Goal: Task Accomplishment & Management: Manage account settings

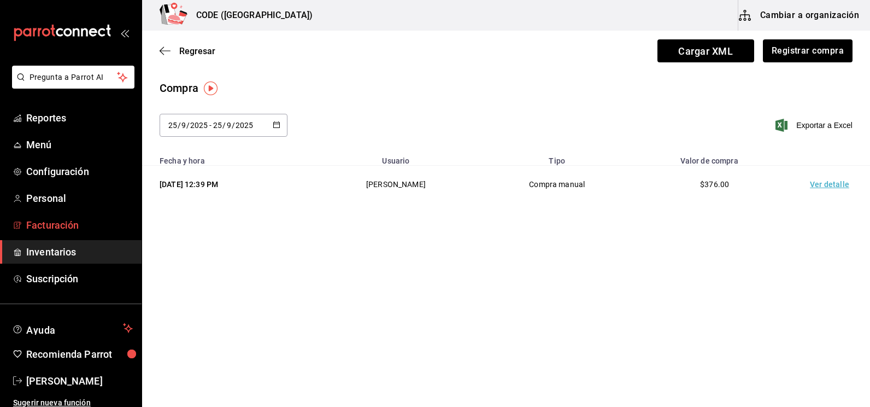
click at [49, 217] on span "Facturación" at bounding box center [79, 224] width 107 height 15
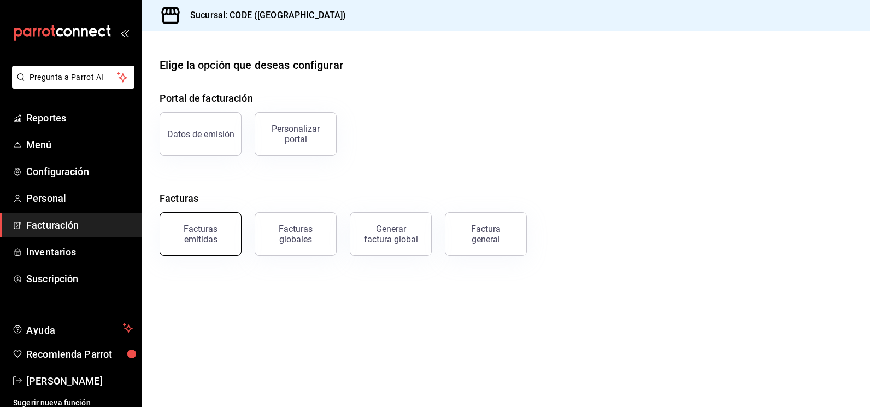
click at [219, 230] on div "Facturas emitidas" at bounding box center [201, 233] width 68 height 21
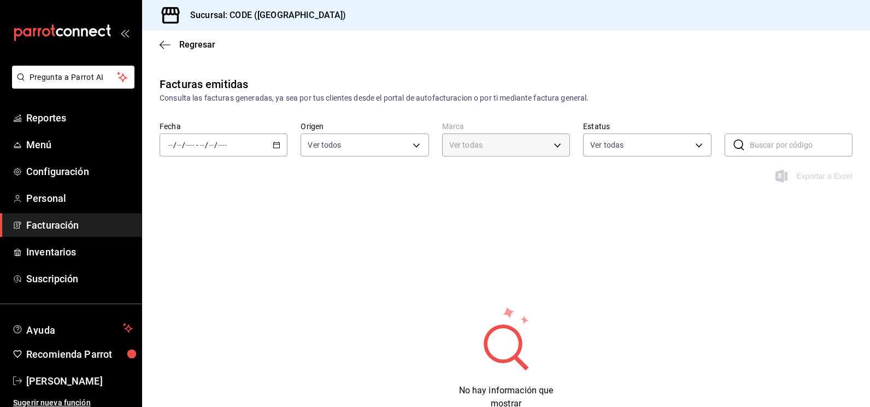
type input "b4274379-98e3-4a61-b813-167c2f875b9b"
click at [271, 150] on div "/ / - / /" at bounding box center [224, 144] width 128 height 23
click at [196, 201] on span "Ayer" at bounding box center [211, 202] width 85 height 11
click at [270, 144] on div "[DATE] [DATE] - [DATE] [DATE]" at bounding box center [224, 144] width 128 height 23
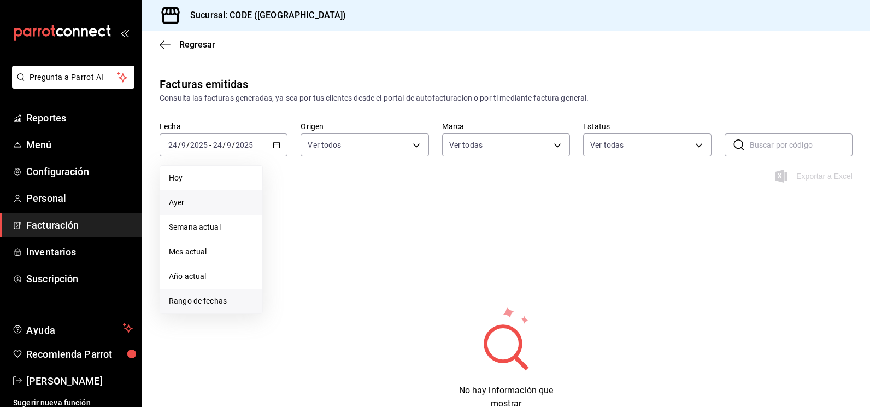
click at [207, 302] on span "Rango de fechas" at bounding box center [211, 300] width 85 height 11
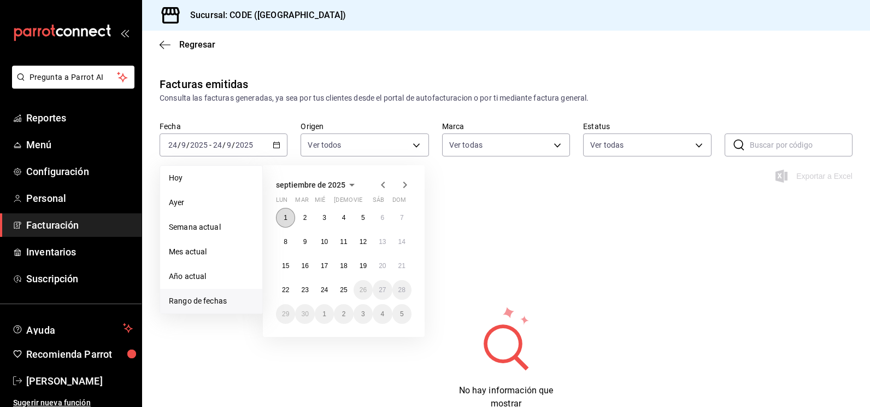
click at [281, 218] on button "1" at bounding box center [285, 218] width 19 height 20
click at [344, 288] on abbr "25" at bounding box center [343, 290] width 7 height 8
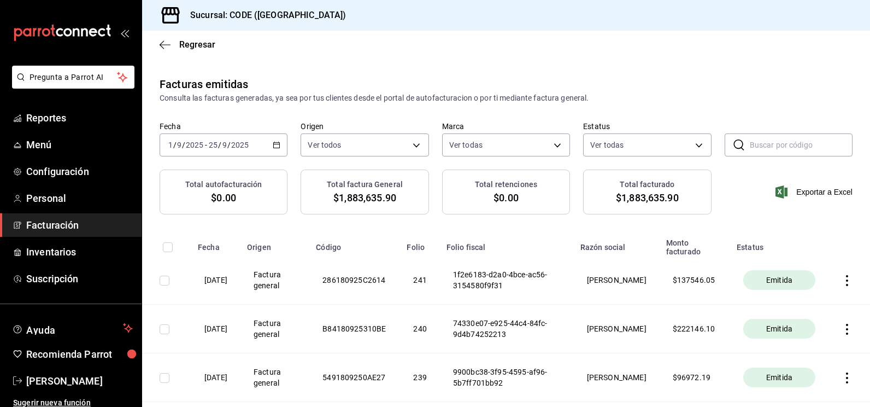
click at [246, 146] on input "2025" at bounding box center [240, 144] width 19 height 9
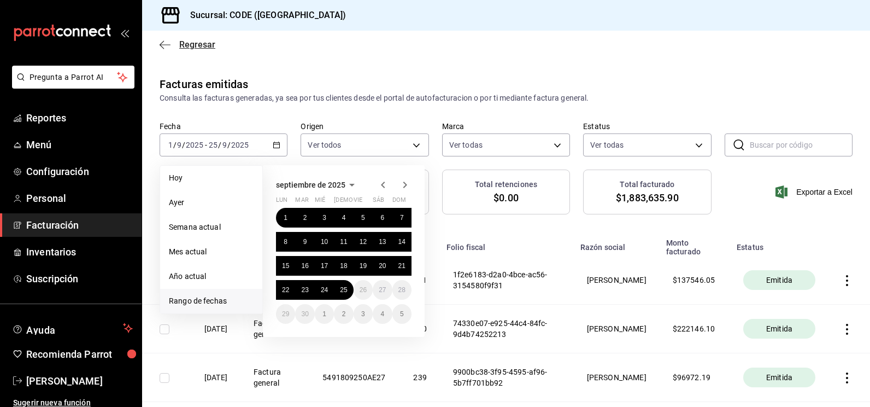
click at [189, 46] on span "Regresar" at bounding box center [197, 44] width 36 height 10
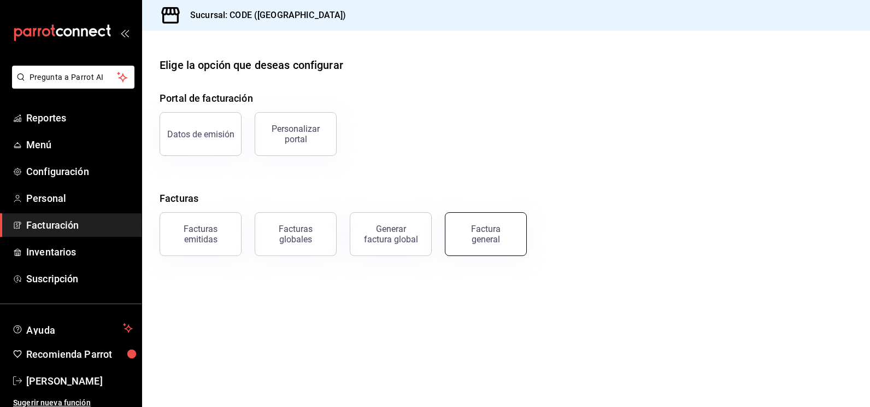
click at [485, 247] on button "Factura general" at bounding box center [486, 234] width 82 height 44
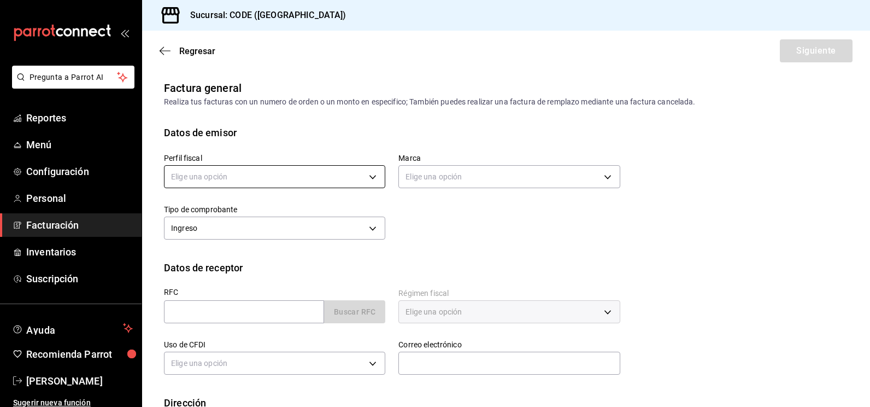
click at [364, 175] on body "Pregunta a Parrot AI Reportes Menú Configuración Personal Facturación Inventari…" at bounding box center [435, 203] width 870 height 407
click at [258, 231] on li "[PERSON_NAME]" at bounding box center [272, 232] width 217 height 20
type input "abaafbf4-9e81-434b-9282-91cbadc95e98"
type input "b4274379-98e3-4a61-b813-167c2f875b9b"
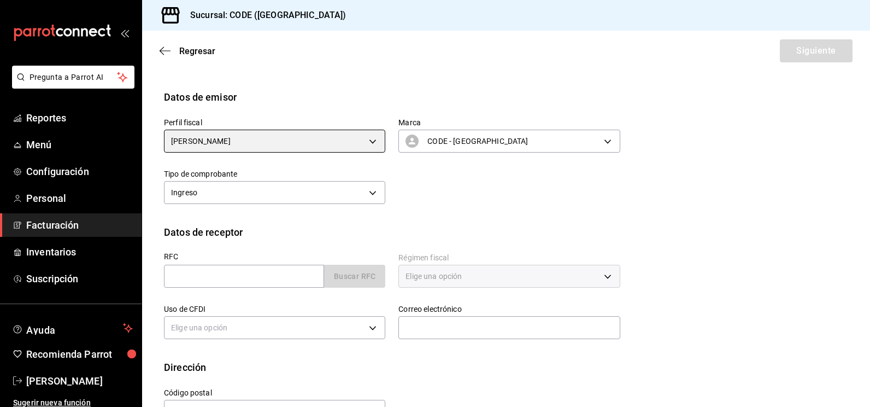
scroll to position [55, 0]
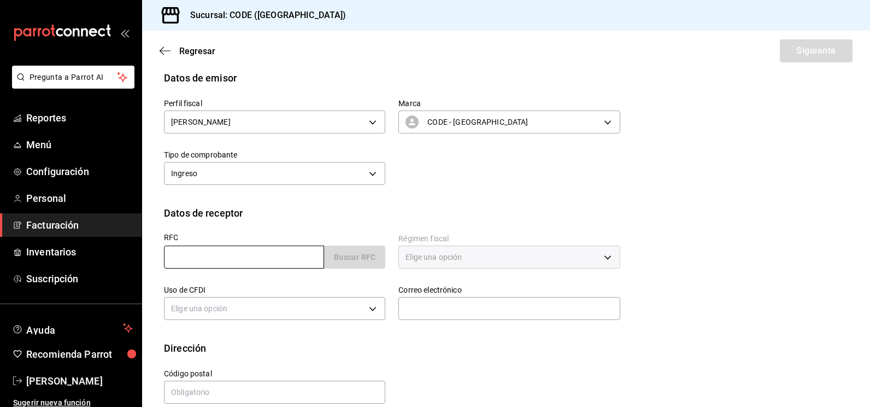
click at [294, 252] on input "text" at bounding box center [244, 256] width 160 height 23
click at [217, 253] on input "text" at bounding box center [244, 256] width 160 height 23
paste input "XAXX010101000"
type input "XAXX010101000"
type input "48380"
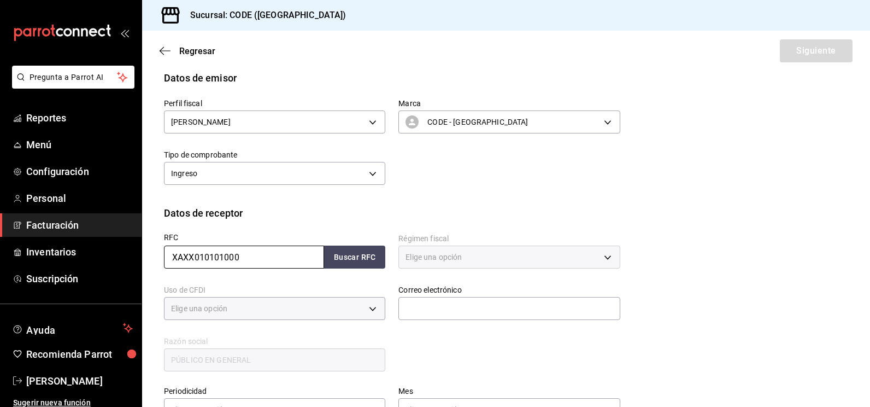
type input "616"
type input "S01"
type input "XAXX010101000"
click at [348, 252] on button "Buscar RFC" at bounding box center [354, 256] width 61 height 23
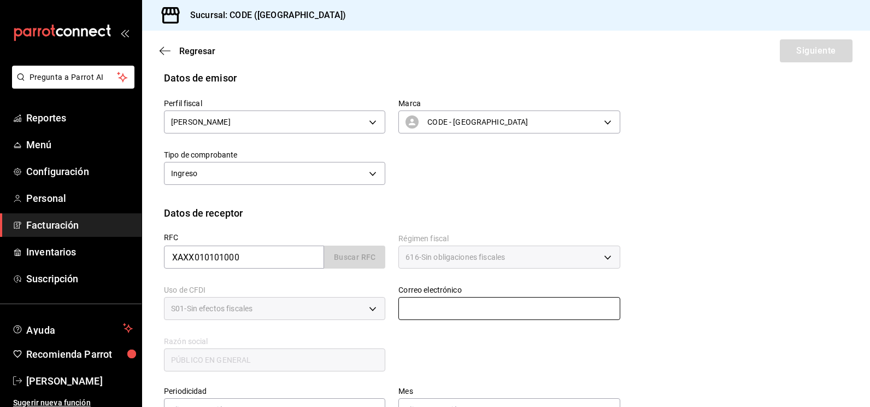
type input "[EMAIL_ADDRESS][DOMAIN_NAME]"
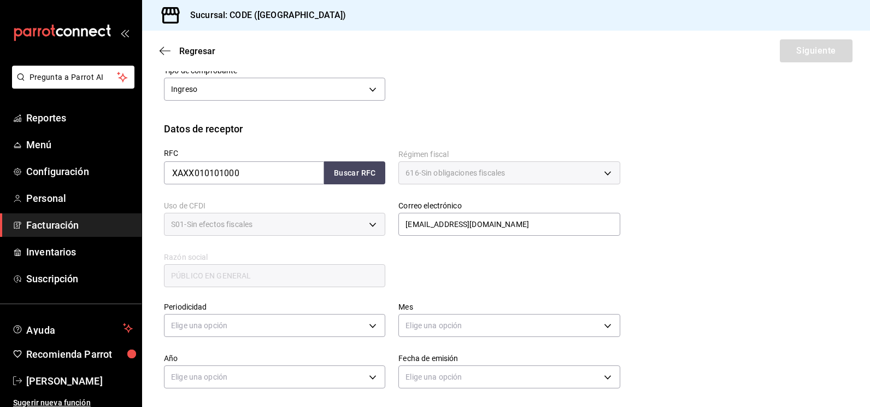
scroll to position [219, 0]
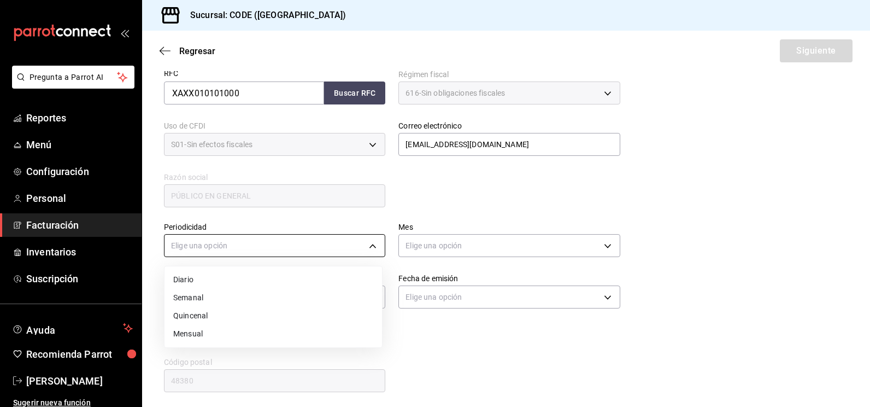
click at [281, 248] on body "Pregunta a Parrot AI Reportes Menú Configuración Personal Facturación Inventari…" at bounding box center [435, 203] width 870 height 407
click at [229, 282] on li "Diario" at bounding box center [272, 279] width 217 height 18
type input "DAILY"
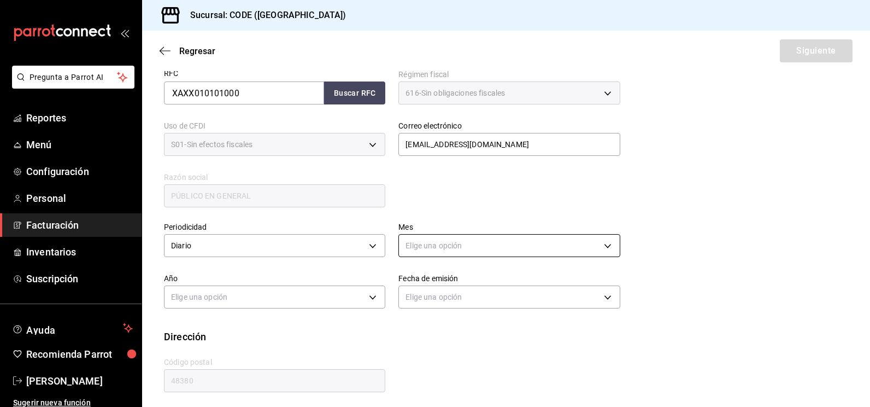
click at [429, 254] on body "Pregunta a Parrot AI Reportes Menú Configuración Personal Facturación Inventari…" at bounding box center [435, 203] width 870 height 407
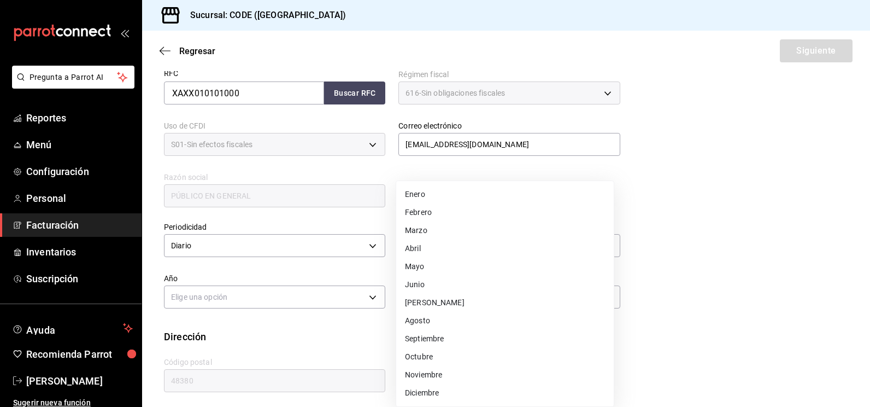
drag, startPoint x: 434, startPoint y: 342, endPoint x: 427, endPoint y: 342, distance: 7.1
click at [434, 343] on li "Septiembre" at bounding box center [504, 338] width 217 height 18
type input "9"
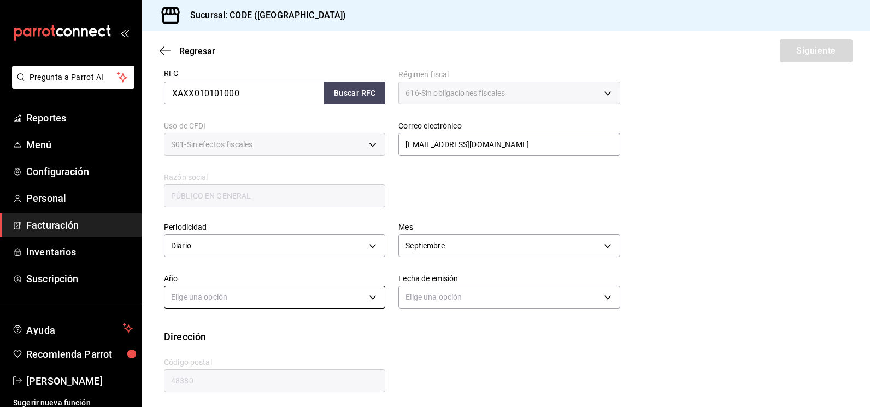
click at [269, 298] on body "Pregunta a Parrot AI Reportes Menú Configuración Personal Facturación Inventari…" at bounding box center [435, 203] width 870 height 407
click at [233, 334] on li "2025" at bounding box center [272, 331] width 217 height 18
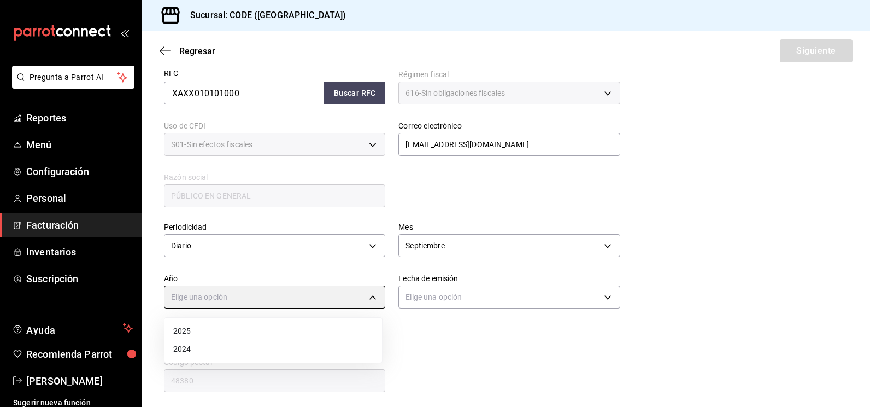
type input "2025"
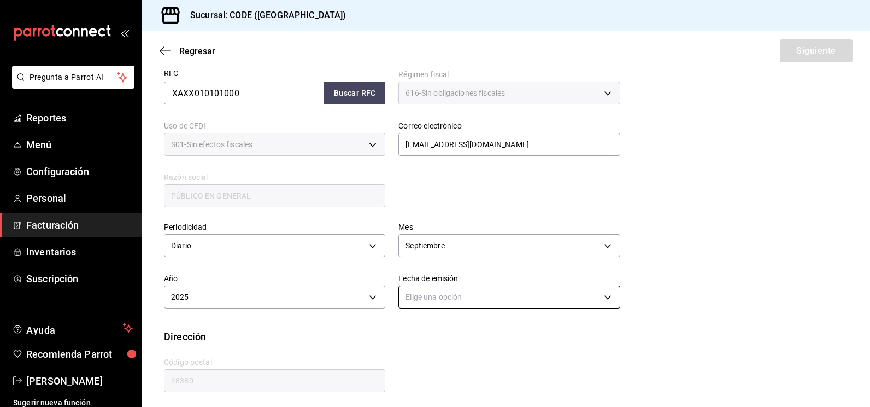
click at [461, 298] on body "Pregunta a Parrot AI Reportes Menú Configuración Personal Facturación Inventari…" at bounding box center [435, 203] width 870 height 407
click at [414, 333] on li "Hoy" at bounding box center [504, 331] width 217 height 18
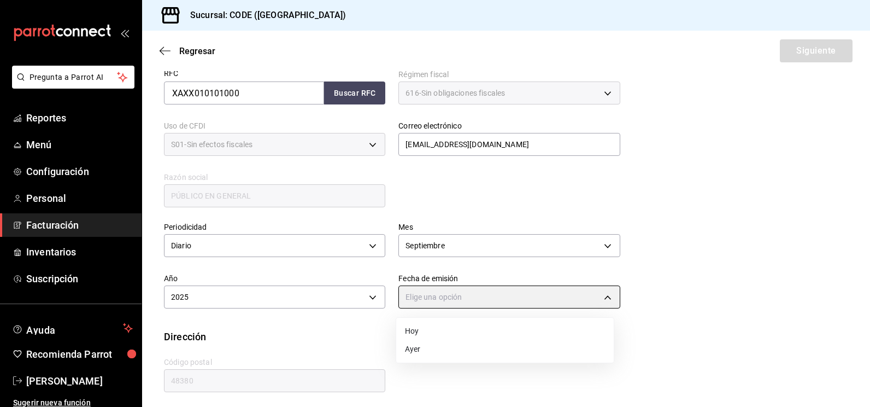
type input "[DATE]"
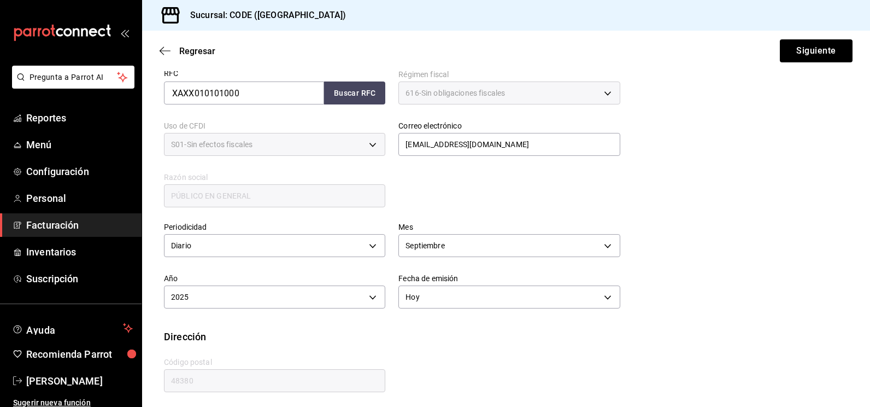
click at [741, 269] on div "Periodicidad Diario DAILY Mes [DATE] Año 2025 2025 Fecha de emisión [DATE] [DAT…" at bounding box center [506, 269] width 684 height 120
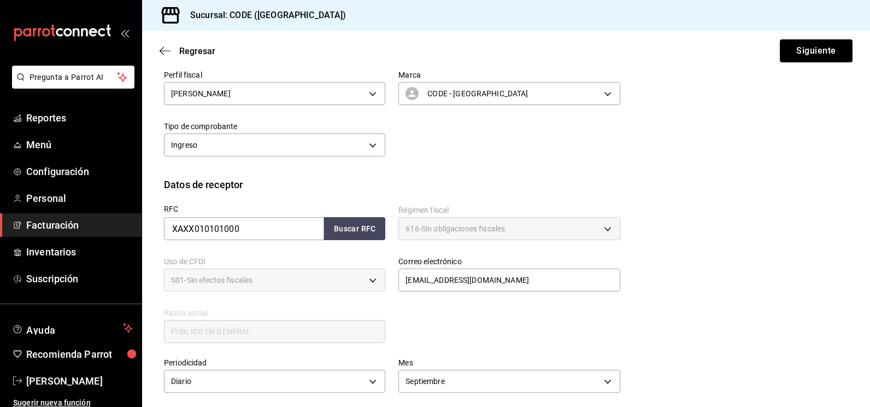
scroll to position [0, 0]
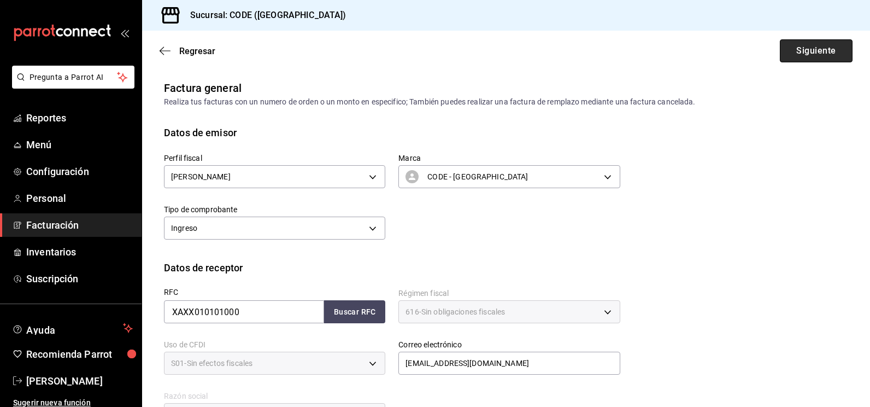
click at [791, 51] on button "Siguiente" at bounding box center [816, 50] width 73 height 23
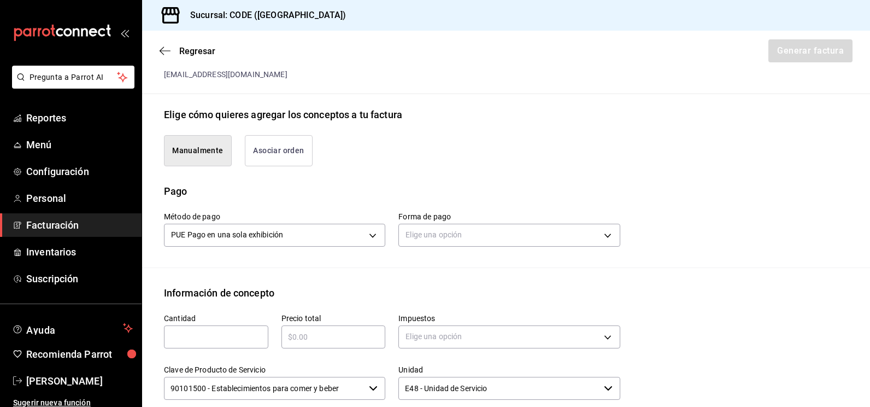
scroll to position [273, 0]
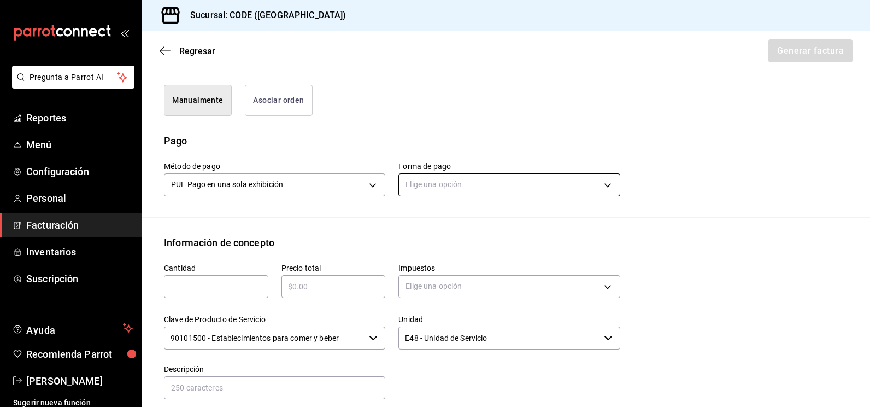
click at [427, 180] on body "Pregunta a Parrot AI Reportes Menú Configuración Personal Facturación Inventari…" at bounding box center [435, 203] width 870 height 407
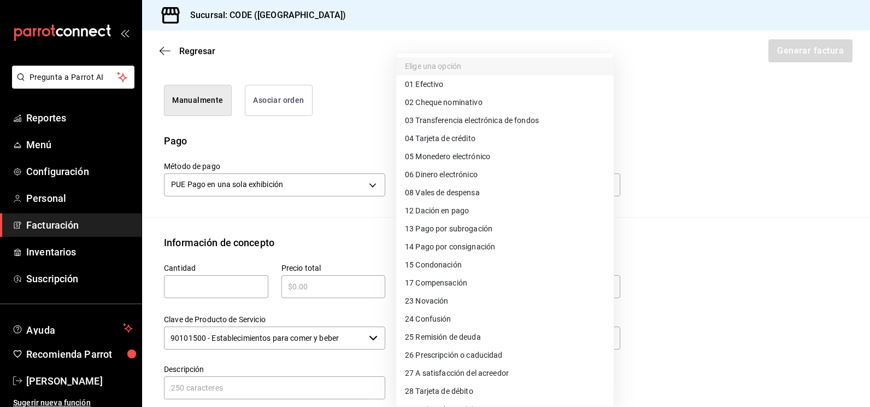
click at [461, 144] on span "04 Tarjeta de crédito" at bounding box center [440, 138] width 70 height 11
type input "04"
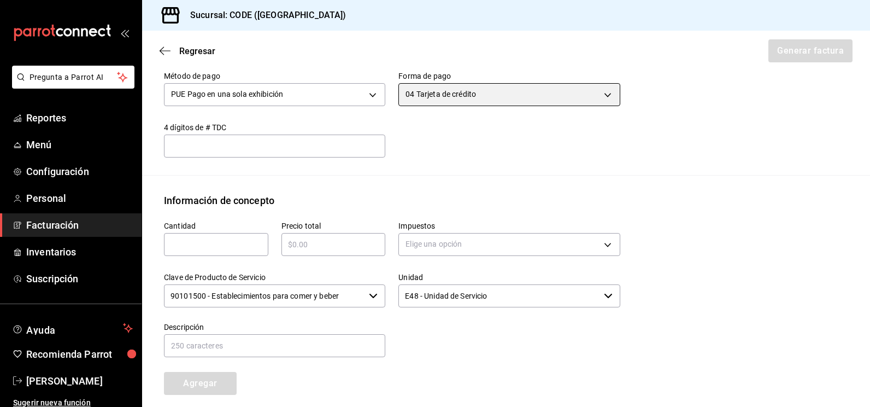
scroll to position [382, 0]
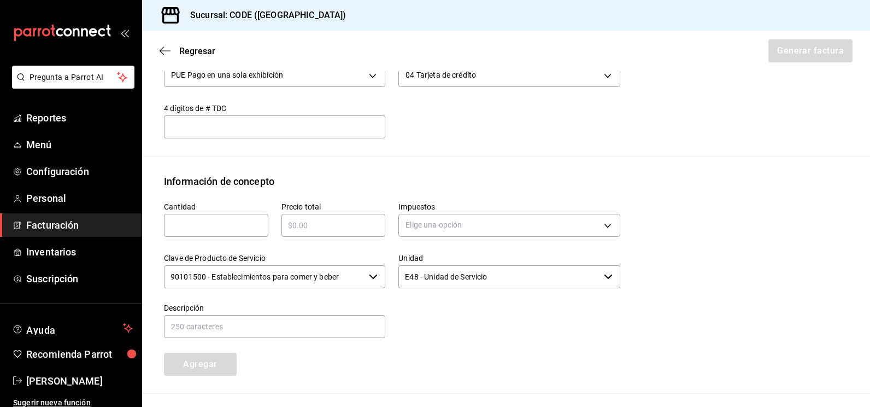
click at [211, 222] on input "text" at bounding box center [216, 225] width 104 height 13
type input "1"
click at [304, 225] on input "$198983.82" at bounding box center [333, 225] width 104 height 13
click at [339, 219] on input "$198983.82" at bounding box center [333, 225] width 104 height 13
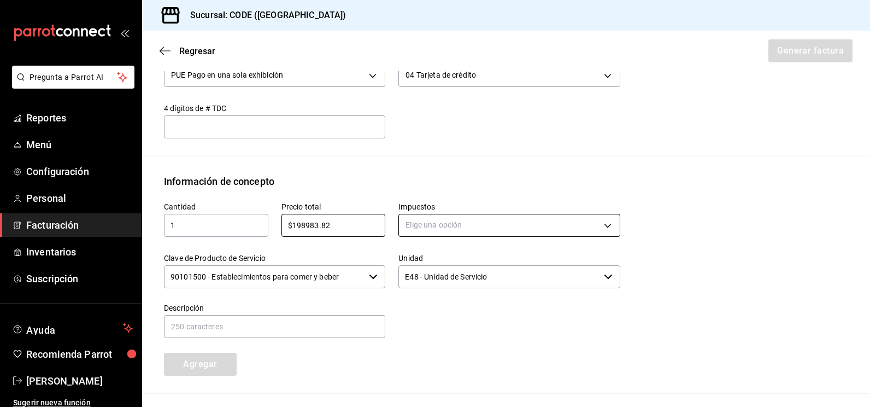
type input "$198983.82"
click at [409, 219] on body "Pregunta a Parrot AI Reportes Menú Configuración Personal Facturación Inventari…" at bounding box center [435, 203] width 870 height 407
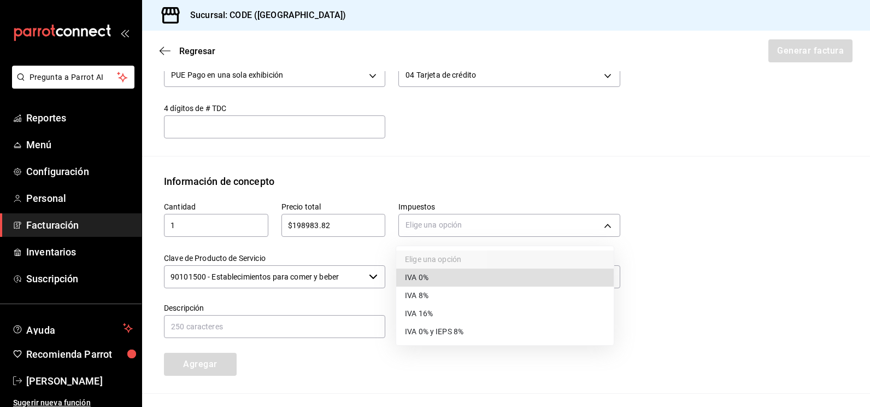
click at [421, 314] on span "IVA 16%" at bounding box center [419, 313] width 28 height 11
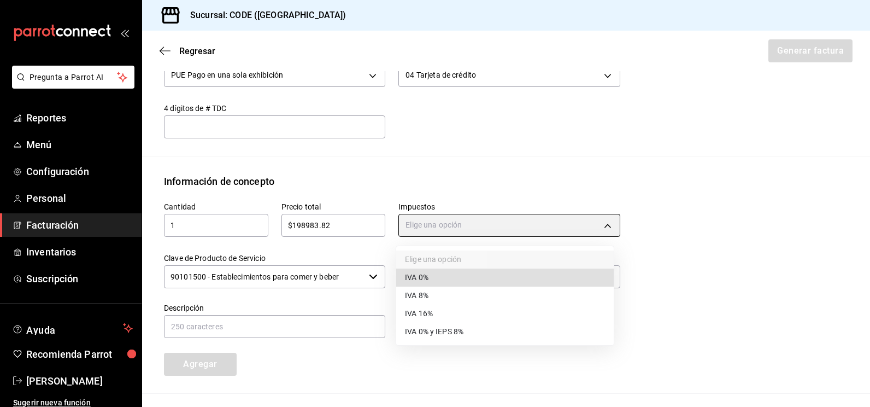
type input "IVA_16"
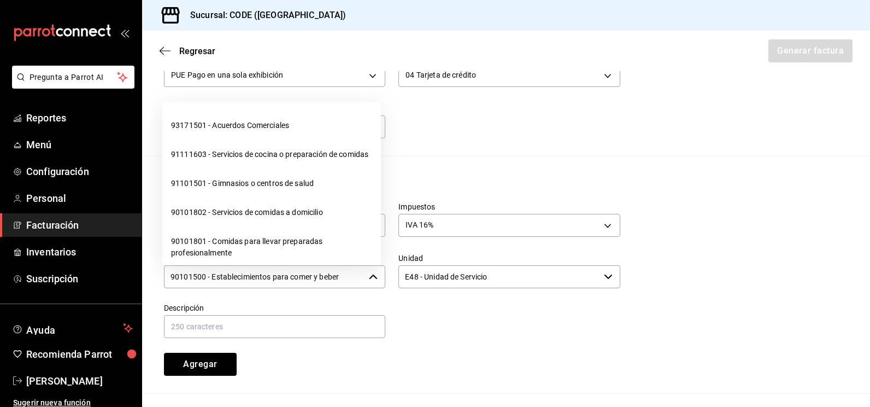
click at [352, 266] on input "90101500 - Establecimientos para comer y beber" at bounding box center [264, 276] width 201 height 23
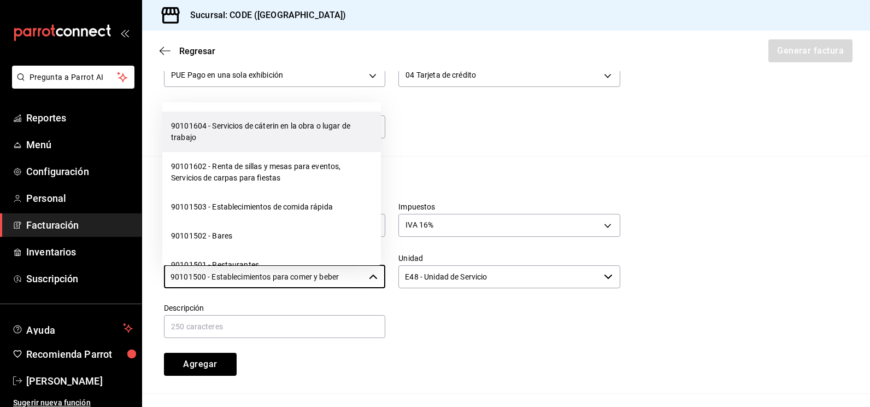
scroll to position [328, 0]
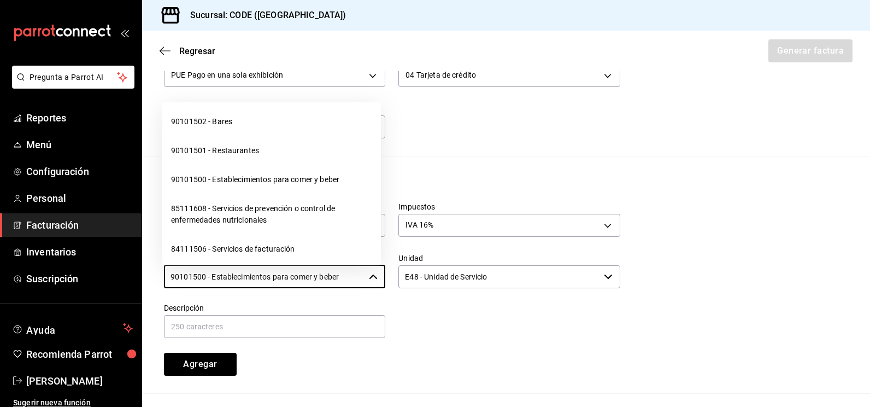
click at [271, 136] on li "90101502 - Bares" at bounding box center [271, 121] width 219 height 29
type input "90101502 - Bares"
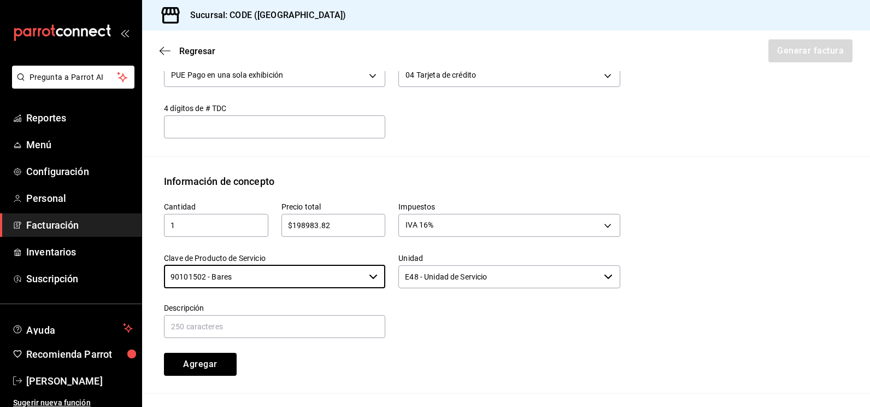
click at [448, 315] on div at bounding box center [502, 315] width 234 height 50
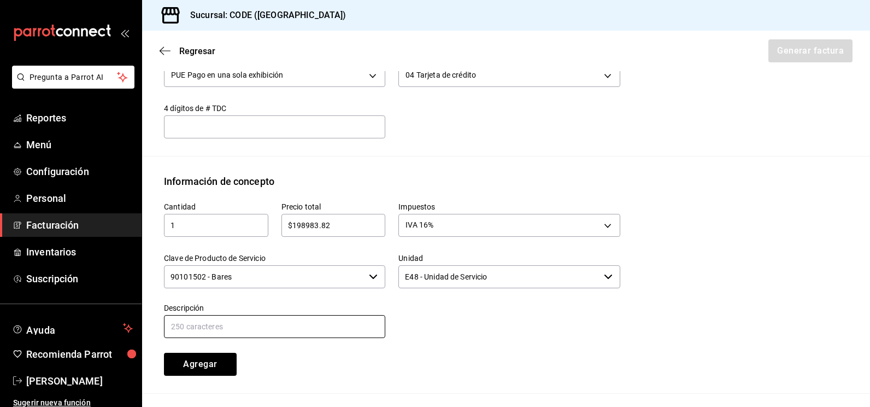
click at [263, 321] on input "text" at bounding box center [274, 326] width 221 height 23
type input "CONSUMO"
click at [488, 303] on div at bounding box center [502, 315] width 234 height 50
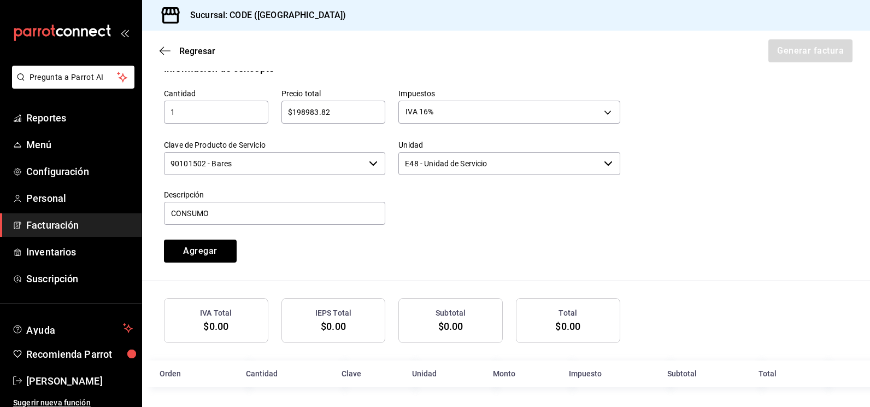
scroll to position [498, 0]
click at [513, 168] on input "E48 - Unidad de Servicio" at bounding box center [498, 161] width 201 height 23
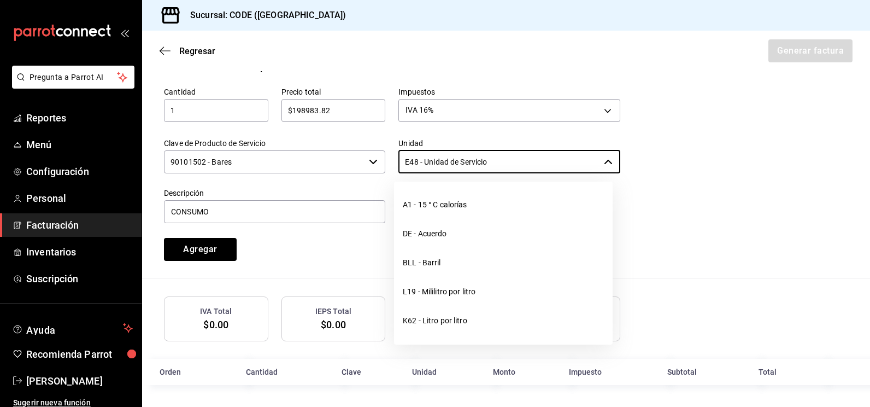
click at [720, 188] on div "Cantidad 1 ​ Precio total $198983.82 ​ Impuestos IVA 16% IVA_16 Clave de Produc…" at bounding box center [506, 176] width 684 height 204
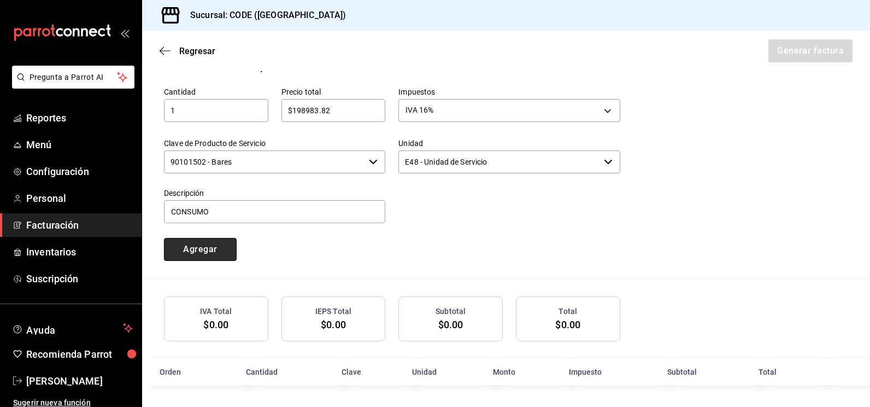
click at [204, 249] on button "Agregar" at bounding box center [200, 249] width 73 height 23
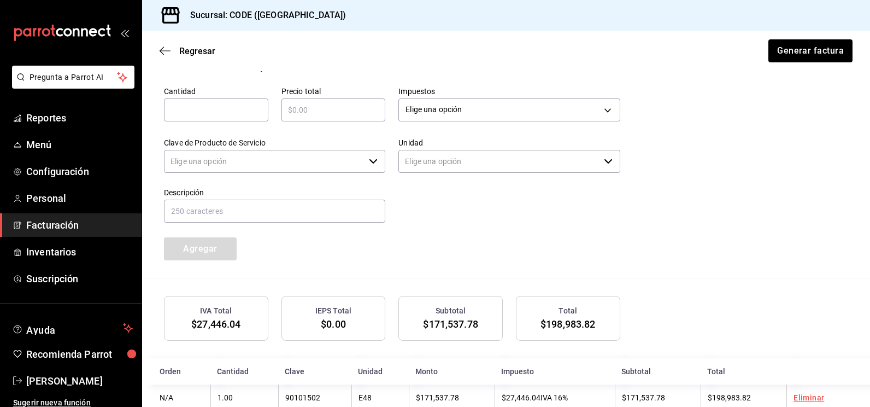
type input "90101500 - Establecimientos para comer y beber"
type input "E48 - Unidad de Servicio"
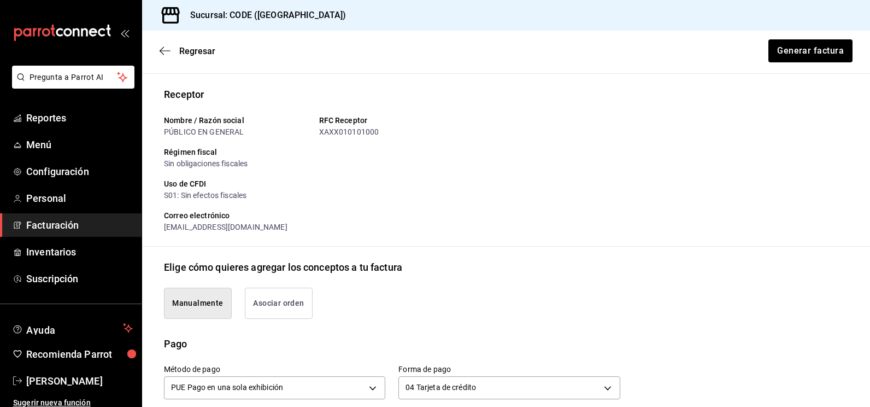
scroll to position [0, 0]
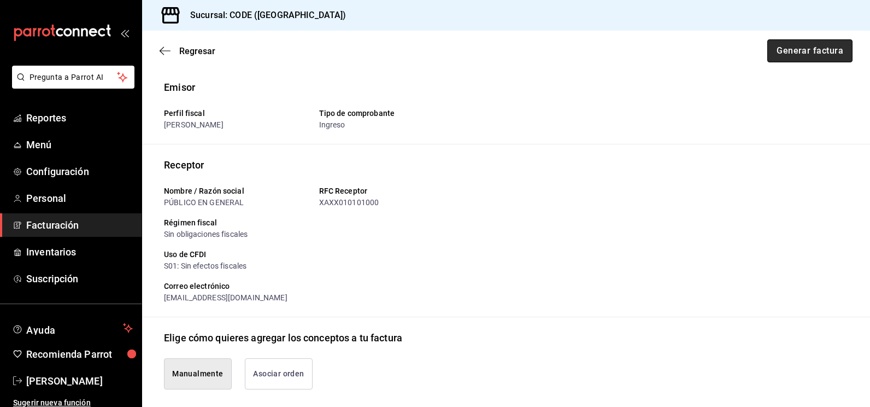
click at [791, 55] on button "Generar factura" at bounding box center [809, 50] width 85 height 23
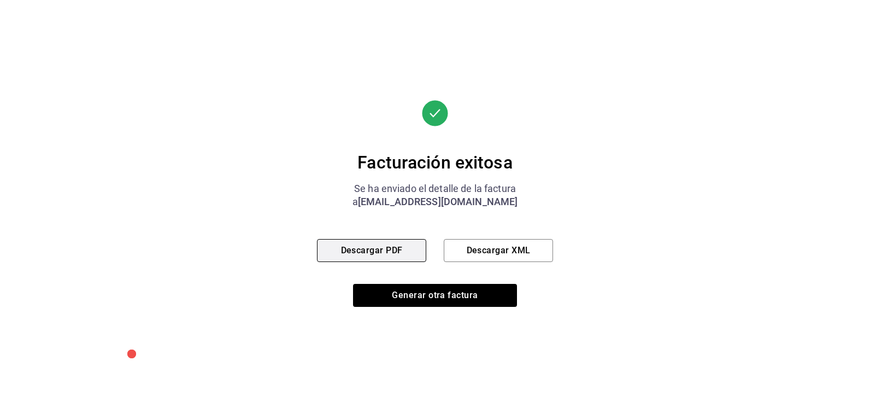
click at [397, 246] on button "Descargar PDF" at bounding box center [371, 250] width 109 height 23
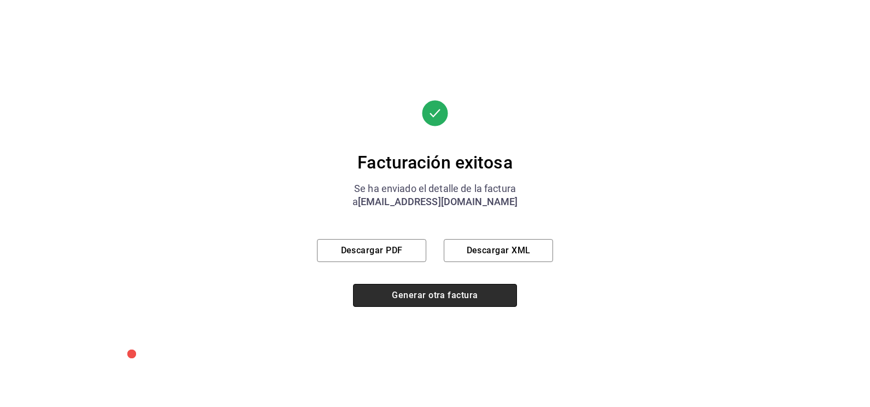
click at [404, 288] on button "Generar otra factura" at bounding box center [435, 295] width 164 height 23
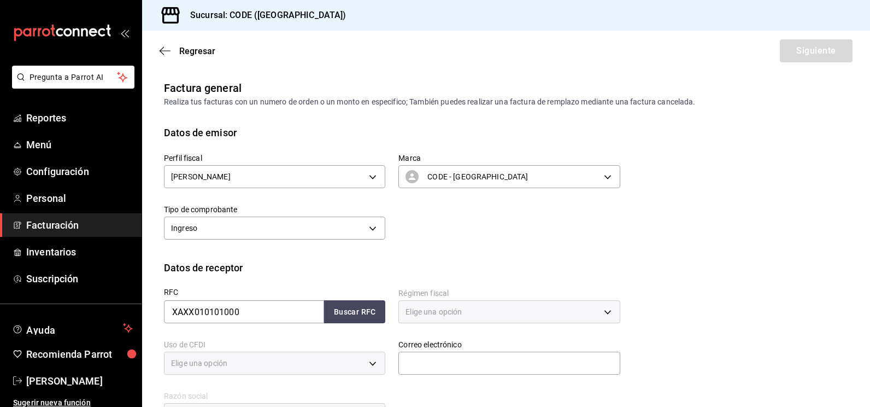
type input "616"
type input "S01"
drag, startPoint x: 363, startPoint y: 312, endPoint x: 415, endPoint y: 299, distance: 53.4
click at [362, 311] on button "Buscar RFC" at bounding box center [354, 311] width 61 height 23
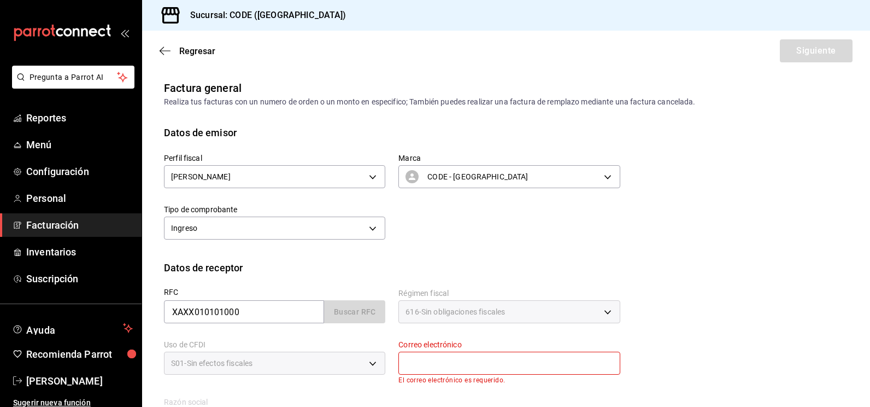
type input "[EMAIL_ADDRESS][DOMAIN_NAME]"
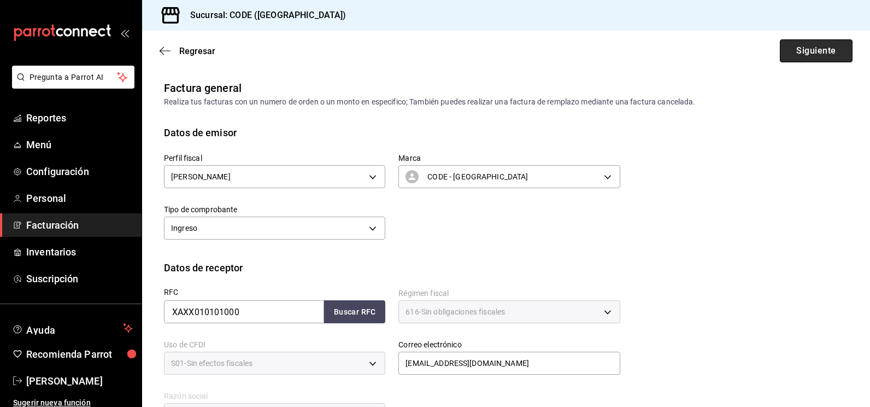
click at [804, 51] on button "Siguiente" at bounding box center [816, 50] width 73 height 23
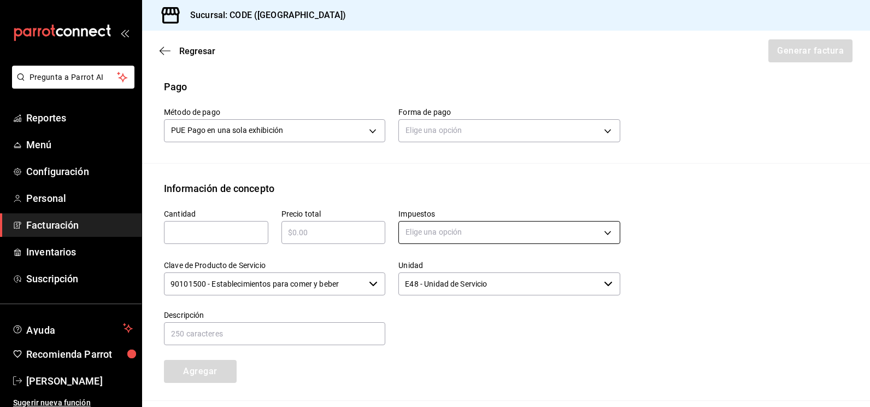
scroll to position [328, 0]
click at [477, 129] on body "Pregunta a Parrot AI Reportes Menú Configuración Personal Facturación Inventari…" at bounding box center [435, 203] width 870 height 407
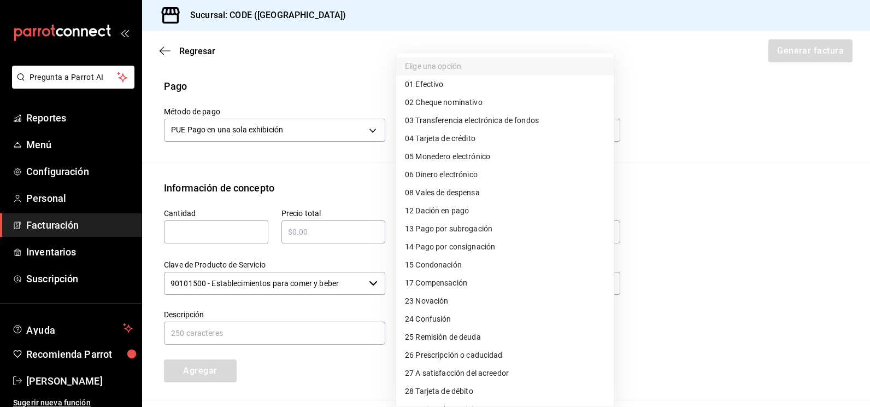
click at [486, 388] on li "28 Tarjeta de débito" at bounding box center [504, 391] width 217 height 18
type input "28"
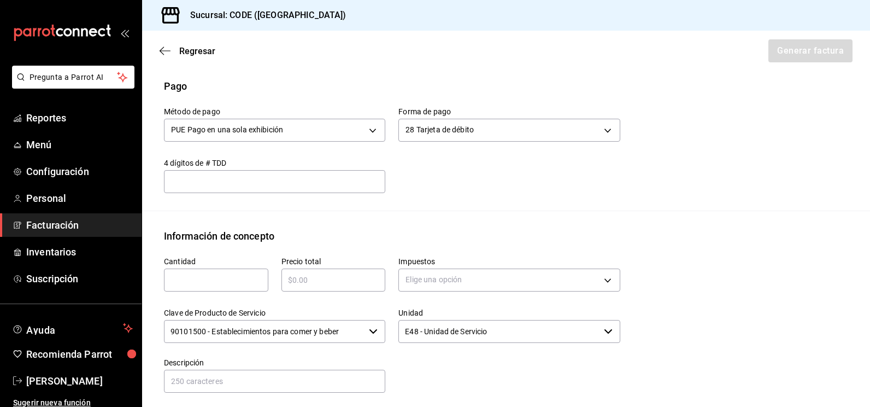
click at [232, 281] on input "text" at bounding box center [216, 279] width 104 height 13
type input "1"
type input "$121461.82"
click at [422, 273] on body "Pregunta a Parrot AI Reportes Menú Configuración Personal Facturación Inventari…" at bounding box center [435, 203] width 870 height 407
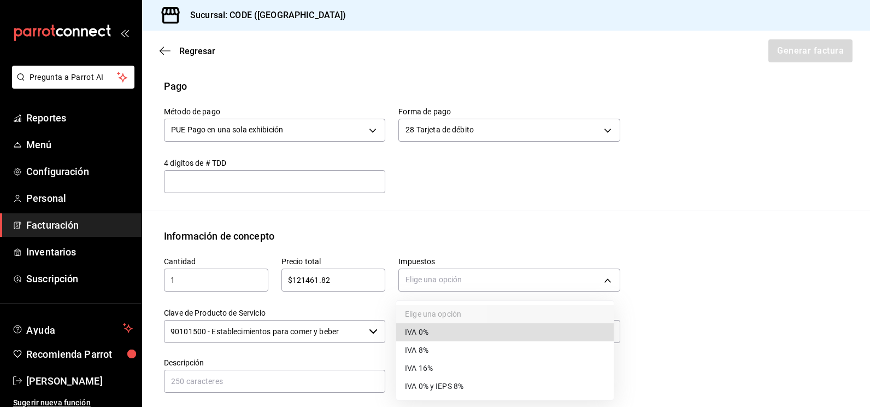
click at [417, 364] on span "IVA 16%" at bounding box center [419, 367] width 28 height 11
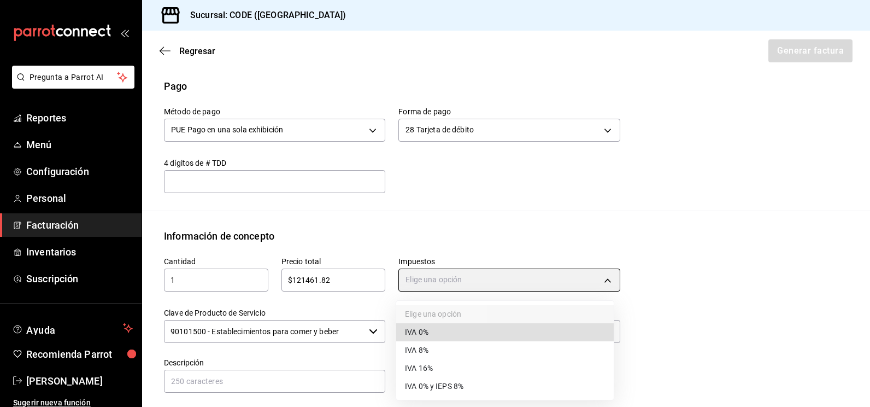
type input "IVA_16"
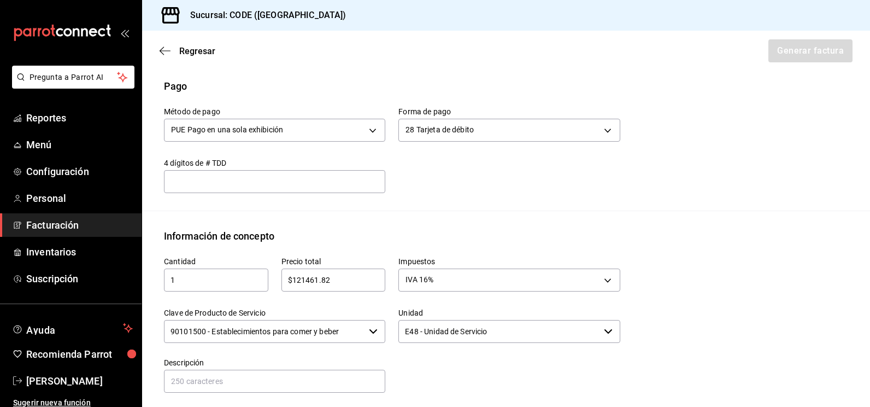
click at [346, 334] on input "90101500 - Establecimientos para comer y beber" at bounding box center [264, 331] width 201 height 23
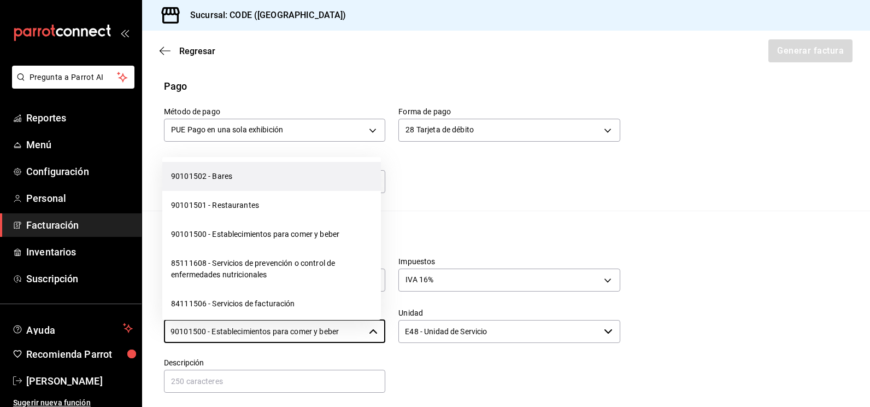
click at [236, 191] on li "90101502 - Bares" at bounding box center [271, 176] width 219 height 29
type input "90101502 - Bares"
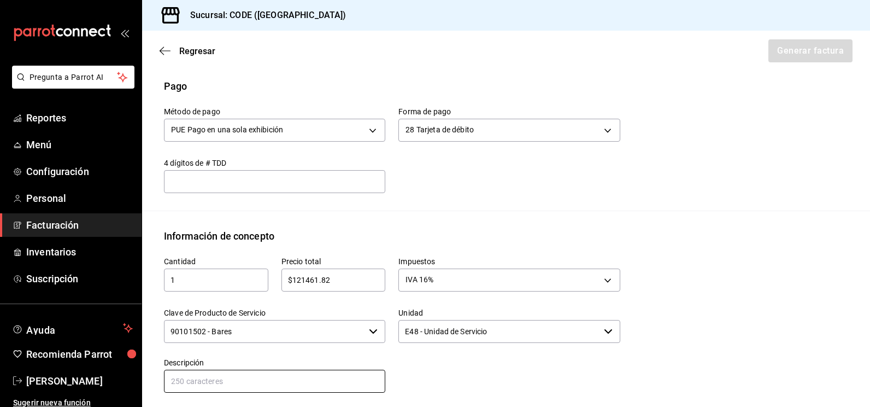
click at [280, 375] on input "text" at bounding box center [274, 380] width 221 height 23
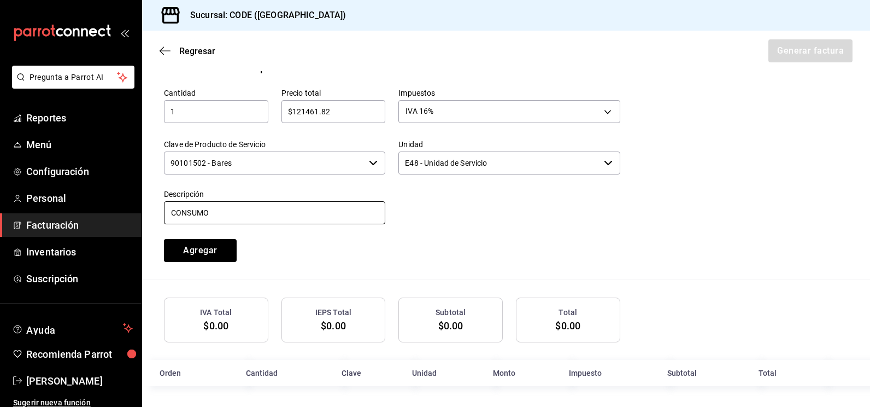
scroll to position [498, 0]
type input "CONSUMO"
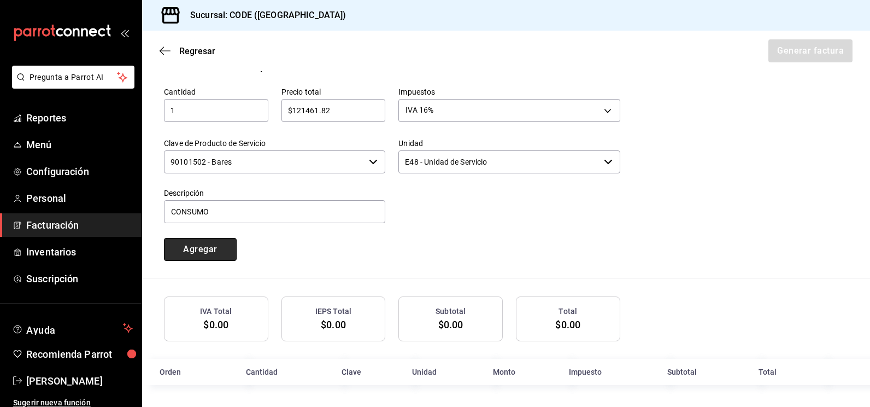
click at [198, 250] on button "Agregar" at bounding box center [200, 249] width 73 height 23
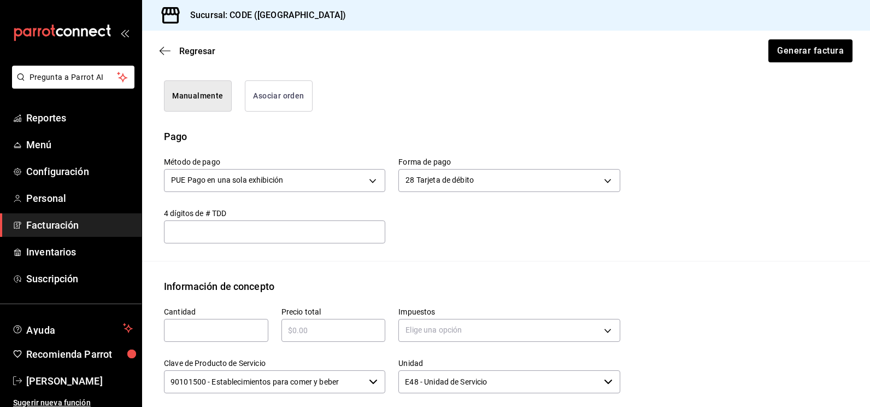
scroll to position [252, 0]
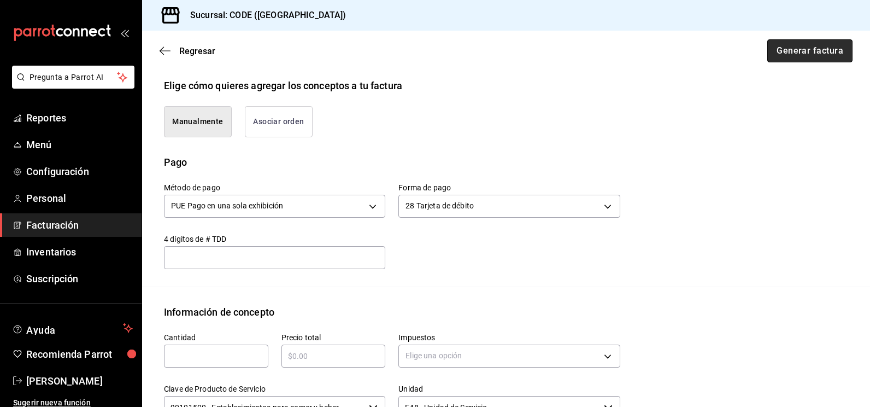
click at [799, 52] on button "Generar factura" at bounding box center [809, 50] width 85 height 23
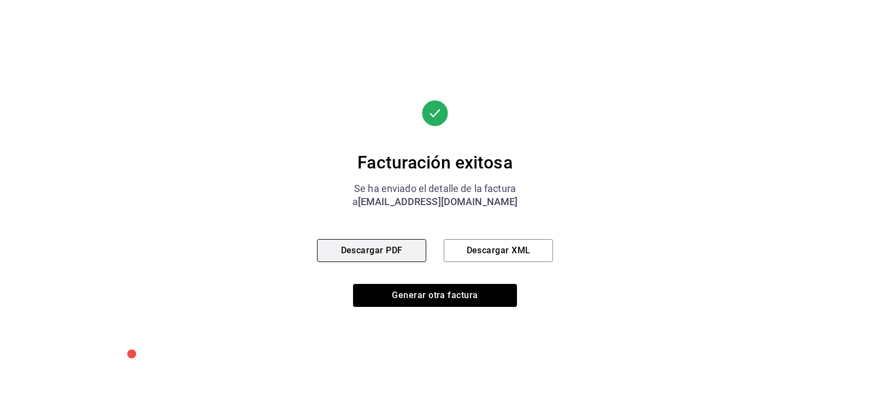
click at [384, 250] on button "Descargar PDF" at bounding box center [371, 250] width 109 height 23
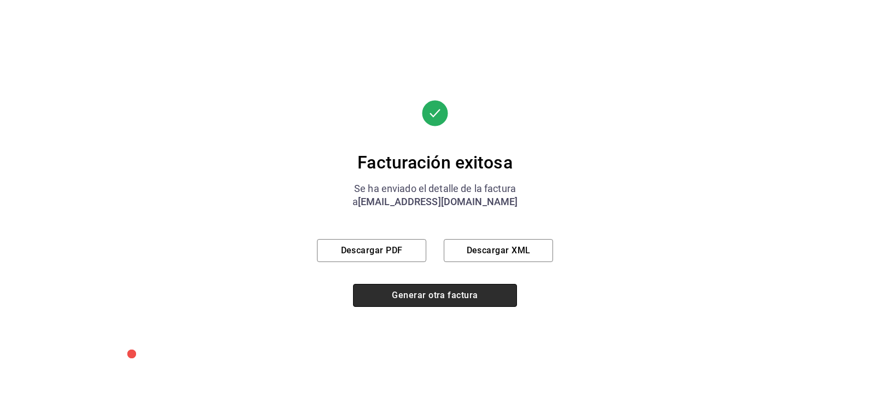
click at [415, 293] on button "Generar otra factura" at bounding box center [435, 295] width 164 height 23
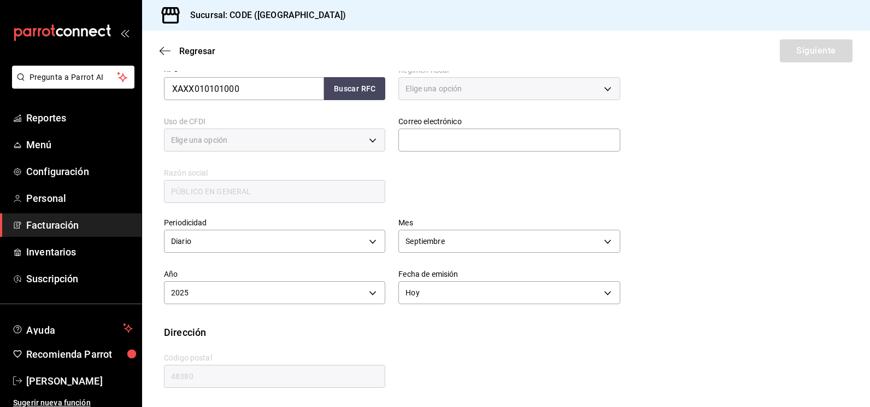
type input "616"
type input "S01"
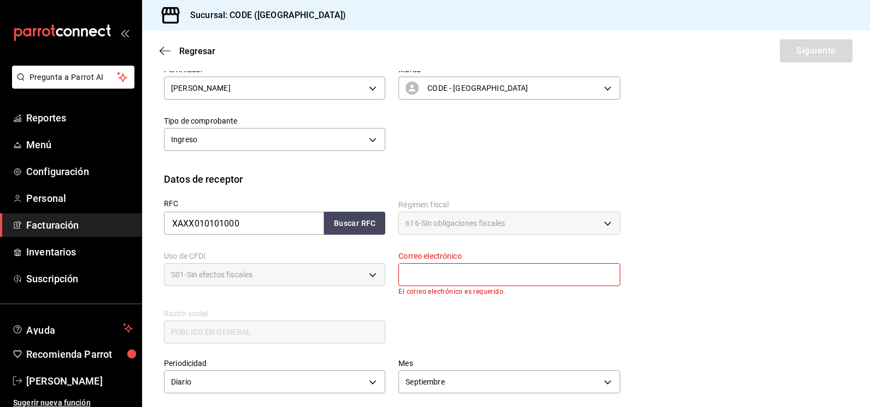
scroll to position [9, 0]
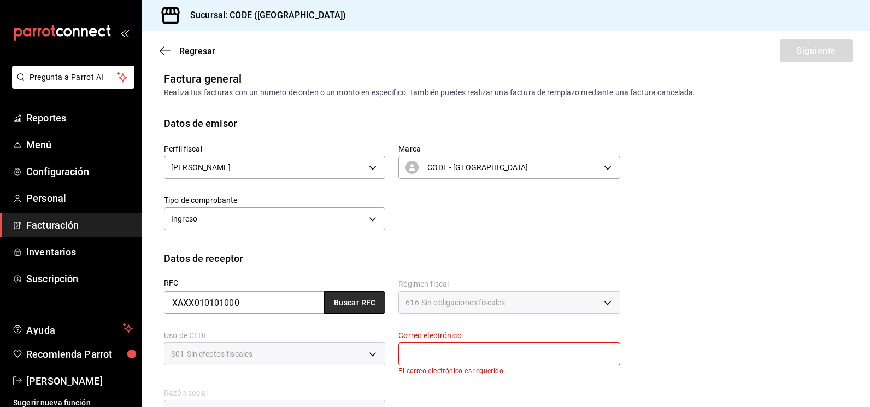
click at [363, 303] on button "Buscar RFC" at bounding box center [354, 302] width 61 height 23
type input "[EMAIL_ADDRESS][DOMAIN_NAME]"
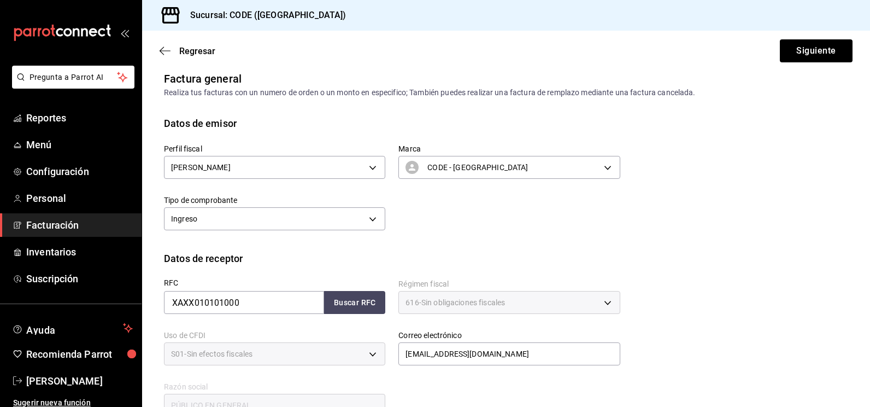
click at [776, 247] on div "Perfil fiscal [PERSON_NAME] abaafbf4-9e81-434b-9282-91cbadc95e98 Marca CODE - V…" at bounding box center [506, 191] width 684 height 120
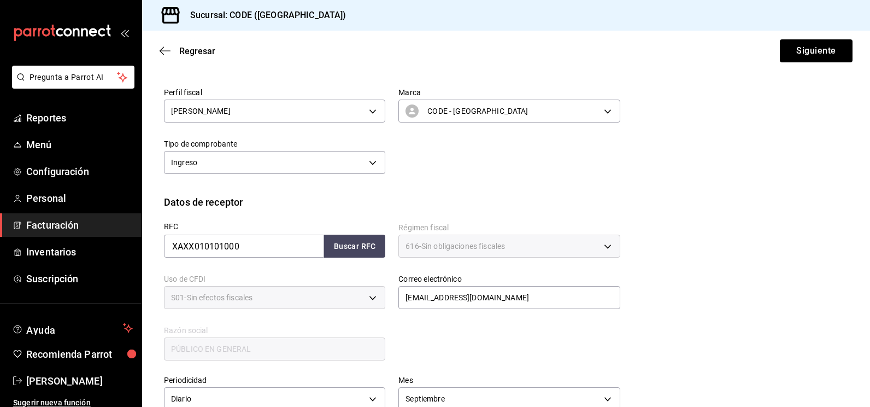
scroll to position [0, 0]
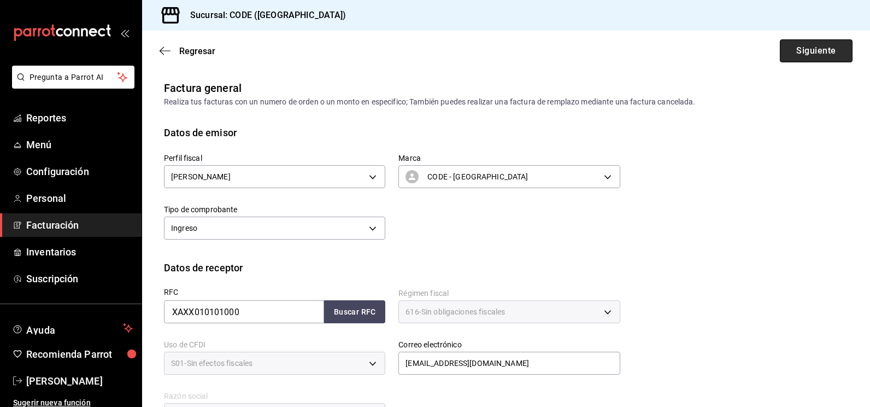
click at [810, 48] on button "Siguiente" at bounding box center [816, 50] width 73 height 23
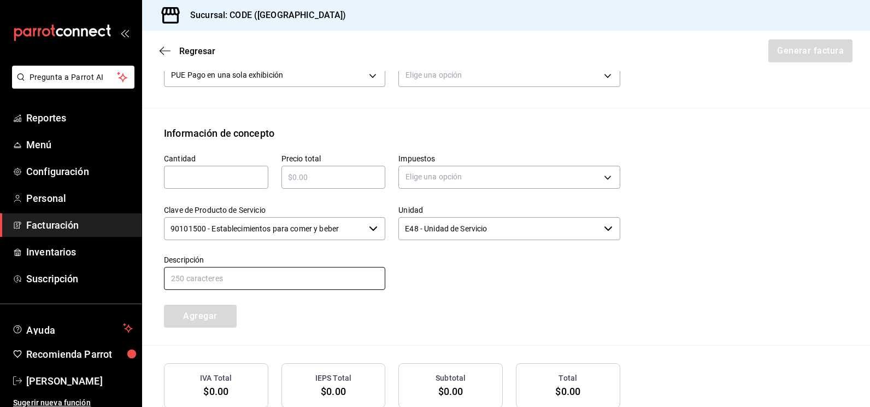
scroll to position [219, 0]
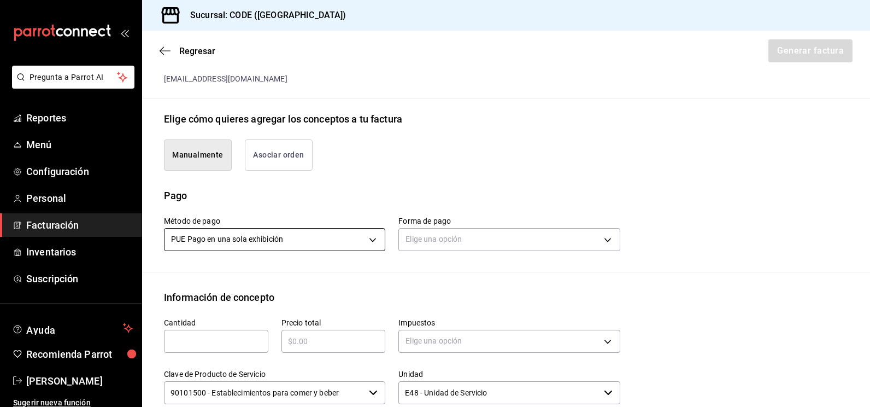
click at [350, 233] on body "Pregunta a Parrot AI Reportes Menú Configuración Personal Facturación Inventari…" at bounding box center [435, 203] width 870 height 407
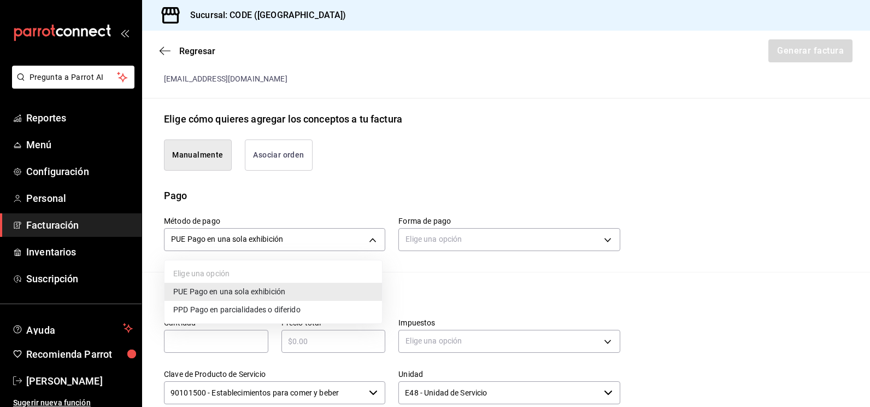
click at [487, 233] on div at bounding box center [435, 203] width 870 height 407
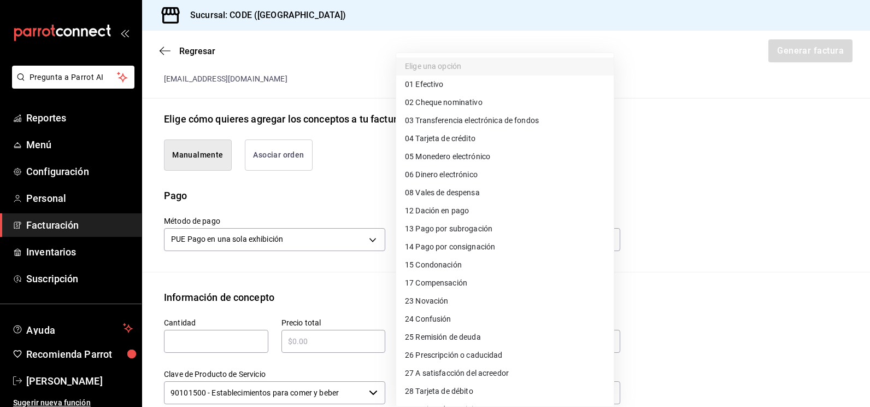
click at [473, 238] on body "Pregunta a Parrot AI Reportes Menú Configuración Personal Facturación Inventari…" at bounding box center [435, 203] width 870 height 407
click at [470, 146] on li "04 Tarjeta de crédito" at bounding box center [504, 138] width 217 height 18
type input "04"
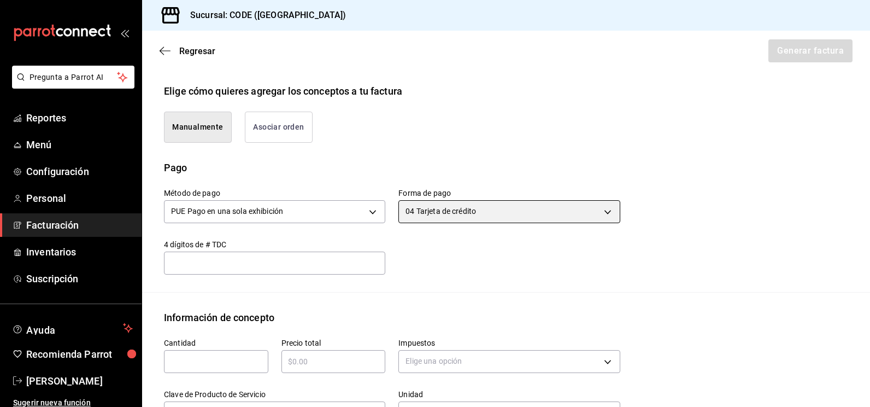
scroll to position [273, 0]
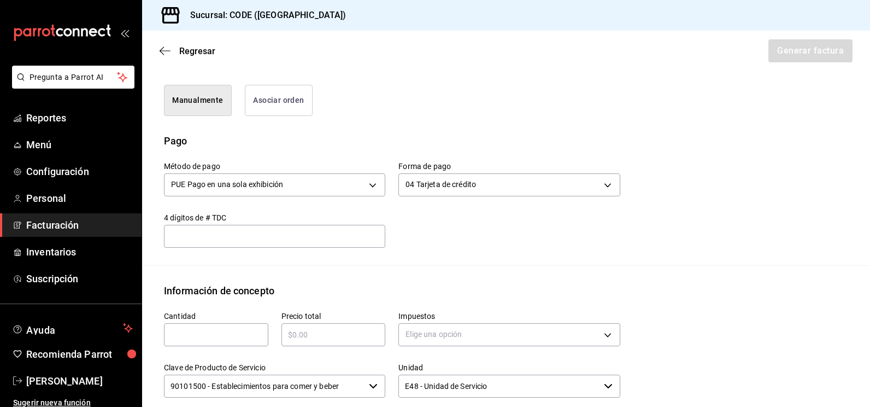
click at [211, 336] on input "text" at bounding box center [216, 334] width 104 height 13
type input "1"
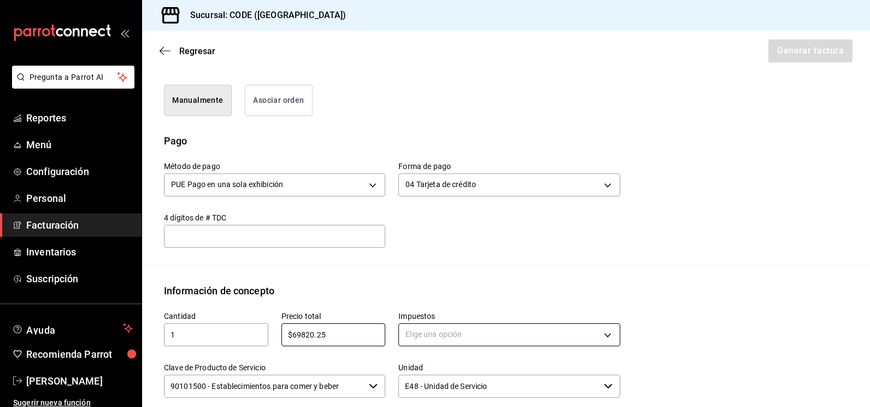
type input "$69820.25"
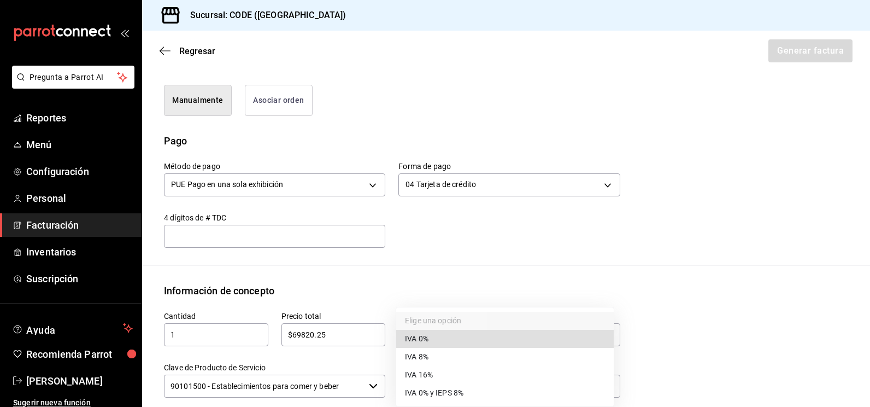
drag, startPoint x: 450, startPoint y: 326, endPoint x: 449, endPoint y: 333, distance: 7.2
click at [450, 330] on body "Pregunta a Parrot AI Reportes Menú Configuración Personal Facturación Inventari…" at bounding box center [435, 203] width 870 height 407
click at [431, 372] on span "IVA 16%" at bounding box center [419, 374] width 28 height 11
type input "IVA_16"
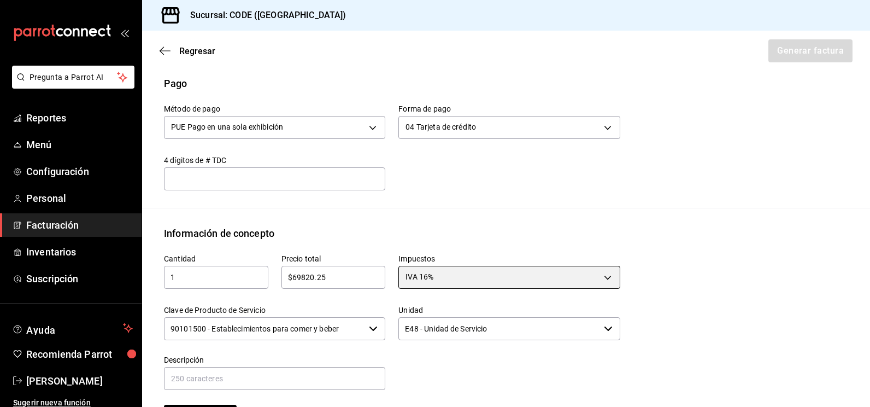
scroll to position [382, 0]
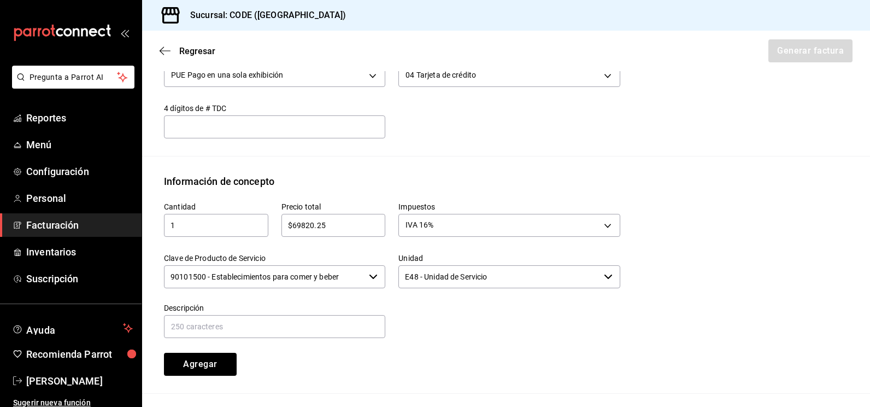
click at [307, 277] on input "90101500 - Establecimientos para comer y beber" at bounding box center [264, 276] width 201 height 23
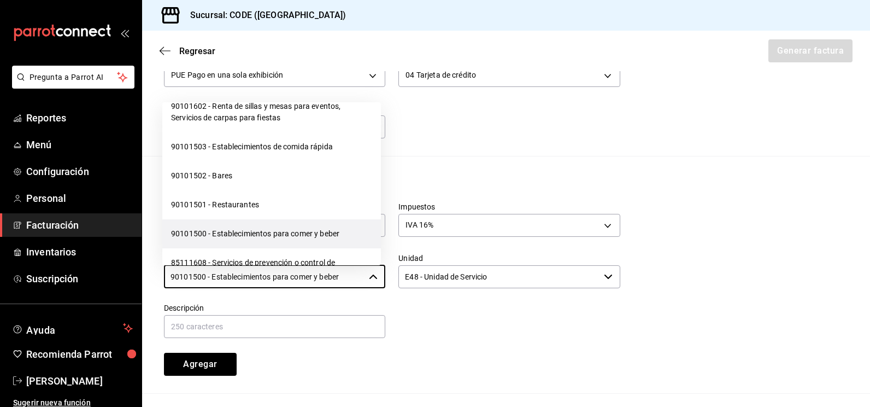
scroll to position [273, 0]
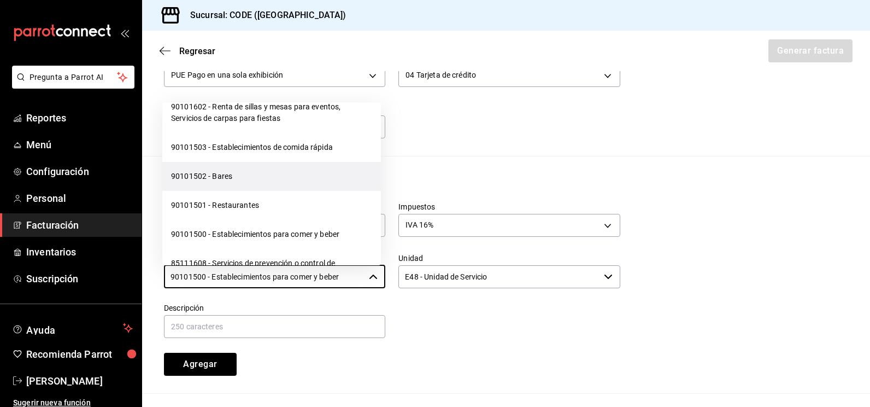
click at [228, 191] on li "90101502 - Bares" at bounding box center [271, 176] width 219 height 29
type input "90101502 - Bares"
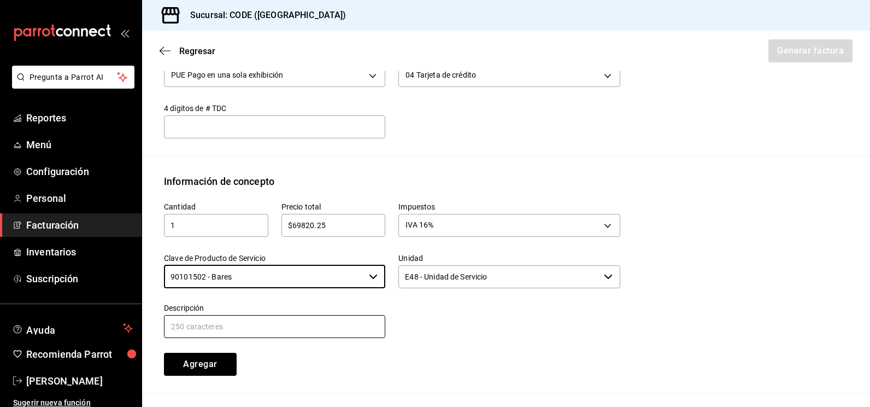
click at [326, 331] on input "text" at bounding box center [274, 326] width 221 height 23
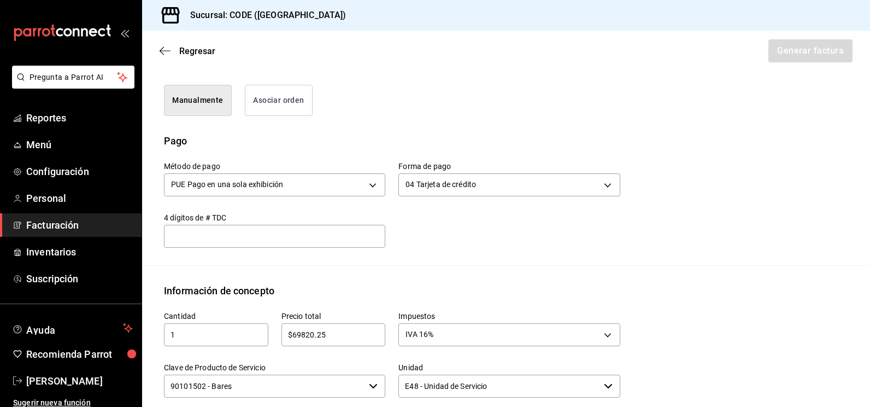
scroll to position [382, 0]
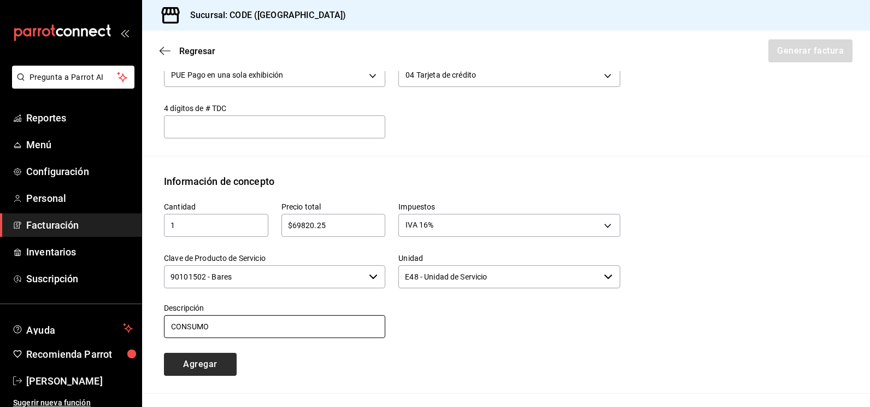
type input "CONSUMO"
click at [213, 361] on button "Agregar" at bounding box center [200, 363] width 73 height 23
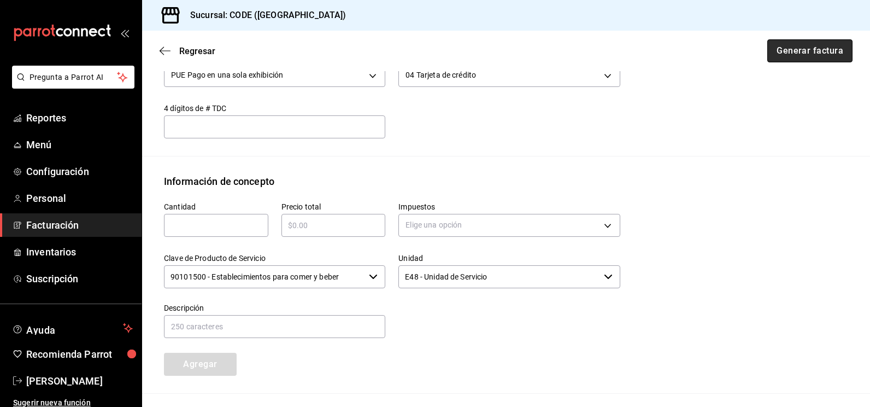
click at [797, 55] on button "Generar factura" at bounding box center [809, 50] width 85 height 23
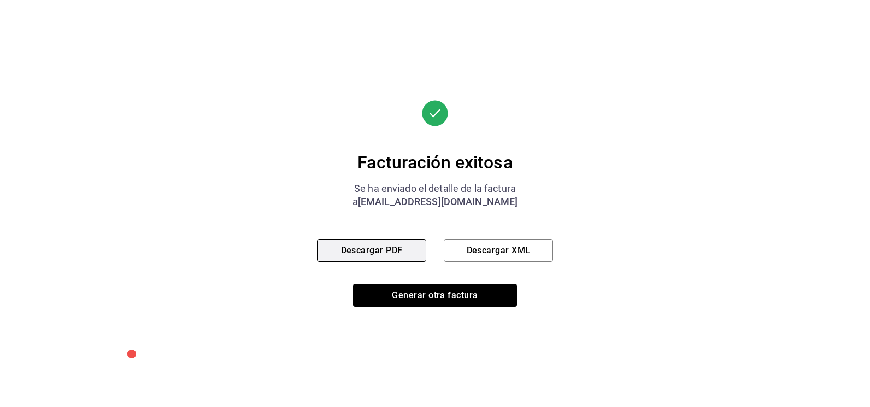
click at [400, 257] on button "Descargar PDF" at bounding box center [371, 250] width 109 height 23
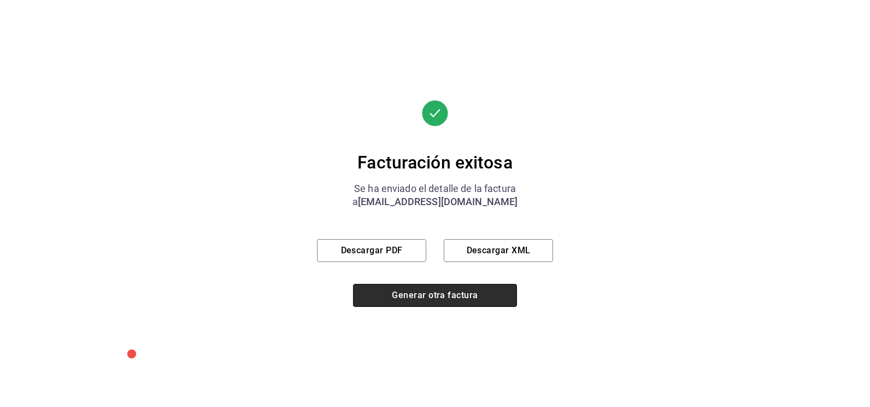
click at [426, 301] on button "Generar otra factura" at bounding box center [435, 295] width 164 height 23
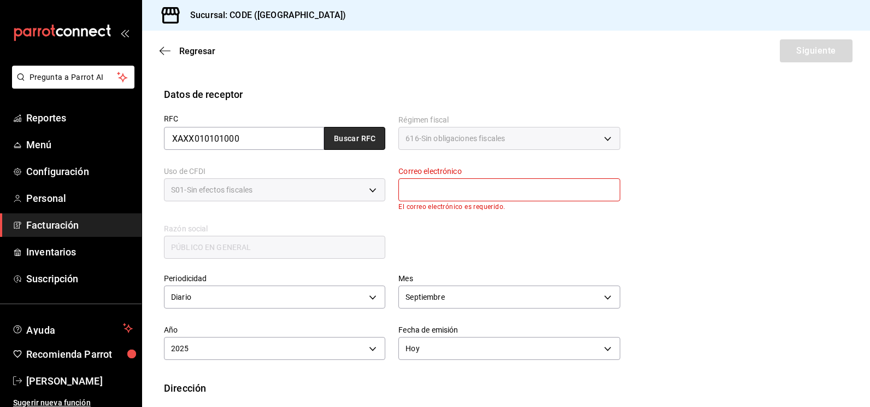
click at [335, 131] on button "Buscar RFC" at bounding box center [354, 138] width 61 height 23
type input "[EMAIL_ADDRESS][DOMAIN_NAME]"
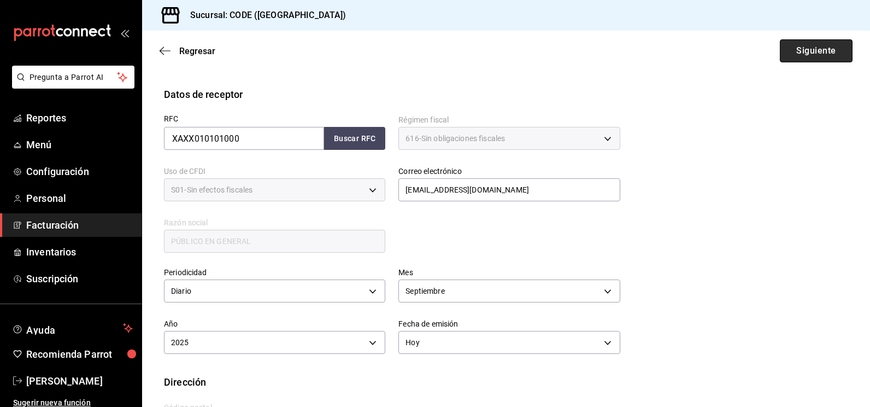
click at [792, 52] on button "Siguiente" at bounding box center [816, 50] width 73 height 23
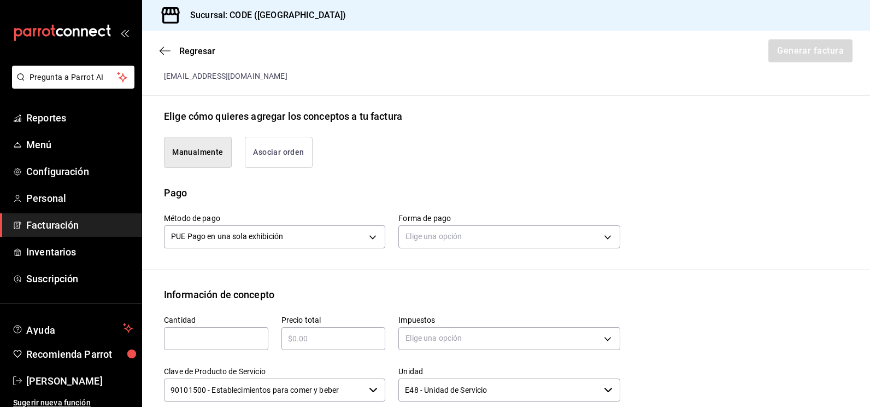
scroll to position [282, 0]
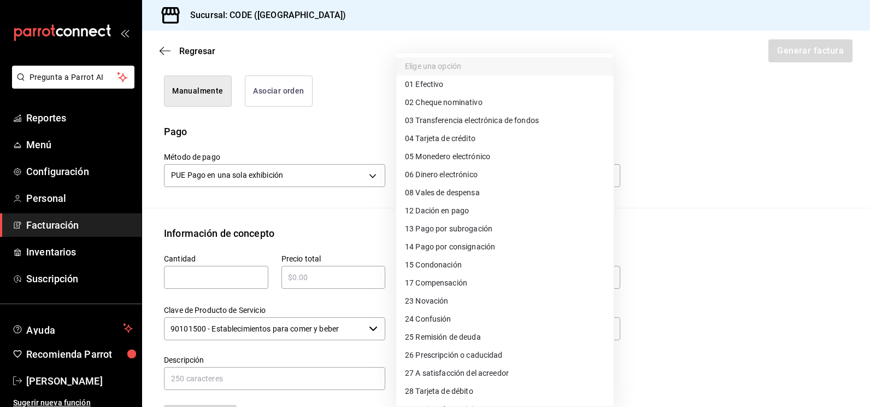
drag, startPoint x: 451, startPoint y: 178, endPoint x: 448, endPoint y: 187, distance: 9.7
click at [452, 178] on body "Pregunta a Parrot AI Reportes Menú Configuración Personal Facturación Inventari…" at bounding box center [435, 203] width 870 height 407
click at [444, 392] on span "28 Tarjeta de débito" at bounding box center [439, 390] width 68 height 11
type input "28"
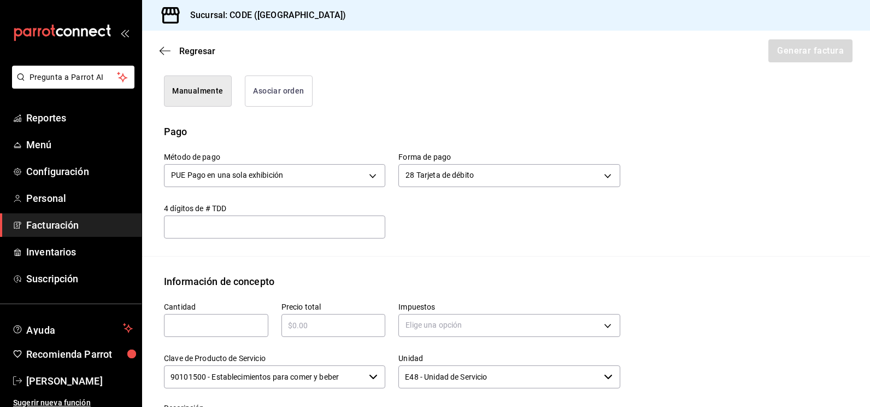
drag, startPoint x: 213, startPoint y: 322, endPoint x: 233, endPoint y: 325, distance: 20.4
click at [215, 322] on input "text" at bounding box center [216, 325] width 104 height 13
type input "1"
type input "$20234.90"
click at [467, 326] on body "Pregunta a Parrot AI Reportes Menú Configuración Personal Facturación Inventari…" at bounding box center [435, 203] width 870 height 407
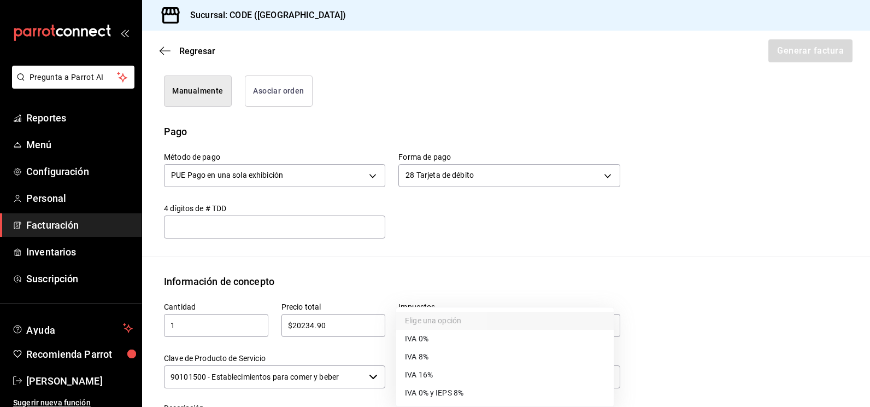
click at [435, 374] on li "IVA 16%" at bounding box center [504, 375] width 217 height 18
type input "IVA_16"
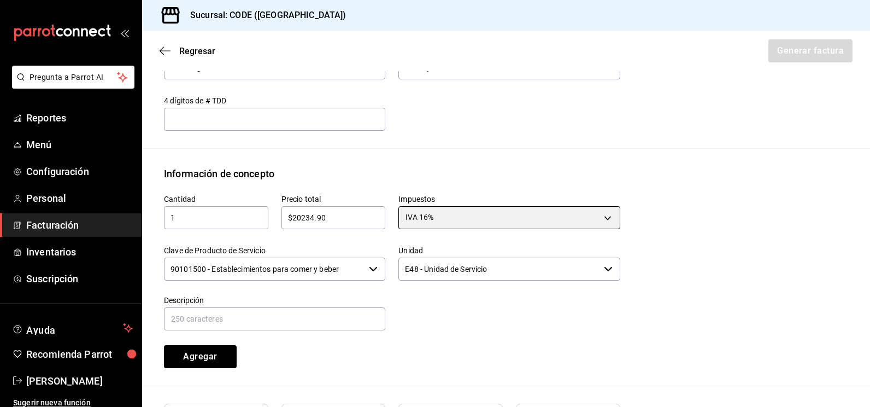
scroll to position [392, 0]
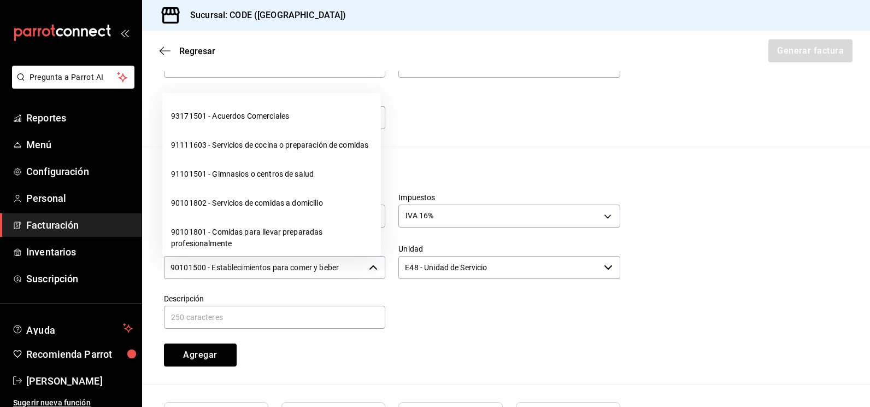
click at [304, 262] on input "90101500 - Establecimientos para comer y beber" at bounding box center [264, 267] width 201 height 23
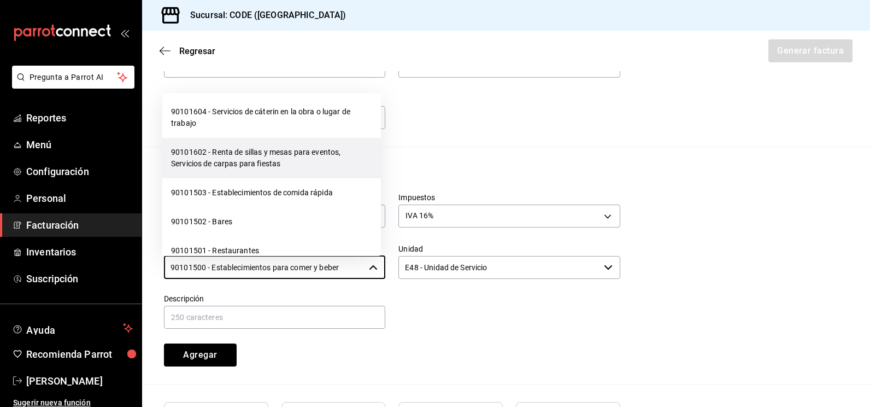
scroll to position [273, 0]
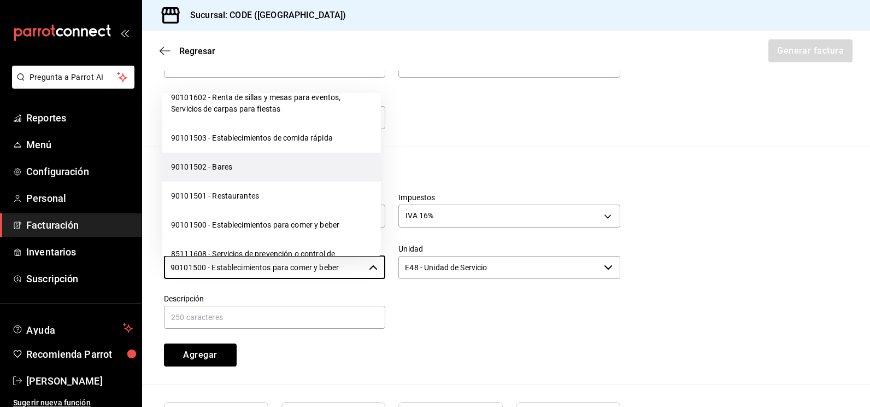
click at [239, 181] on li "90101502 - Bares" at bounding box center [271, 166] width 219 height 29
type input "90101502 - Bares"
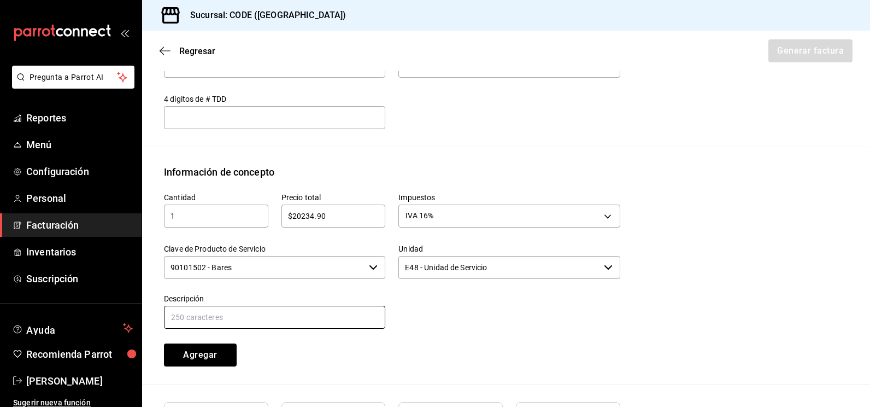
click at [311, 325] on input "text" at bounding box center [274, 316] width 221 height 23
type input "CONSUMO"
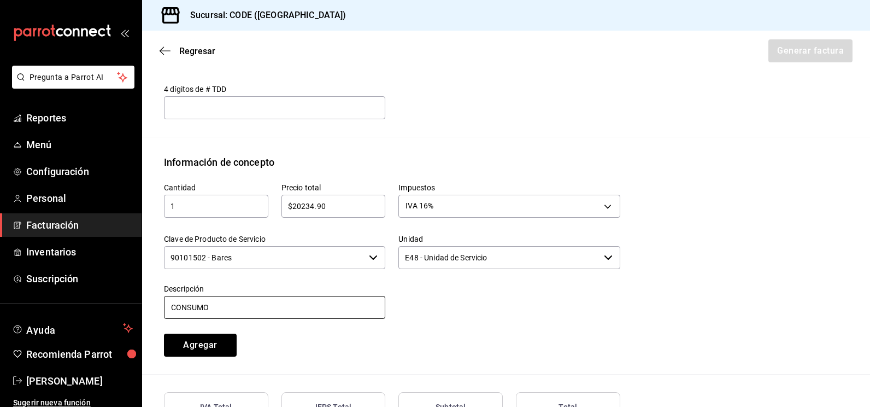
scroll to position [446, 0]
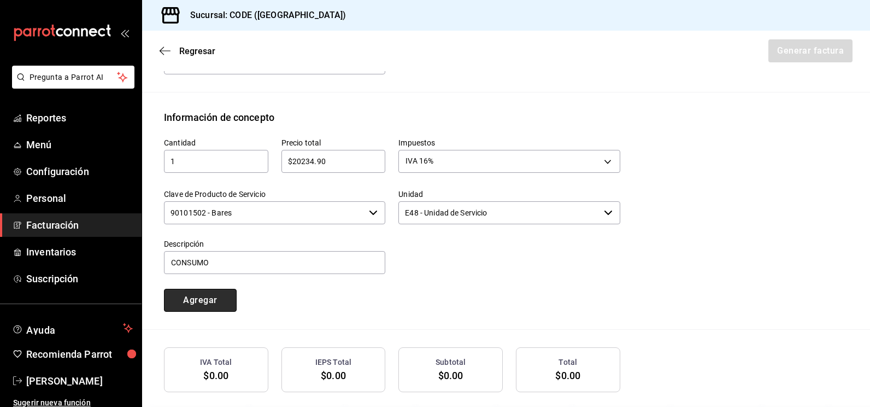
click at [204, 308] on button "Agregar" at bounding box center [200, 300] width 73 height 23
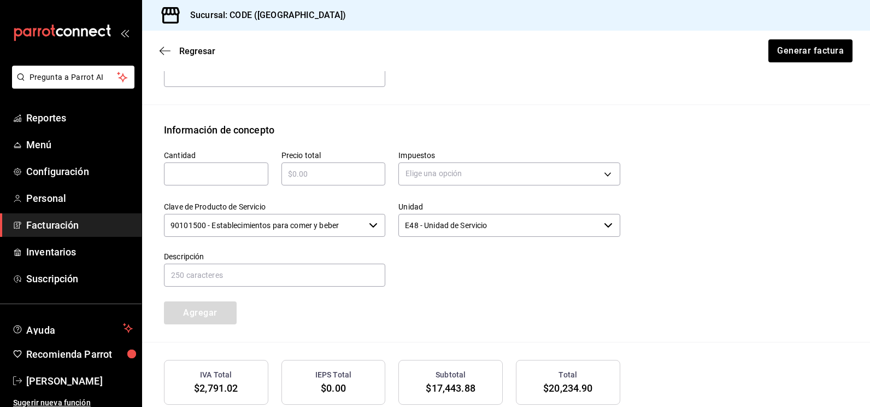
scroll to position [416, 0]
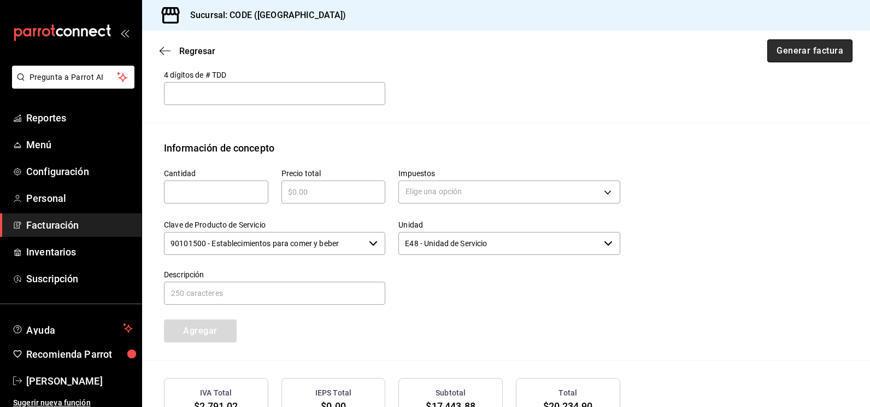
click at [789, 54] on button "Generar factura" at bounding box center [809, 50] width 85 height 23
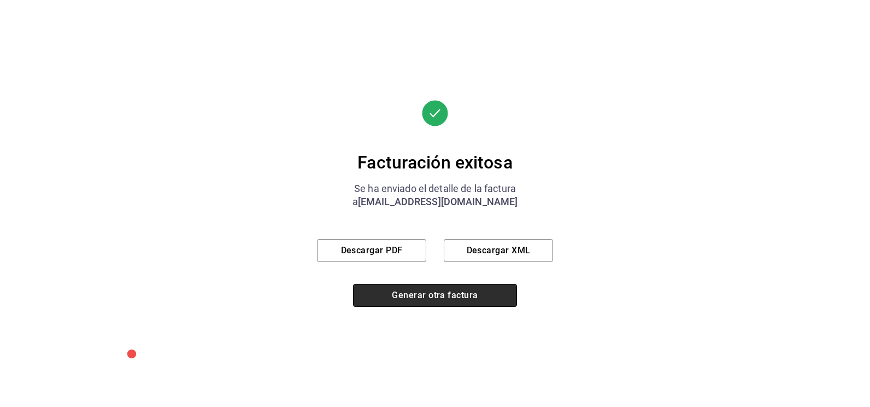
click at [442, 289] on button "Generar otra factura" at bounding box center [435, 295] width 164 height 23
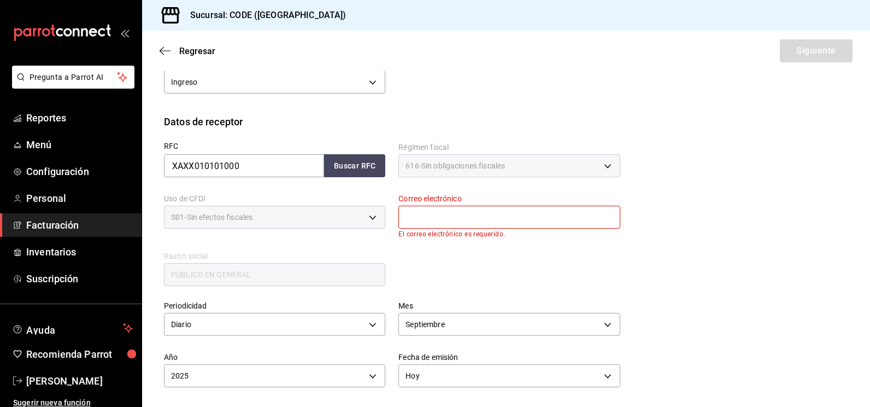
scroll to position [119, 0]
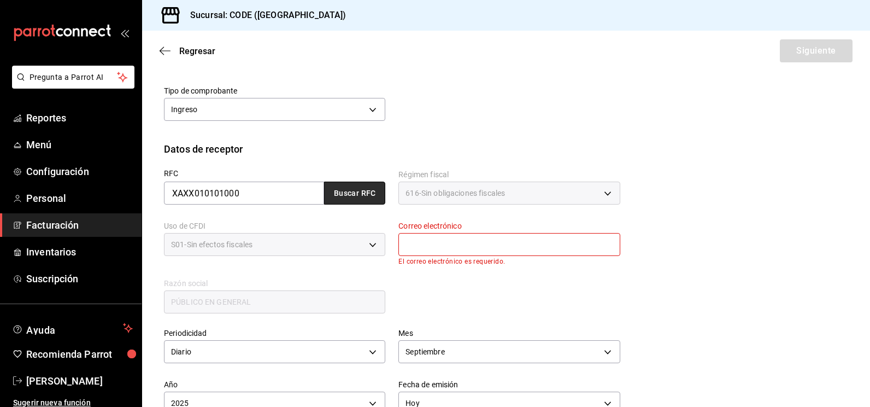
click at [361, 190] on button "Buscar RFC" at bounding box center [354, 192] width 61 height 23
type input "[EMAIL_ADDRESS][DOMAIN_NAME]"
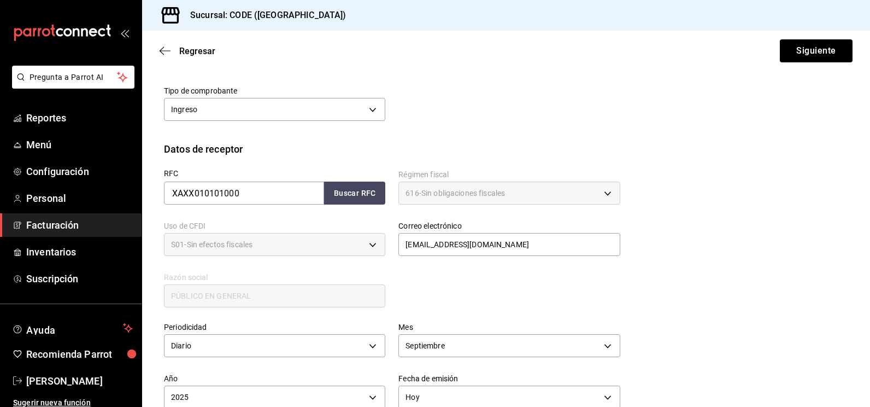
click at [731, 173] on div "RFC XAXX010101000 Buscar RFC Régimen fiscal 616 - Sin obligaciones fiscales 616…" at bounding box center [506, 241] width 684 height 170
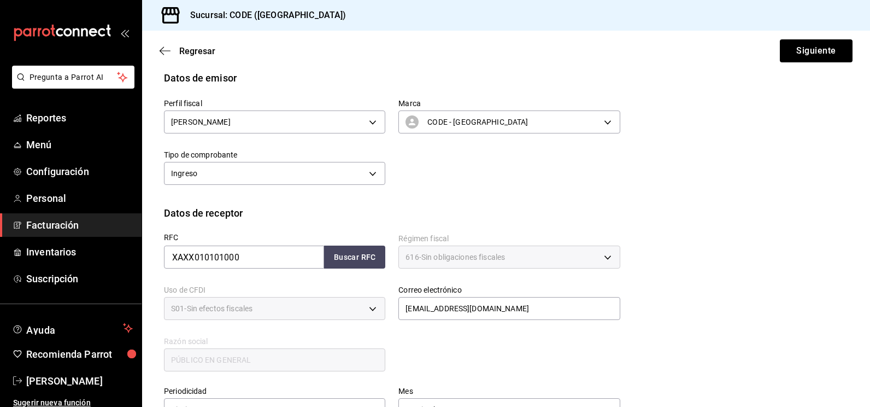
scroll to position [0, 0]
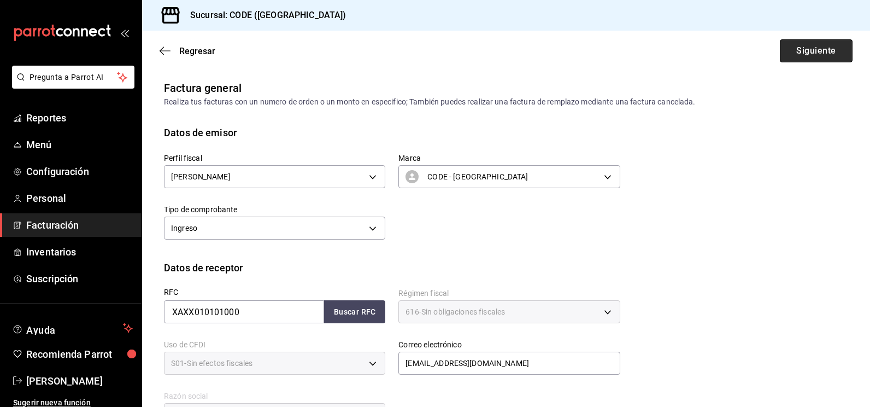
click at [796, 56] on button "Siguiente" at bounding box center [816, 50] width 73 height 23
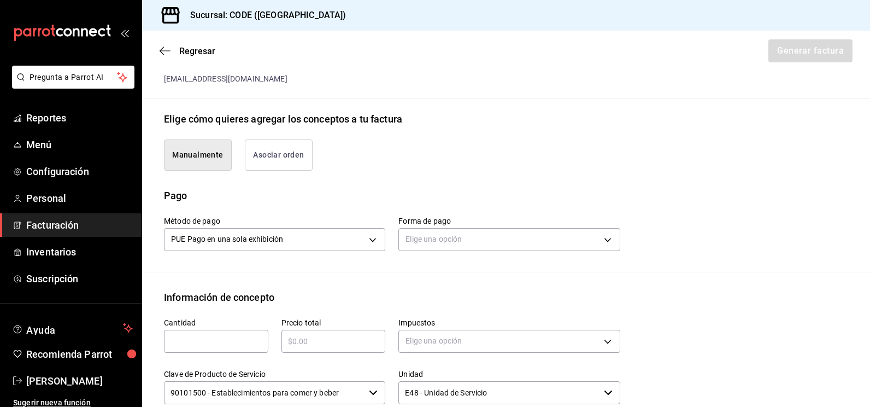
scroll to position [273, 0]
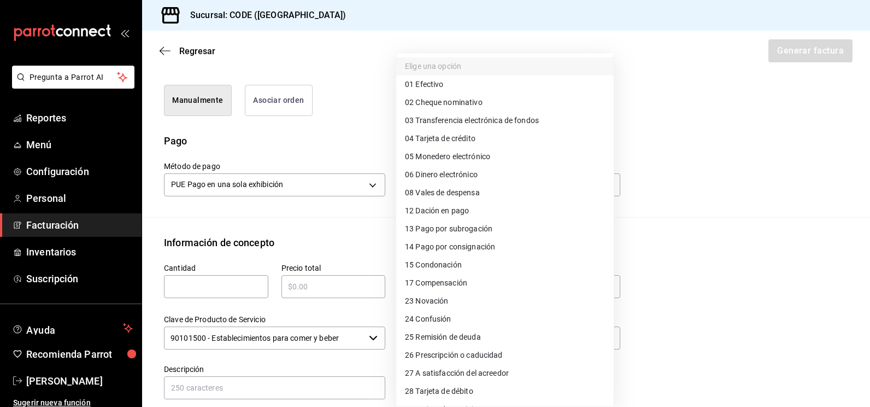
drag, startPoint x: 482, startPoint y: 193, endPoint x: 486, endPoint y: 183, distance: 10.4
click at [484, 189] on body "Pregunta a Parrot AI Reportes Menú Configuración Personal Facturación Inventari…" at bounding box center [435, 203] width 870 height 407
click at [485, 139] on li "04 Tarjeta de crédito" at bounding box center [504, 138] width 217 height 18
type input "04"
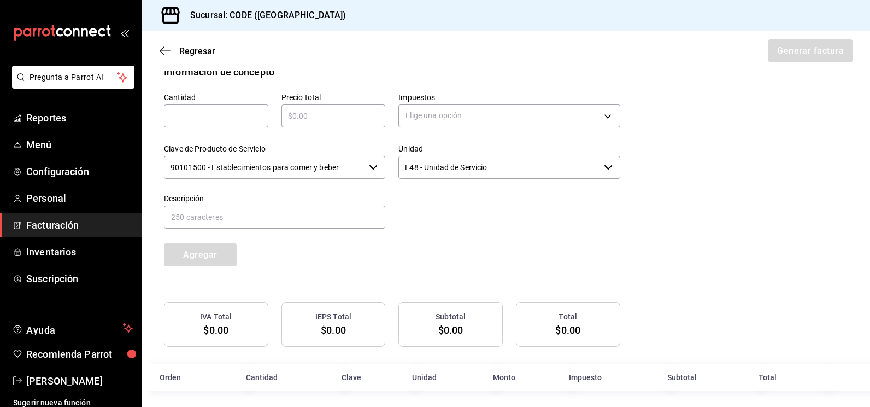
scroll to position [328, 0]
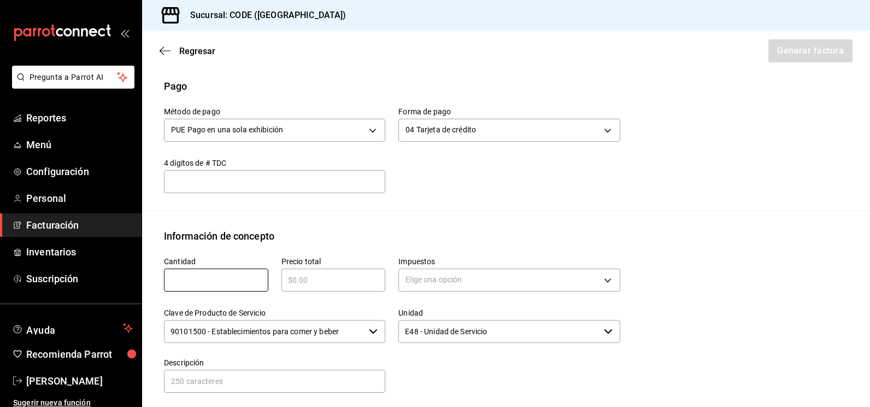
drag, startPoint x: 228, startPoint y: 276, endPoint x: 274, endPoint y: 264, distance: 47.6
click at [228, 276] on input "text" at bounding box center [216, 279] width 104 height 13
type input "1"
type input "$80457.19"
click at [455, 280] on body "Pregunta a Parrot AI Reportes Menú Configuración Personal Facturación Inventari…" at bounding box center [435, 203] width 870 height 407
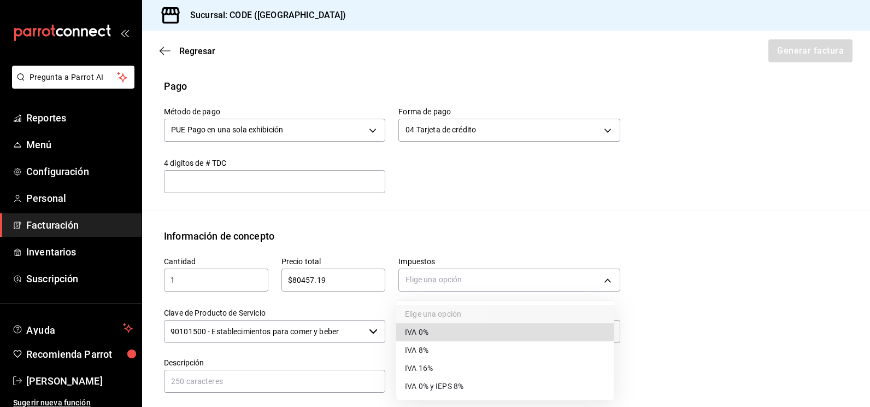
click at [427, 365] on span "IVA 16%" at bounding box center [419, 367] width 28 height 11
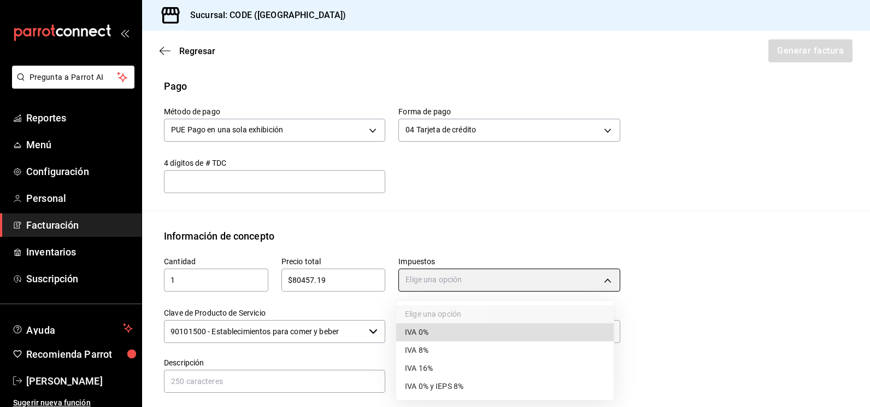
type input "IVA_16"
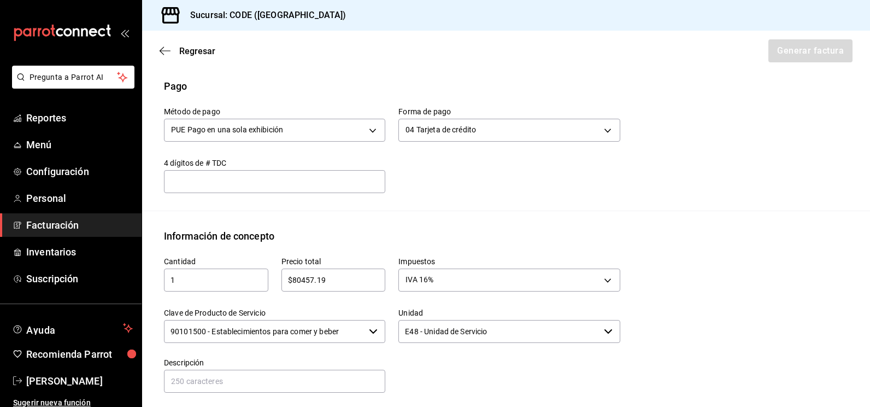
click at [357, 328] on input "90101500 - Establecimientos para comer y beber" at bounding box center [264, 331] width 201 height 23
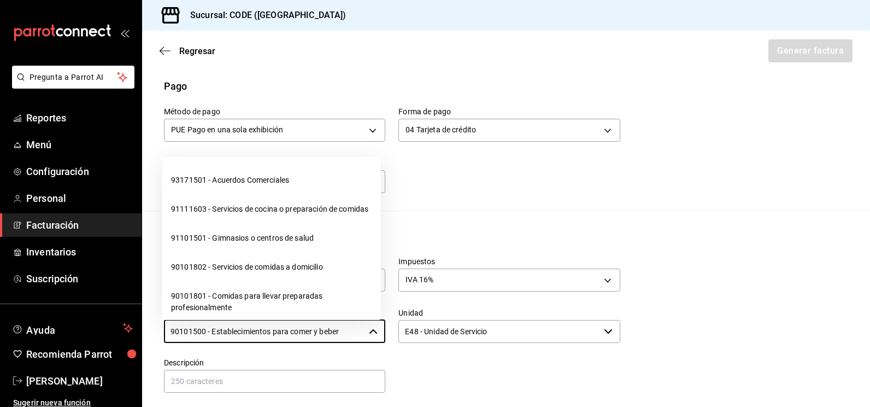
scroll to position [273, 0]
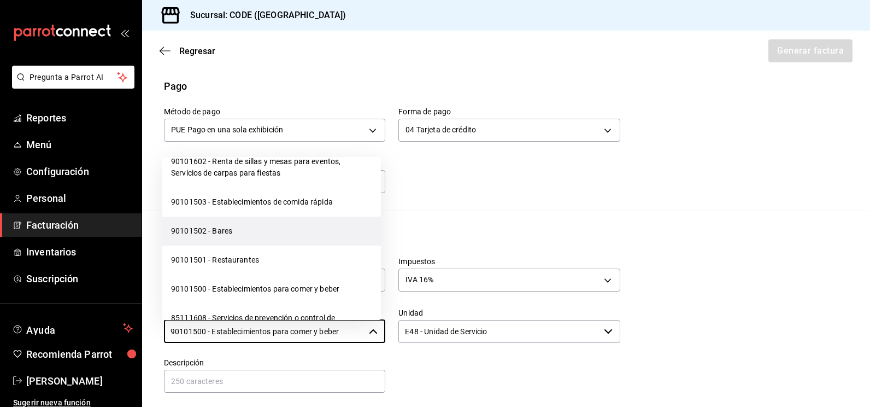
click at [270, 245] on li "90101502 - Bares" at bounding box center [271, 230] width 219 height 29
type input "90101502 - Bares"
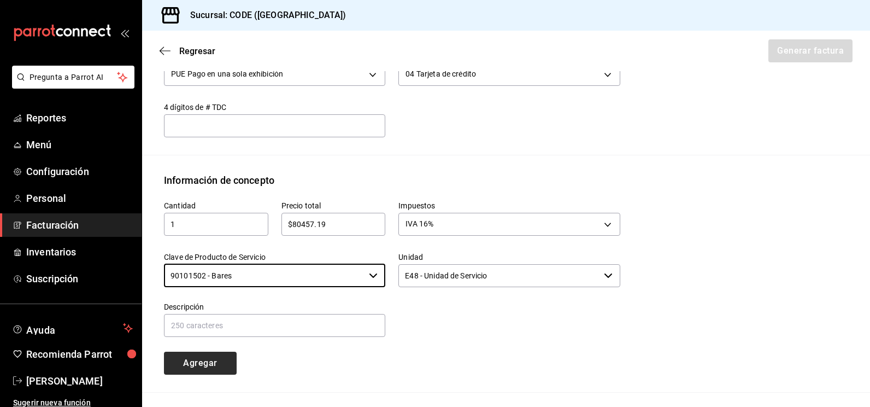
scroll to position [437, 0]
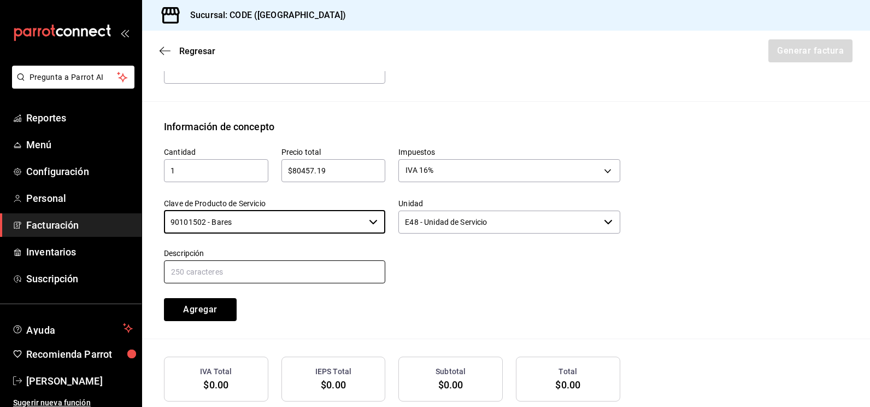
click at [236, 268] on input "text" at bounding box center [274, 271] width 221 height 23
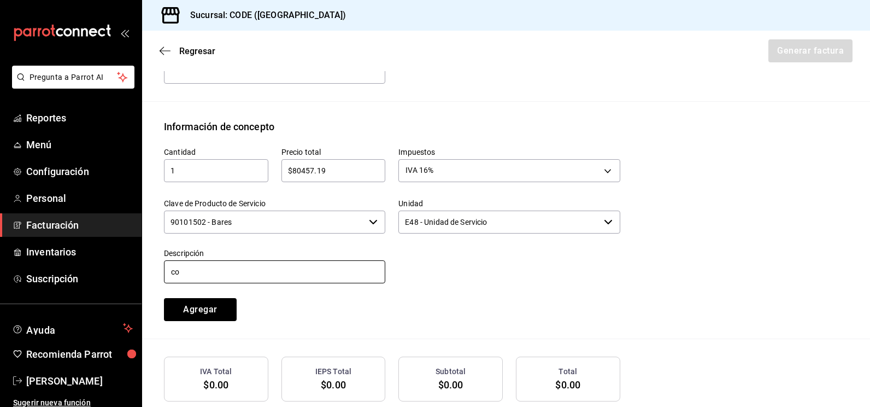
type input "c"
type input "CONSUMO"
click at [202, 312] on button "Agregar" at bounding box center [200, 309] width 73 height 23
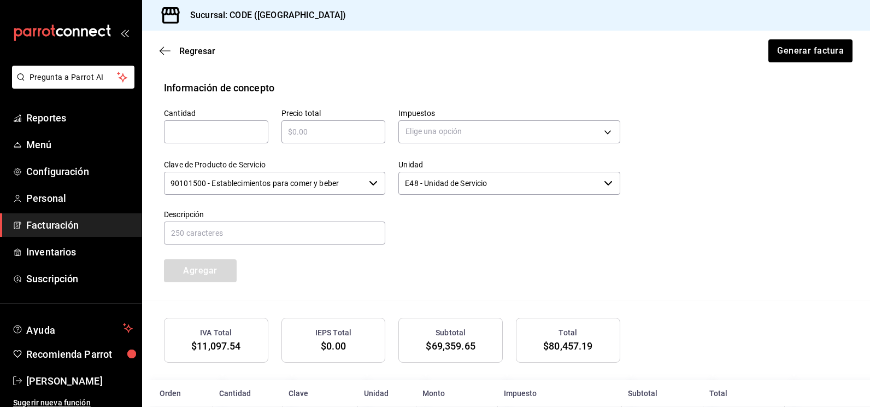
scroll to position [525, 0]
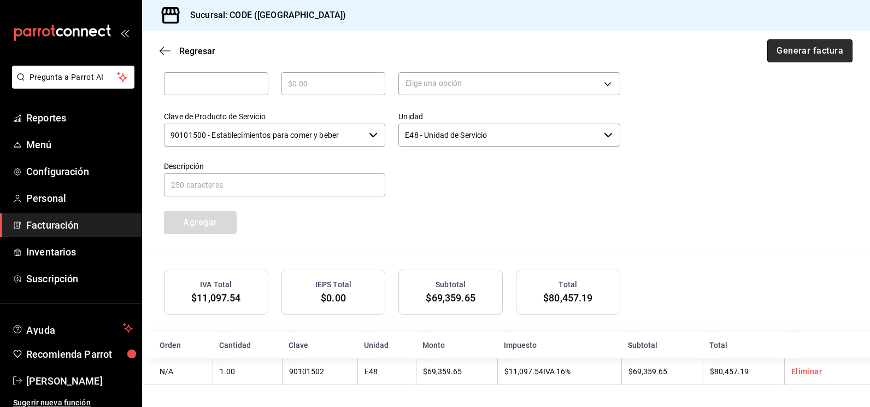
click at [792, 56] on button "Generar factura" at bounding box center [809, 50] width 85 height 23
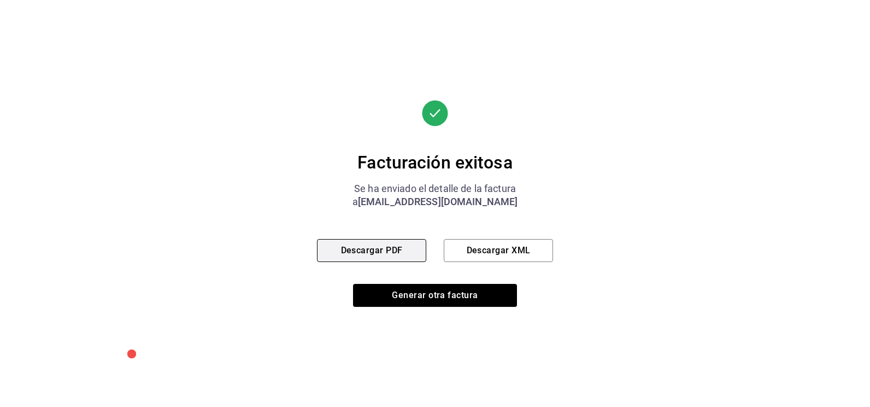
click at [376, 257] on button "Descargar PDF" at bounding box center [371, 250] width 109 height 23
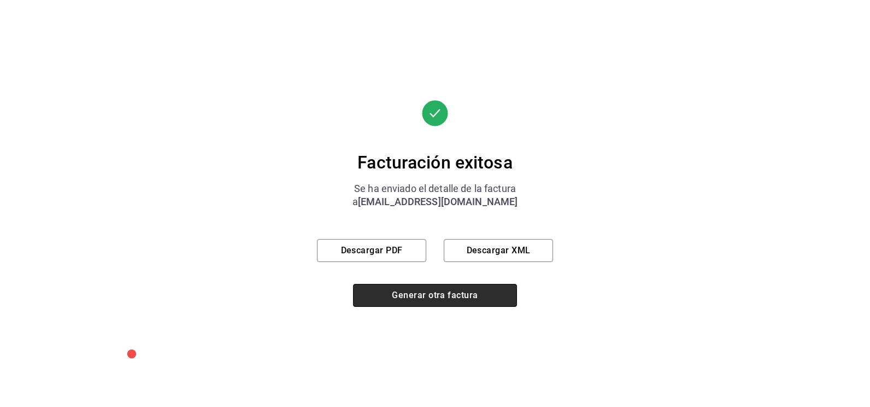
click at [390, 294] on button "Generar otra factura" at bounding box center [435, 295] width 164 height 23
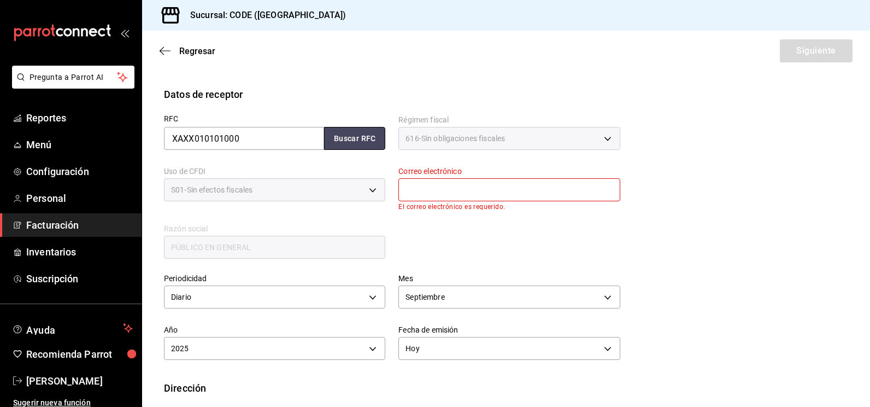
drag, startPoint x: 361, startPoint y: 140, endPoint x: 425, endPoint y: 148, distance: 64.4
click at [362, 140] on button "Buscar RFC" at bounding box center [354, 138] width 61 height 23
type input "[EMAIL_ADDRESS][DOMAIN_NAME]"
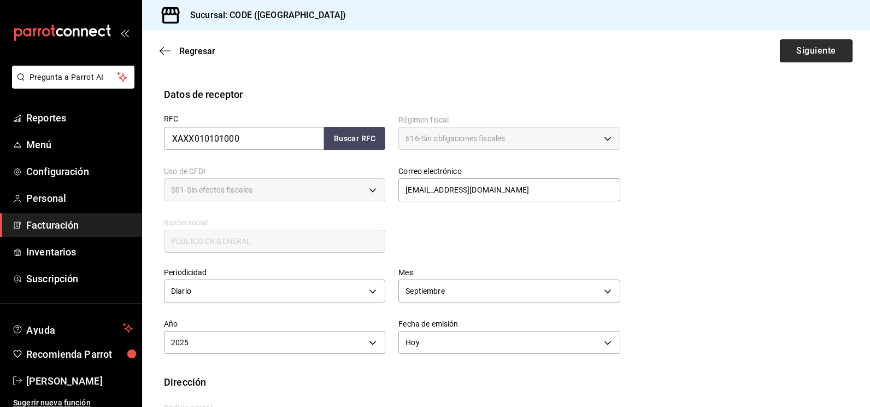
click at [823, 50] on button "Siguiente" at bounding box center [816, 50] width 73 height 23
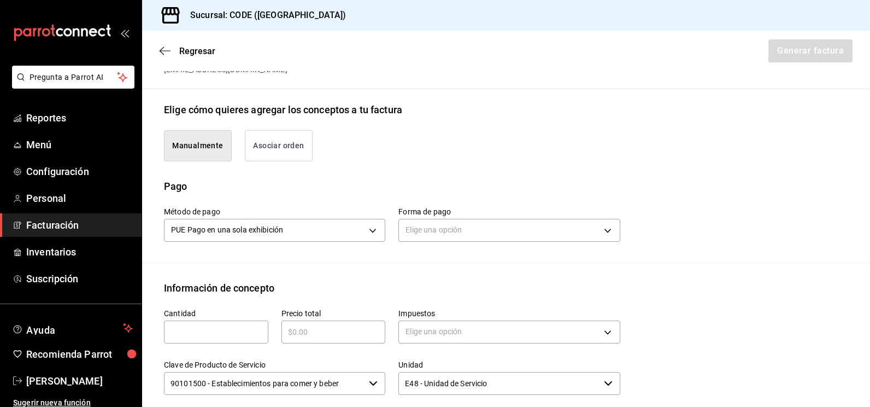
scroll to position [337, 0]
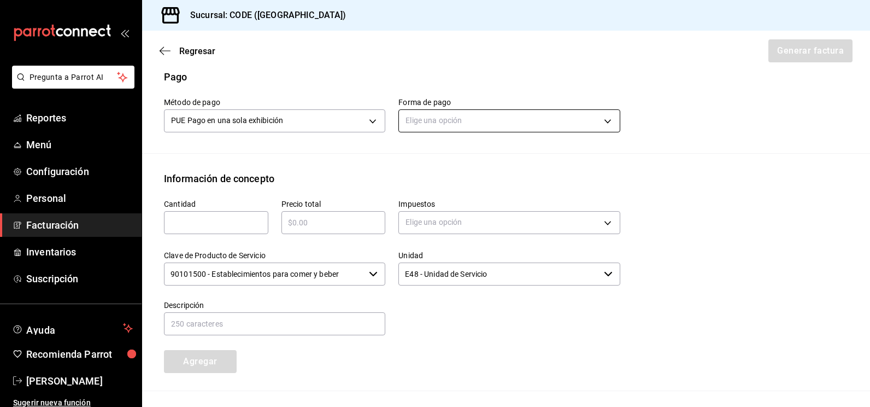
click at [440, 118] on body "Pregunta a Parrot AI Reportes Menú Configuración Personal Facturación Inventari…" at bounding box center [435, 203] width 870 height 407
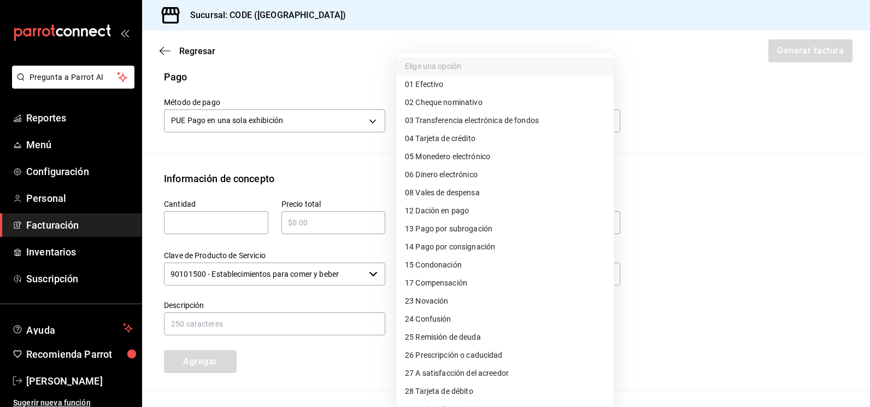
click at [480, 390] on li "28 Tarjeta de débito" at bounding box center [504, 391] width 217 height 18
type input "28"
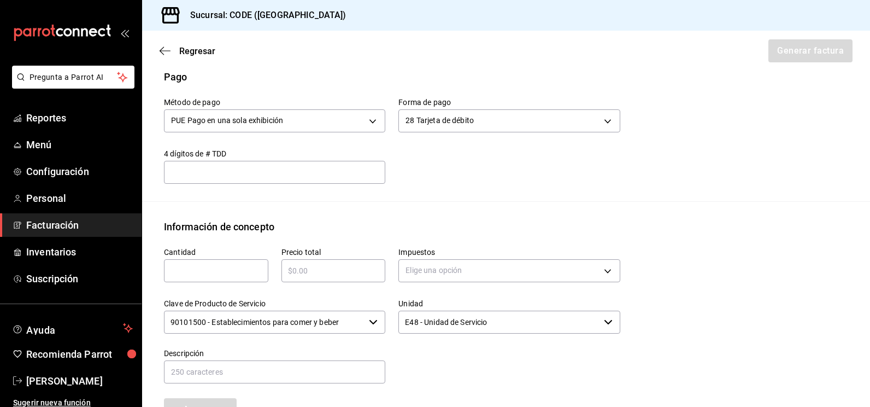
click at [244, 265] on input "text" at bounding box center [216, 270] width 104 height 13
type input "1"
type input "$57383.60"
click at [427, 277] on body "Pregunta a Parrot AI Reportes Menú Configuración Personal Facturación Inventari…" at bounding box center [435, 203] width 870 height 407
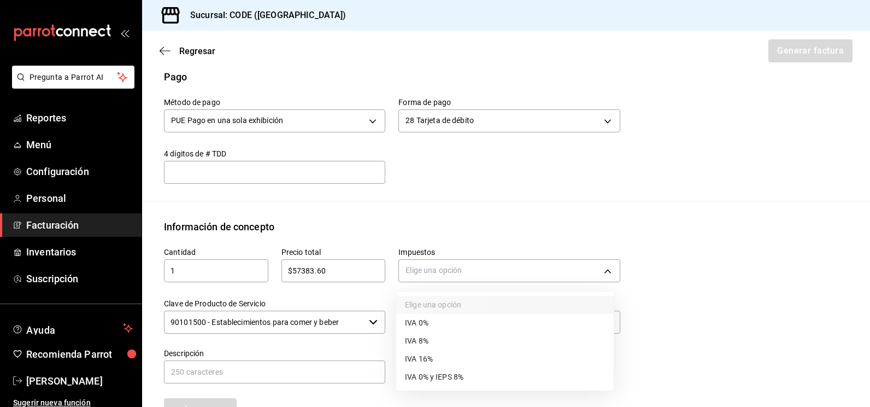
click at [417, 365] on li "IVA 16%" at bounding box center [504, 359] width 217 height 18
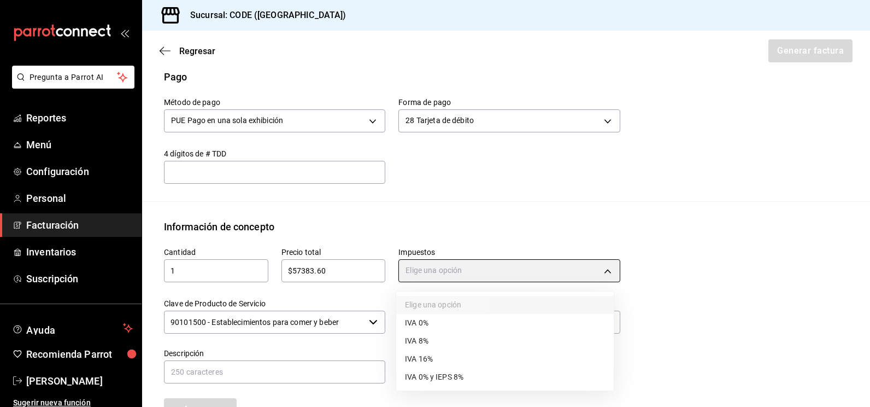
type input "IVA_16"
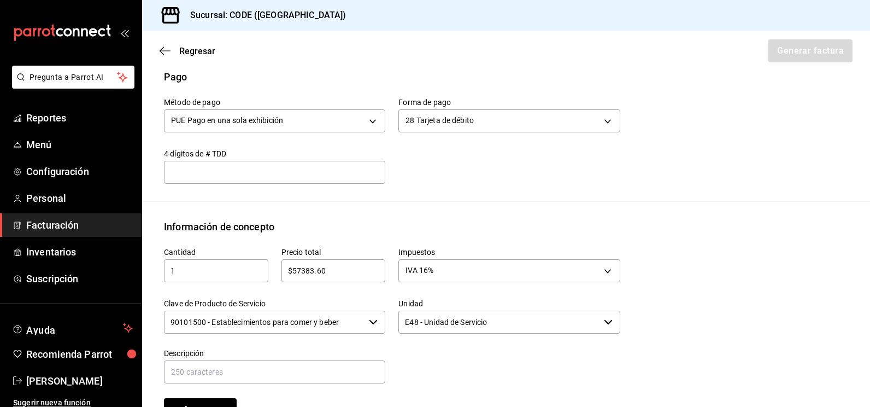
click at [313, 322] on input "90101500 - Establecimientos para comer y beber" at bounding box center [264, 321] width 201 height 23
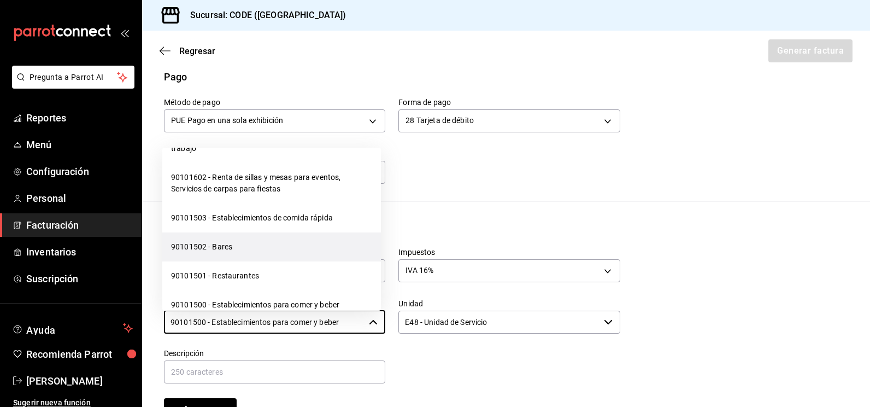
scroll to position [273, 0]
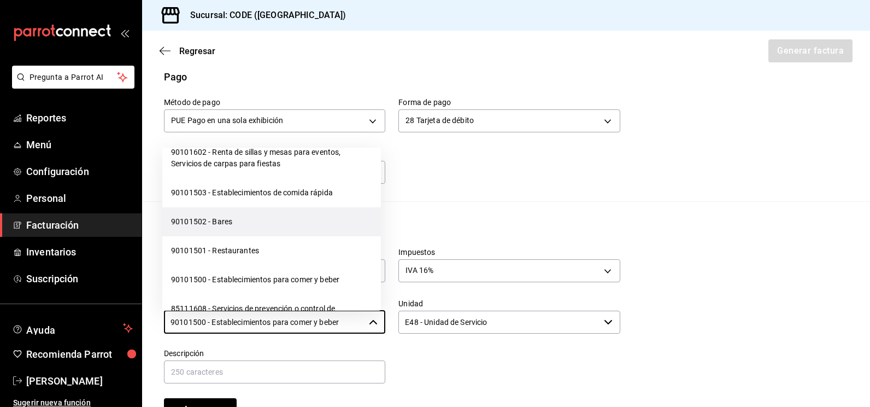
click at [252, 236] on li "90101502 - Bares" at bounding box center [271, 221] width 219 height 29
type input "90101502 - Bares"
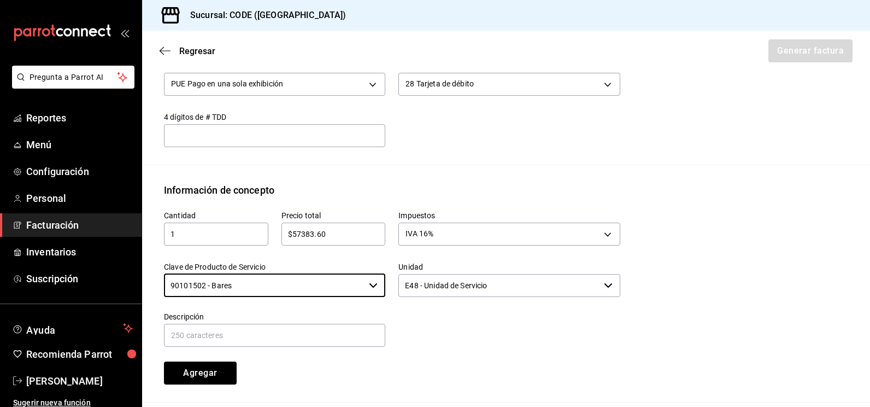
scroll to position [392, 0]
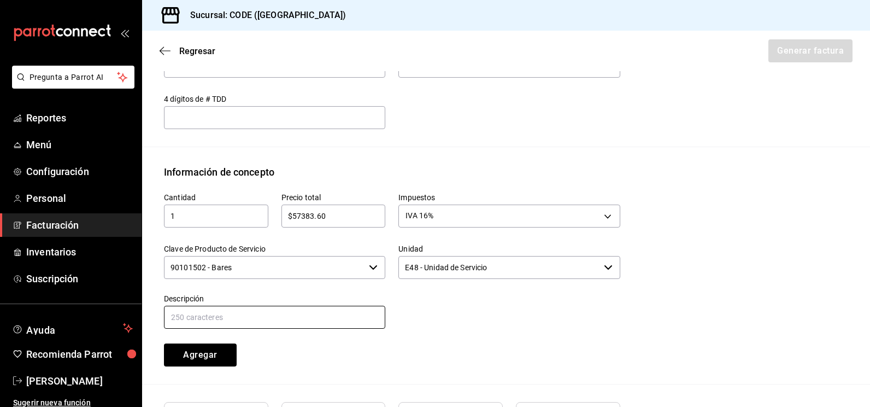
click at [242, 320] on input "text" at bounding box center [274, 316] width 221 height 23
type input "CONSUMO"
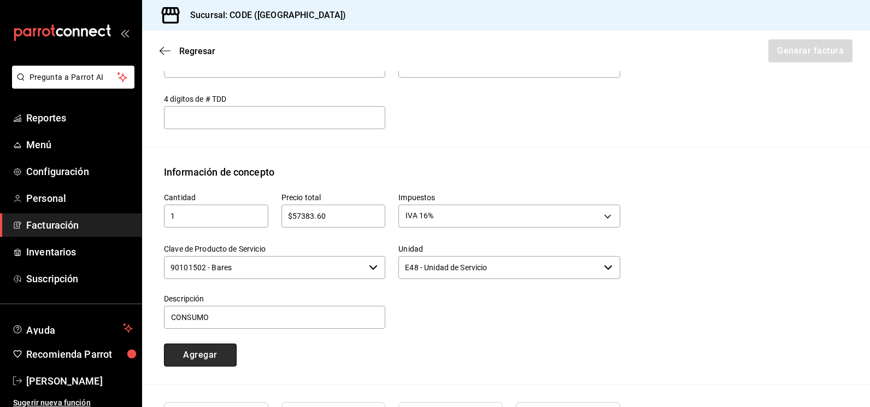
click at [203, 359] on button "Agregar" at bounding box center [200, 354] width 73 height 23
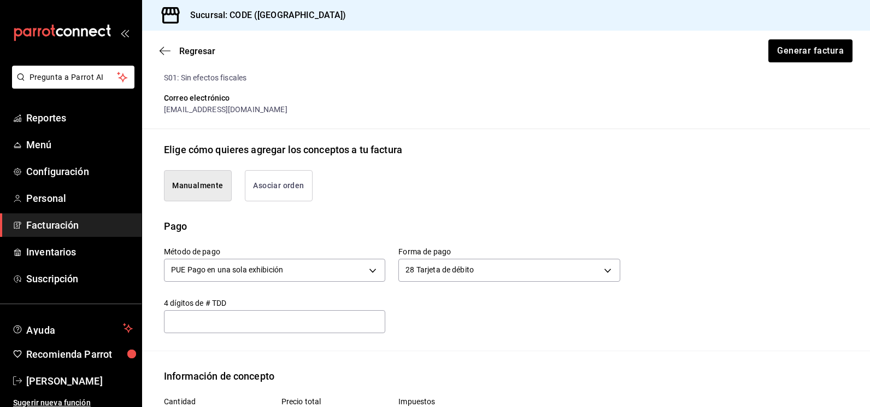
scroll to position [143, 0]
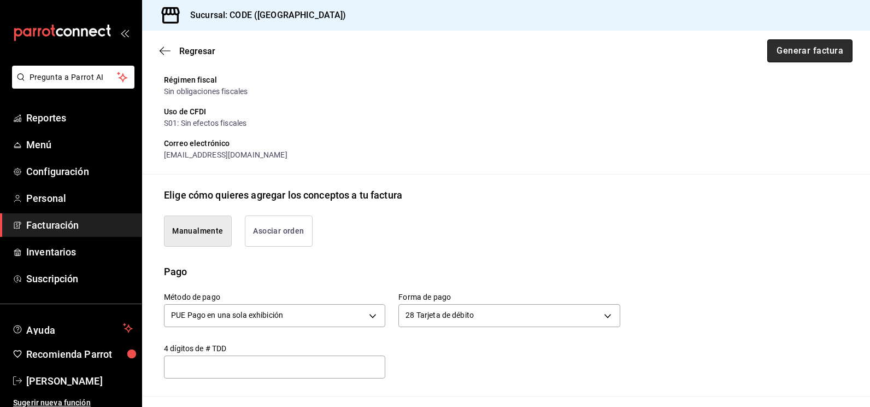
click at [796, 53] on button "Generar factura" at bounding box center [809, 50] width 85 height 23
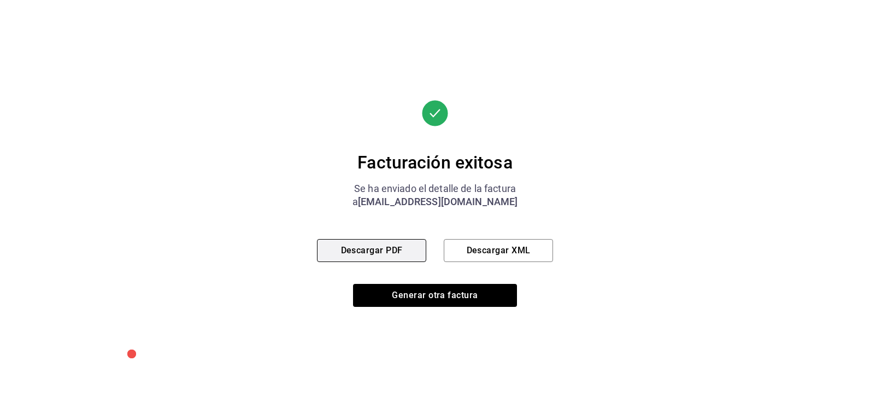
click at [391, 245] on button "Descargar PDF" at bounding box center [371, 250] width 109 height 23
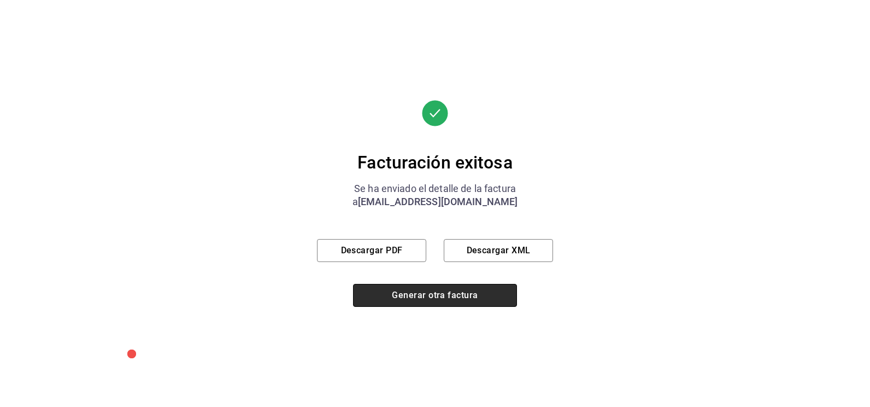
click at [401, 298] on button "Generar otra factura" at bounding box center [435, 295] width 164 height 23
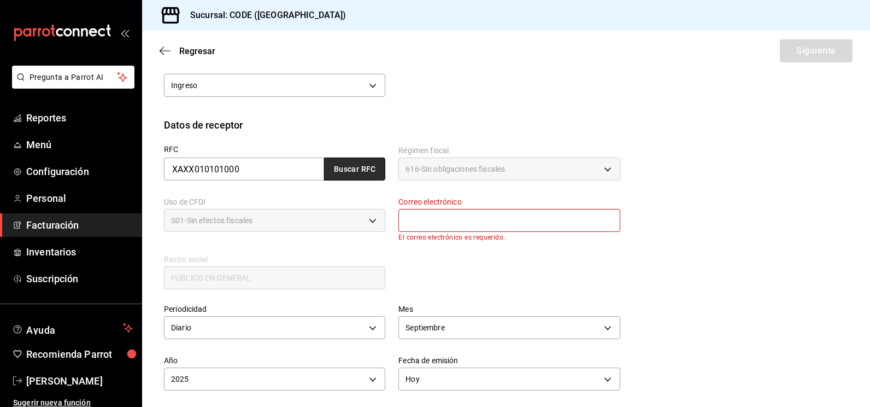
click at [355, 172] on button "Buscar RFC" at bounding box center [354, 168] width 61 height 23
type input "[EMAIL_ADDRESS][DOMAIN_NAME]"
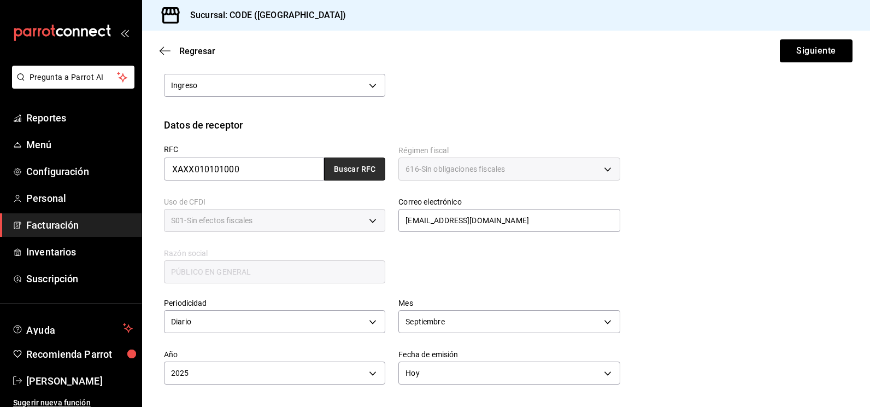
drag, startPoint x: 329, startPoint y: 166, endPoint x: 339, endPoint y: 160, distance: 11.3
click at [337, 164] on button "Buscar RFC" at bounding box center [354, 168] width 61 height 23
click at [794, 46] on button "Siguiente" at bounding box center [816, 50] width 73 height 23
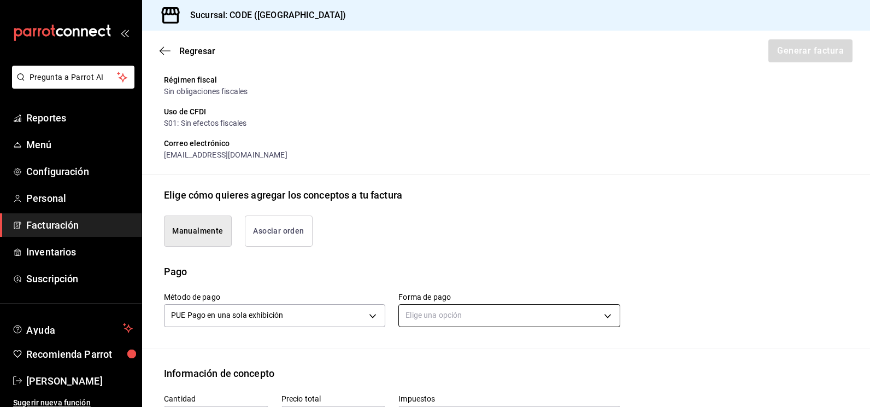
scroll to position [197, 0]
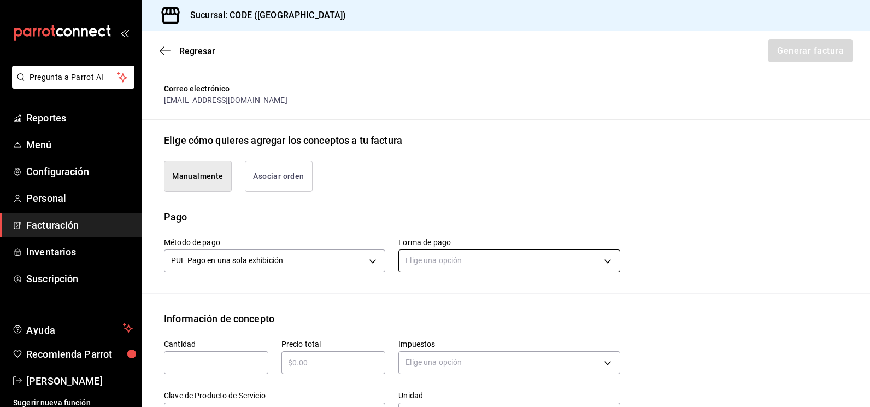
click at [473, 261] on body "Pregunta a Parrot AI Reportes Menú Configuración Personal Facturación Inventari…" at bounding box center [435, 203] width 870 height 407
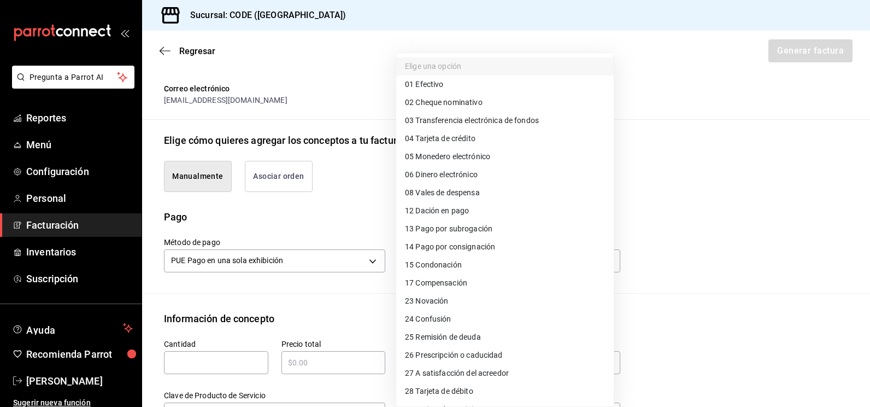
click at [467, 138] on span "04 Tarjeta de crédito" at bounding box center [440, 138] width 70 height 11
type input "04"
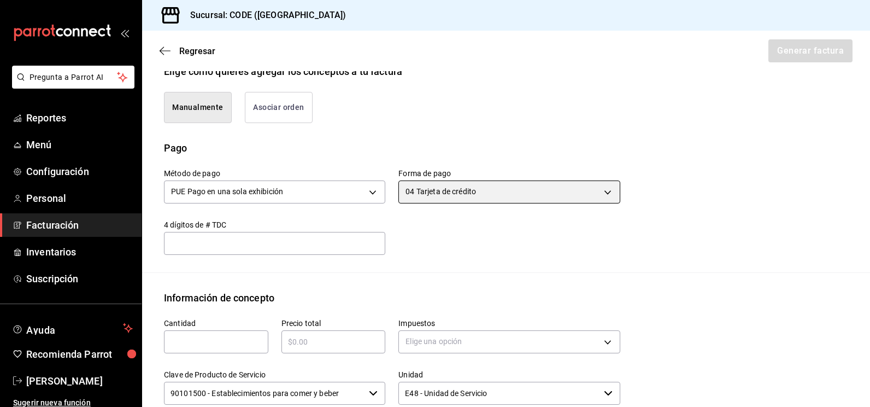
scroll to position [307, 0]
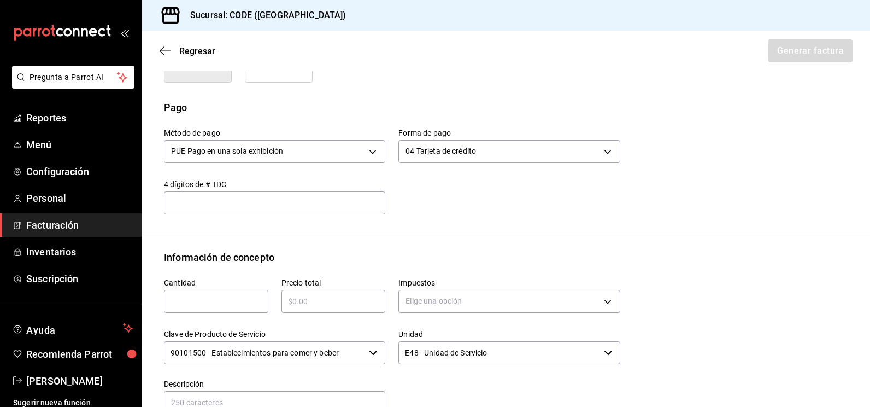
click at [242, 297] on input "text" at bounding box center [216, 301] width 104 height 13
type input "1"
type input "$141793.55"
click at [458, 301] on body "Pregunta a Parrot AI Reportes Menú Configuración Personal Facturación Inventari…" at bounding box center [435, 203] width 870 height 407
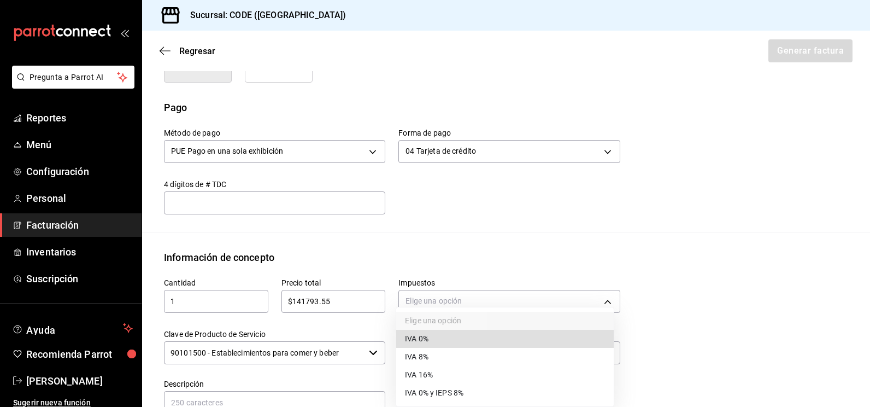
click at [425, 374] on span "IVA 16%" at bounding box center [419, 374] width 28 height 11
type input "IVA_16"
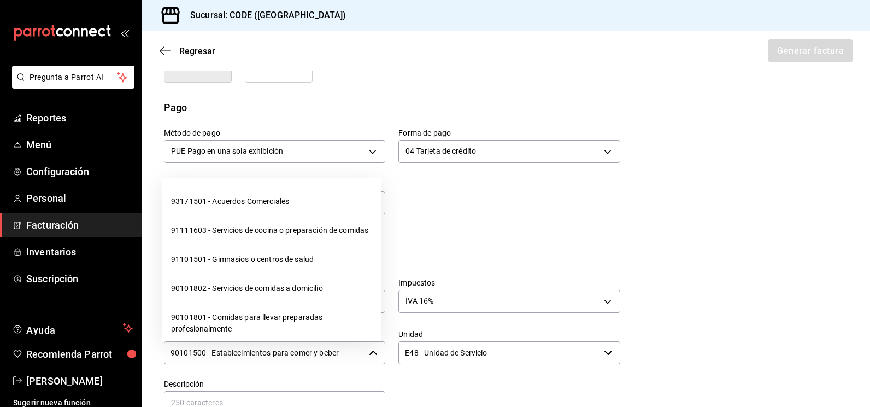
click at [358, 348] on input "90101500 - Establecimientos para comer y beber" at bounding box center [264, 352] width 201 height 23
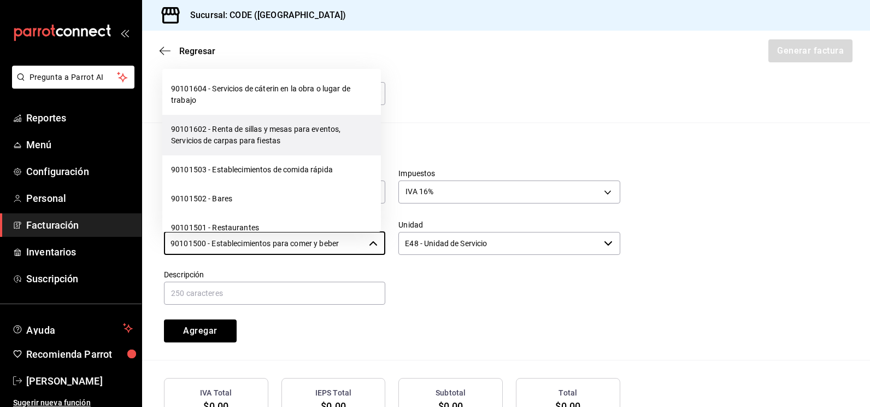
scroll to position [219, 0]
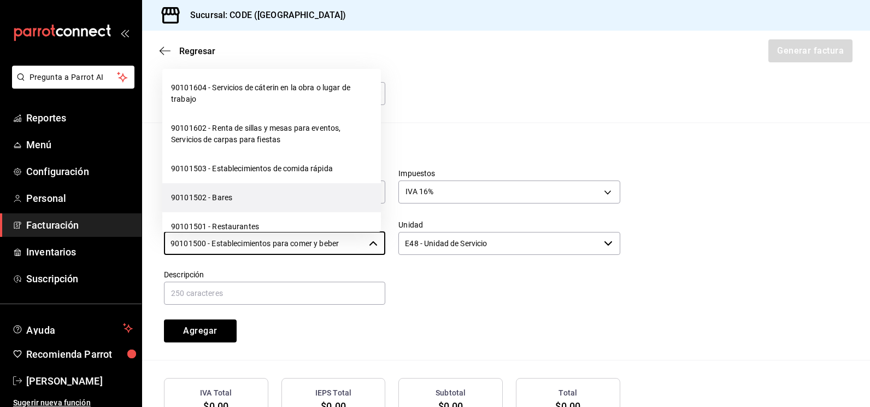
click at [236, 212] on li "90101502 - Bares" at bounding box center [271, 197] width 219 height 29
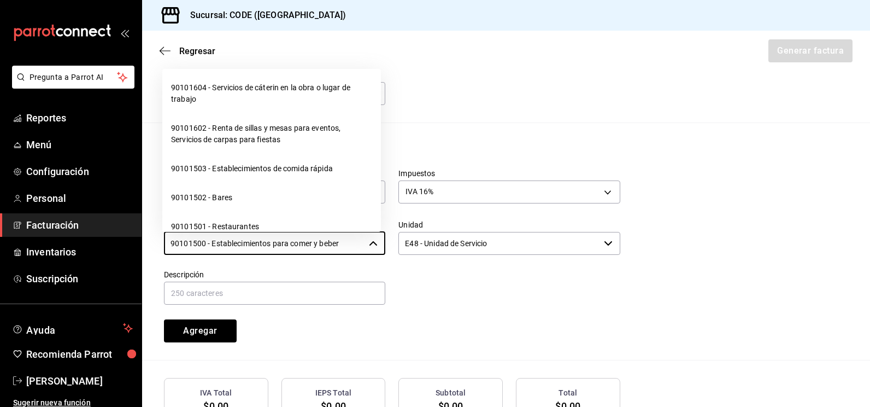
type input "90101502 - Bares"
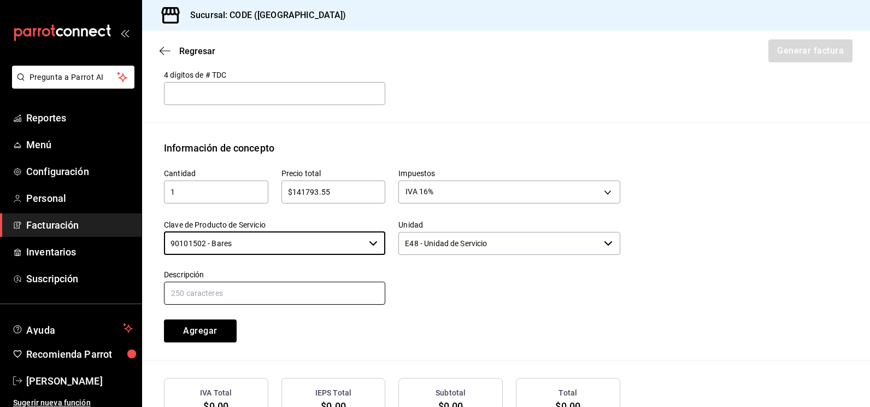
click at [331, 291] on input "text" at bounding box center [274, 292] width 221 height 23
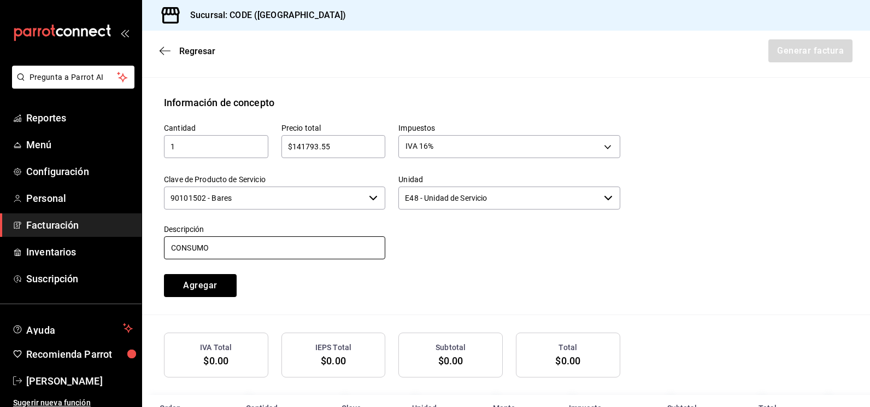
scroll to position [498, 0]
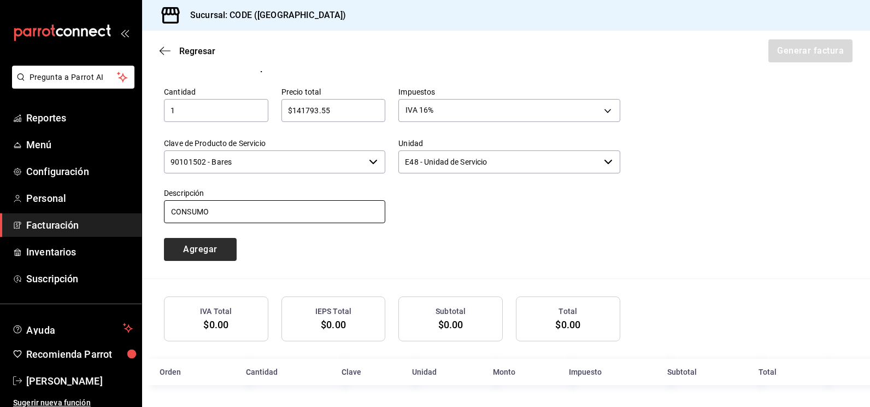
type input "CONSUMO"
click at [219, 251] on button "Agregar" at bounding box center [200, 249] width 73 height 23
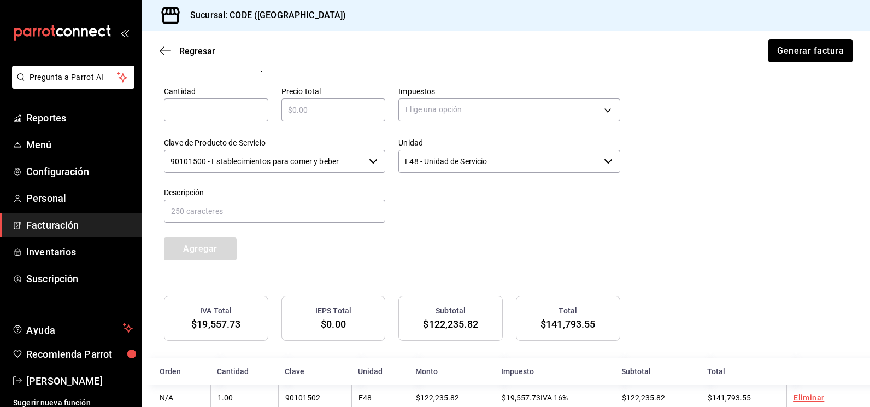
click at [328, 164] on input "90101500 - Establecimientos para comer y beber" at bounding box center [264, 161] width 201 height 23
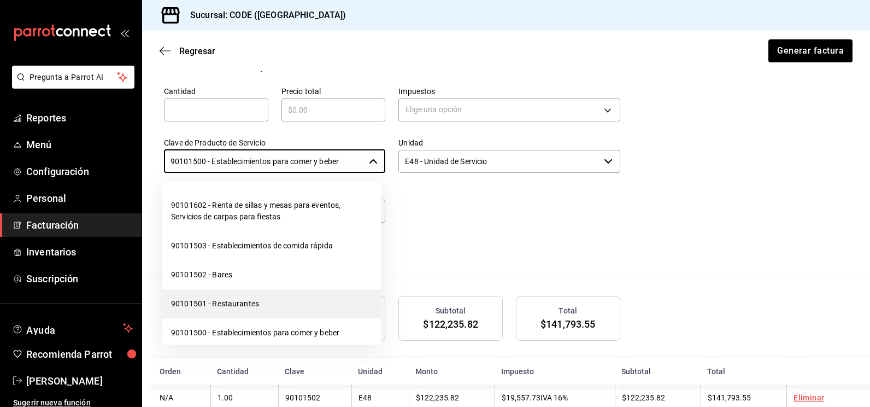
scroll to position [273, 0]
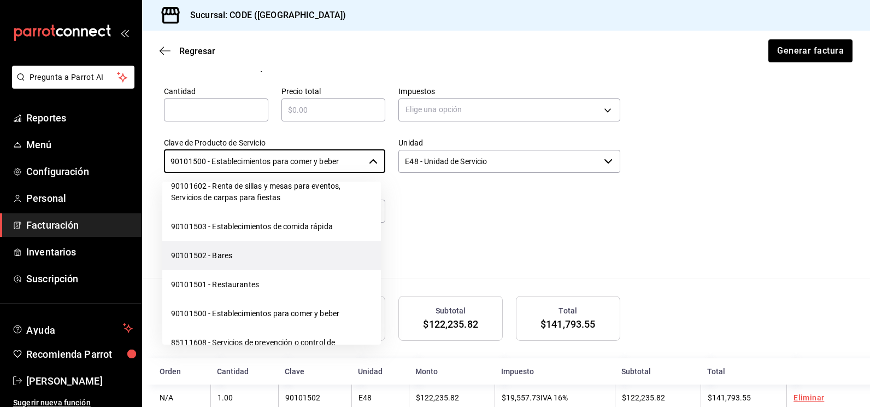
click at [248, 270] on li "90101502 - Bares" at bounding box center [271, 255] width 219 height 29
type input "90101502 - Bares"
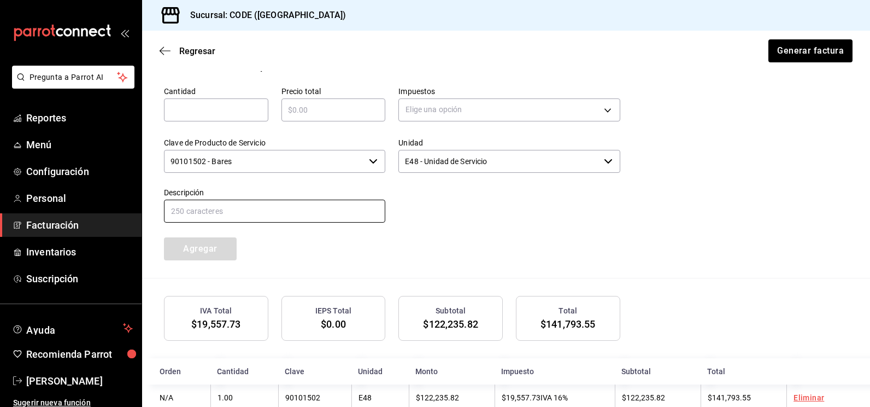
click at [263, 220] on input "text" at bounding box center [274, 210] width 221 height 23
click at [254, 217] on input "text" at bounding box center [274, 210] width 221 height 23
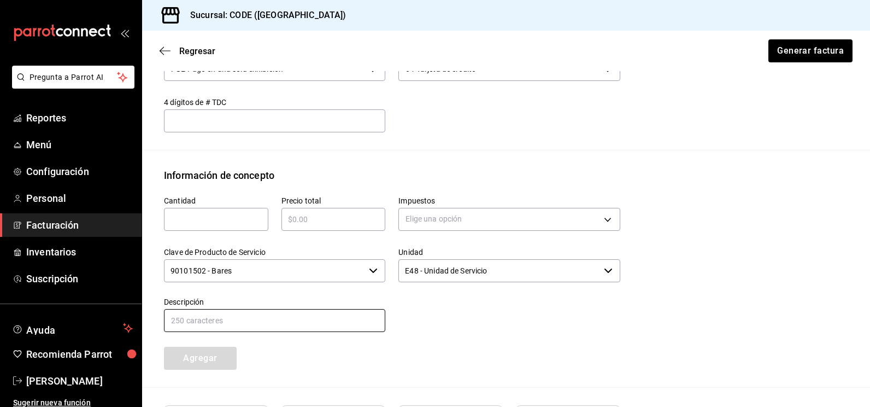
scroll to position [443, 0]
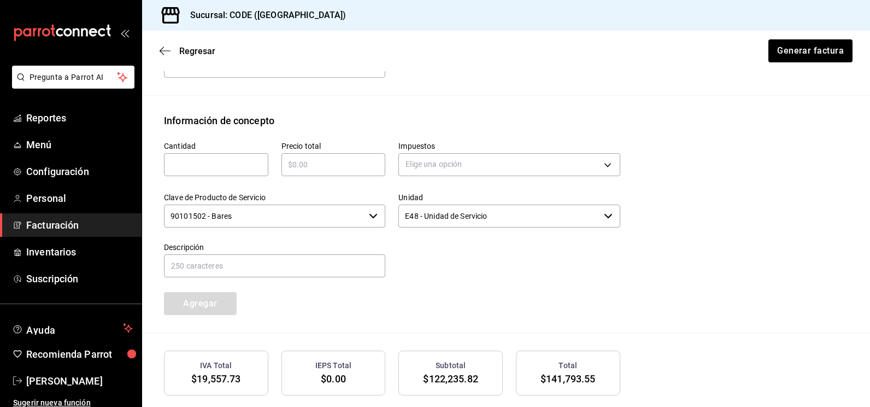
click at [313, 241] on div "Descripción" at bounding box center [268, 254] width 234 height 50
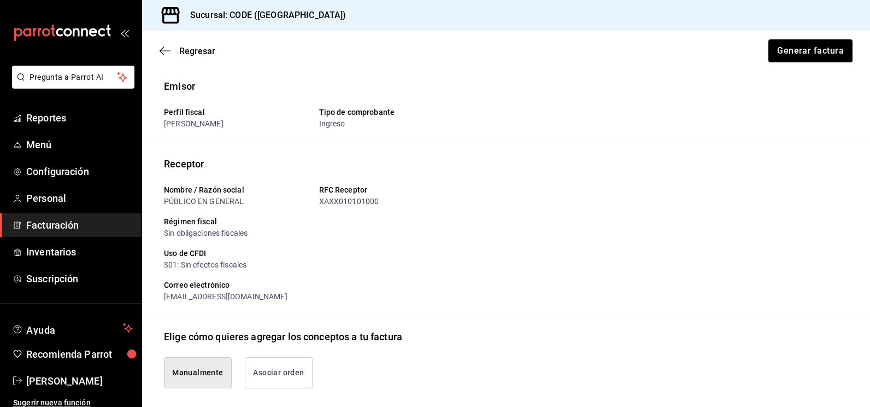
scroll to position [0, 0]
drag, startPoint x: 435, startPoint y: 242, endPoint x: 393, endPoint y: 259, distance: 46.1
click at [392, 257] on div "Uso de CFDI" at bounding box center [392, 254] width 456 height 11
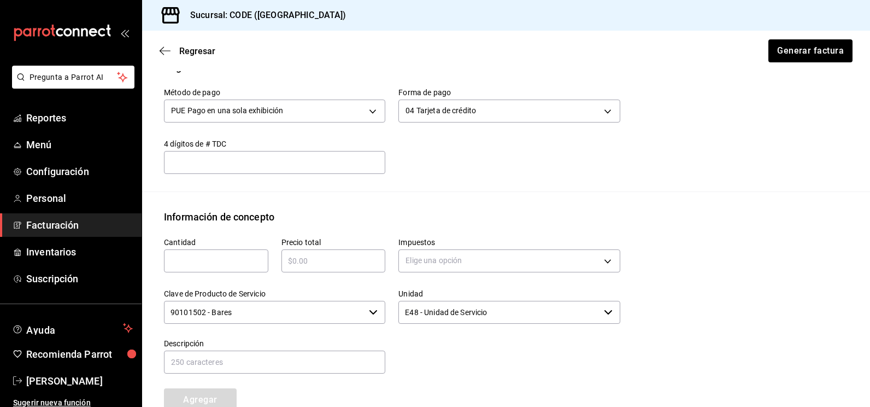
scroll to position [328, 0]
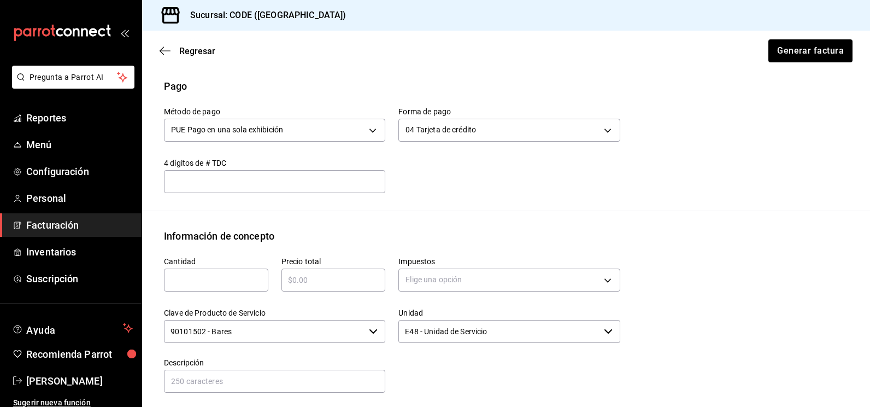
click at [458, 234] on div "Información de concepto" at bounding box center [506, 235] width 684 height 15
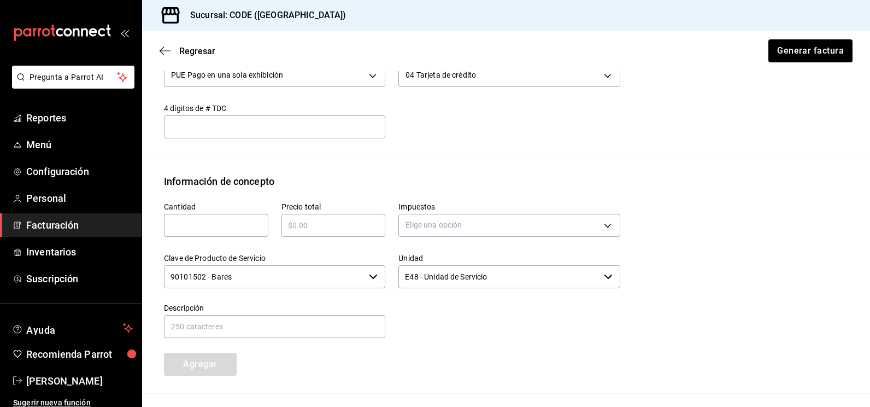
click at [649, 258] on div "Cantidad ​ Precio total ​ Impuestos Elige una opción Clave de Producto de Servi…" at bounding box center [506, 291] width 684 height 204
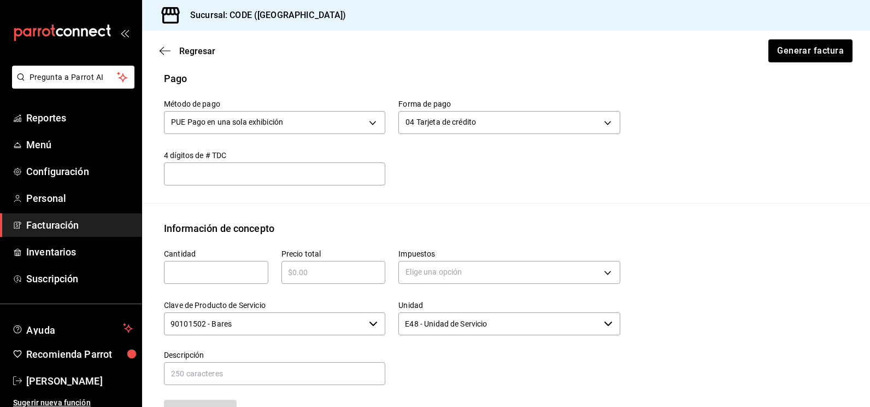
scroll to position [273, 0]
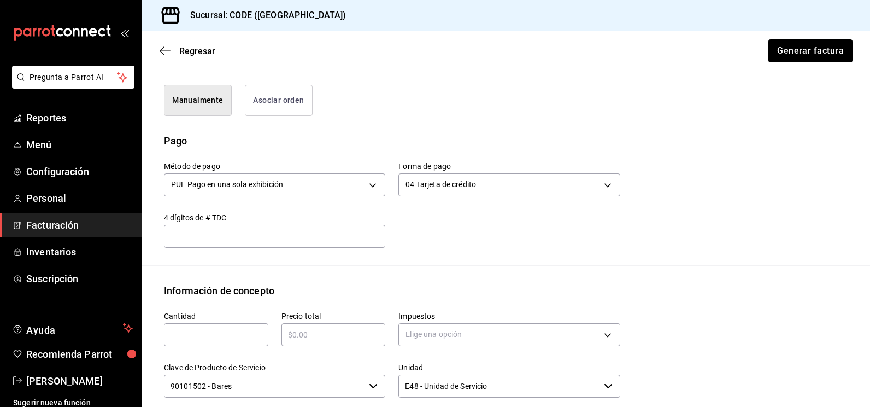
click at [474, 299] on div "Impuestos Elige una opción" at bounding box center [502, 323] width 234 height 51
click at [380, 313] on label "Precio total" at bounding box center [333, 315] width 104 height 8
click at [395, 313] on div "Impuestos Elige una opción" at bounding box center [502, 323] width 234 height 51
click at [392, 322] on div "Impuestos Elige una opción" at bounding box center [502, 323] width 234 height 51
click at [391, 315] on div "Impuestos Elige una opción" at bounding box center [502, 323] width 234 height 51
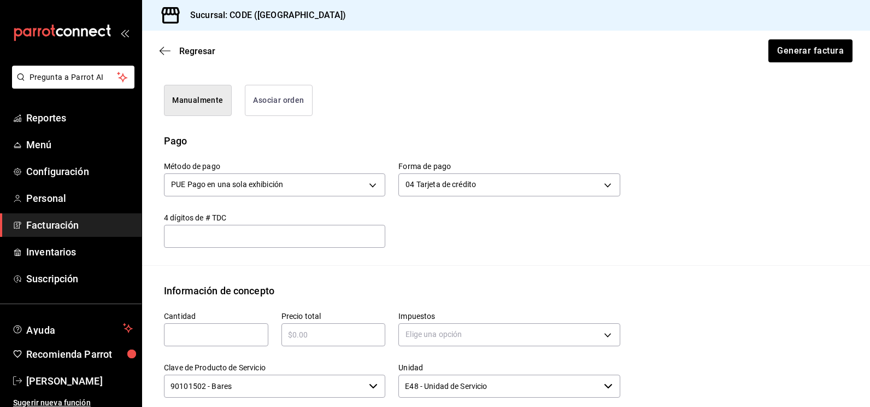
click at [382, 317] on label "Precio total" at bounding box center [333, 315] width 104 height 8
click at [363, 313] on label "Precio total" at bounding box center [333, 315] width 104 height 8
click at [395, 315] on div "Impuestos Elige una opción" at bounding box center [502, 323] width 234 height 51
click at [392, 329] on div "Impuestos Elige una opción" at bounding box center [502, 323] width 234 height 51
click at [393, 340] on div "Impuestos Elige una opción" at bounding box center [502, 323] width 234 height 51
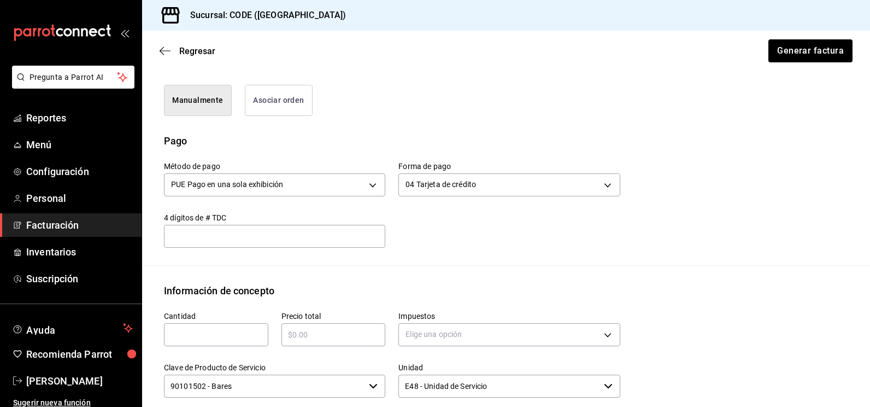
click at [398, 364] on label "Unidad" at bounding box center [508, 367] width 221 height 8
click at [398, 374] on input "E48 - Unidad de Servicio" at bounding box center [498, 385] width 201 height 23
click at [398, 368] on label "Unidad" at bounding box center [508, 367] width 221 height 8
click at [398, 374] on input "E48 - Unidad de Servicio" at bounding box center [498, 385] width 201 height 23
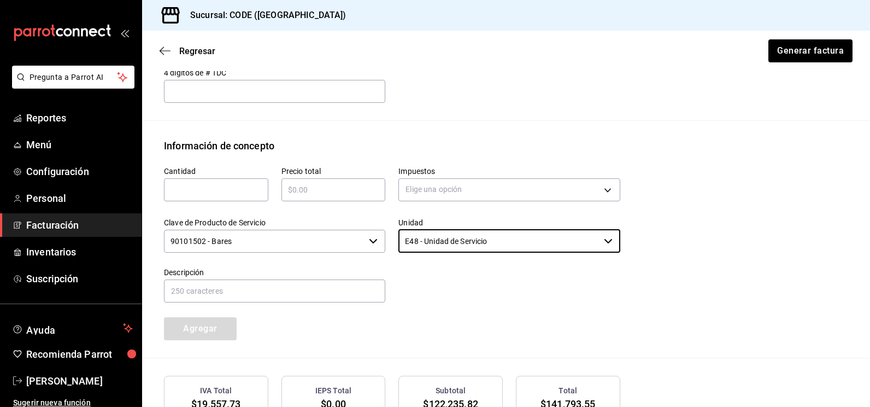
scroll to position [437, 0]
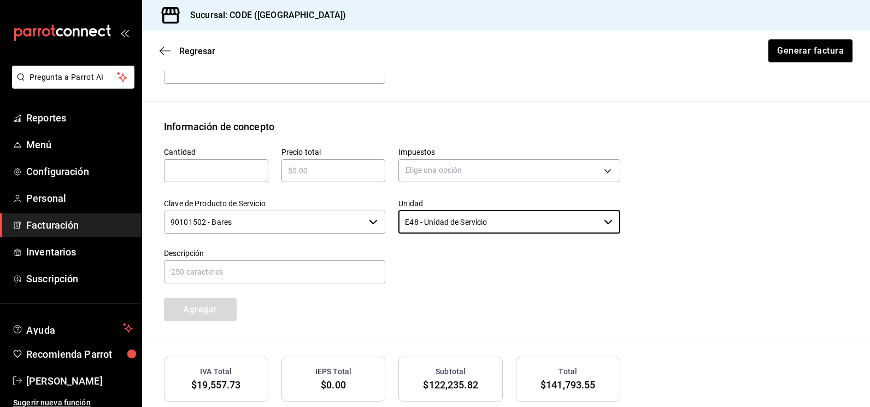
click at [443, 266] on div at bounding box center [502, 260] width 234 height 50
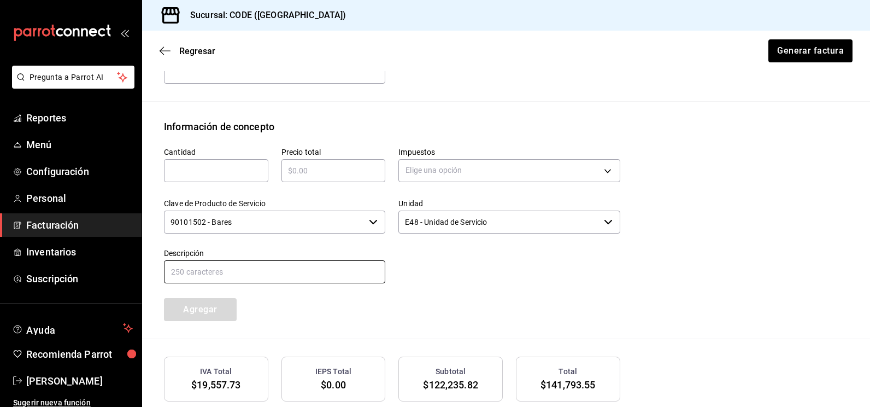
click at [334, 279] on input "text" at bounding box center [274, 271] width 221 height 23
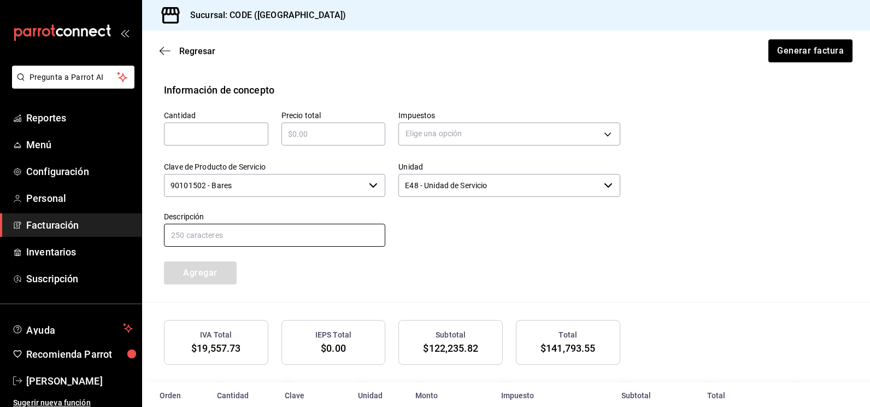
scroll to position [525, 0]
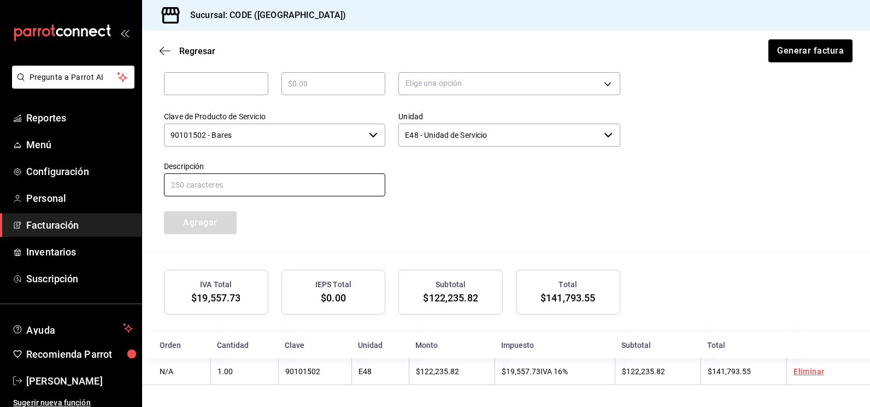
click at [281, 192] on input "text" at bounding box center [274, 184] width 221 height 23
type input "CONSUMO"
click at [211, 223] on div "Agregar" at bounding box center [209, 216] width 117 height 36
click at [237, 179] on input "CONSUMO" at bounding box center [274, 184] width 221 height 23
click at [788, 60] on button "Generar factura" at bounding box center [809, 50] width 85 height 23
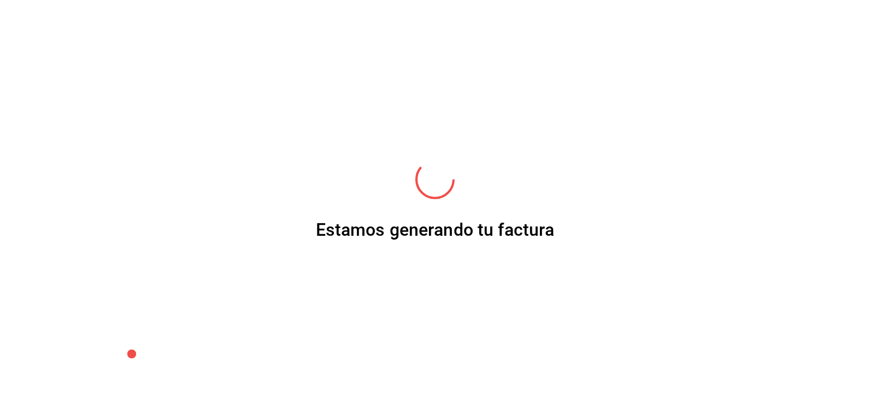
drag, startPoint x: 417, startPoint y: 234, endPoint x: 395, endPoint y: 235, distance: 22.5
click at [395, 235] on div "Estamos generando tu factura" at bounding box center [435, 229] width 239 height 17
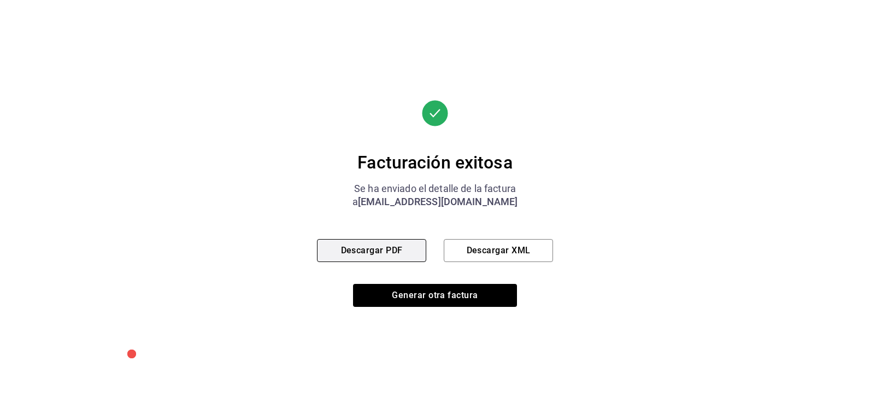
click at [386, 254] on button "Descargar PDF" at bounding box center [371, 250] width 109 height 23
click at [413, 309] on div "Facturación exitosa Se ha enviado el detalle de la factura a [EMAIL_ADDRESS][DO…" at bounding box center [435, 203] width 236 height 407
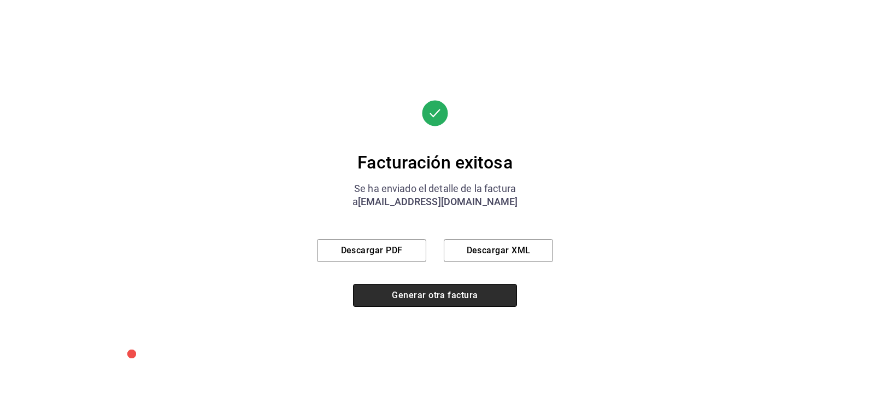
click at [409, 303] on button "Generar otra factura" at bounding box center [435, 295] width 164 height 23
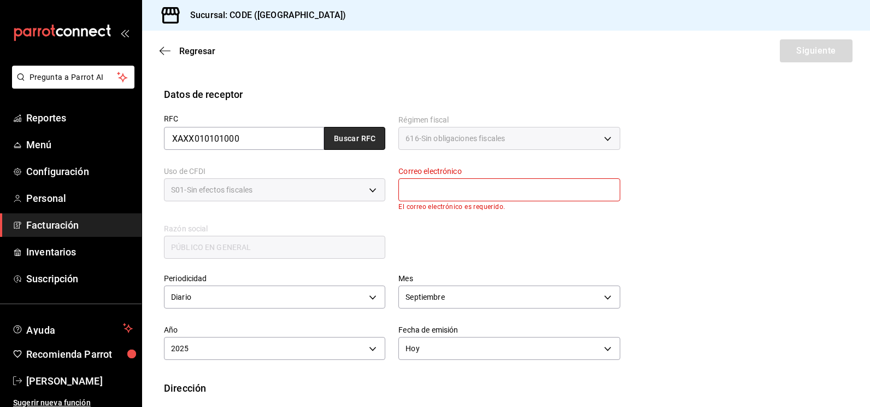
click at [346, 141] on button "Buscar RFC" at bounding box center [354, 138] width 61 height 23
type input "[EMAIL_ADDRESS][DOMAIN_NAME]"
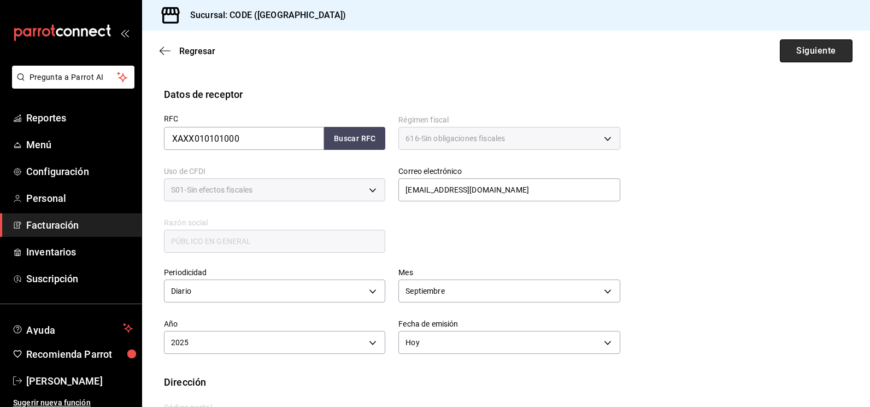
click at [793, 58] on button "Siguiente" at bounding box center [816, 50] width 73 height 23
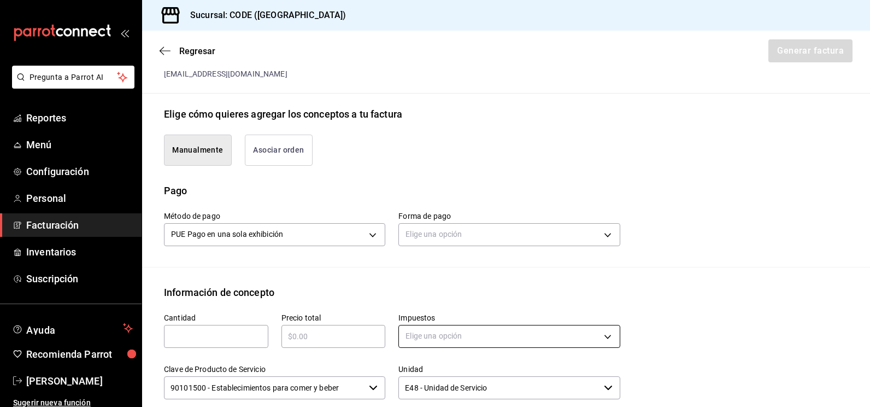
scroll to position [282, 0]
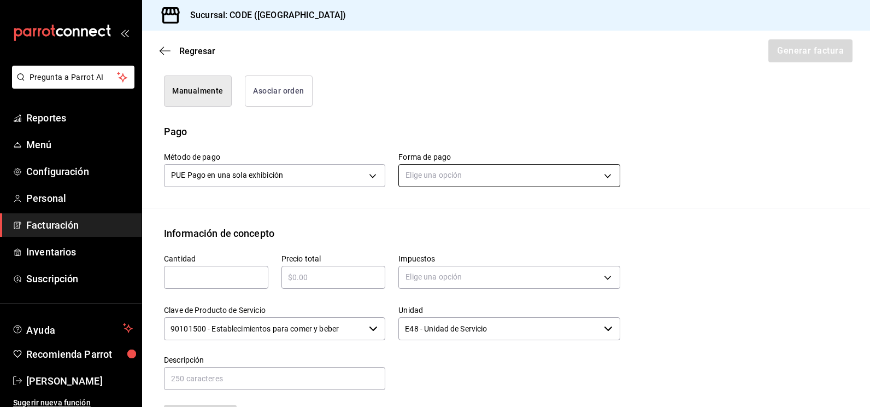
click at [468, 175] on body "Pregunta a Parrot AI Reportes Menú Configuración Personal Facturación Inventari…" at bounding box center [435, 203] width 870 height 407
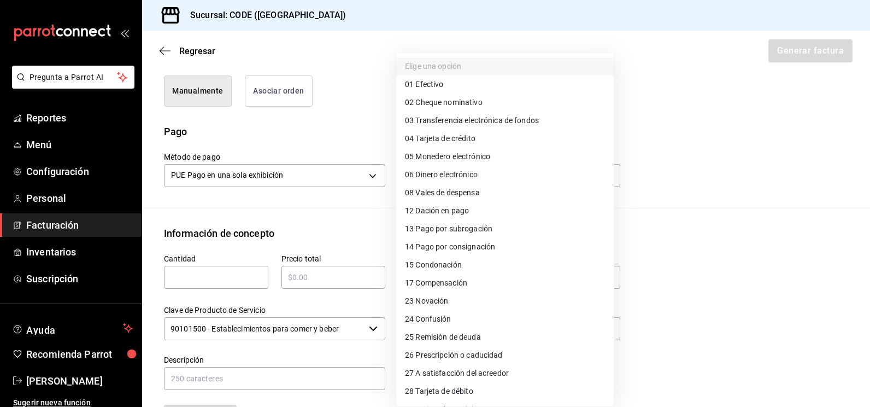
drag, startPoint x: 464, startPoint y: 395, endPoint x: 454, endPoint y: 391, distance: 10.6
click at [464, 395] on span "28 Tarjeta de débito" at bounding box center [439, 390] width 68 height 11
type input "28"
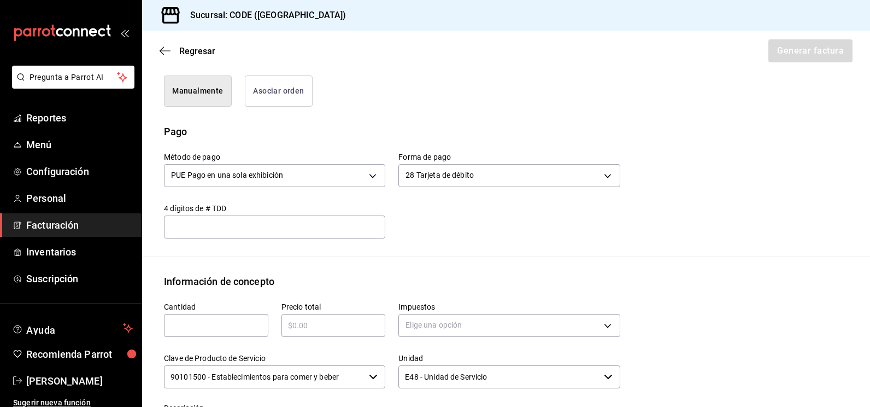
click at [246, 327] on input "text" at bounding box center [216, 325] width 104 height 13
type input "1"
type input "$105154.05"
click at [434, 310] on div "Elige una opción" at bounding box center [508, 323] width 221 height 29
click at [440, 331] on body "Pregunta a Parrot AI Reportes Menú Configuración Personal Facturación Inventari…" at bounding box center [435, 203] width 870 height 407
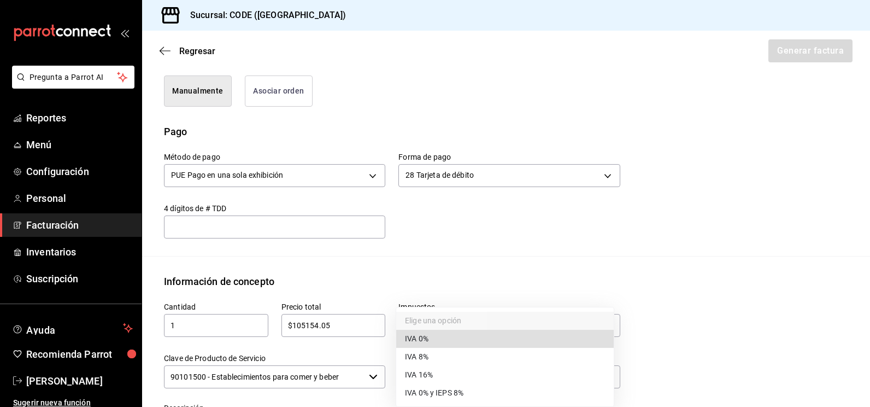
click at [434, 378] on li "IVA 16%" at bounding box center [504, 375] width 217 height 18
type input "IVA_16"
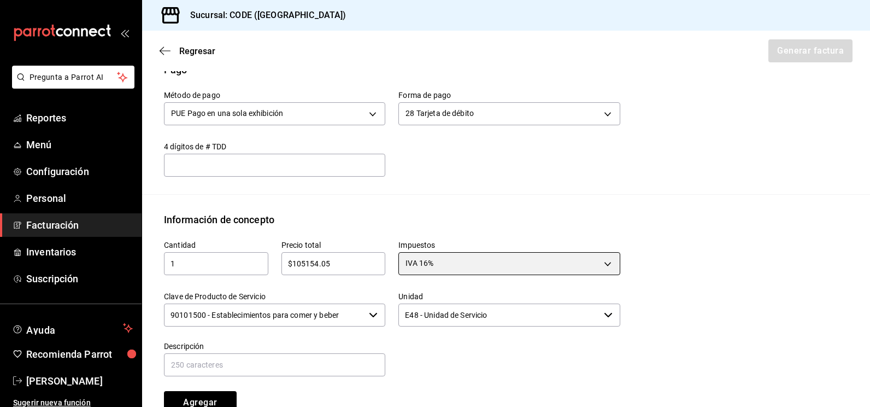
scroll to position [392, 0]
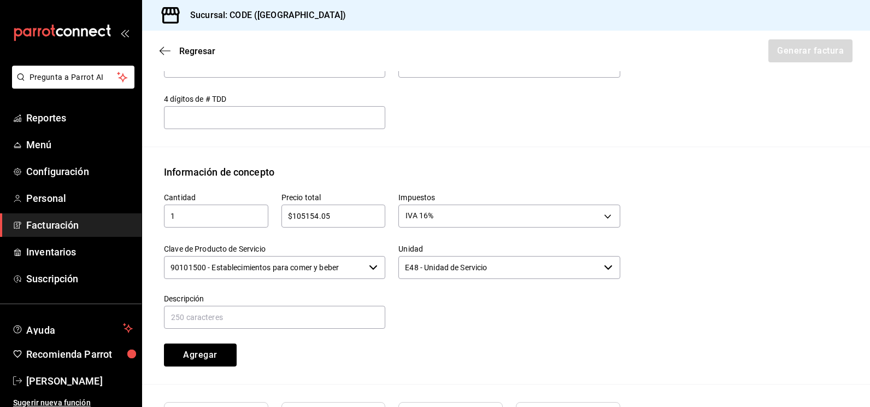
drag, startPoint x: 285, startPoint y: 261, endPoint x: 284, endPoint y: 267, distance: 6.1
click at [286, 264] on input "90101500 - Establecimientos para comer y beber" at bounding box center [264, 267] width 201 height 23
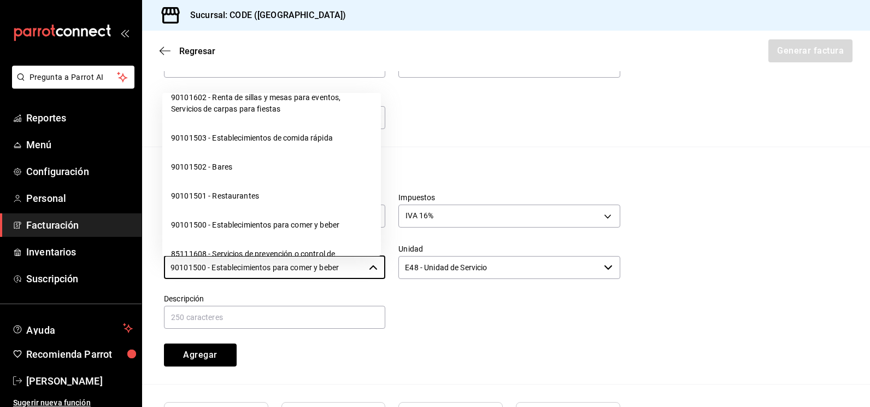
scroll to position [328, 0]
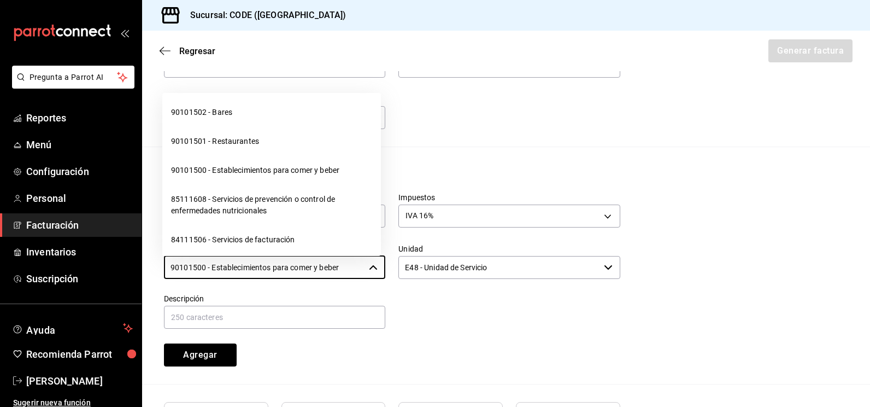
click at [263, 127] on li "90101502 - Bares" at bounding box center [271, 112] width 219 height 29
type input "90101502 - Bares"
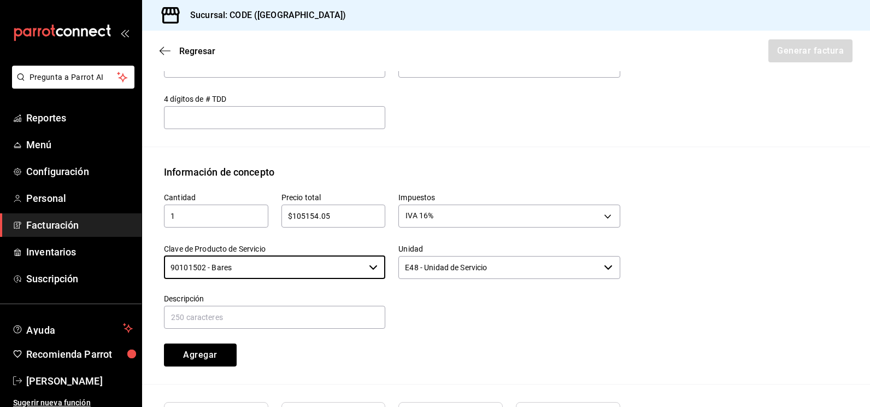
click at [417, 270] on input "E48 - Unidad de Servicio" at bounding box center [498, 267] width 201 height 23
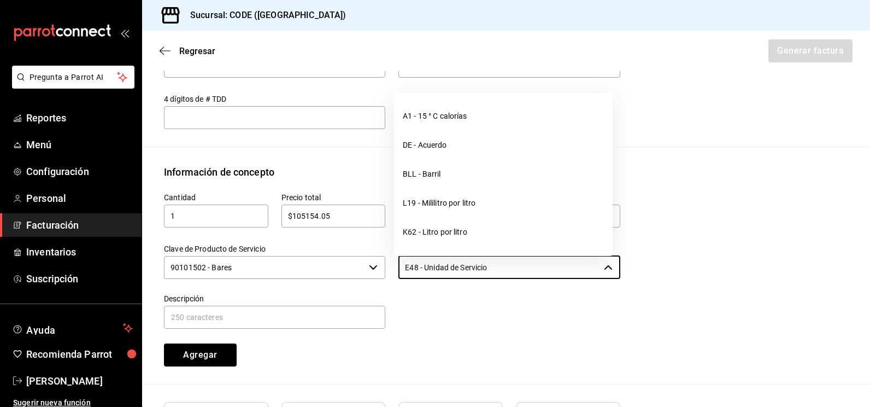
click at [412, 308] on div at bounding box center [502, 305] width 234 height 50
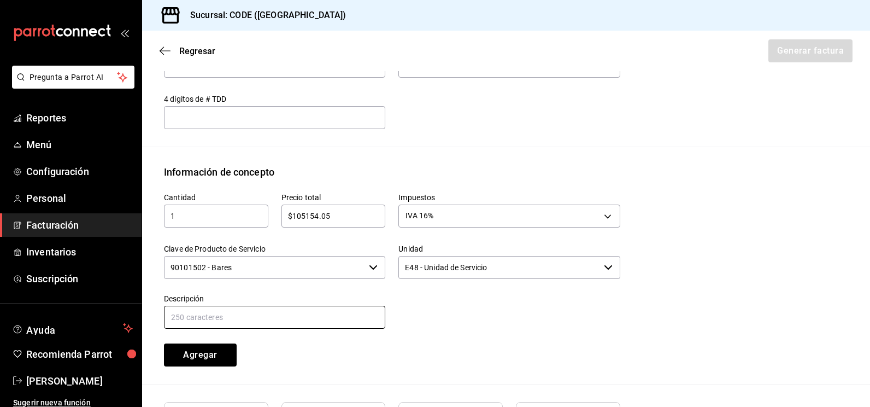
drag, startPoint x: 341, startPoint y: 319, endPoint x: 333, endPoint y: 309, distance: 13.2
click at [341, 319] on input "text" at bounding box center [274, 316] width 221 height 23
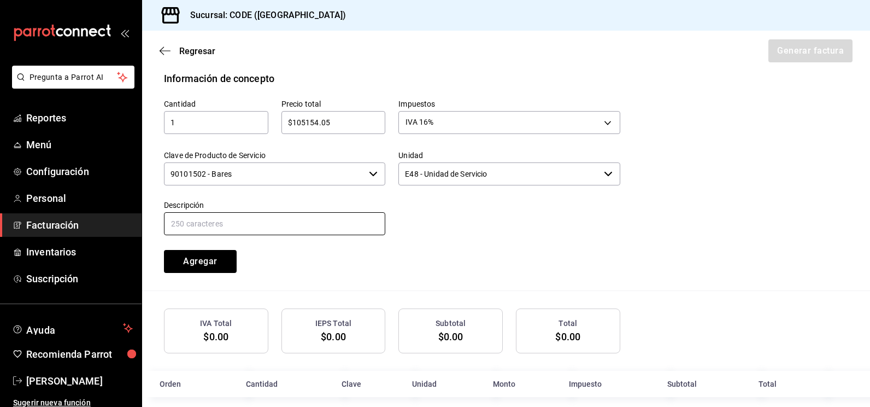
scroll to position [498, 0]
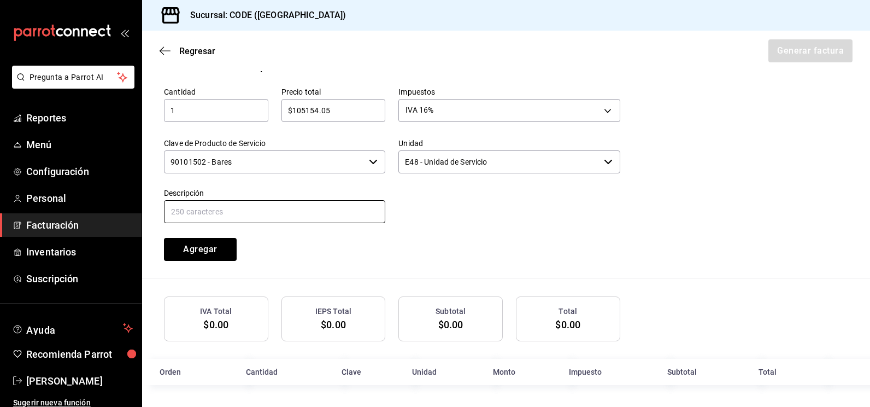
type input "CONSUMO"
click at [201, 249] on button "Agregar" at bounding box center [200, 249] width 73 height 23
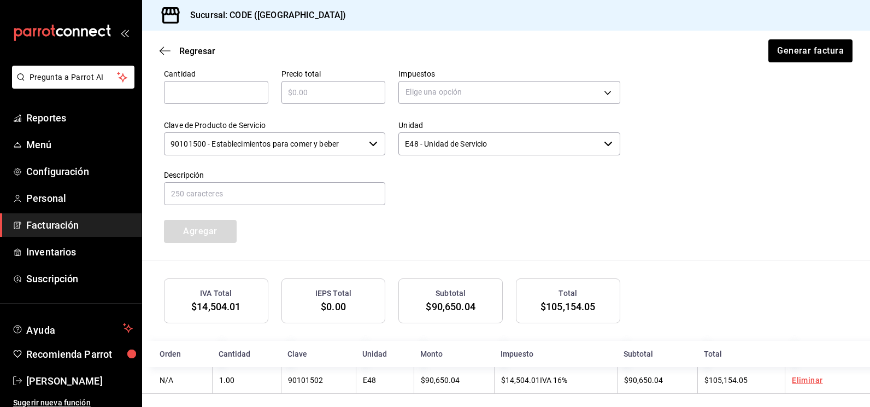
scroll to position [525, 0]
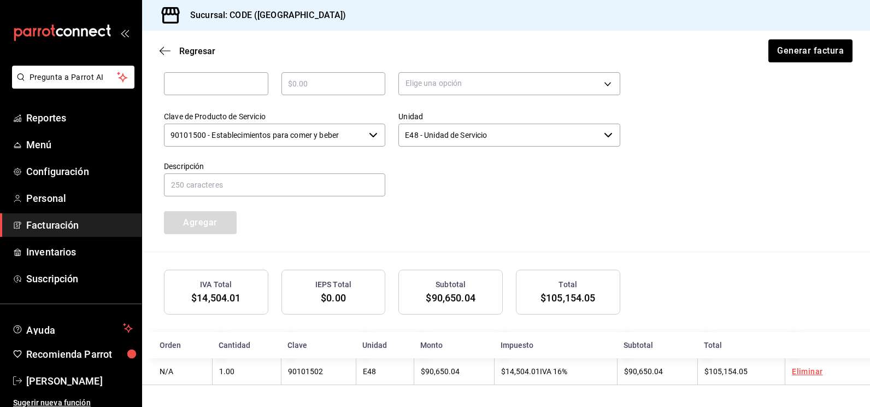
click at [780, 149] on div "Cantidad ​ Precio total ​ Impuestos Elige una opción Clave de Producto de Servi…" at bounding box center [506, 149] width 684 height 204
click at [790, 46] on button "Generar factura" at bounding box center [809, 50] width 85 height 23
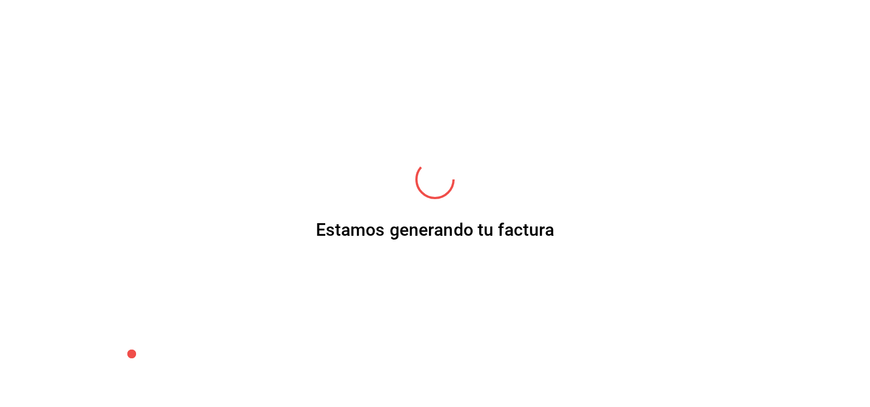
click at [358, 197] on div "Estamos generando tu factura" at bounding box center [435, 203] width 239 height 407
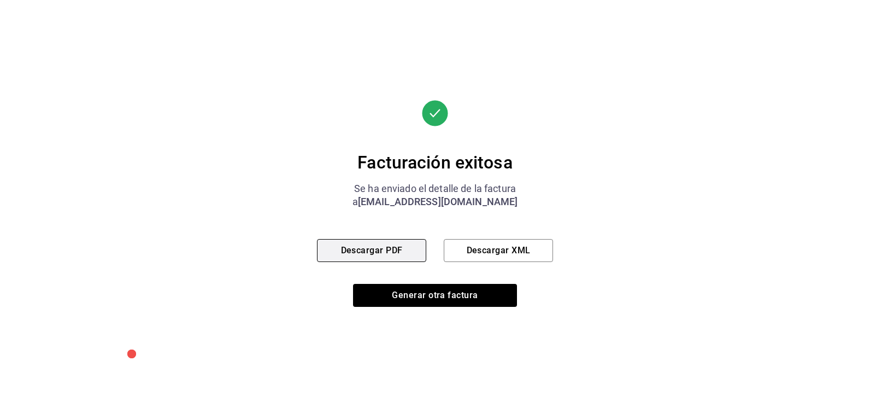
click at [389, 256] on button "Descargar PDF" at bounding box center [371, 250] width 109 height 23
click at [274, 190] on div "Facturación exitosa Se ha enviado el detalle de la factura a [EMAIL_ADDRESS][DO…" at bounding box center [435, 203] width 870 height 407
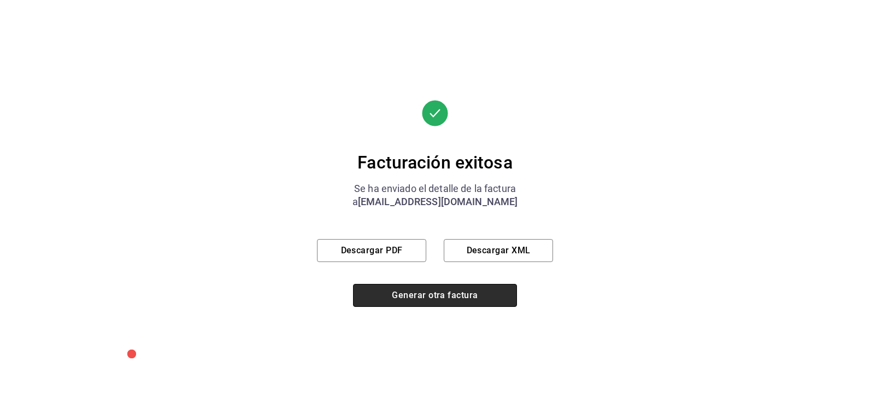
click at [381, 284] on button "Generar otra factura" at bounding box center [435, 295] width 164 height 23
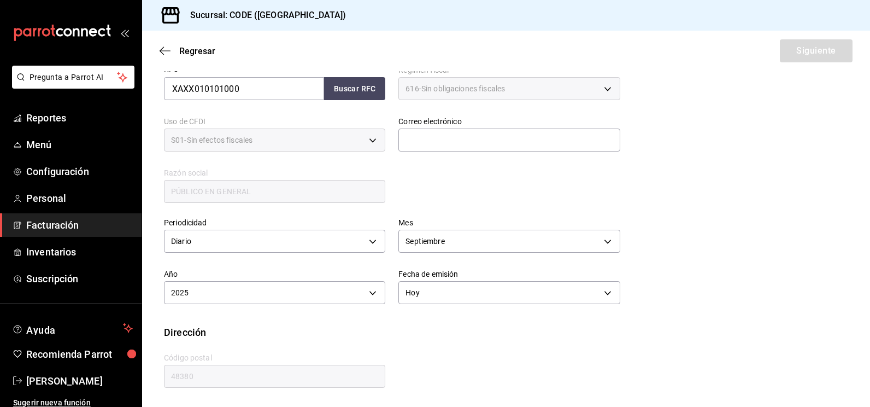
scroll to position [173, 0]
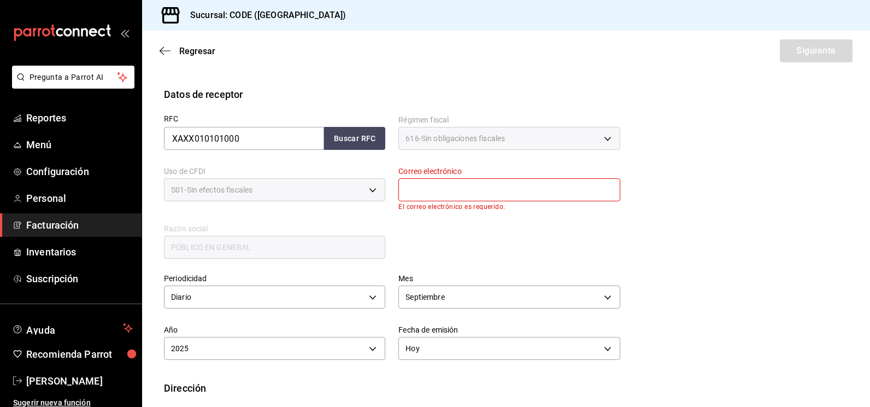
click at [341, 155] on div "Uso de CFDI S01 - Sin efectos fiscales S01" at bounding box center [268, 181] width 234 height 57
click at [344, 136] on button "Buscar RFC" at bounding box center [354, 138] width 61 height 23
type input "[EMAIL_ADDRESS][DOMAIN_NAME]"
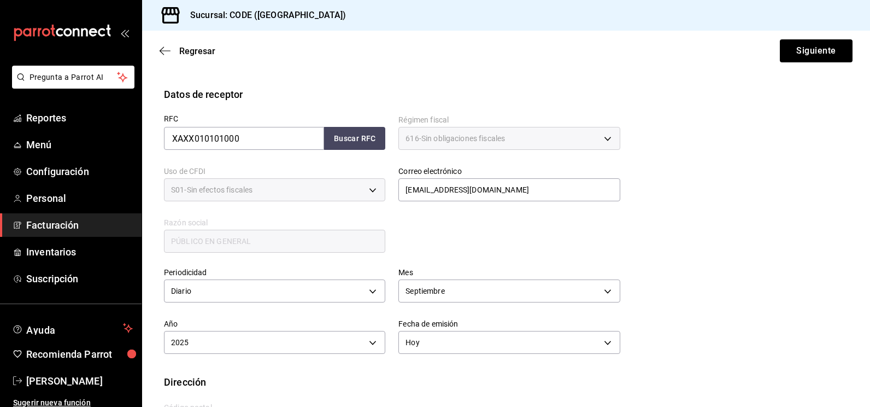
click at [62, 225] on span "Facturación" at bounding box center [79, 224] width 107 height 15
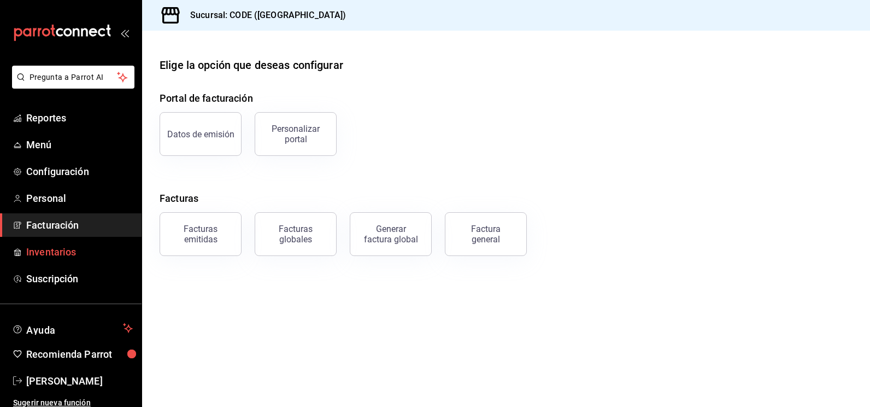
click at [55, 240] on link "Inventarios" at bounding box center [71, 251] width 142 height 23
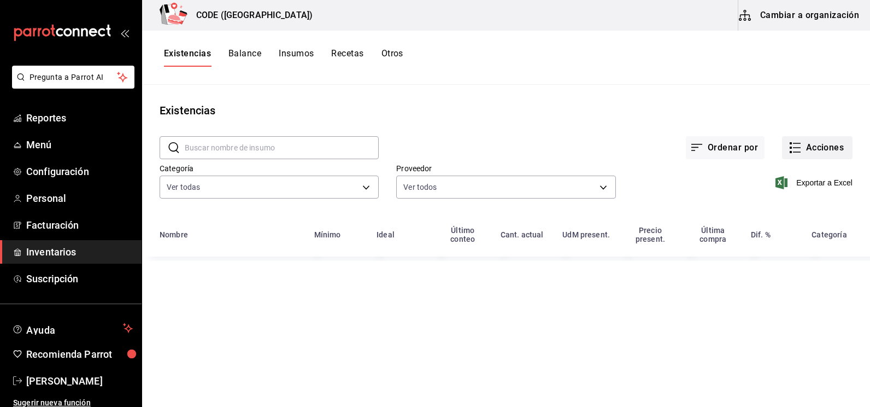
click at [801, 149] on icon "button" at bounding box center [794, 147] width 13 height 13
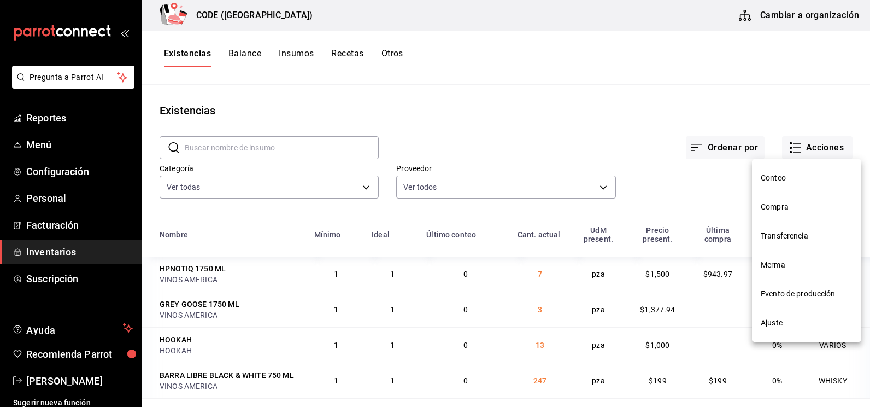
click at [790, 213] on li "Compra" at bounding box center [806, 206] width 109 height 29
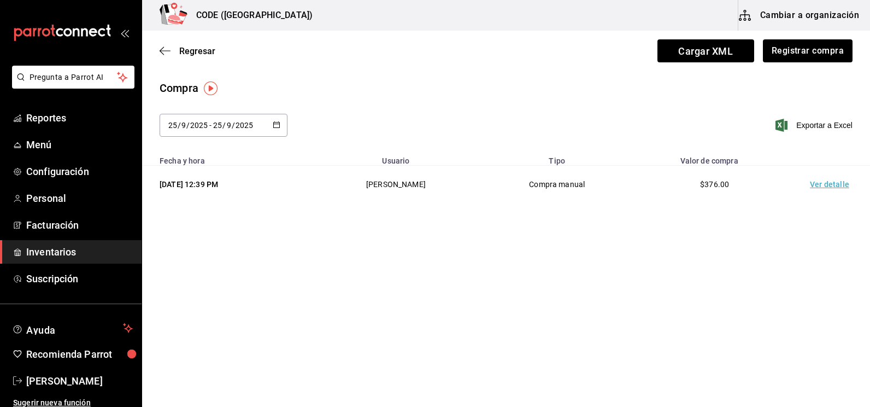
click at [816, 185] on td "Ver detalle" at bounding box center [831, 185] width 76 height 38
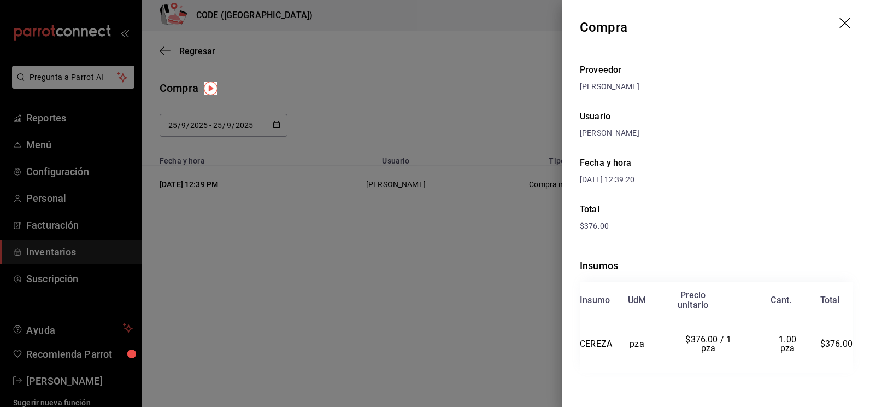
drag, startPoint x: 486, startPoint y: 96, endPoint x: 640, endPoint y: 99, distance: 154.1
click at [487, 96] on div at bounding box center [435, 203] width 870 height 407
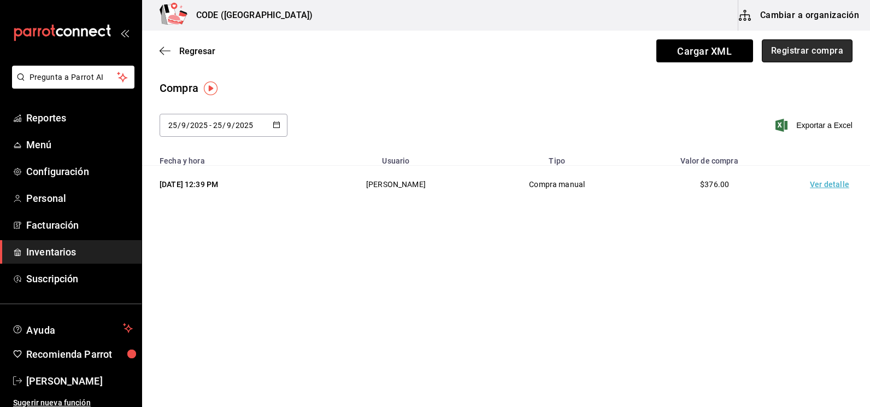
click at [800, 55] on button "Registrar compra" at bounding box center [807, 50] width 91 height 23
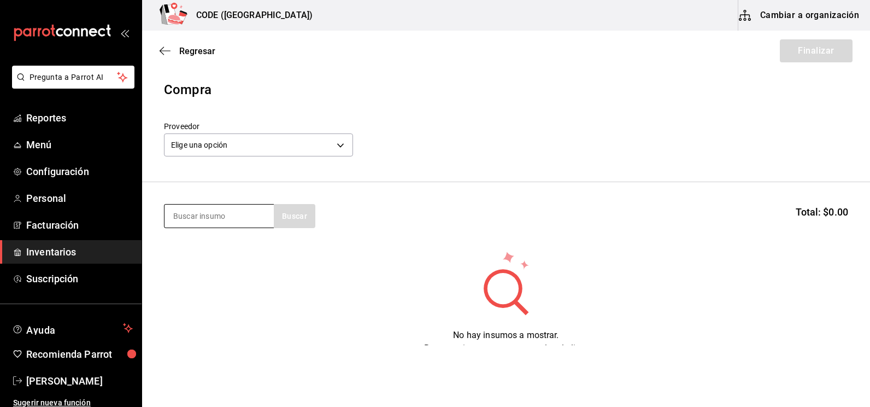
click at [255, 215] on input at bounding box center [218, 215] width 109 height 23
type input "ETER"
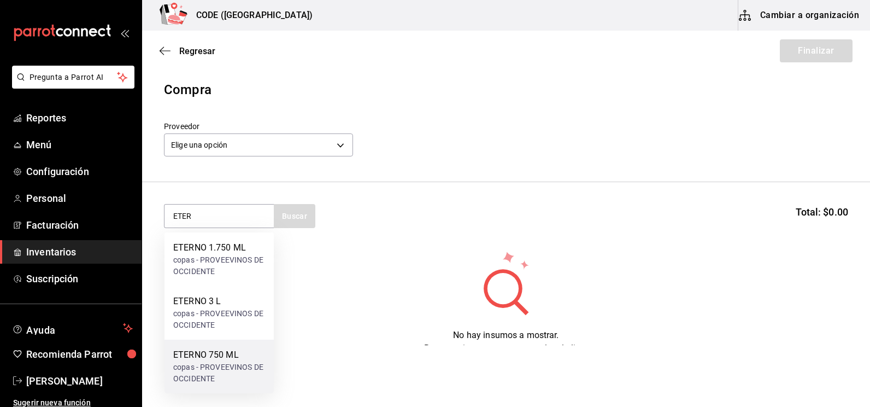
click at [208, 358] on div "ETERNO 750 ML" at bounding box center [219, 354] width 92 height 13
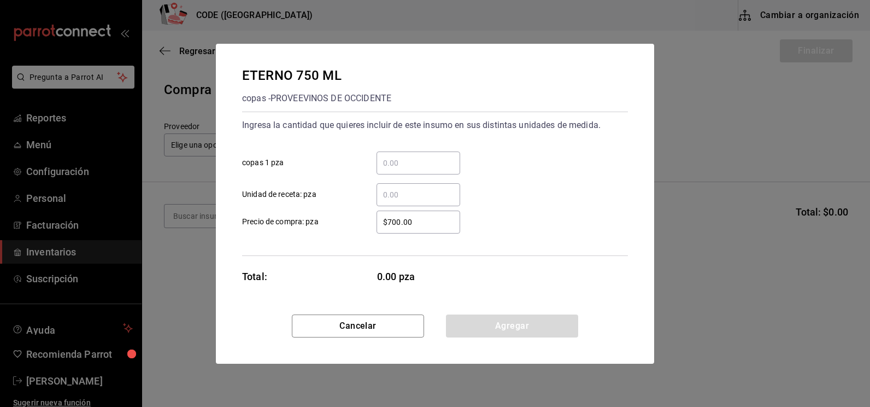
click at [400, 170] on div "​" at bounding box center [418, 162] width 84 height 23
click at [400, 169] on input "​ copas 1 pza" at bounding box center [418, 162] width 84 height 13
type input "2"
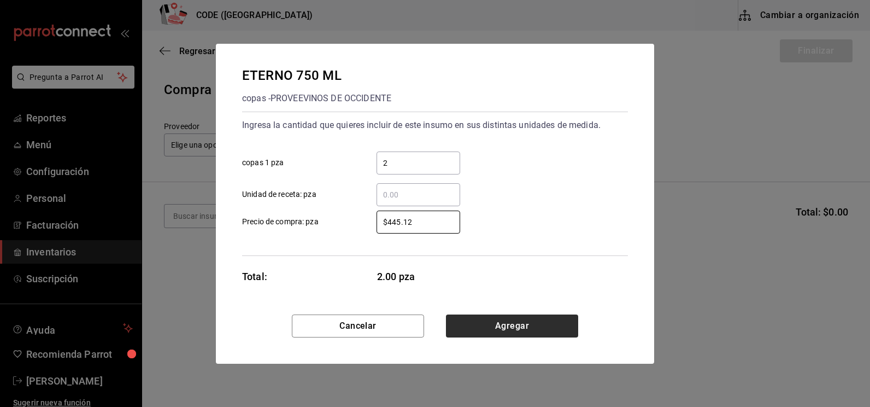
type input "$445.12"
click at [529, 325] on button "Agregar" at bounding box center [512, 325] width 132 height 23
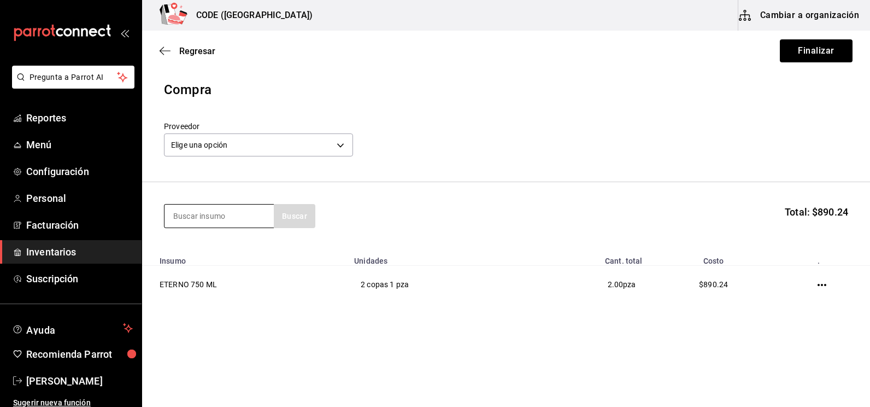
click at [205, 215] on input at bounding box center [218, 215] width 109 height 23
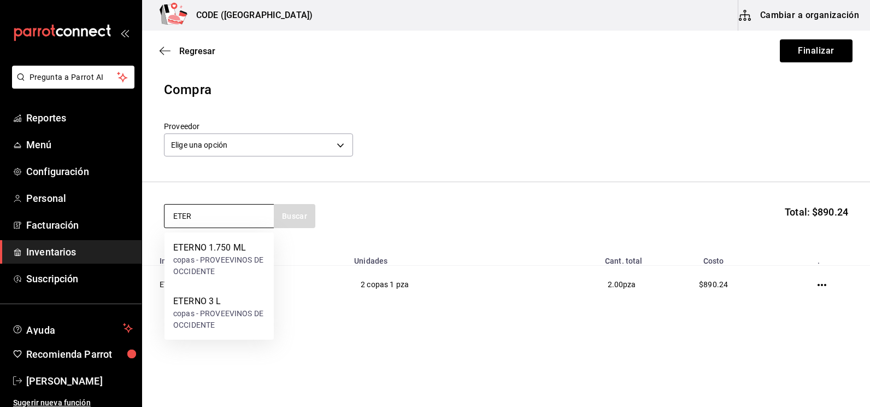
type input "ETER"
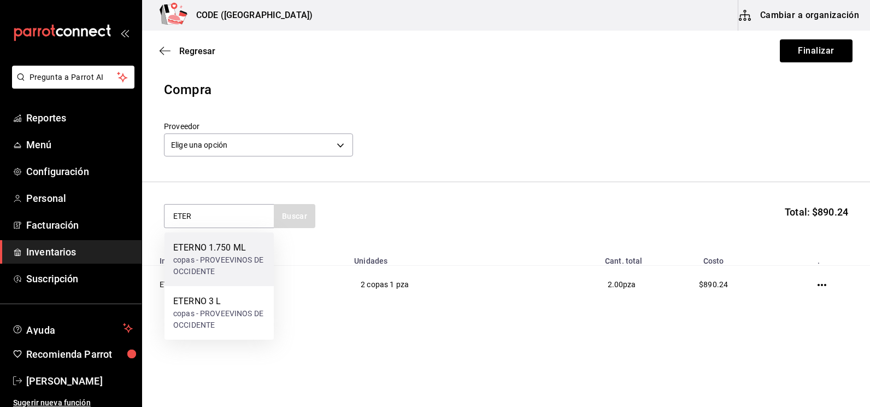
click at [219, 265] on div "copas - PROVEEVINOS DE OCCIDENTE" at bounding box center [219, 265] width 92 height 23
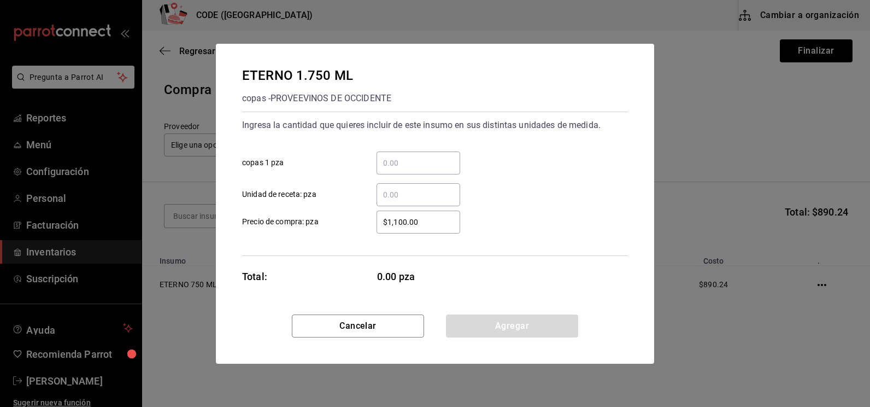
click at [410, 196] on input "​ Unidad de receta: pza" at bounding box center [418, 194] width 84 height 13
click at [397, 162] on input "​ copas 1 pza" at bounding box center [418, 162] width 84 height 13
type input "1"
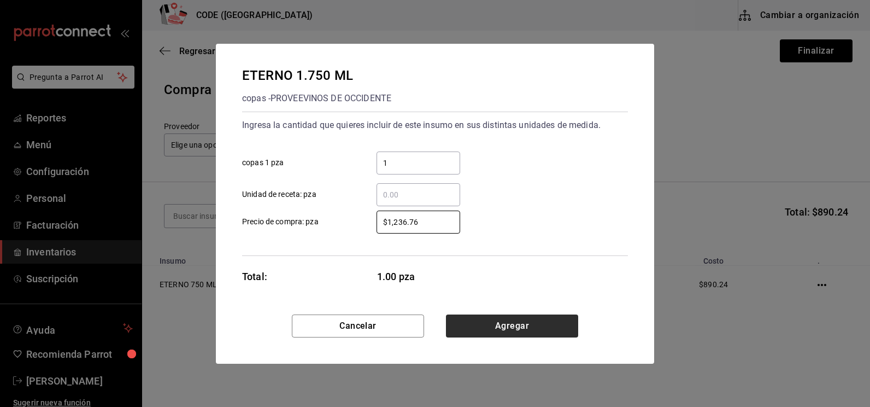
type input "$1,236.76"
click at [495, 332] on button "Agregar" at bounding box center [512, 325] width 132 height 23
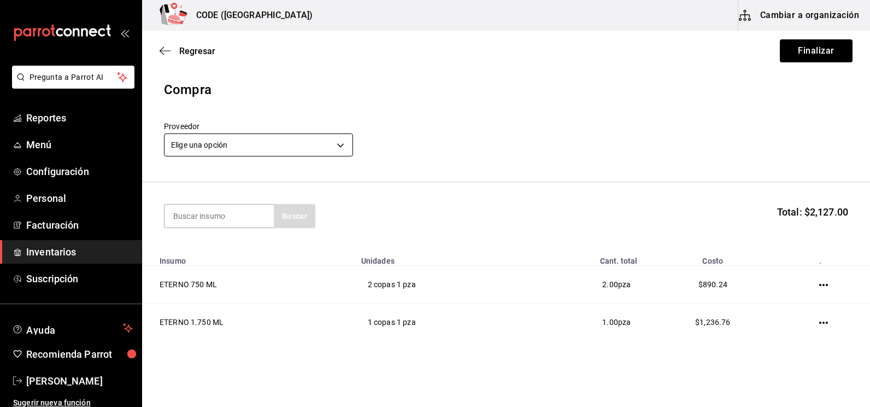
click at [288, 140] on body "Pregunta a Parrot AI Reportes Menú Configuración Personal Facturación Inventari…" at bounding box center [435, 172] width 870 height 345
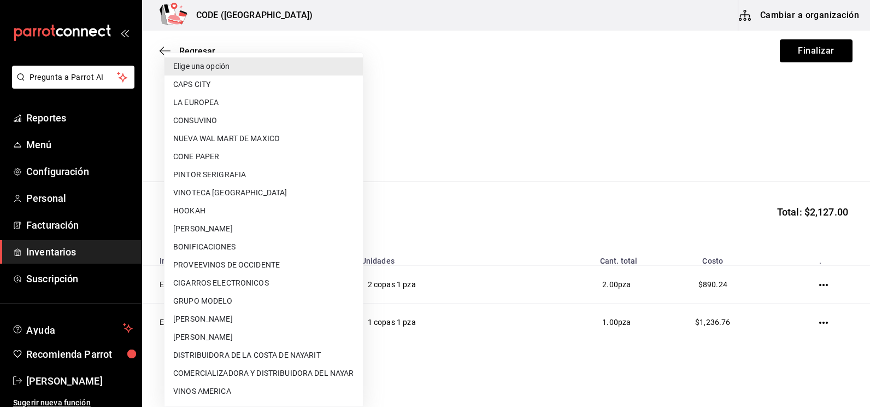
click at [228, 264] on li "PROVEEVINOS DE OCCIDENTE" at bounding box center [263, 265] width 198 height 18
type input "9f9c564d-95a7-4159-a9f9-c85442971ea2"
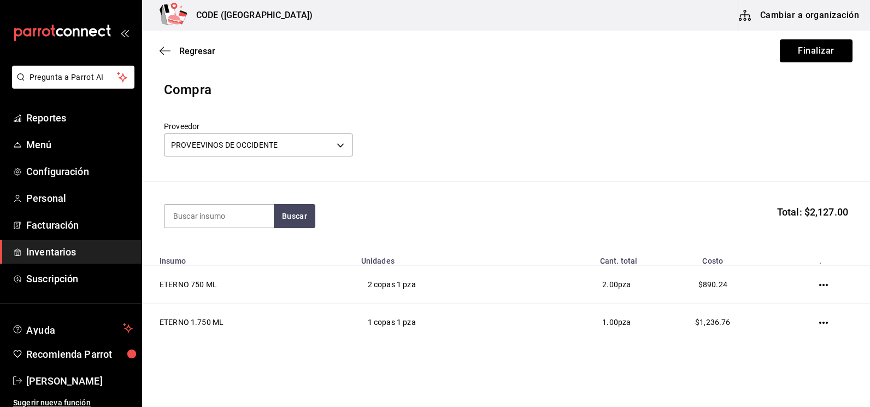
click at [554, 186] on section "Buscar Total: $2,127.00" at bounding box center [506, 216] width 728 height 68
click at [808, 54] on button "Finalizar" at bounding box center [816, 50] width 73 height 23
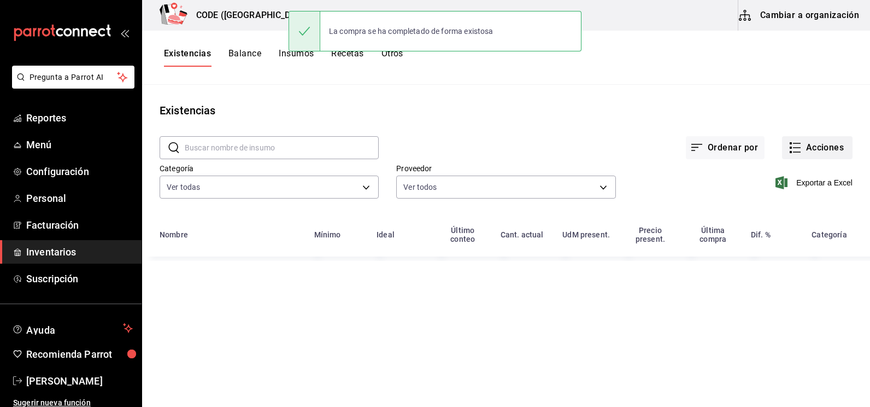
click at [811, 148] on button "Acciones" at bounding box center [817, 147] width 70 height 23
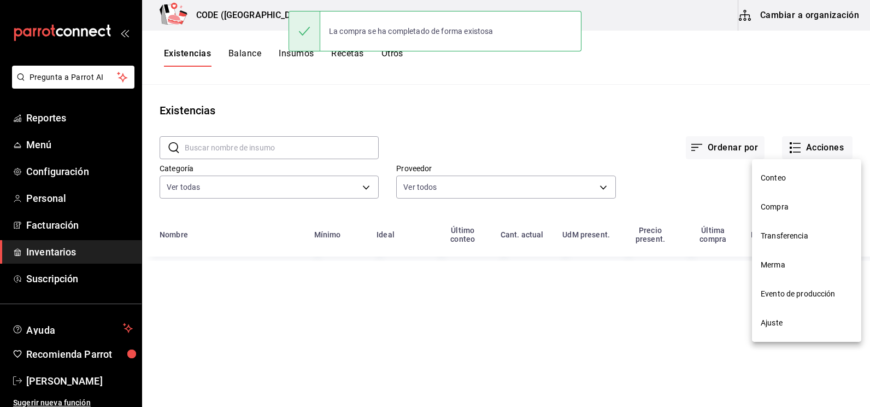
click at [779, 210] on span "Compra" at bounding box center [807, 206] width 92 height 11
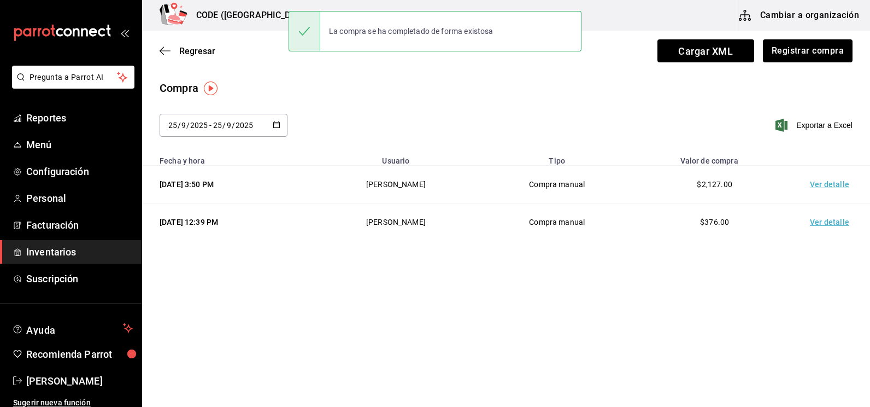
click at [822, 178] on td "Ver detalle" at bounding box center [831, 185] width 76 height 38
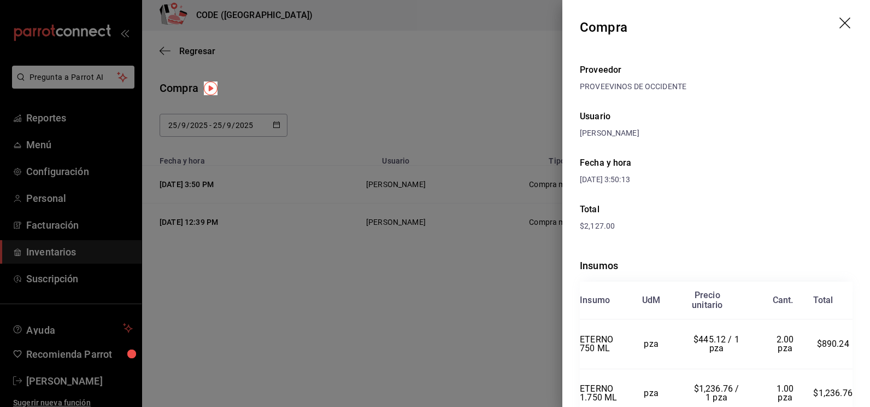
click at [753, 180] on div "Fecha y hora [DATE] 3:50:13" at bounding box center [716, 171] width 273 height 46
click at [401, 276] on div at bounding box center [435, 203] width 870 height 407
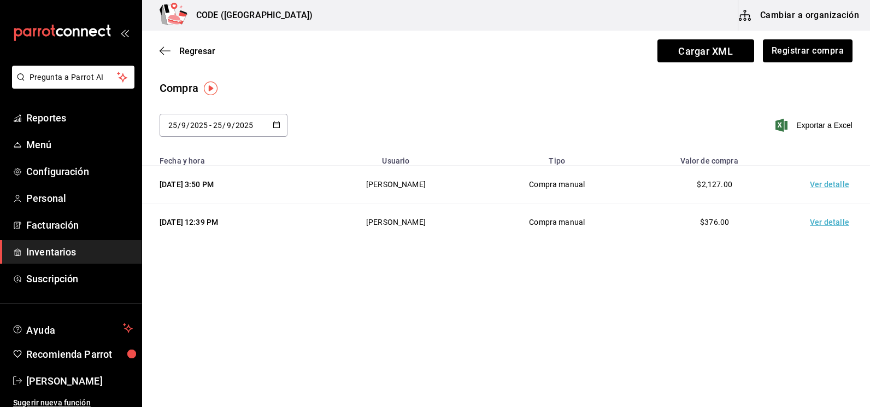
click at [527, 316] on main "Regresar Cargar XML Registrar compra Compra [DATE] [DATE] - [DATE] [DATE] Expor…" at bounding box center [506, 188] width 728 height 314
click at [820, 46] on button "Registrar compra" at bounding box center [807, 50] width 91 height 23
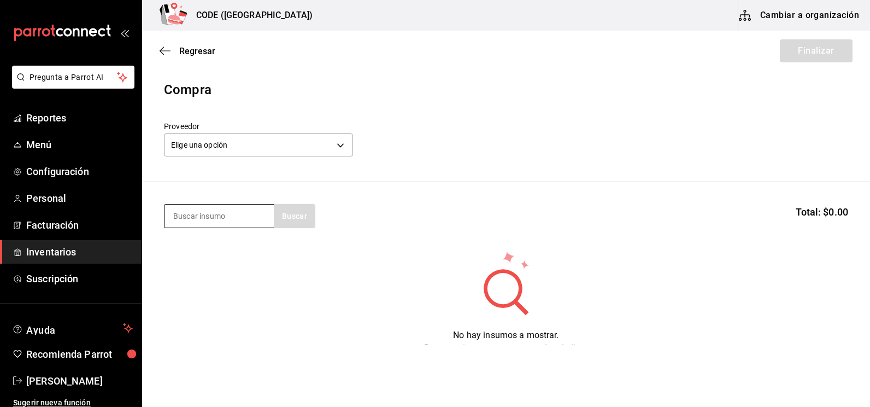
click at [203, 217] on input at bounding box center [218, 215] width 109 height 23
type input "REFRE"
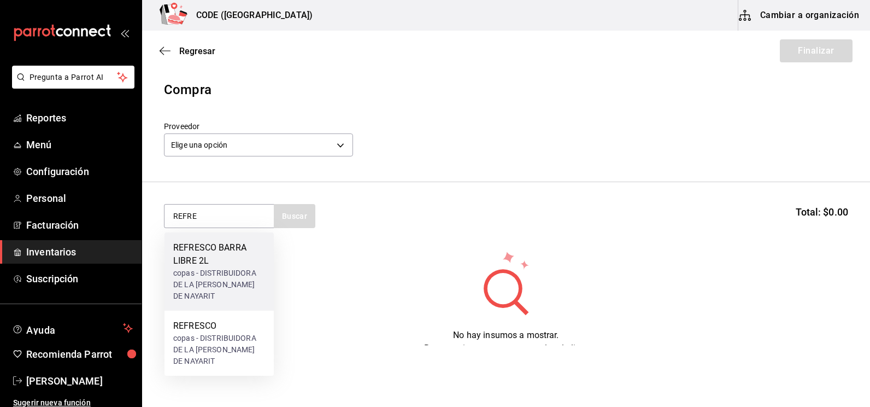
click at [221, 275] on div "copas - DISTRIBUIDORA DE LA [PERSON_NAME] DE NAYARIT" at bounding box center [219, 284] width 92 height 34
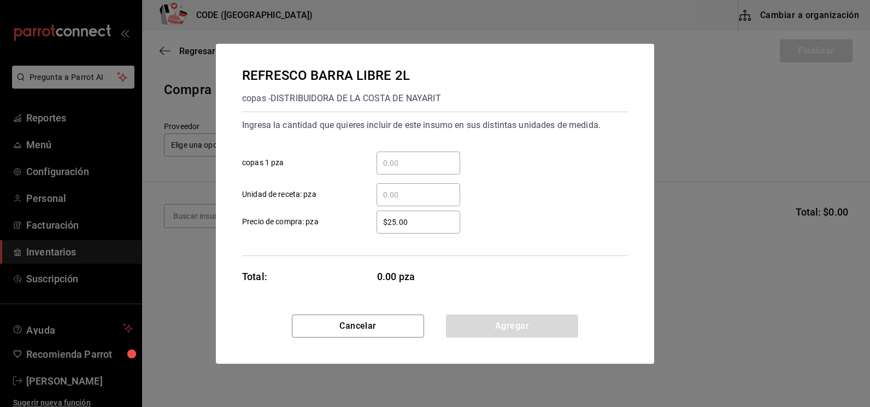
click at [397, 161] on input "​ copas 1 pza" at bounding box center [418, 162] width 84 height 13
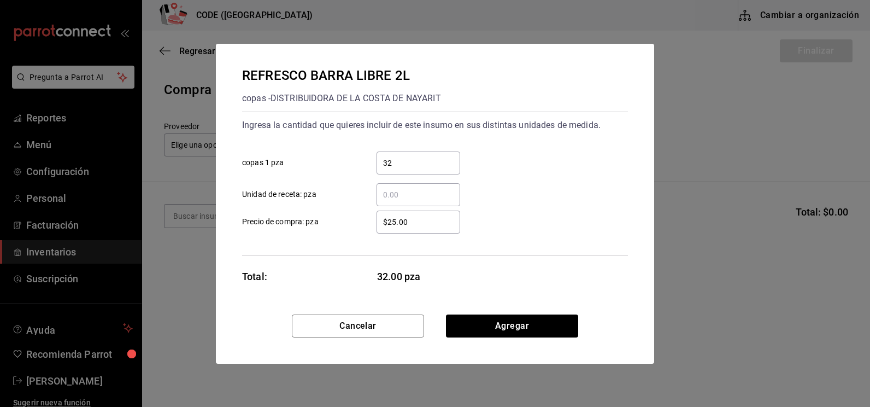
type input "32"
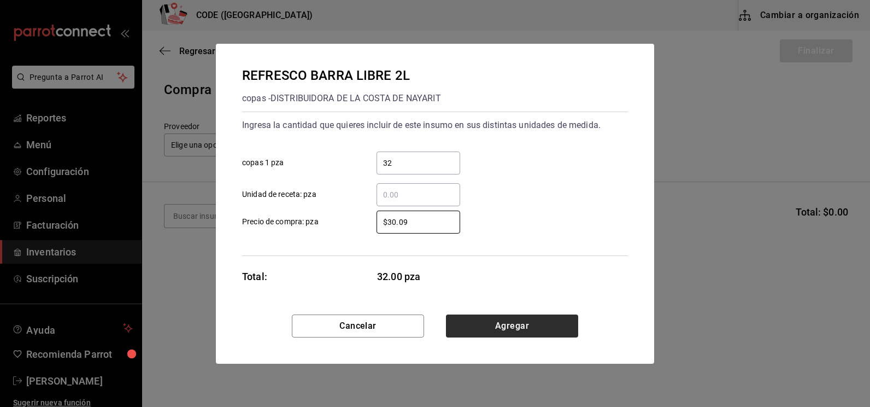
type input "$30.09"
click at [508, 326] on button "Agregar" at bounding box center [512, 325] width 132 height 23
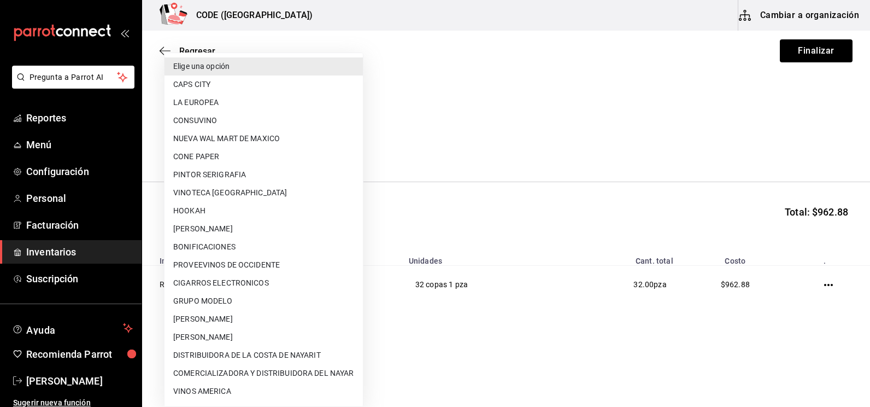
click at [320, 143] on body "Pregunta a Parrot AI Reportes Menú Configuración Personal Facturación Inventari…" at bounding box center [435, 172] width 870 height 345
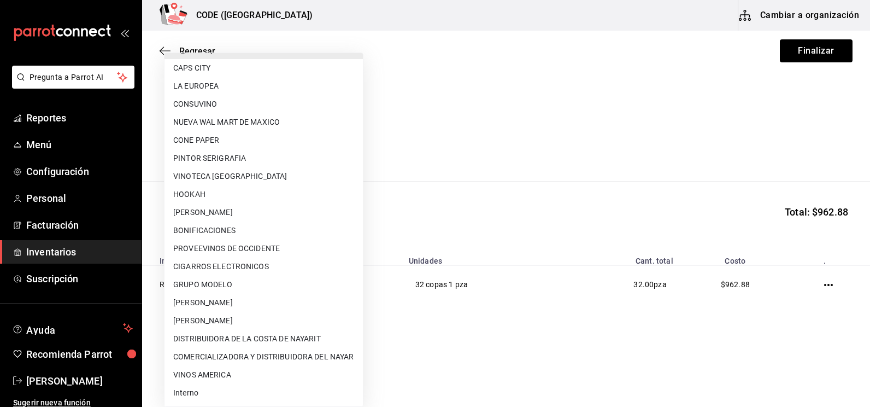
click at [236, 338] on li "DISTRIBUIDORA DE LA COSTA DE NAYARIT" at bounding box center [263, 338] width 198 height 18
type input "e026ff03-f54e-4cf3-b411-82b5e89e58f1"
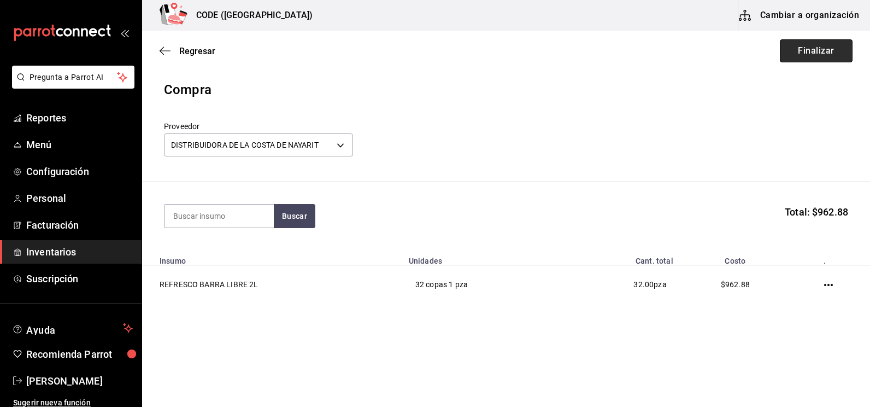
click at [828, 50] on button "Finalizar" at bounding box center [816, 50] width 73 height 23
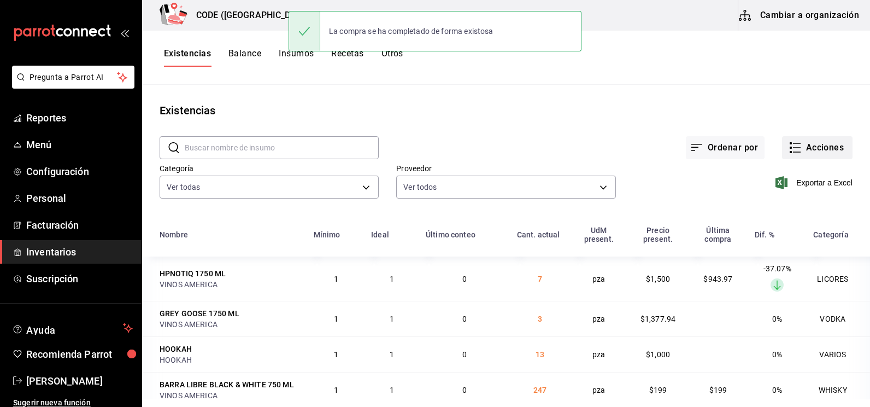
click at [798, 146] on button "Acciones" at bounding box center [817, 147] width 70 height 23
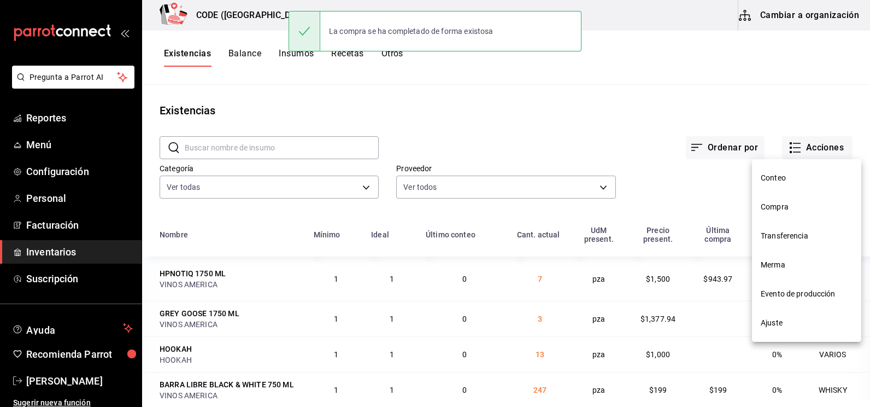
click at [791, 205] on span "Compra" at bounding box center [807, 206] width 92 height 11
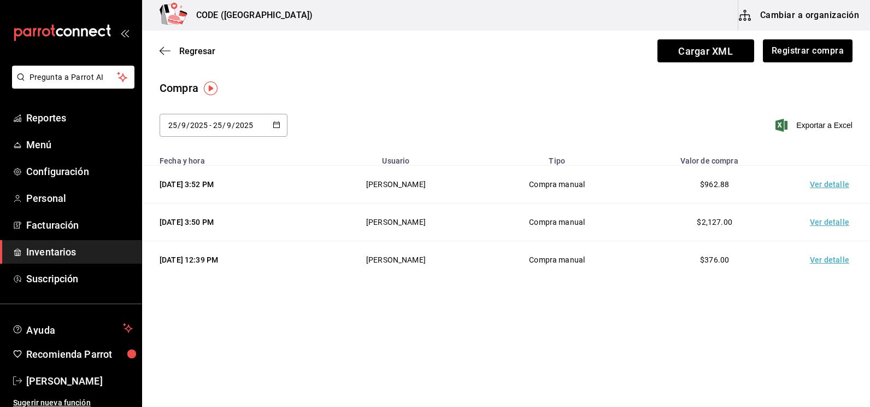
click at [826, 185] on td "Ver detalle" at bounding box center [831, 185] width 76 height 38
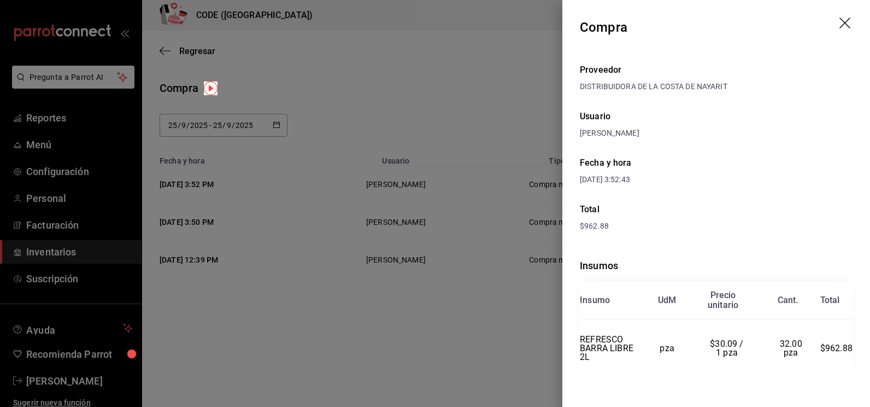
click at [820, 176] on div "Fecha y hora [DATE] 3:52:43" at bounding box center [716, 171] width 273 height 46
click at [393, 74] on div at bounding box center [435, 203] width 870 height 407
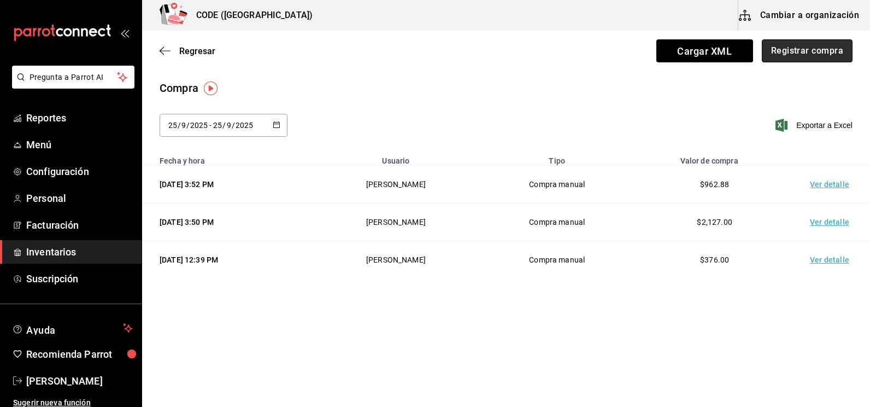
click at [799, 51] on button "Registrar compra" at bounding box center [807, 50] width 91 height 23
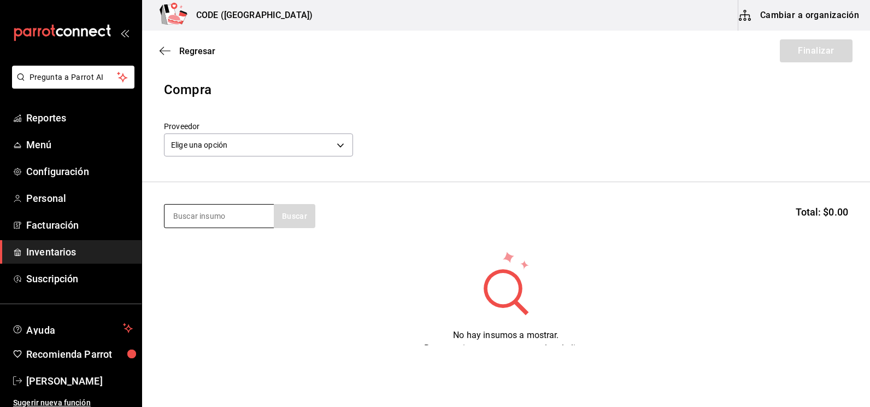
click at [229, 214] on input at bounding box center [218, 215] width 109 height 23
type input "REFRES"
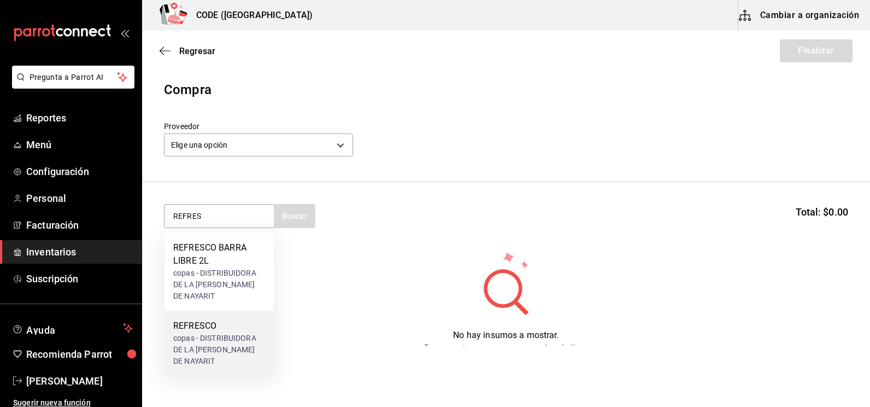
click at [214, 310] on div "REFRESCO copas - DISTRIBUIDORA DE LA [PERSON_NAME] DE NAYARIT" at bounding box center [218, 342] width 109 height 65
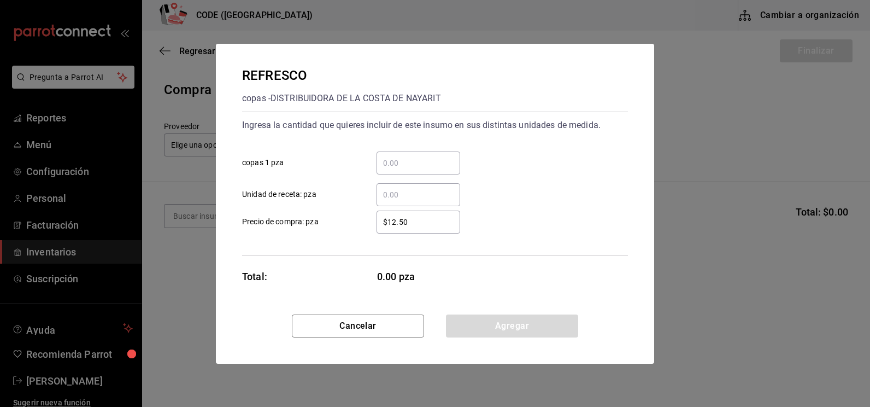
click at [423, 159] on input "​ copas 1 pza" at bounding box center [418, 162] width 84 height 13
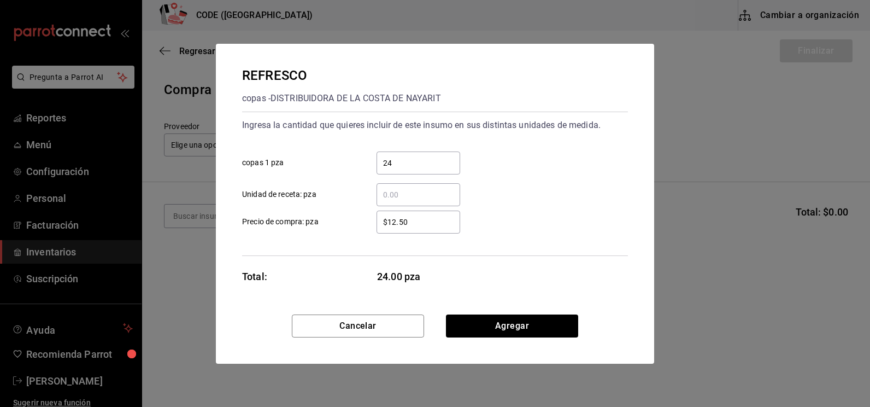
type input "2"
type input "216"
type input "$18.04"
click at [507, 324] on button "Agregar" at bounding box center [512, 325] width 132 height 23
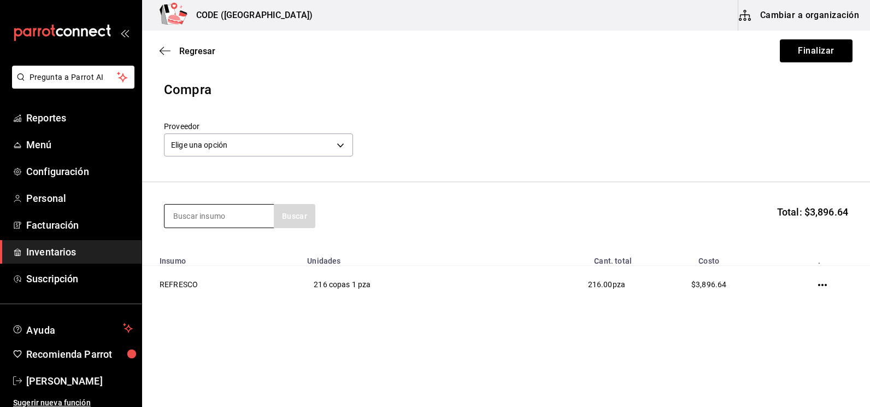
click at [227, 209] on input at bounding box center [218, 215] width 109 height 23
type input "JUG"
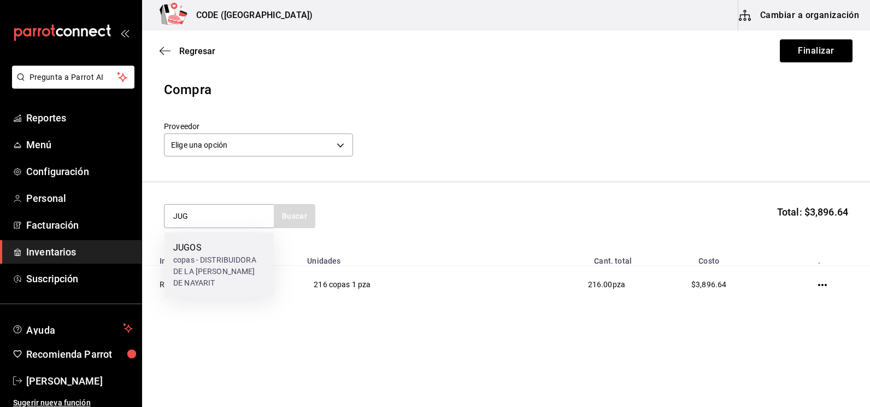
click at [246, 244] on div "JUGOS" at bounding box center [219, 247] width 92 height 13
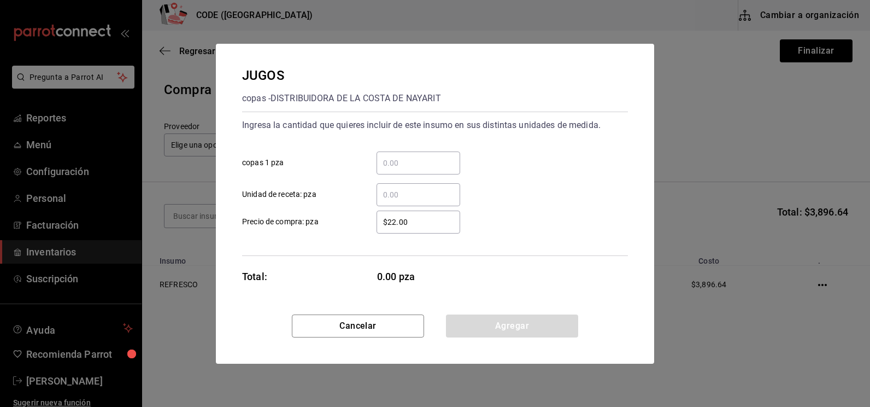
click at [421, 161] on input "​ copas 1 pza" at bounding box center [418, 162] width 84 height 13
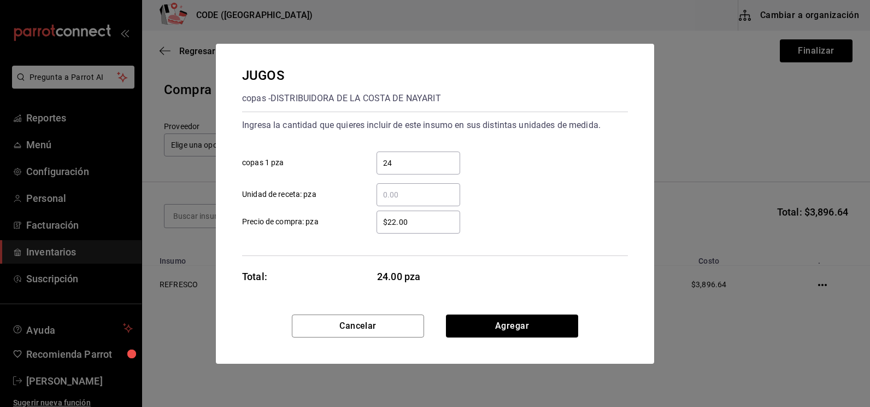
type input "24"
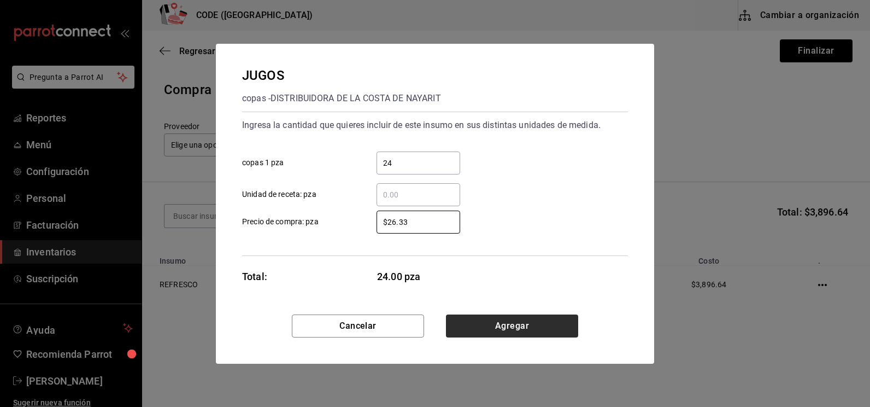
type input "$26.33"
click at [537, 322] on button "Agregar" at bounding box center [512, 325] width 132 height 23
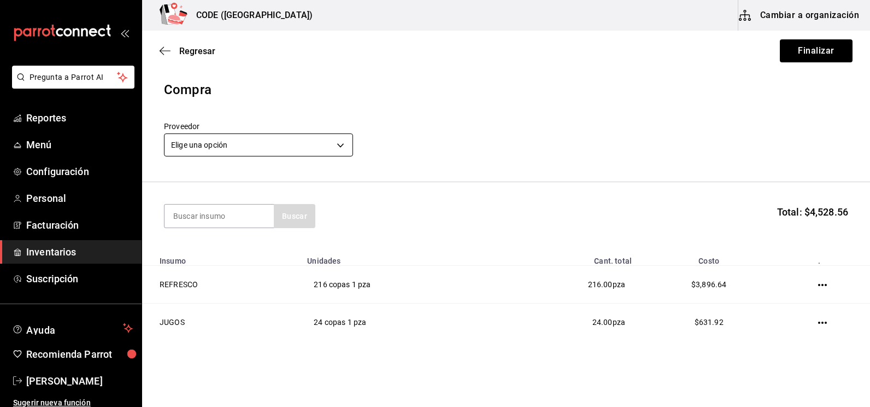
click at [264, 143] on body "Pregunta a Parrot AI Reportes Menú Configuración Personal Facturación Inventari…" at bounding box center [435, 172] width 870 height 345
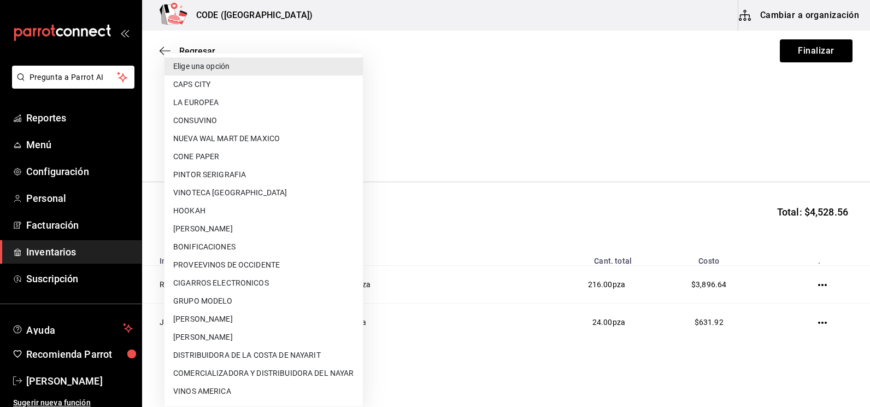
scroll to position [16, 0]
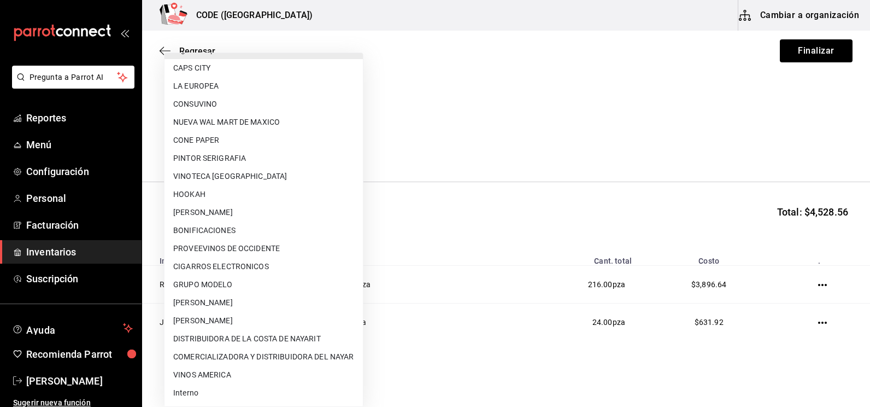
drag, startPoint x: 231, startPoint y: 332, endPoint x: 243, endPoint y: 328, distance: 13.1
click at [231, 332] on li "DISTRIBUIDORA DE LA COSTA DE NAYARIT" at bounding box center [263, 338] width 198 height 18
type input "e026ff03-f54e-4cf3-b411-82b5e89e58f1"
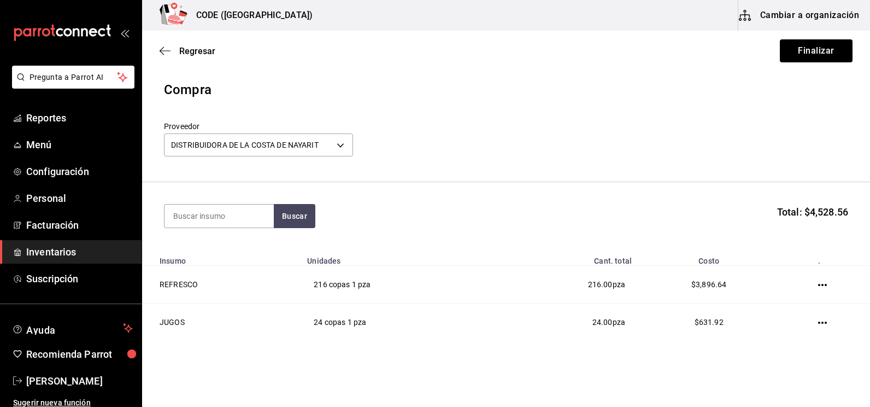
click at [574, 141] on div "Proveedor DISTRIBUIDORA DE LA [PERSON_NAME] DE NAYARIT e026ff03-f54e-4cf3-b411-…" at bounding box center [506, 140] width 684 height 38
click at [810, 45] on button "Finalizar" at bounding box center [816, 50] width 73 height 23
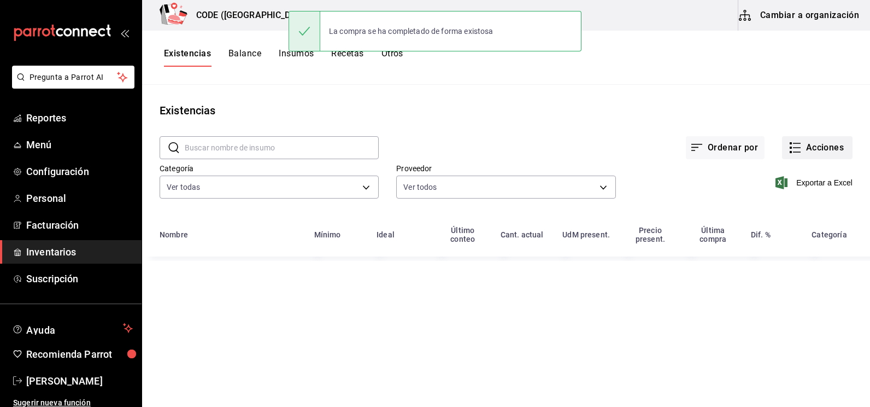
click at [797, 145] on icon "button" at bounding box center [794, 147] width 13 height 13
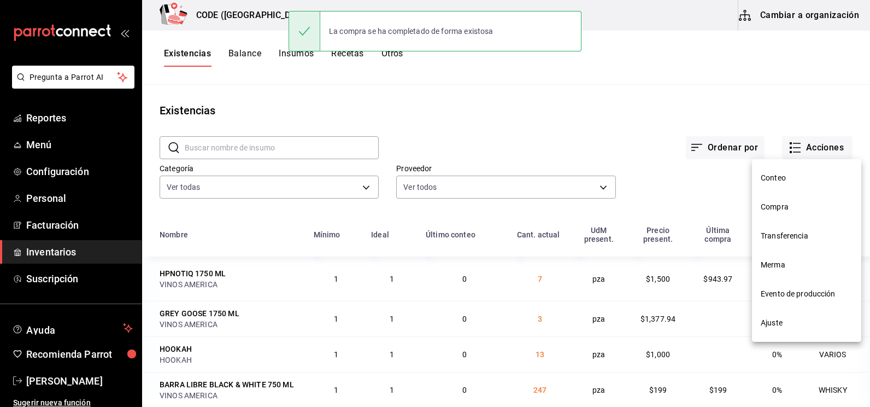
click at [780, 208] on span "Compra" at bounding box center [807, 206] width 92 height 11
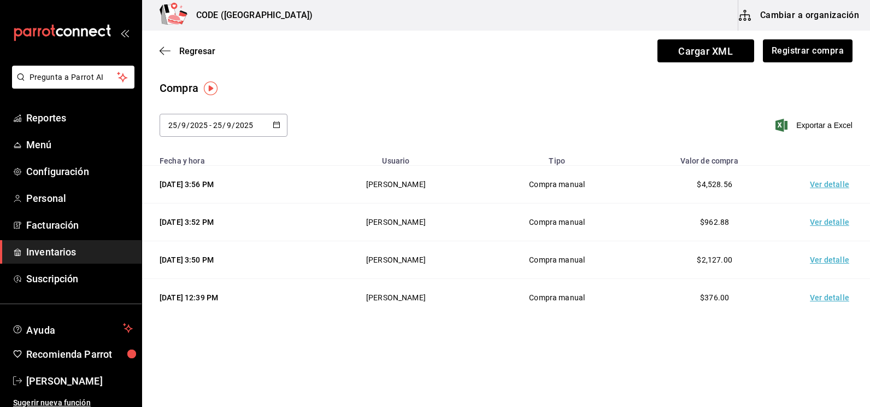
click at [819, 186] on td "Ver detalle" at bounding box center [831, 185] width 76 height 38
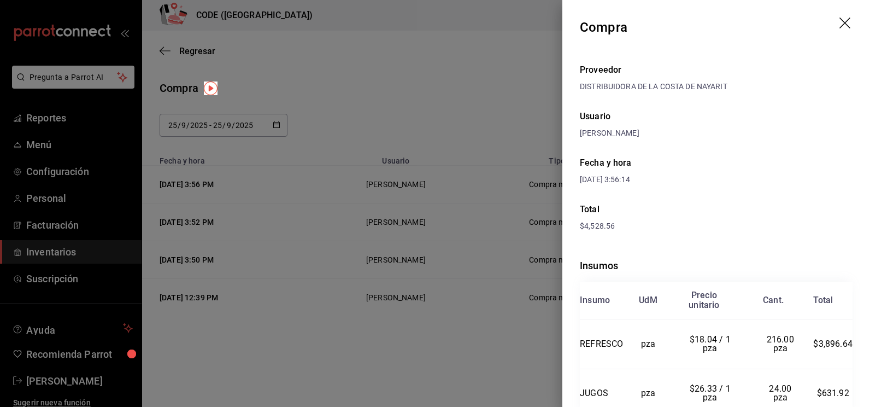
click at [765, 191] on div "Fecha y hora [DATE] 3:56:14" at bounding box center [716, 171] width 273 height 46
click at [769, 188] on div "Fecha y hora [DATE] 3:56:14" at bounding box center [716, 171] width 273 height 46
click at [515, 104] on div at bounding box center [435, 203] width 870 height 407
click at [511, 103] on div at bounding box center [435, 203] width 870 height 407
click at [466, 89] on div at bounding box center [435, 203] width 870 height 407
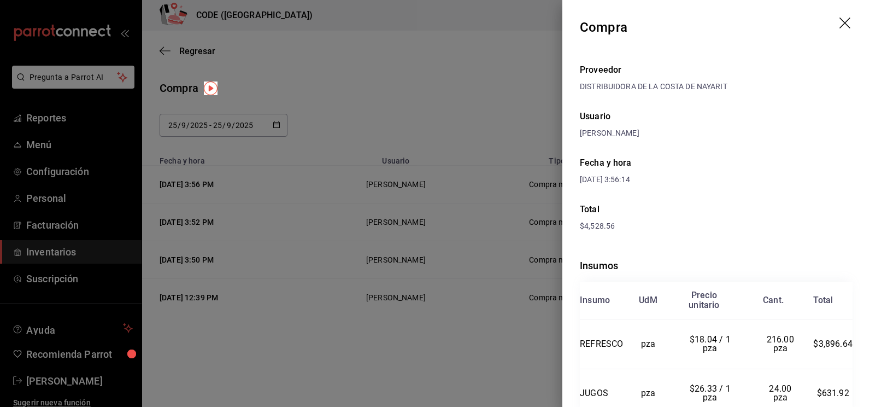
click at [433, 75] on div at bounding box center [435, 203] width 870 height 407
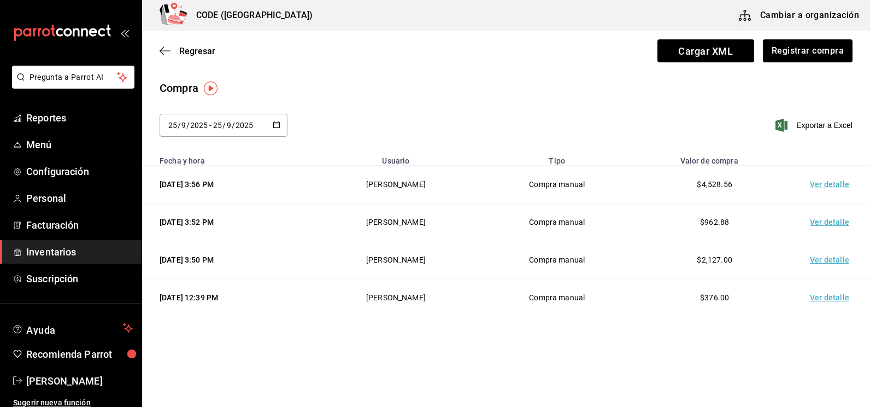
click at [463, 79] on main "Regresar Cargar XML Registrar compra Compra [DATE] [DATE] - [DATE] [DATE] Expor…" at bounding box center [506, 182] width 728 height 303
click at [851, 41] on button "Registrar compra" at bounding box center [807, 50] width 91 height 23
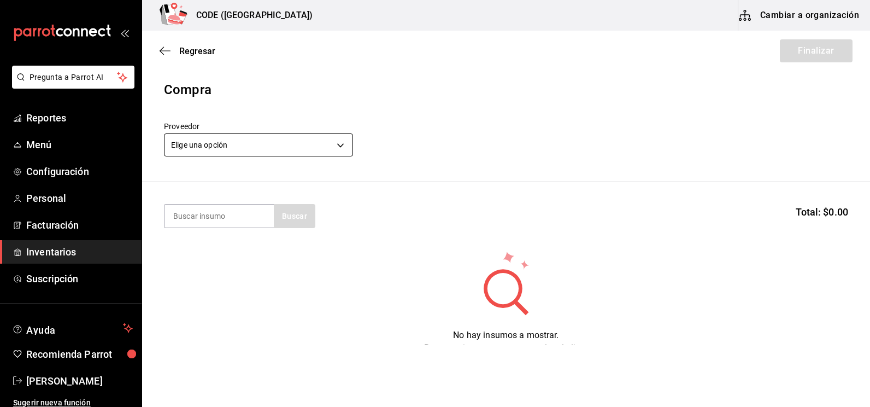
click at [243, 148] on body "Pregunta a Parrot AI Reportes Menú Configuración Personal Facturación Inventari…" at bounding box center [435, 172] width 870 height 345
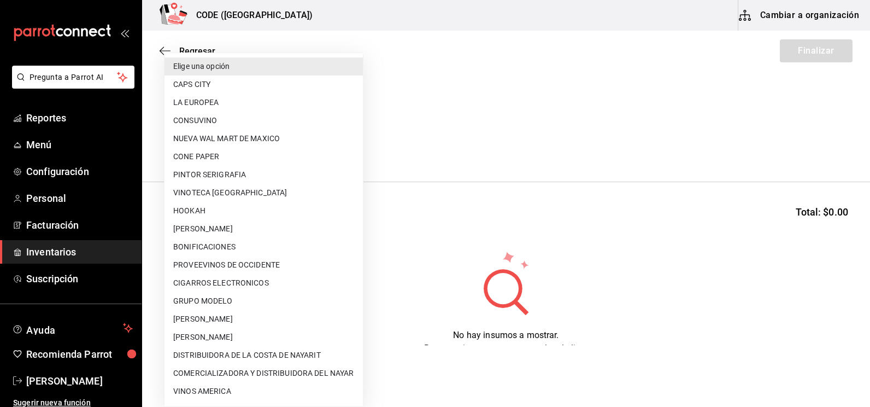
click at [440, 168] on div at bounding box center [435, 203] width 870 height 407
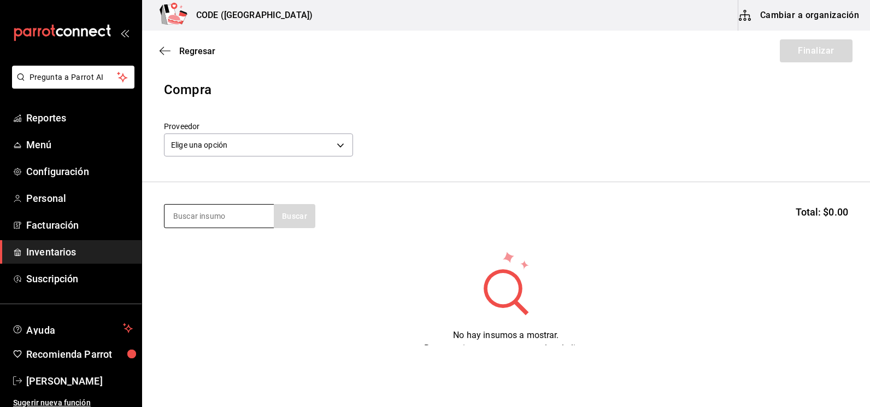
click at [227, 218] on input at bounding box center [218, 215] width 109 height 23
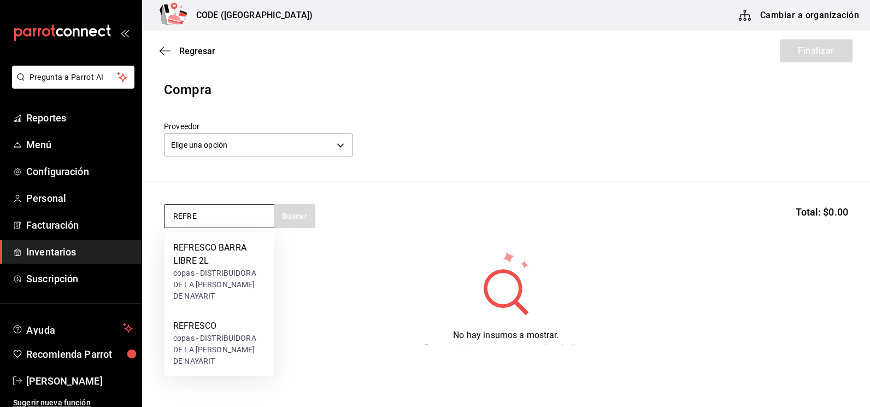
type input "REFRE"
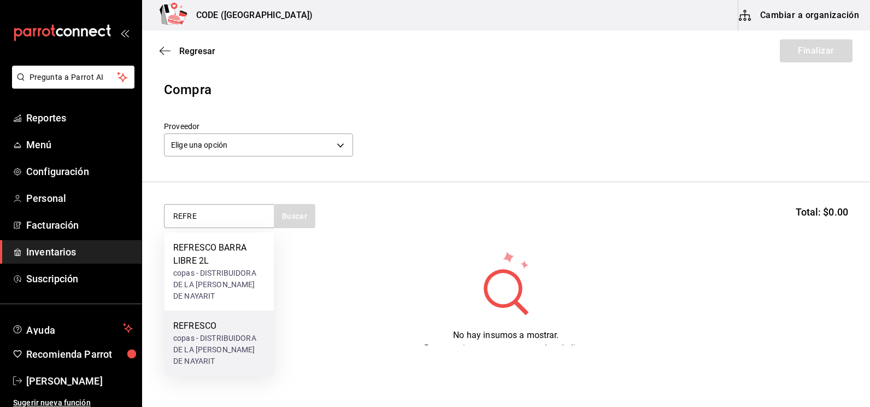
click at [227, 335] on div "copas - DISTRIBUIDORA DE LA [PERSON_NAME] DE NAYARIT" at bounding box center [219, 349] width 92 height 34
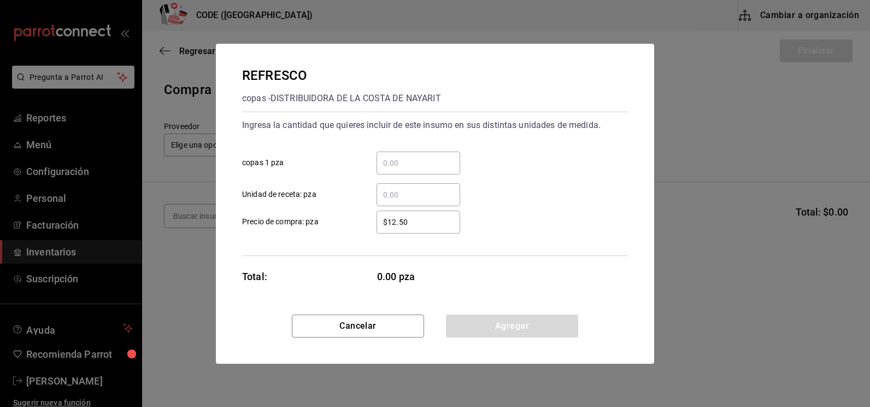
click at [425, 166] on input "​ copas 1 pza" at bounding box center [418, 162] width 84 height 13
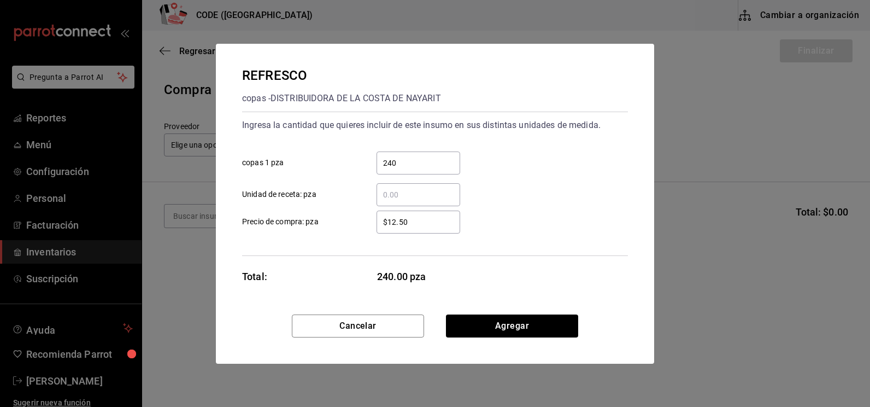
type input "240"
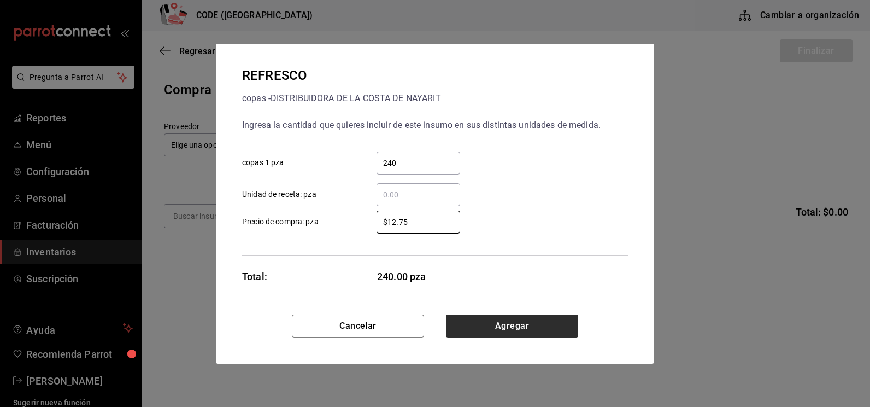
type input "$12.75"
click at [486, 324] on button "Agregar" at bounding box center [512, 325] width 132 height 23
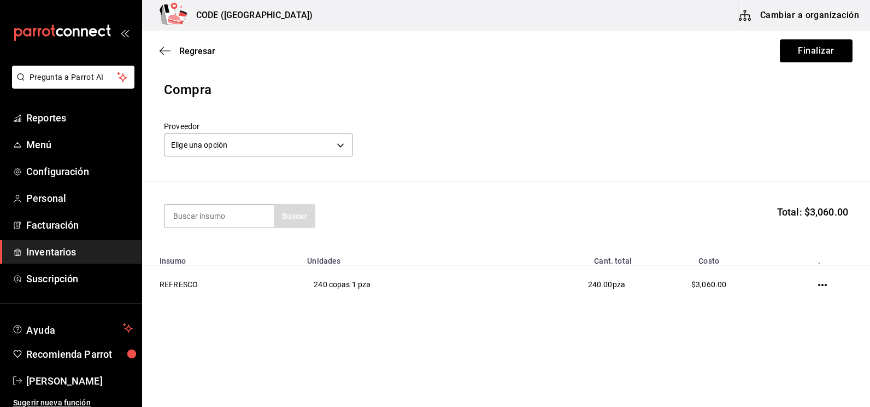
click at [641, 181] on header "Compra Proveedor Elige una opción default" at bounding box center [506, 131] width 728 height 102
click at [308, 150] on body "Pregunta a Parrot AI Reportes Menú Configuración Personal Facturación Inventari…" at bounding box center [435, 172] width 870 height 345
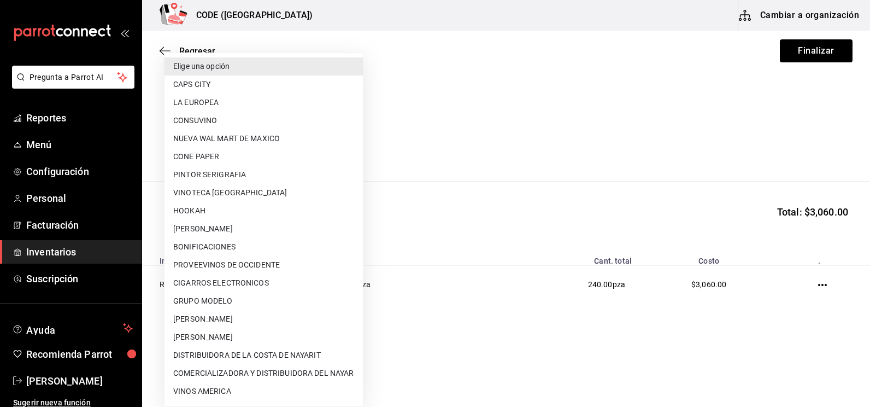
click at [250, 370] on li "COMERCIALIZADORA Y DISTRIBUIDORA DEL NAYAR" at bounding box center [263, 373] width 198 height 18
type input "475d6aa3-3cf4-4b45-89b7-25ebee50a289"
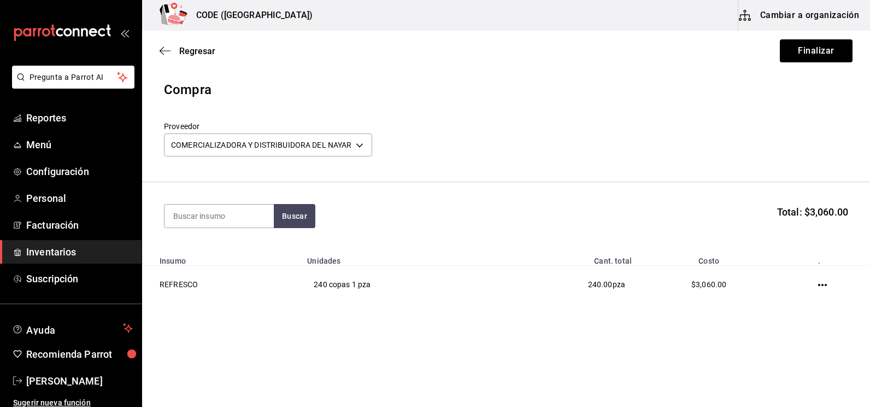
click at [686, 159] on div "Proveedor COMERCIALIZADORA Y DISTRIBUIDORA [PERSON_NAME] 475d6aa3-3cf4-4b45-89b…" at bounding box center [506, 140] width 684 height 38
click at [803, 56] on button "Finalizar" at bounding box center [816, 50] width 73 height 23
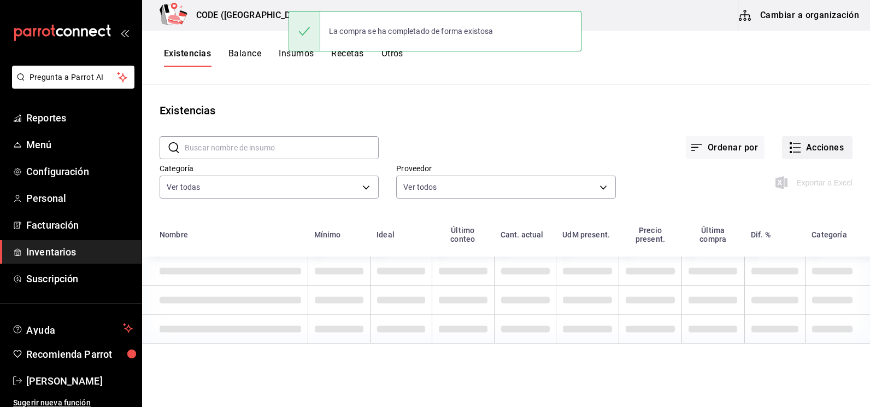
click at [822, 148] on button "Acciones" at bounding box center [817, 147] width 70 height 23
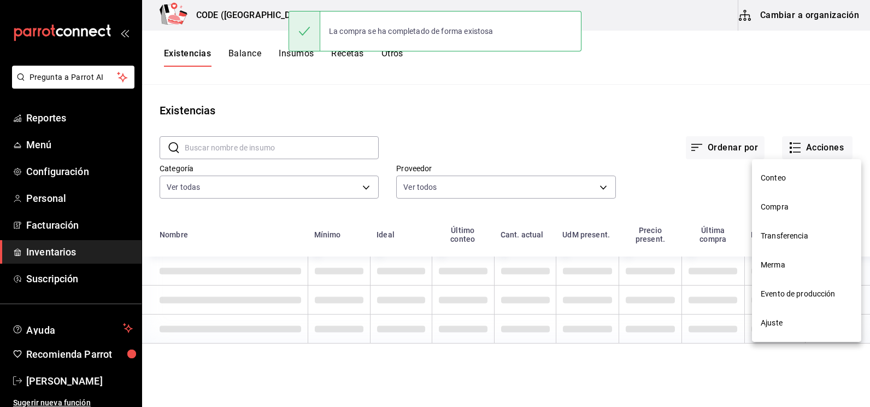
click at [775, 204] on span "Compra" at bounding box center [807, 206] width 92 height 11
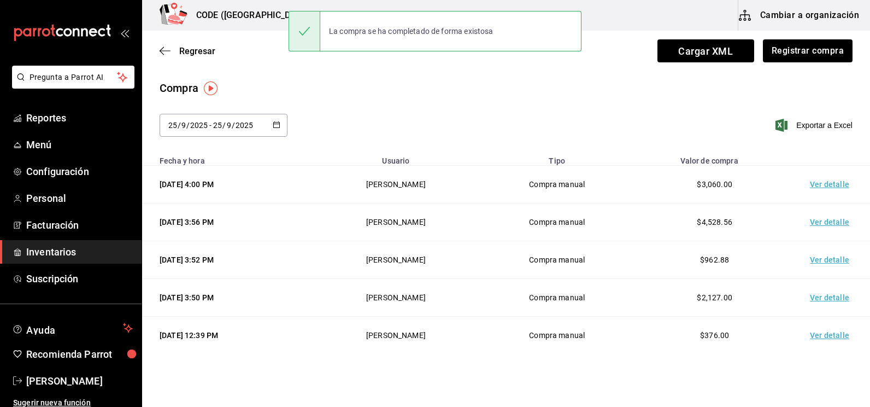
click at [820, 184] on td "Ver detalle" at bounding box center [831, 185] width 76 height 38
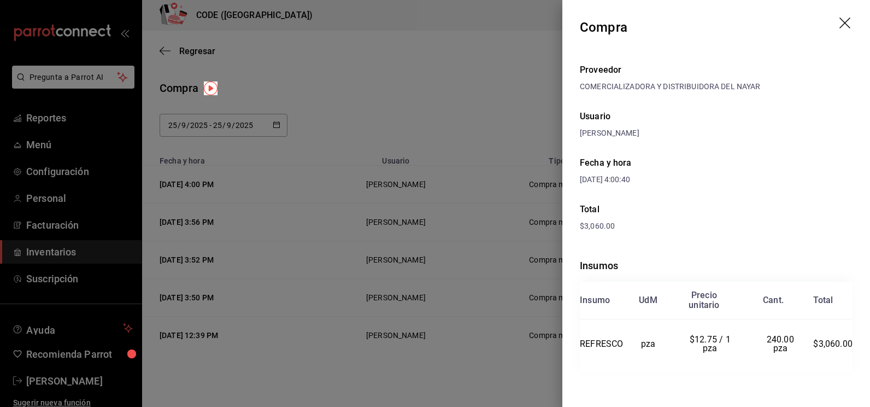
click at [727, 189] on div "Fecha y hora [DATE] 4:00:40" at bounding box center [716, 171] width 273 height 46
click at [658, 278] on div "Insumos Insumo UdM Precio unitario Cant. Total REFRESCO pza $12.75 / 1 pza 240.…" at bounding box center [716, 315] width 273 height 150
click at [476, 133] on div at bounding box center [435, 203] width 870 height 407
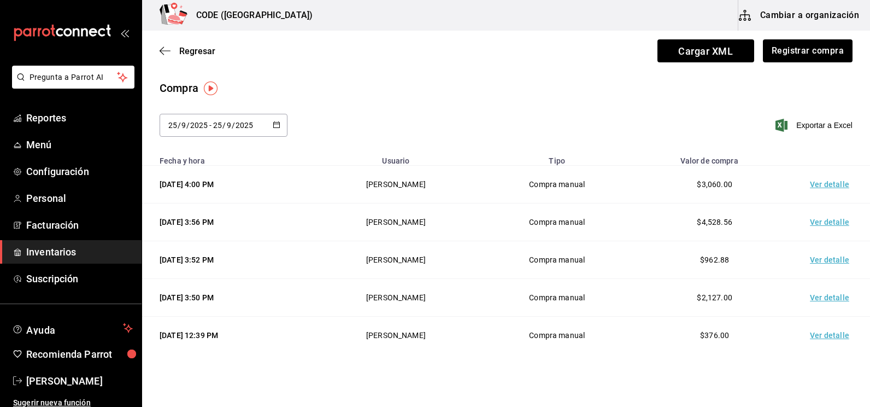
drag, startPoint x: 532, startPoint y: 90, endPoint x: 563, endPoint y: 84, distance: 31.1
click at [541, 86] on div "Compra" at bounding box center [506, 88] width 693 height 16
click at [787, 60] on button "Registrar compra" at bounding box center [807, 50] width 91 height 23
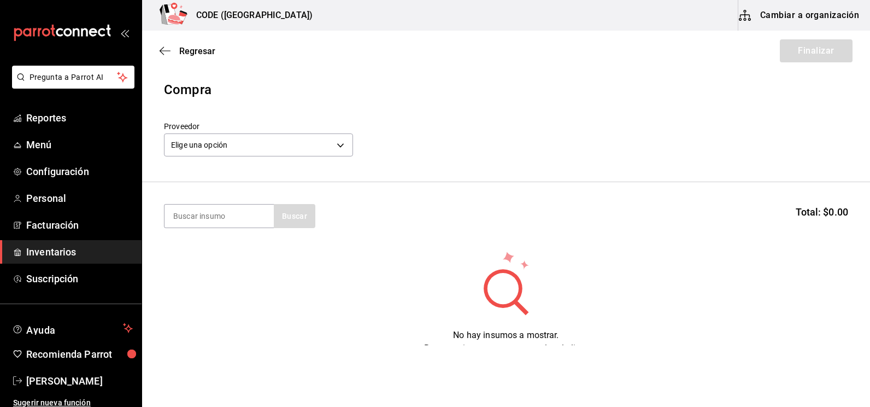
click at [547, 116] on header "Compra Proveedor Elige una opción default" at bounding box center [506, 131] width 728 height 102
click at [200, 219] on input at bounding box center [218, 215] width 109 height 23
click at [211, 223] on input at bounding box center [218, 215] width 109 height 23
click at [205, 220] on input at bounding box center [218, 215] width 109 height 23
type input "MOET"
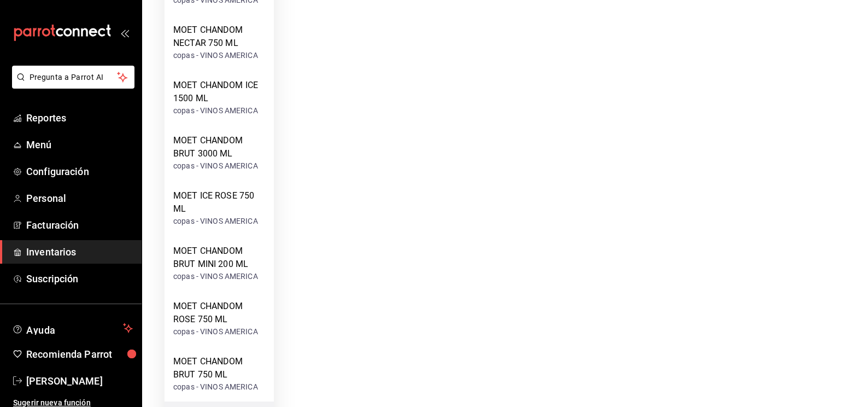
scroll to position [382, 0]
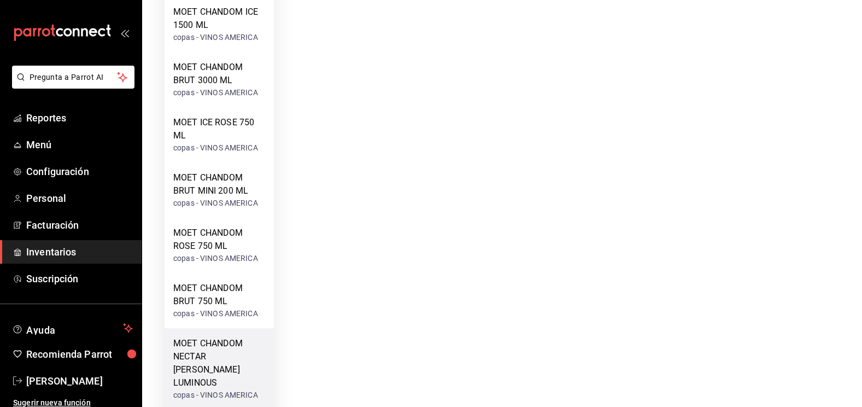
click at [226, 342] on div "MOET CHANDOM NECTAR [PERSON_NAME] LUMINOUS" at bounding box center [219, 363] width 92 height 52
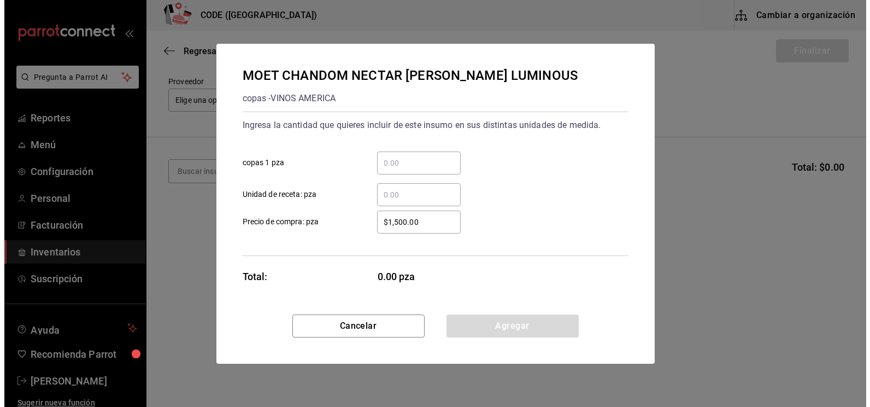
scroll to position [0, 0]
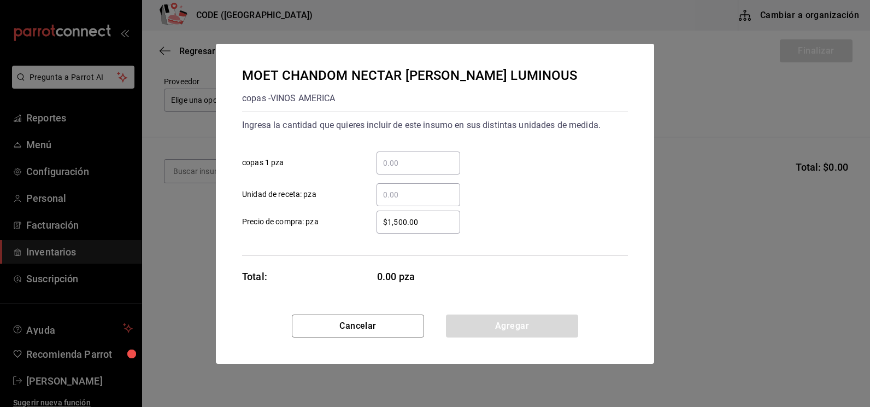
click at [425, 163] on input "​ copas 1 pza" at bounding box center [418, 162] width 84 height 13
type input "5"
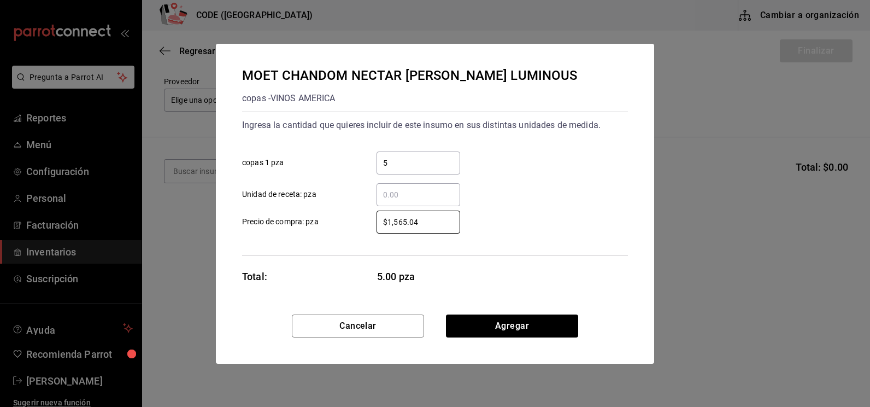
type input "$1,565.04"
click at [497, 322] on button "Agregar" at bounding box center [512, 325] width 132 height 23
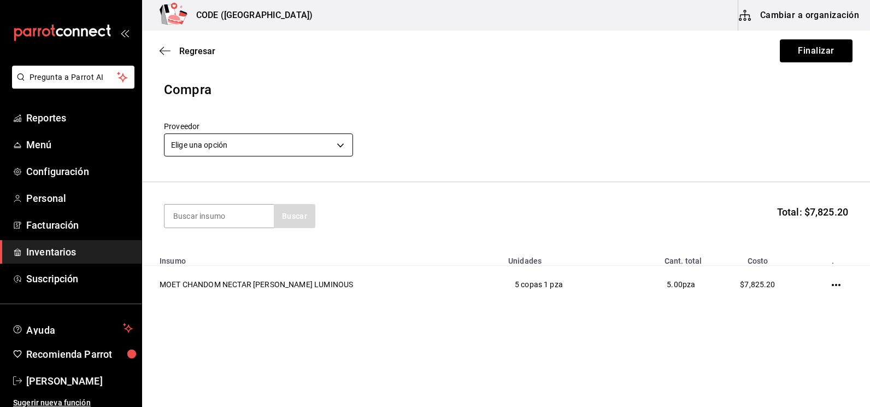
click at [291, 146] on body "Pregunta a Parrot AI Reportes Menú Configuración Personal Facturación Inventari…" at bounding box center [435, 172] width 870 height 345
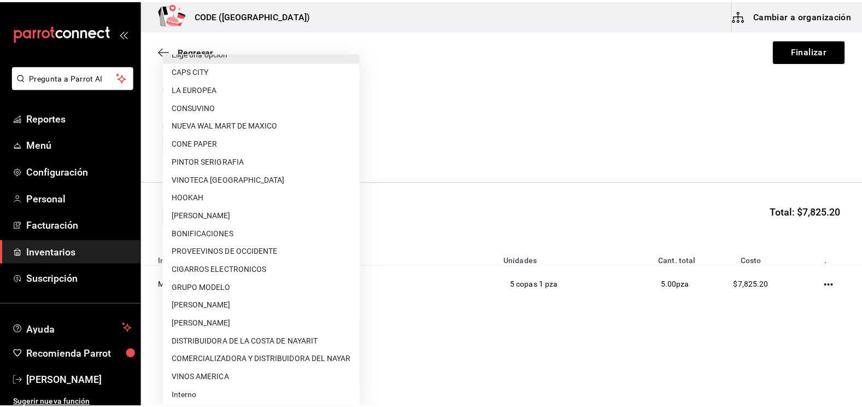
scroll to position [16, 0]
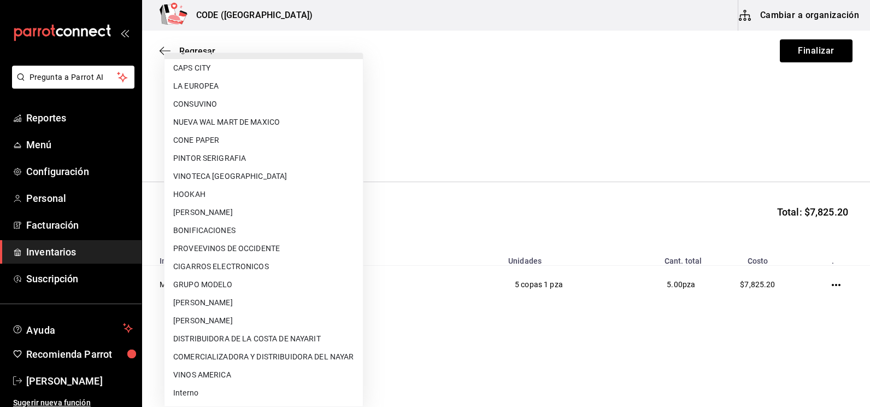
click at [223, 370] on li "VINOS AMERICA" at bounding box center [263, 375] width 198 height 18
type input "21a97b26-24ec-4ea3-adc8-3fa0e39621ed"
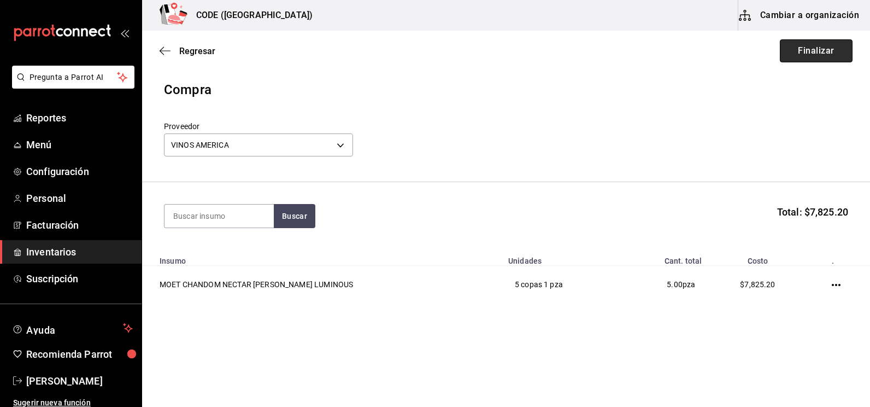
click at [837, 55] on button "Finalizar" at bounding box center [816, 50] width 73 height 23
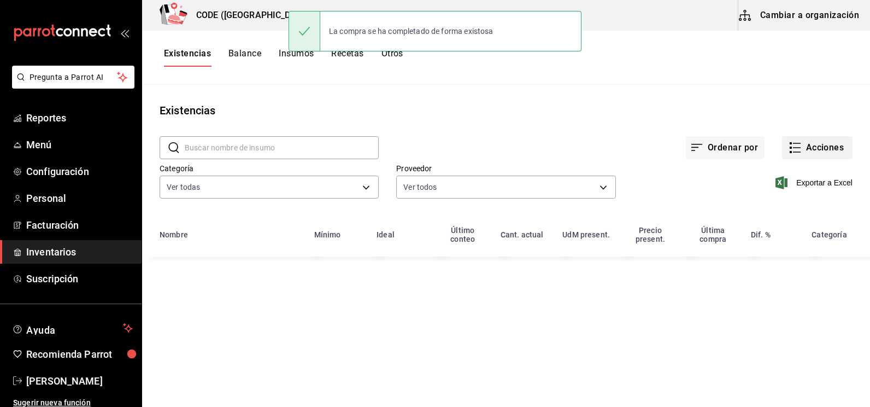
click at [801, 142] on button "Acciones" at bounding box center [817, 147] width 70 height 23
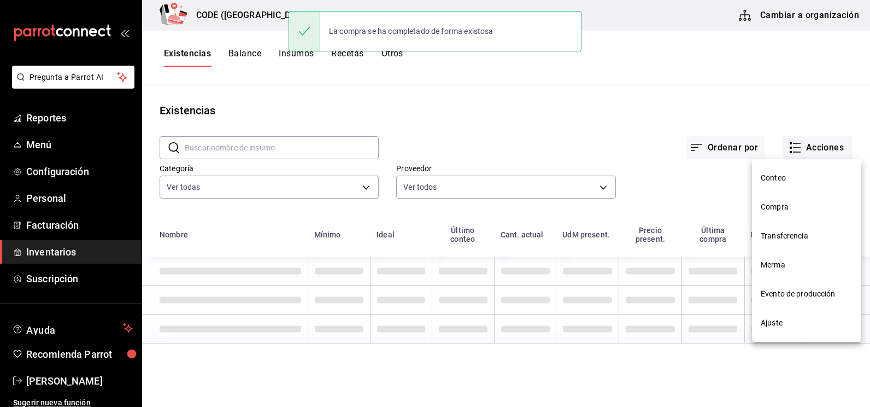
click at [790, 203] on span "Compra" at bounding box center [807, 206] width 92 height 11
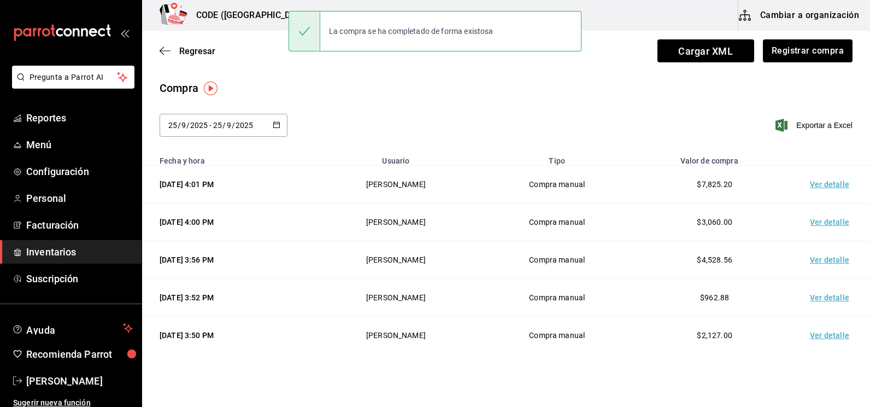
click at [822, 189] on td "Ver detalle" at bounding box center [831, 185] width 76 height 38
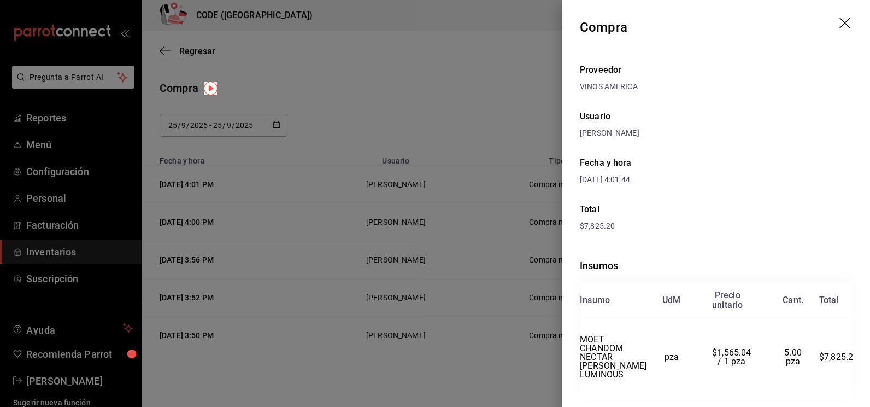
click at [740, 263] on div "Insumos Insumo UdM Precio unitario Cant. Total MOET CHANDOM NECTAR [PERSON_NAME…" at bounding box center [716, 328] width 273 height 176
click at [78, 335] on div at bounding box center [435, 203] width 870 height 407
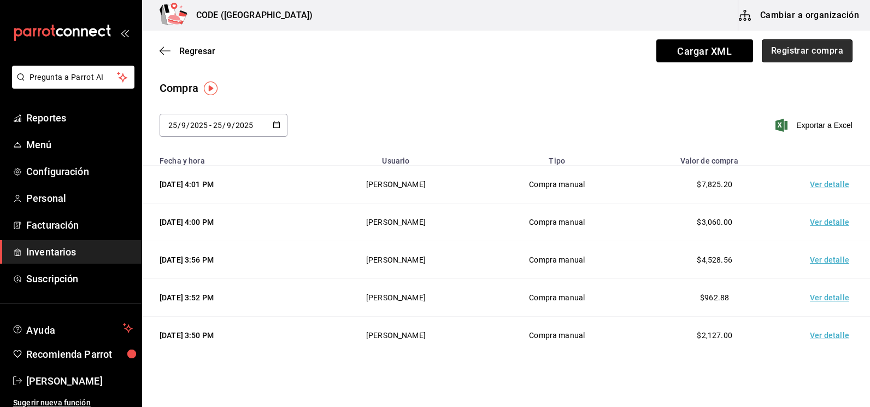
click at [796, 44] on button "Registrar compra" at bounding box center [807, 50] width 91 height 23
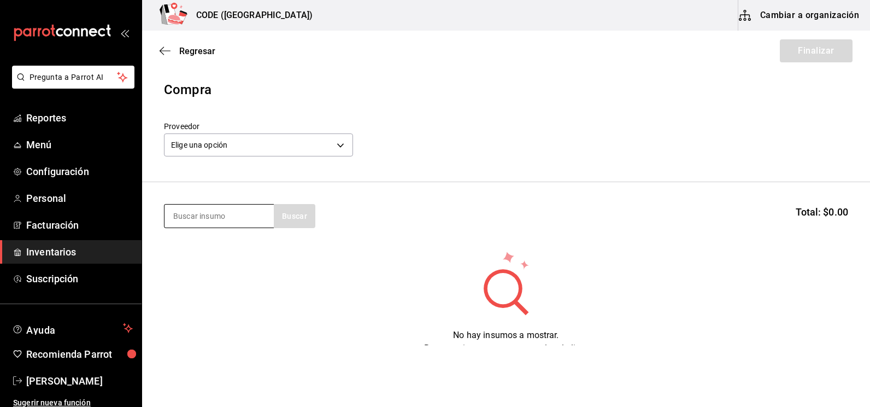
click at [224, 209] on input at bounding box center [218, 215] width 109 height 23
type input "DOM P"
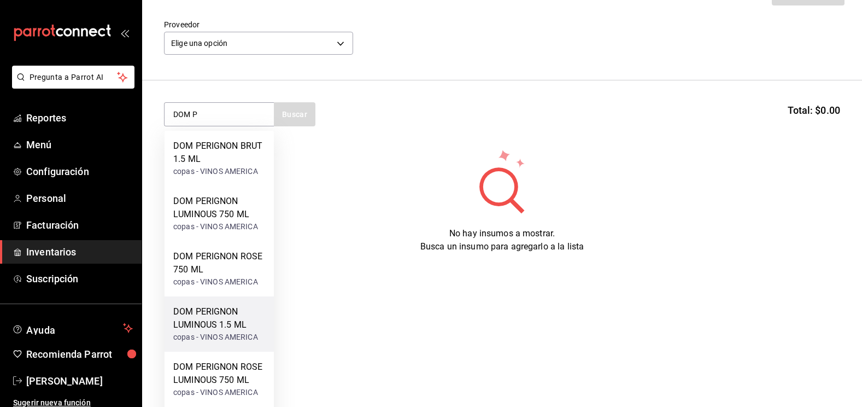
scroll to position [116, 0]
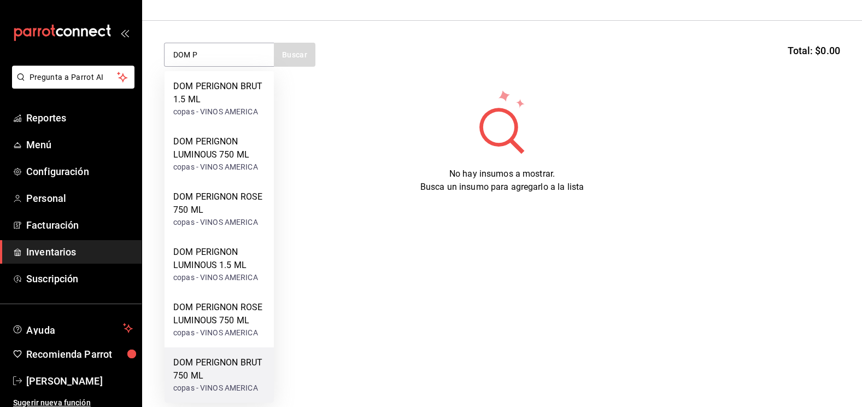
click at [217, 378] on div "DOM PERIGNON BRUT 750 ML" at bounding box center [219, 369] width 92 height 26
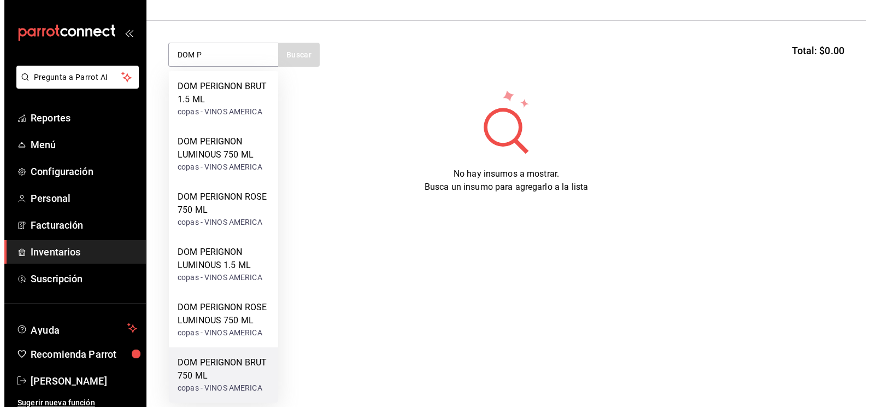
scroll to position [0, 0]
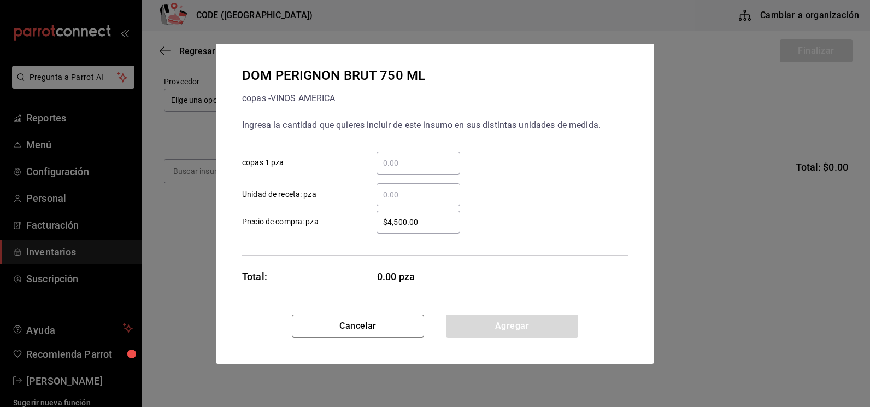
click at [417, 157] on input "​ copas 1 pza" at bounding box center [418, 162] width 84 height 13
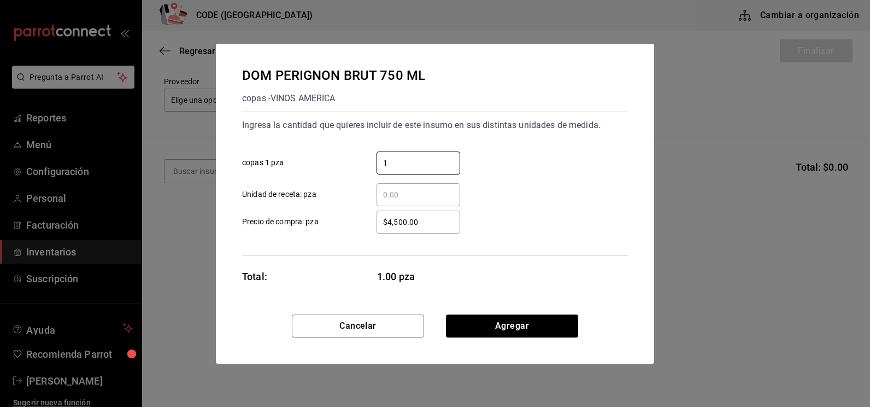
type input "1"
type input "$4,706.11"
click at [493, 326] on button "Agregar" at bounding box center [512, 325] width 132 height 23
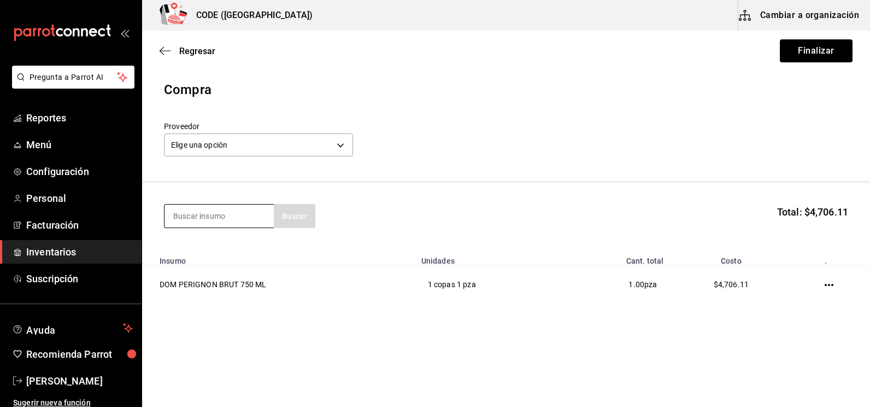
click at [205, 217] on input at bounding box center [218, 215] width 109 height 23
type input "JARAB"
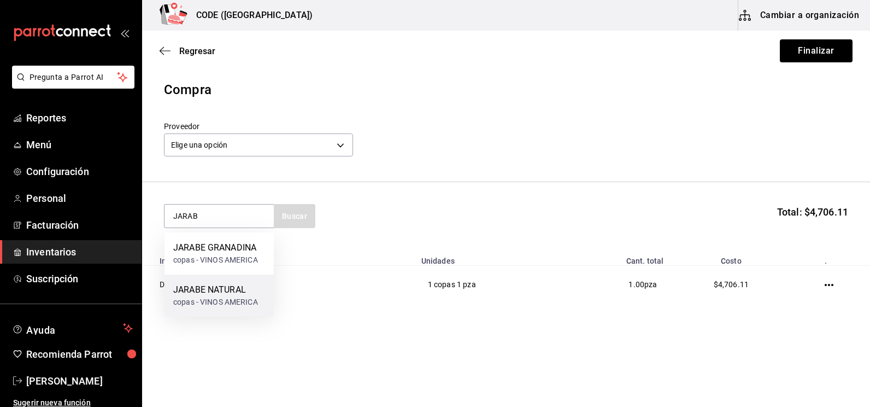
click at [217, 291] on div "JARABE NATURAL" at bounding box center [215, 289] width 85 height 13
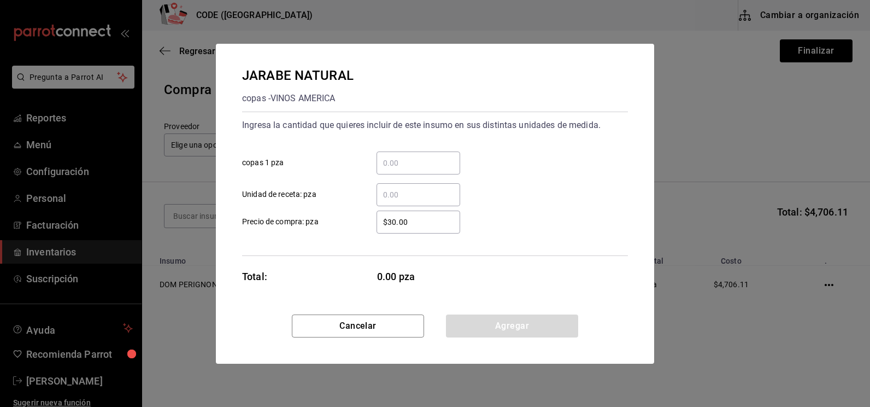
click at [409, 168] on input "​ copas 1 pza" at bounding box center [418, 162] width 84 height 13
type input "1"
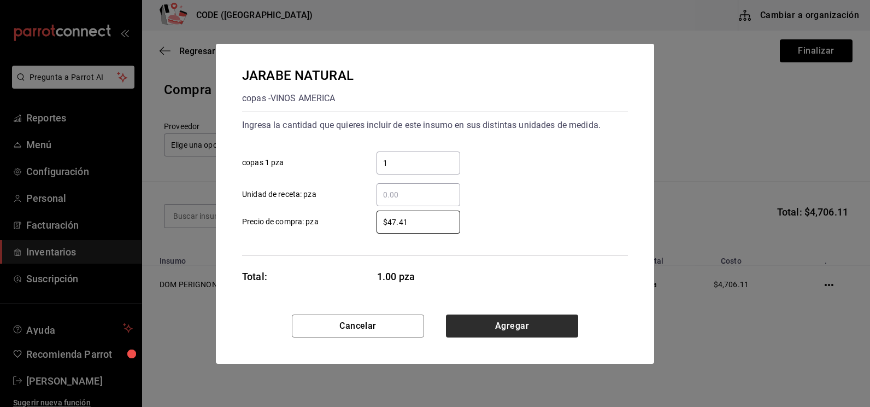
type input "$47.41"
click at [522, 319] on button "Agregar" at bounding box center [512, 325] width 132 height 23
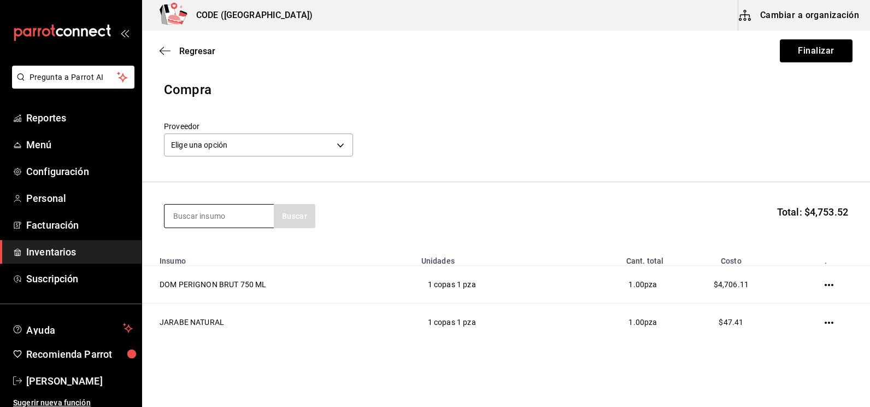
click at [238, 217] on input at bounding box center [218, 215] width 109 height 23
type input "JARAB"
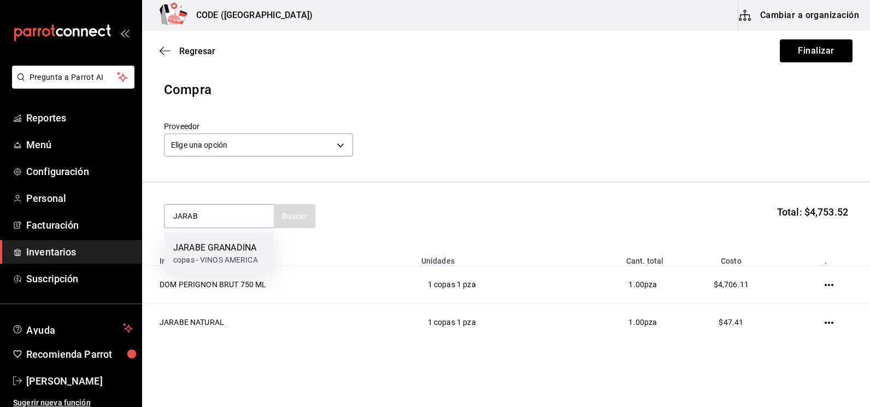
click at [227, 263] on div "copas - VINOS AMERICA" at bounding box center [215, 259] width 85 height 11
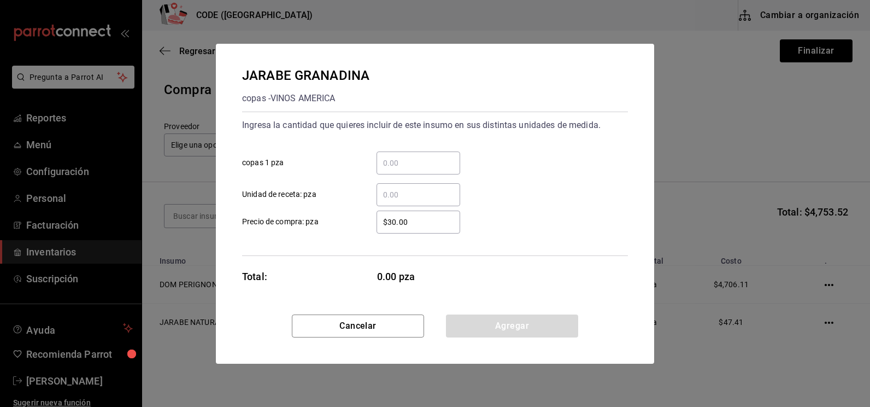
click at [411, 153] on div "​" at bounding box center [418, 162] width 84 height 23
click at [411, 156] on input "​ copas 1 pza" at bounding box center [418, 162] width 84 height 13
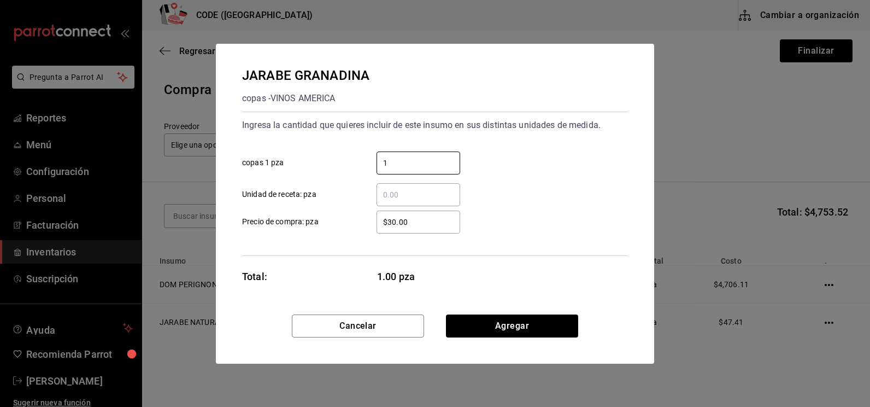
type input "1"
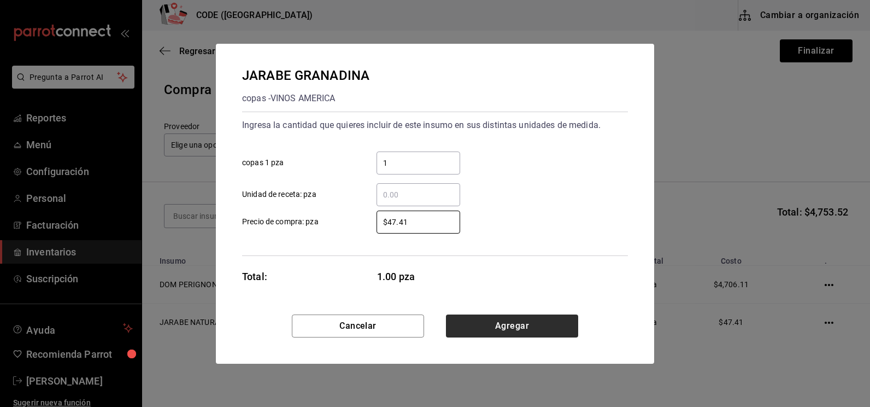
type input "$47.41"
click at [543, 320] on button "Agregar" at bounding box center [512, 325] width 132 height 23
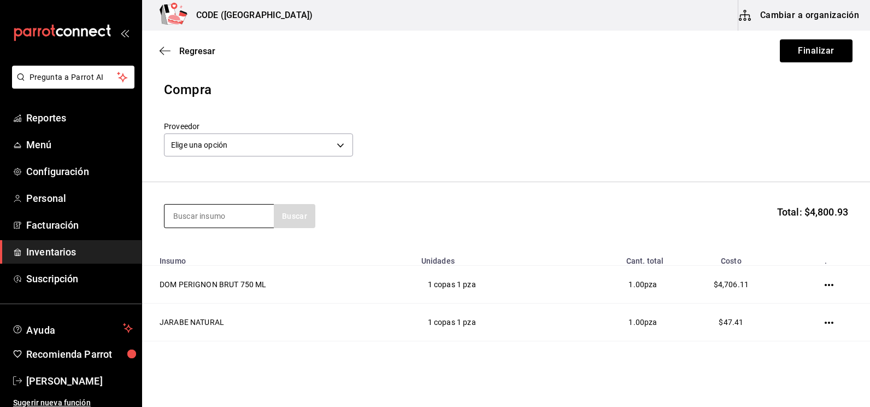
click at [193, 214] on input at bounding box center [218, 215] width 109 height 23
type input "RED B"
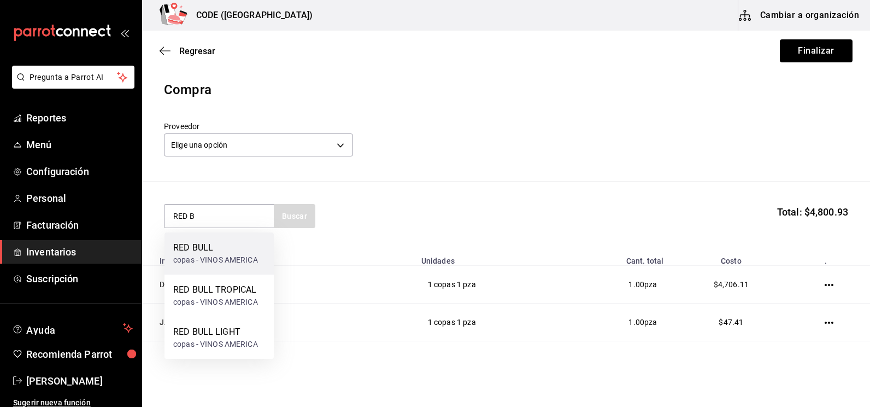
click at [247, 237] on div "RED BULL copas - VINOS AMERICA" at bounding box center [218, 253] width 109 height 42
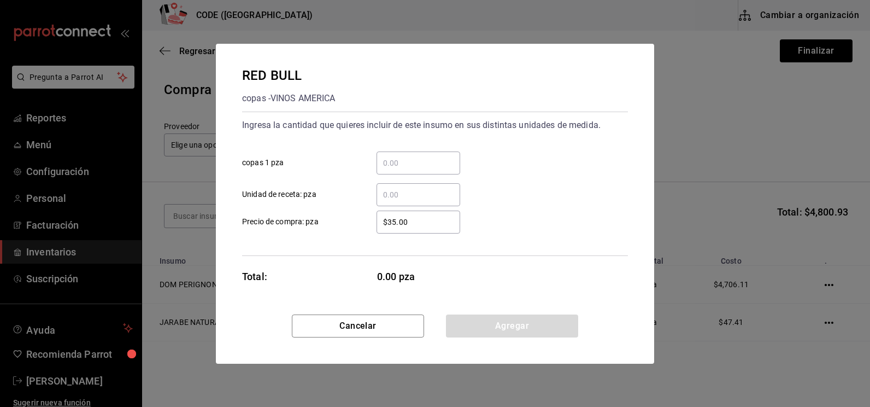
click at [408, 161] on input "​ copas 1 pza" at bounding box center [418, 162] width 84 height 13
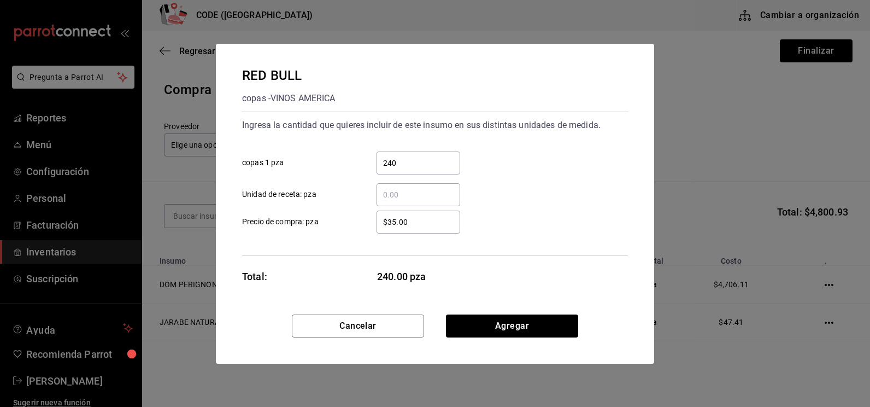
type input "240"
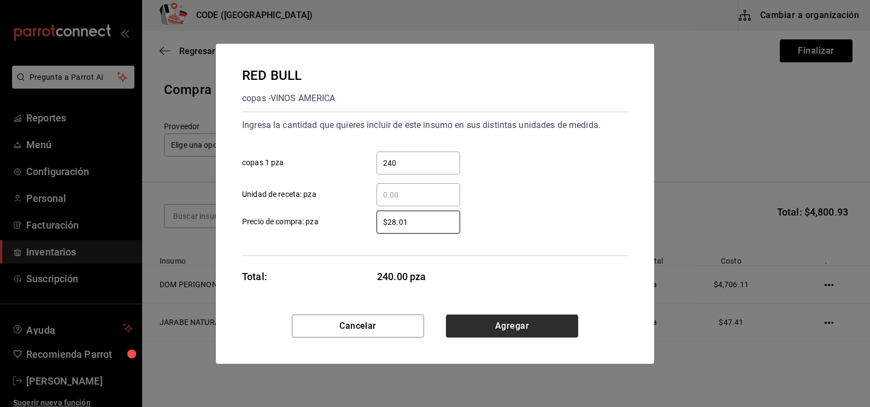
type input "$28.01"
click at [480, 329] on button "Agregar" at bounding box center [512, 325] width 132 height 23
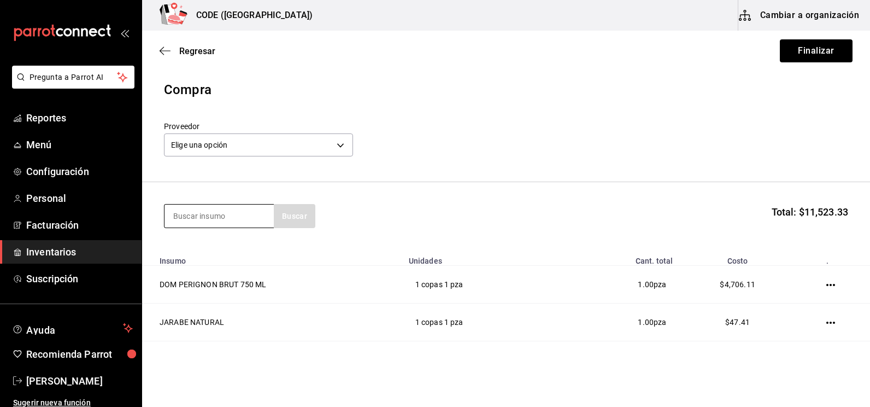
drag, startPoint x: 219, startPoint y: 211, endPoint x: 235, endPoint y: 195, distance: 23.2
click at [219, 210] on input at bounding box center [218, 215] width 109 height 23
type input "TROP"
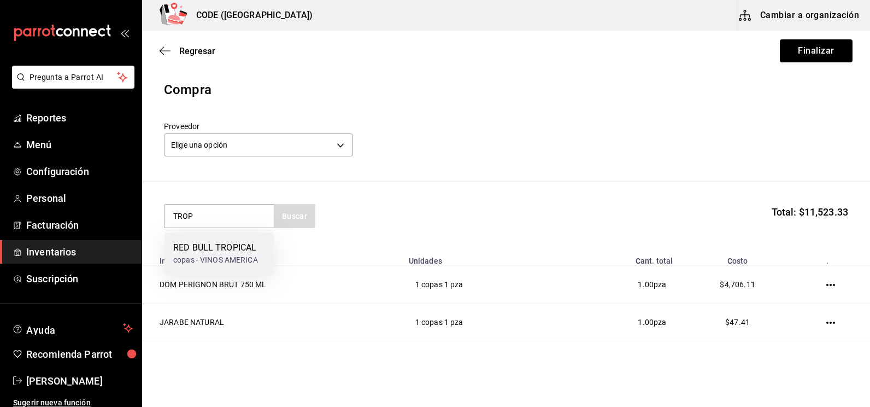
click at [243, 258] on div "copas - VINOS AMERICA" at bounding box center [215, 259] width 85 height 11
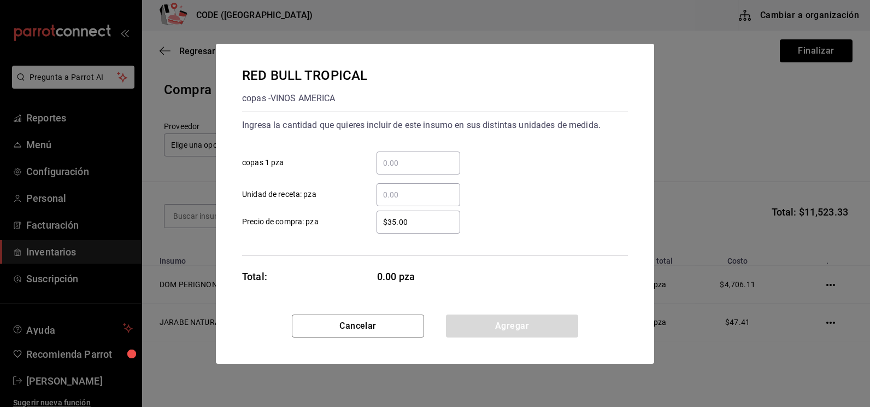
click at [397, 167] on input "​ copas 1 pza" at bounding box center [418, 162] width 84 height 13
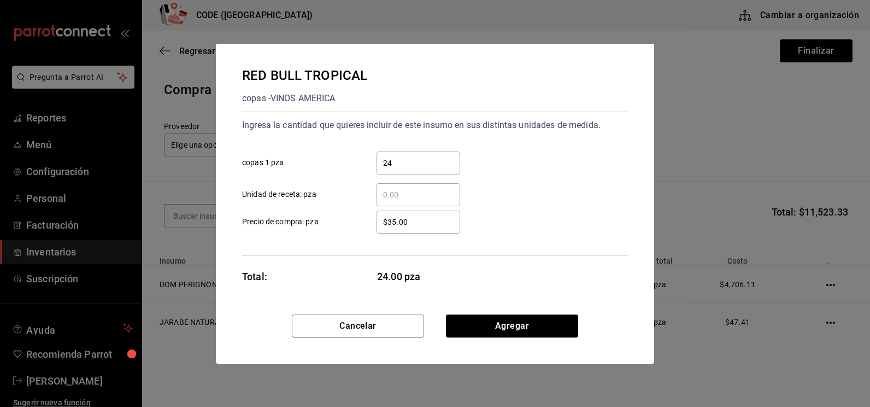
type input "24"
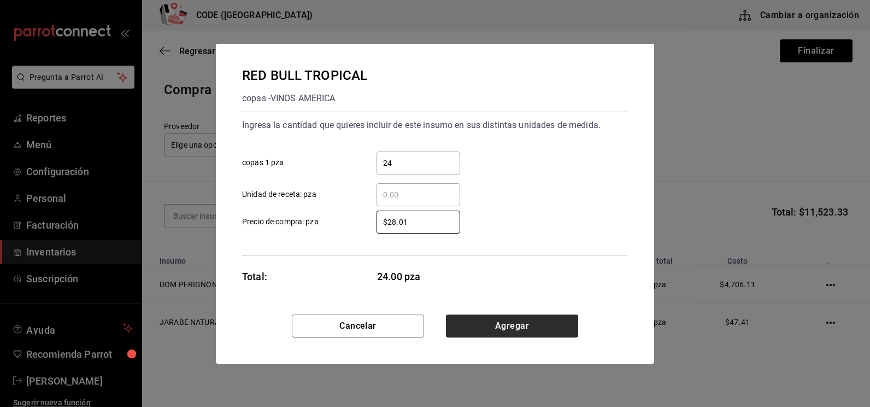
type input "$28.01"
click at [501, 325] on button "Agregar" at bounding box center [512, 325] width 132 height 23
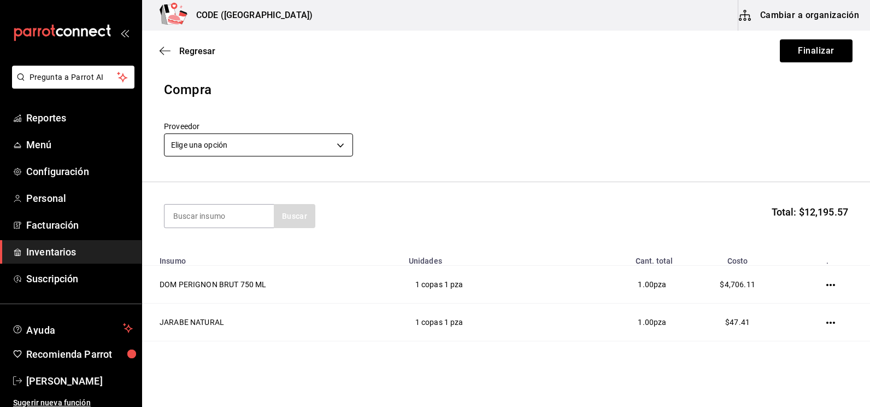
click at [267, 154] on body "Pregunta a Parrot AI Reportes Menú Configuración Personal Facturación Inventari…" at bounding box center [435, 172] width 870 height 345
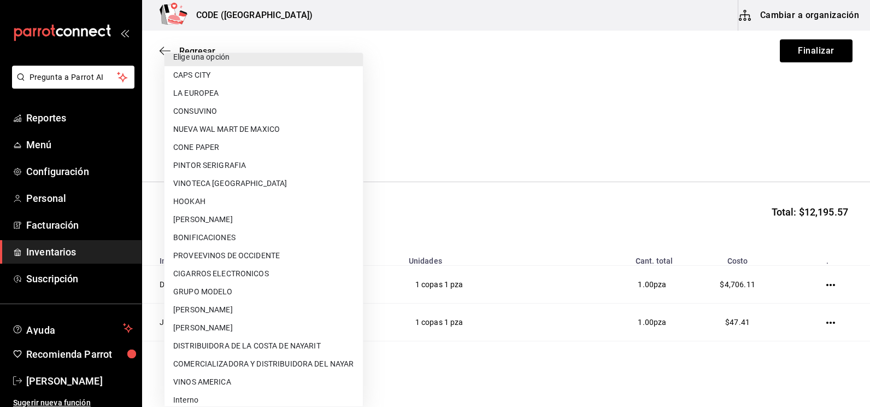
scroll to position [16, 0]
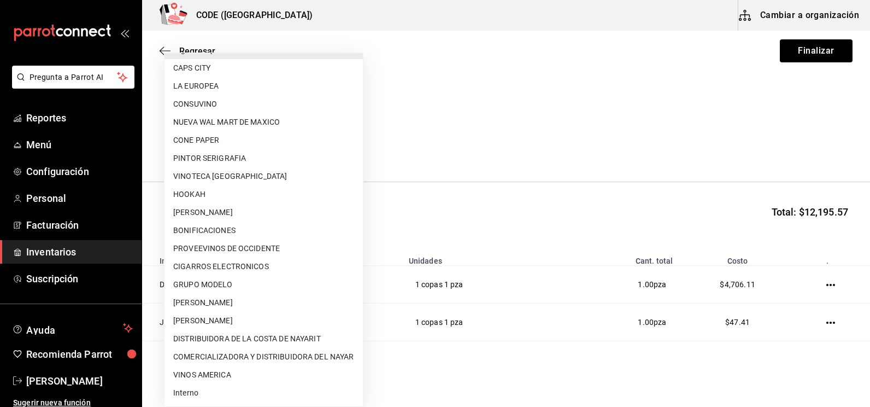
click at [230, 380] on li "VINOS AMERICA" at bounding box center [263, 375] width 198 height 18
type input "21a97b26-24ec-4ea3-adc8-3fa0e39621ed"
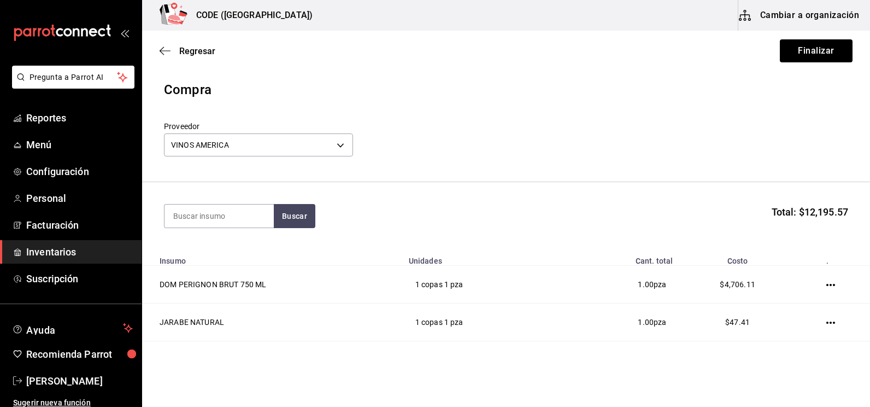
click at [514, 196] on section "Buscar Total: $12,195.57" at bounding box center [506, 216] width 728 height 68
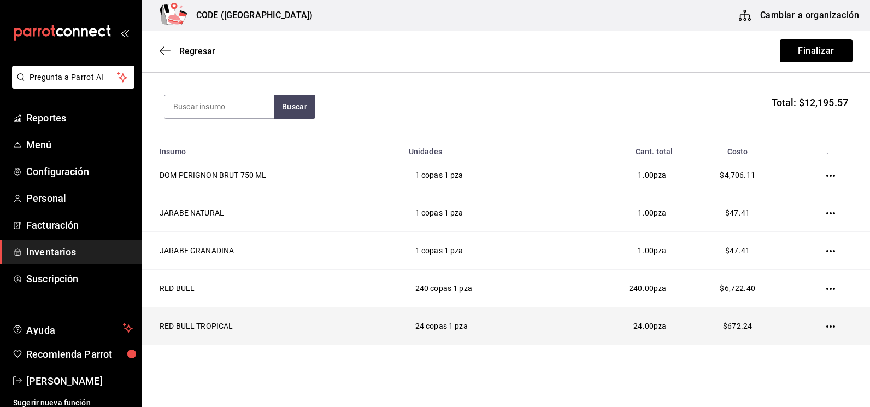
scroll to position [144, 0]
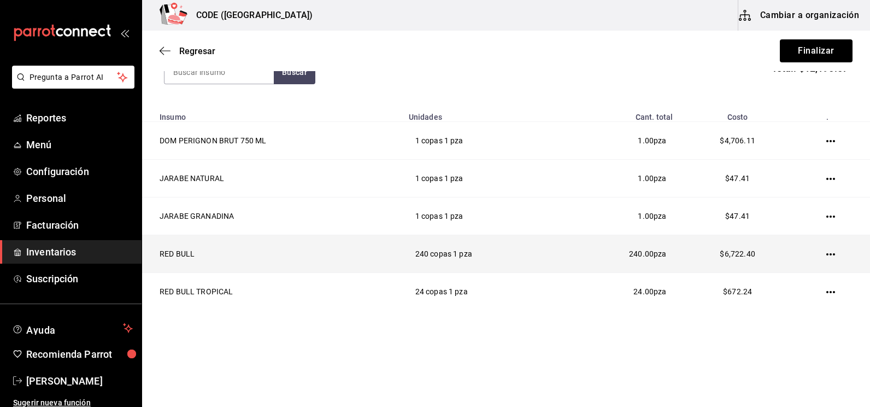
click at [563, 254] on td "240.00 pza" at bounding box center [619, 254] width 120 height 38
click at [826, 254] on icon "button" at bounding box center [830, 254] width 9 height 2
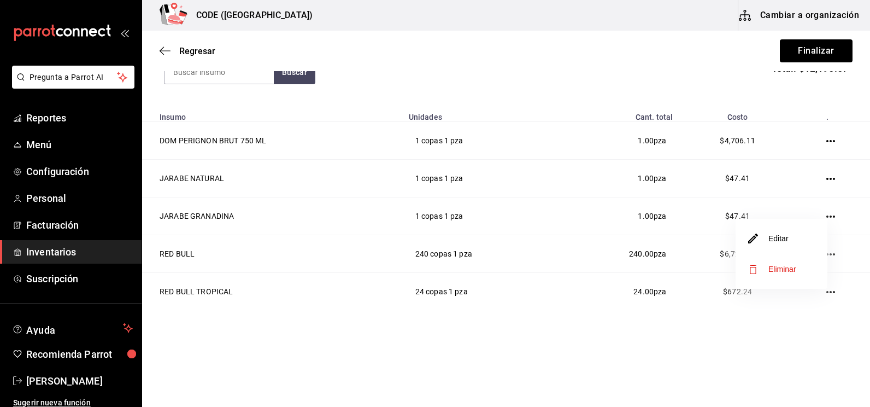
click at [776, 245] on li "Editar" at bounding box center [781, 238] width 92 height 31
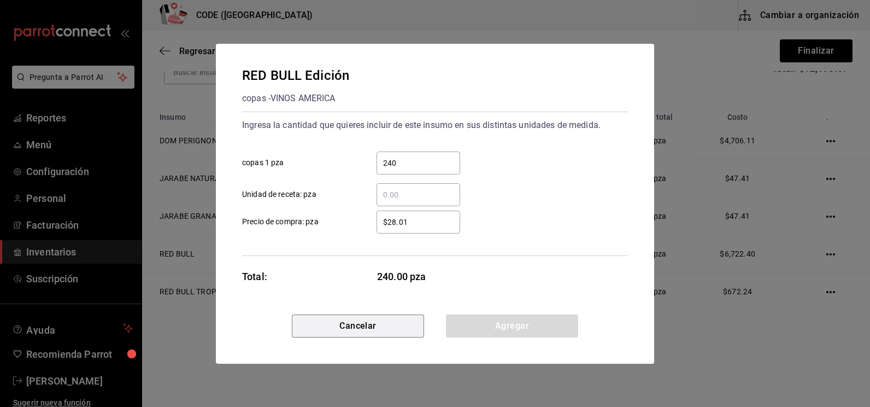
click at [375, 335] on button "Cancelar" at bounding box center [358, 325] width 132 height 23
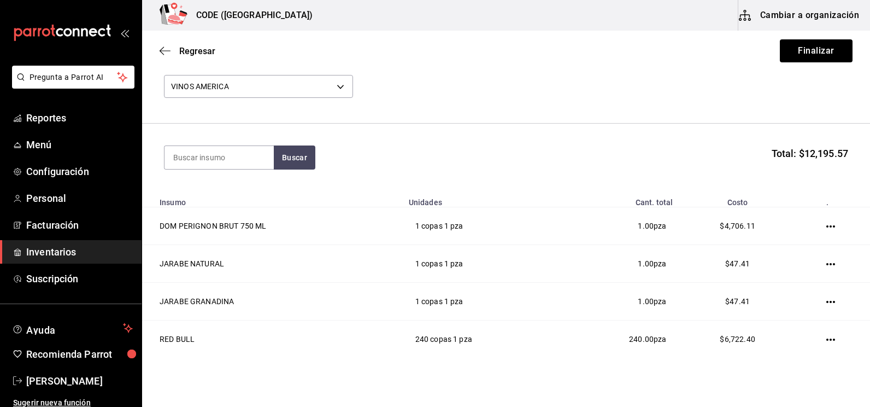
scroll to position [0, 0]
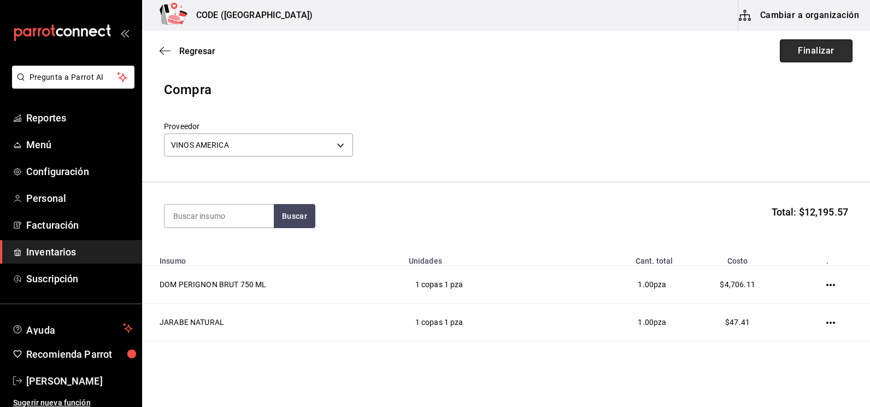
click at [783, 62] on button "Finalizar" at bounding box center [816, 50] width 73 height 23
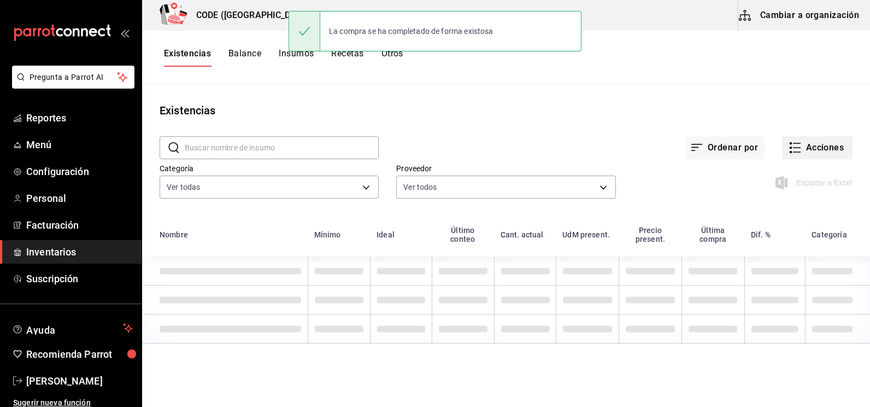
click at [801, 148] on button "Acciones" at bounding box center [817, 147] width 70 height 23
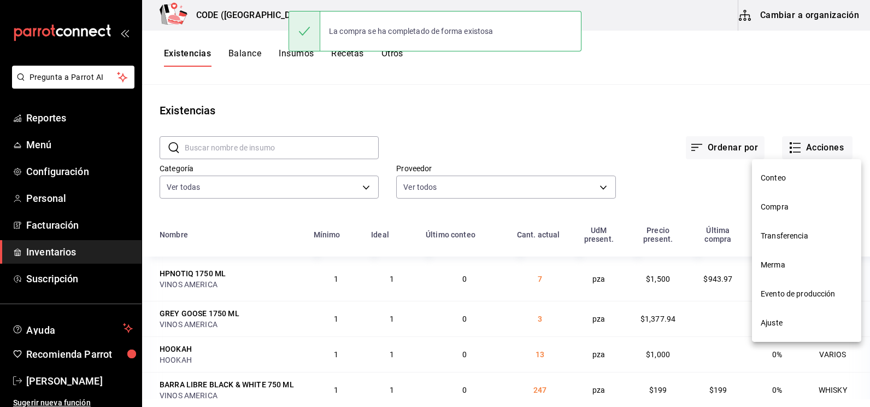
click at [797, 209] on span "Compra" at bounding box center [807, 206] width 92 height 11
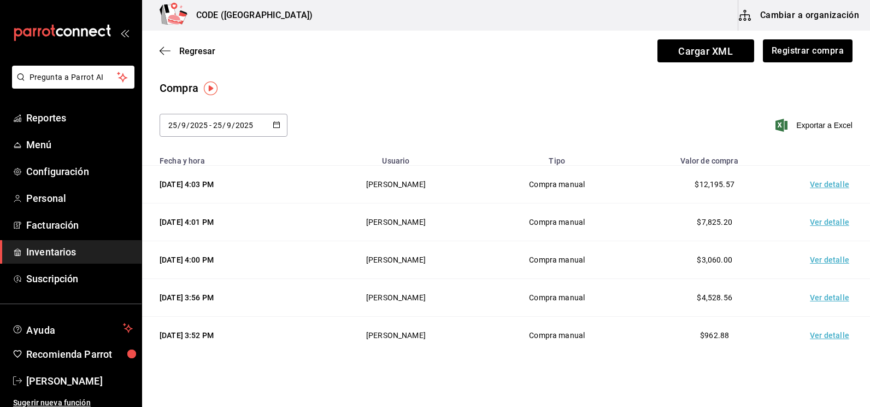
click at [808, 189] on td "Ver detalle" at bounding box center [831, 185] width 76 height 38
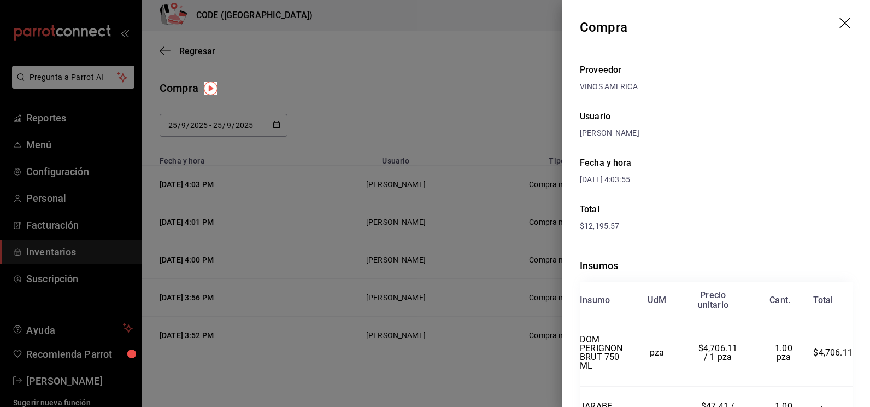
click at [751, 214] on div "Total" at bounding box center [716, 209] width 273 height 13
click at [515, 122] on div at bounding box center [435, 203] width 870 height 407
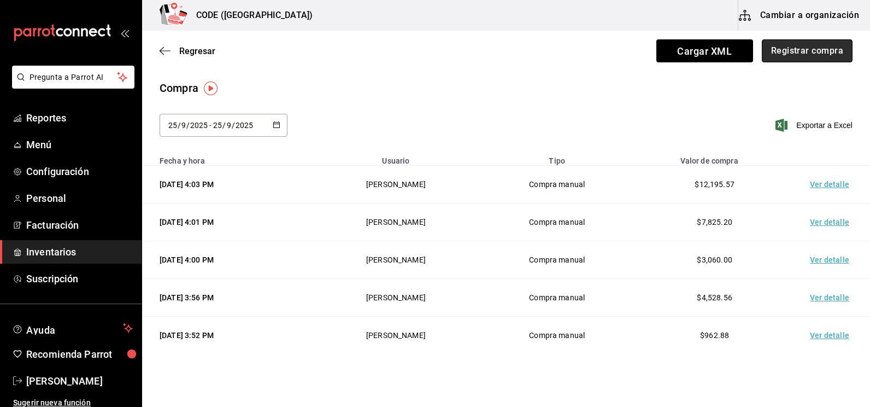
click at [822, 55] on button "Registrar compra" at bounding box center [807, 50] width 91 height 23
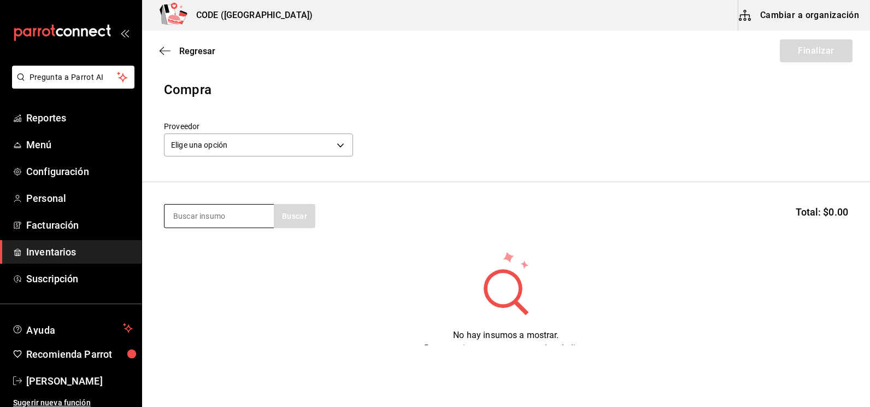
click at [231, 221] on input at bounding box center [218, 215] width 109 height 23
type input "ESPECI"
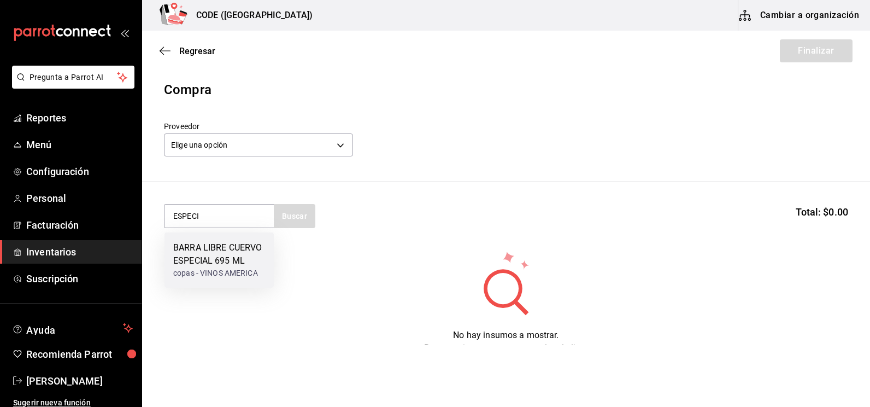
click at [208, 261] on div "BARRA LIBRE CUERVO ESPECIAL 695 ML" at bounding box center [219, 254] width 92 height 26
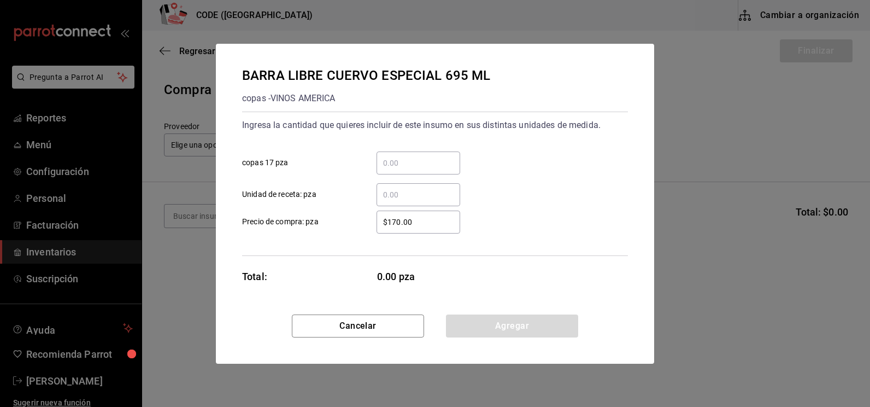
click at [426, 158] on input "​ copas 17 pza" at bounding box center [418, 162] width 84 height 13
type input "18"
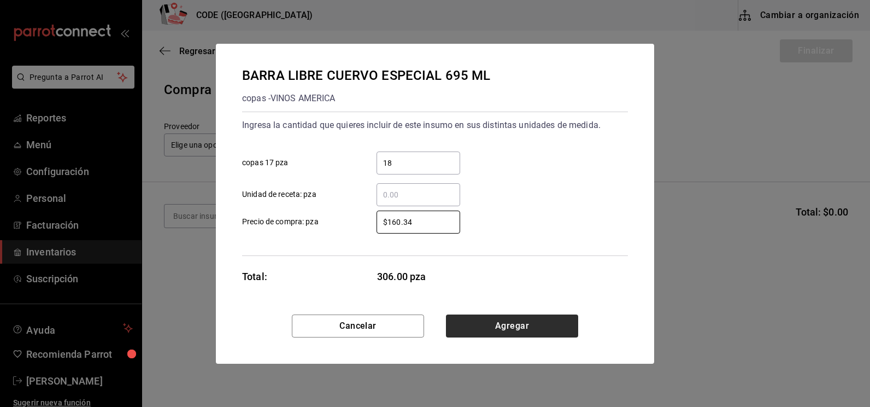
type input "$160.34"
click at [503, 326] on button "Agregar" at bounding box center [512, 325] width 132 height 23
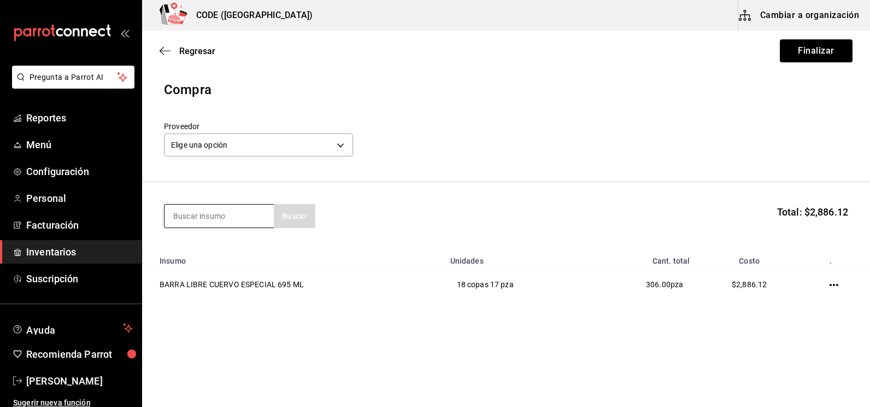
click at [196, 210] on input at bounding box center [218, 215] width 109 height 23
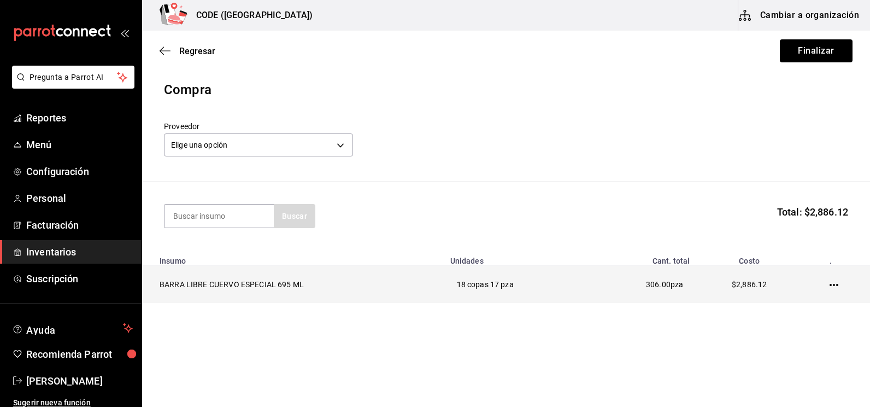
click at [831, 290] on td at bounding box center [836, 285] width 68 height 38
click at [833, 287] on icon "button" at bounding box center [833, 284] width 9 height 9
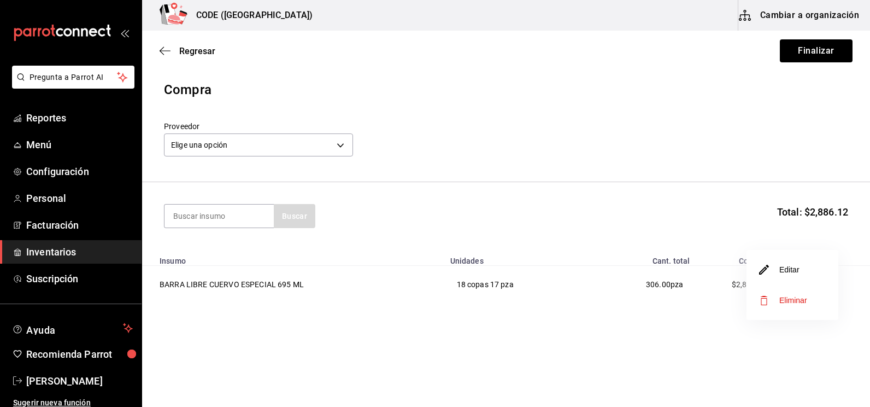
click at [799, 274] on li "Editar" at bounding box center [792, 269] width 92 height 31
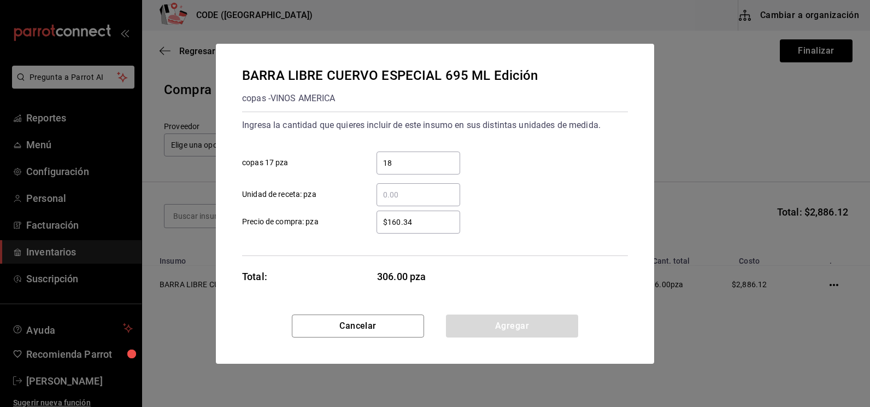
click at [419, 221] on input "$160.34" at bounding box center [418, 221] width 84 height 13
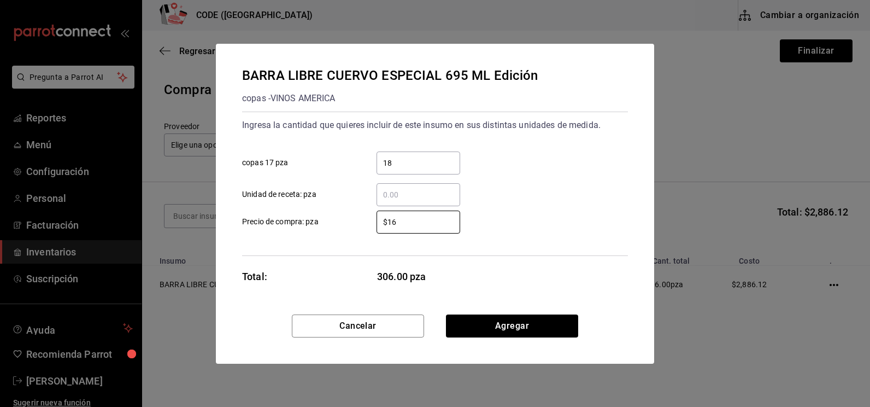
type input "$1"
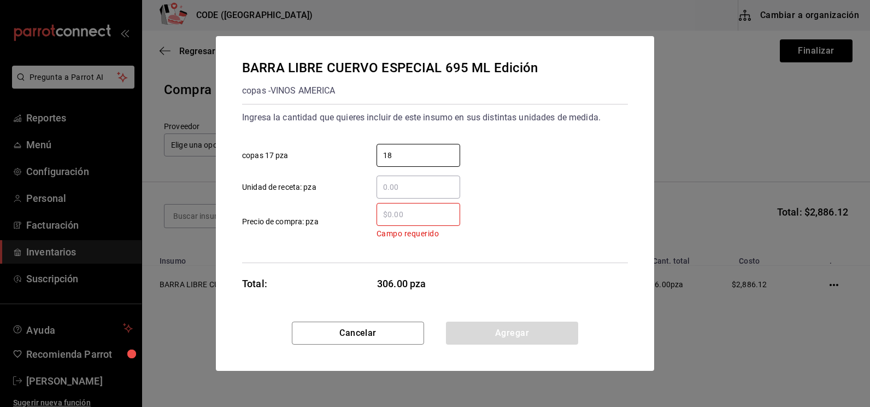
drag, startPoint x: 401, startPoint y: 159, endPoint x: 362, endPoint y: 164, distance: 39.2
click at [362, 164] on div "18 ​" at bounding box center [409, 155] width 101 height 23
type input "16"
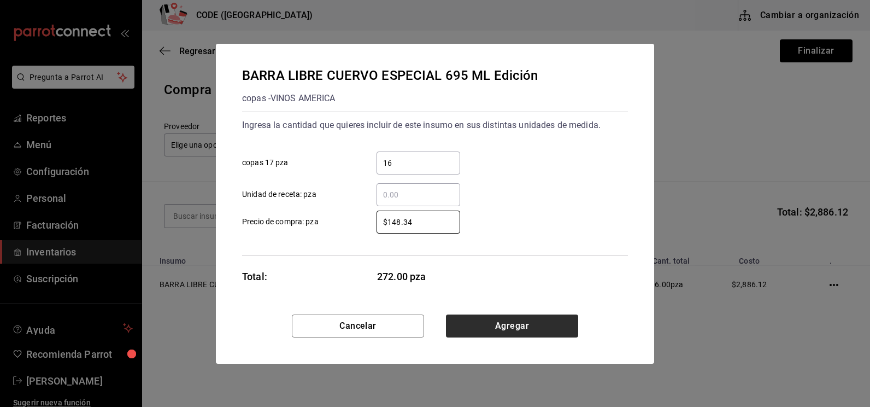
type input "$148.34"
click at [541, 325] on button "Agregar" at bounding box center [512, 325] width 132 height 23
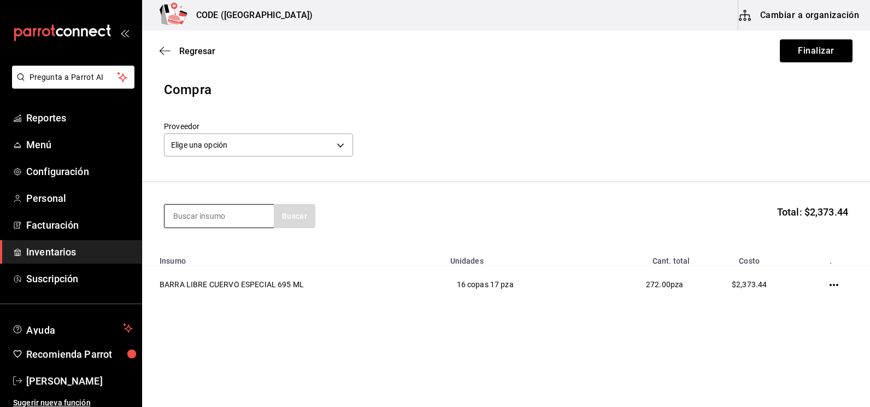
click at [242, 221] on input at bounding box center [218, 215] width 109 height 23
type input "SMIR"
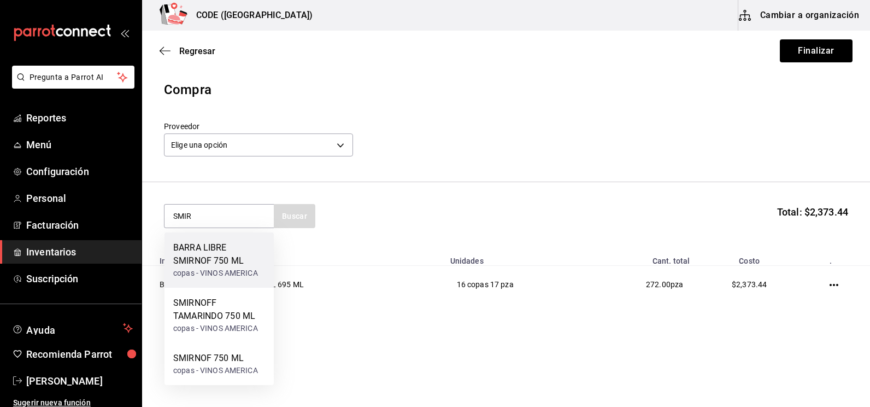
click at [219, 264] on div "BARRA LIBRE SMIRNOF 750 ML" at bounding box center [219, 254] width 92 height 26
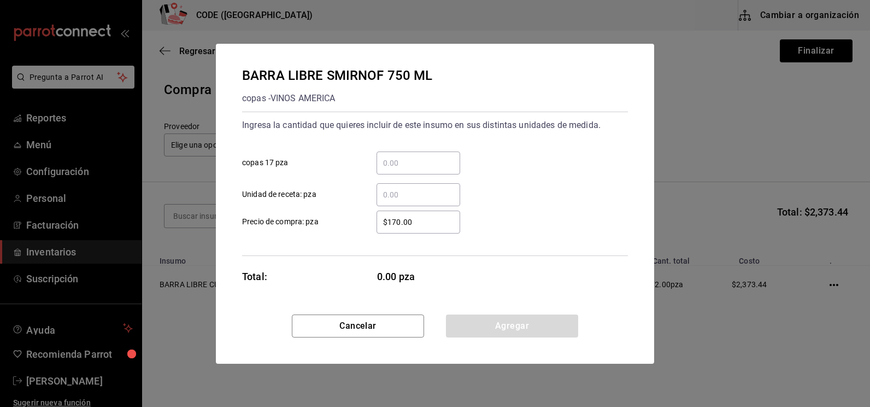
click at [412, 163] on input "​ copas 17 pza" at bounding box center [418, 162] width 84 height 13
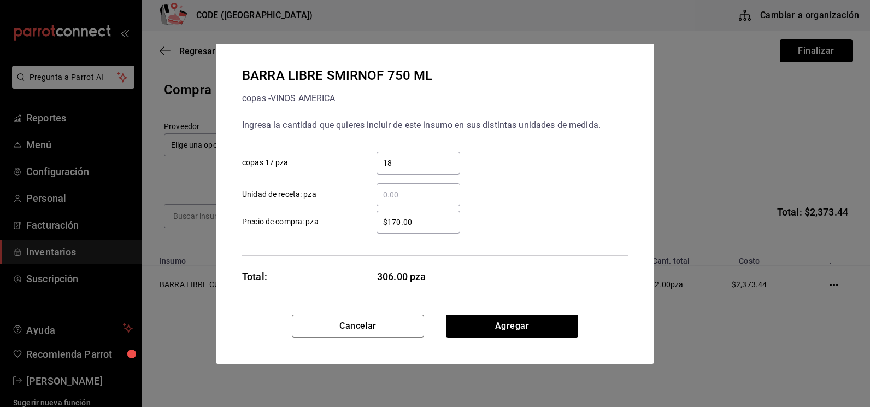
type input "18"
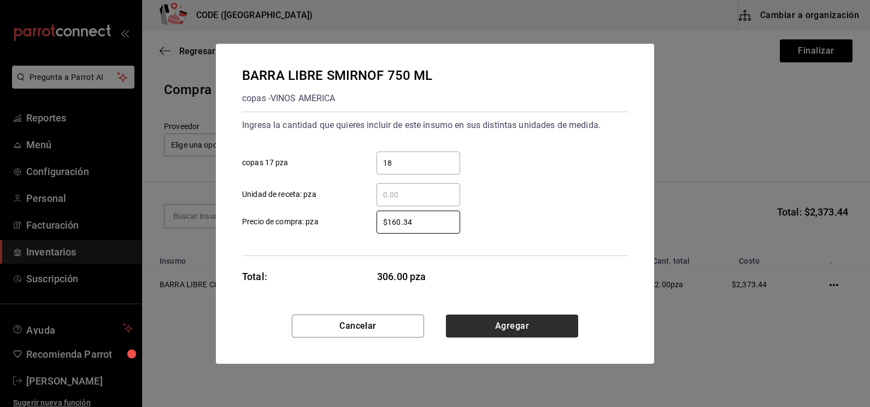
type input "$160.34"
click at [510, 321] on button "Agregar" at bounding box center [512, 325] width 132 height 23
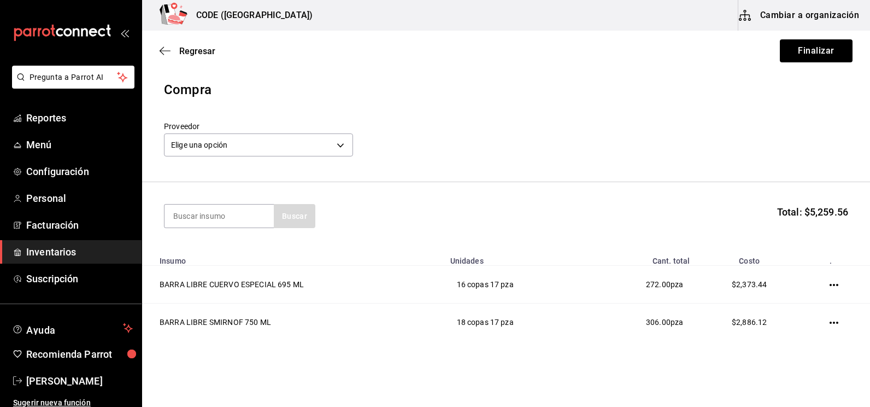
click at [534, 183] on section "Buscar Total: $5,259.56" at bounding box center [506, 216] width 728 height 68
click at [296, 156] on body "Pregunta a Parrot AI Reportes Menú Configuración Personal Facturación Inventari…" at bounding box center [435, 172] width 870 height 345
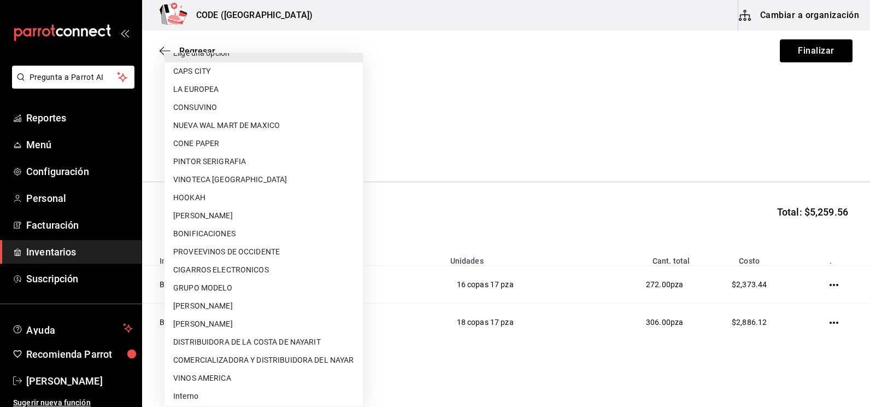
scroll to position [16, 0]
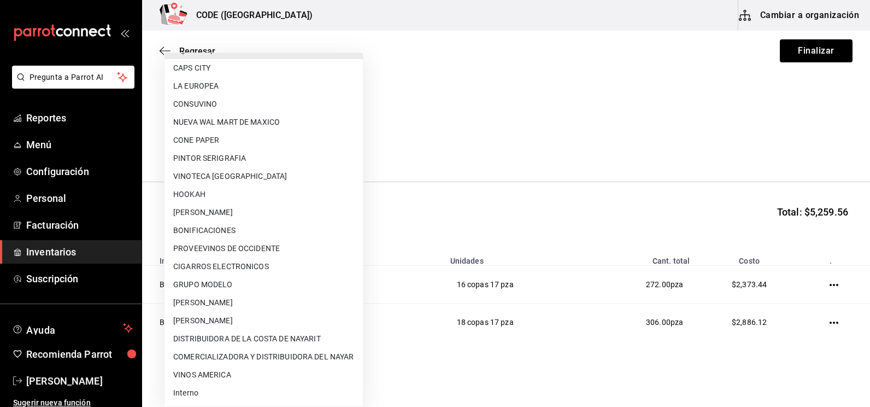
click at [257, 385] on li "Interno" at bounding box center [263, 393] width 198 height 18
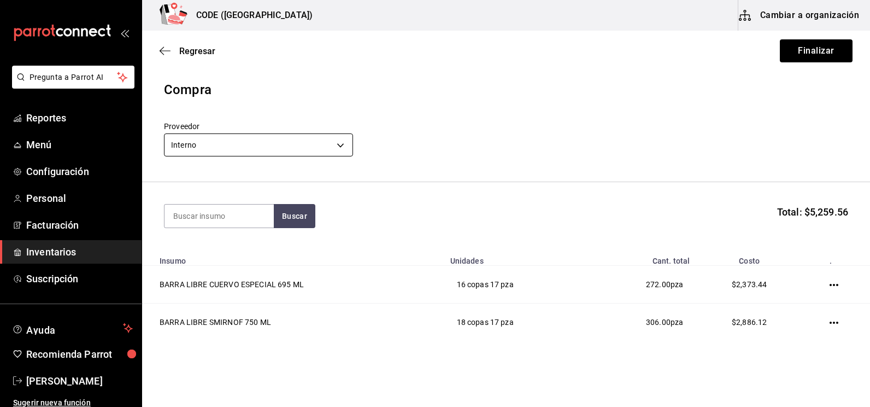
click at [240, 142] on body "Pregunta a Parrot AI Reportes Menú Configuración Personal Facturación Inventari…" at bounding box center [435, 172] width 870 height 345
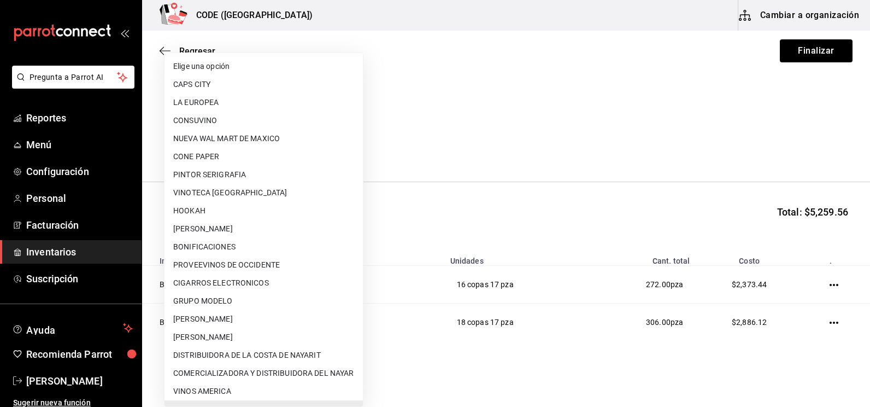
scroll to position [12, 0]
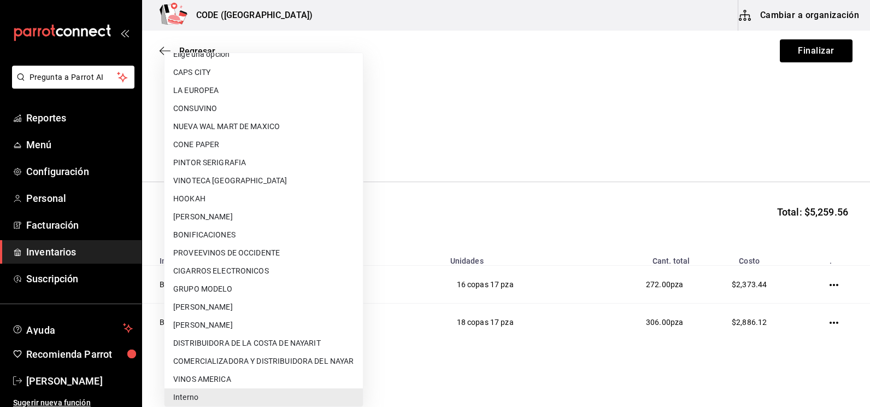
click at [207, 385] on li "VINOS AMERICA" at bounding box center [263, 379] width 198 height 18
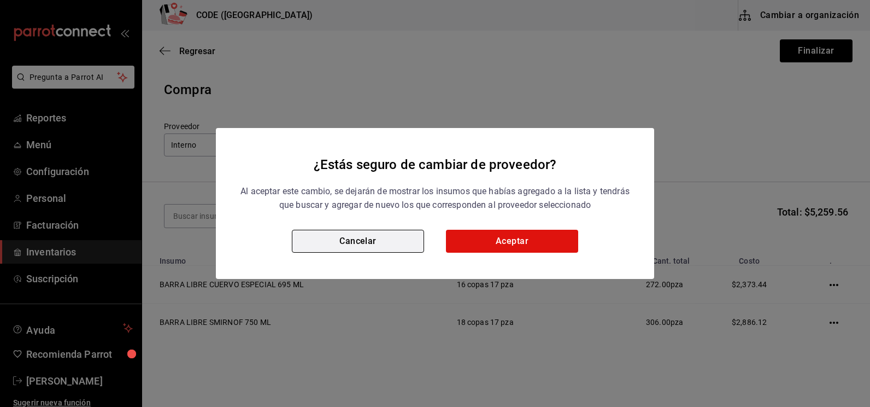
click at [398, 240] on button "Cancelar" at bounding box center [358, 240] width 132 height 23
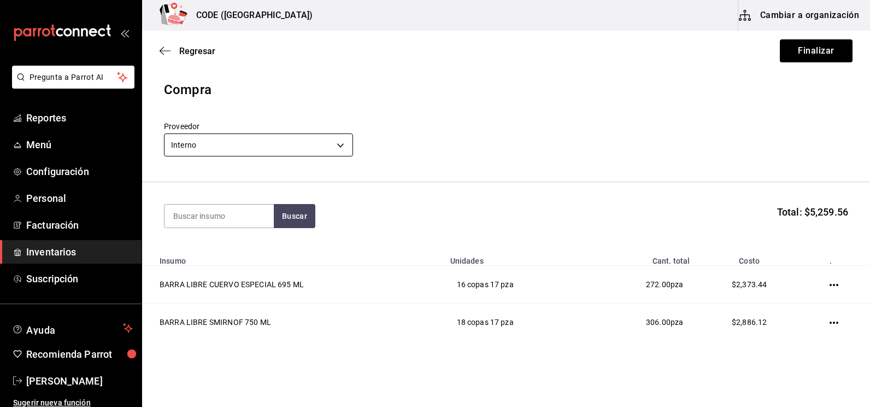
click at [292, 145] on body "Pregunta a Parrot AI Reportes Menú Configuración Personal Facturación Inventari…" at bounding box center [435, 172] width 870 height 345
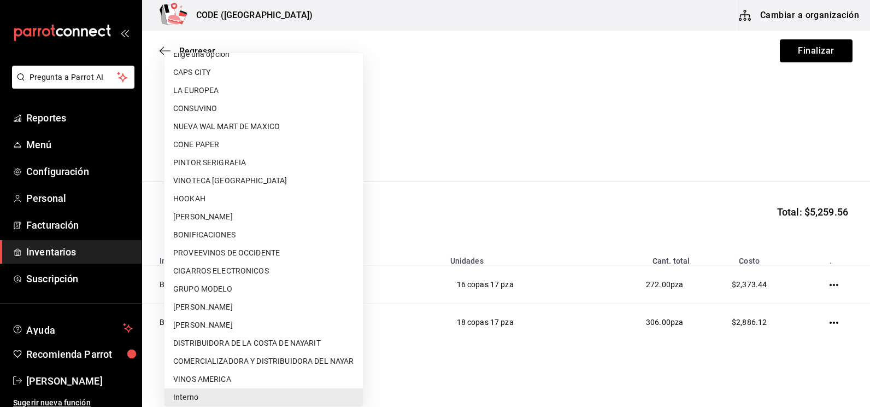
click at [237, 373] on li "VINOS AMERICA" at bounding box center [263, 379] width 198 height 18
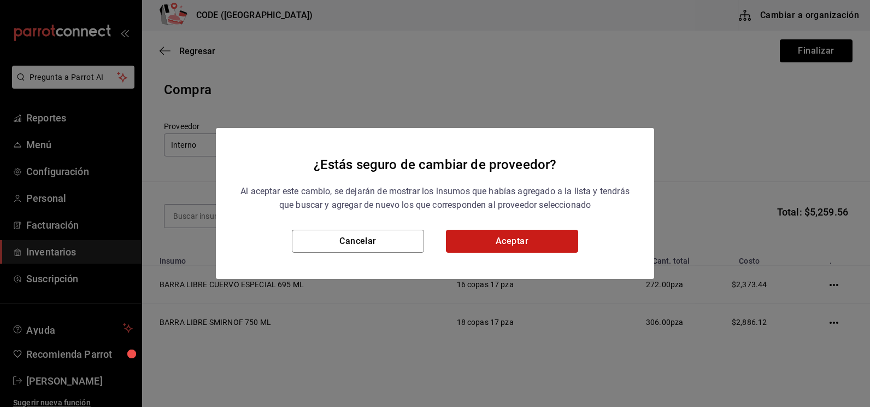
click at [492, 243] on button "Aceptar" at bounding box center [512, 240] width 132 height 23
type input "21a97b26-24ec-4ea3-adc8-3fa0e39621ed"
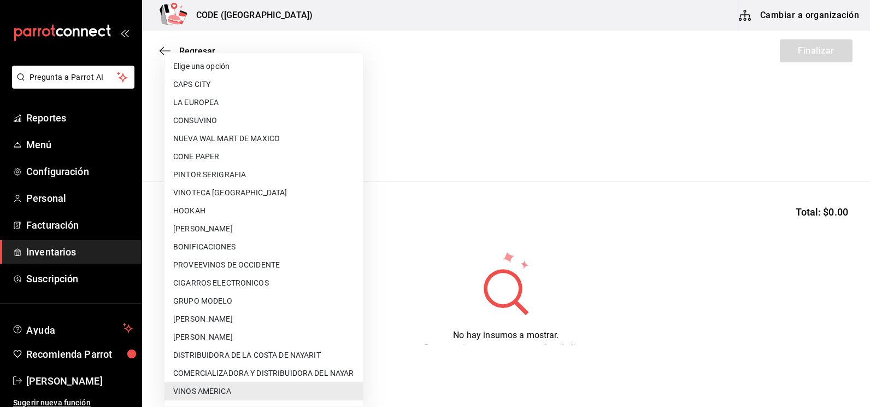
click at [272, 142] on body "Pregunta a Parrot AI Reportes Menú Configuración Personal Facturación Inventari…" at bounding box center [435, 172] width 870 height 345
click at [479, 87] on div at bounding box center [435, 203] width 870 height 407
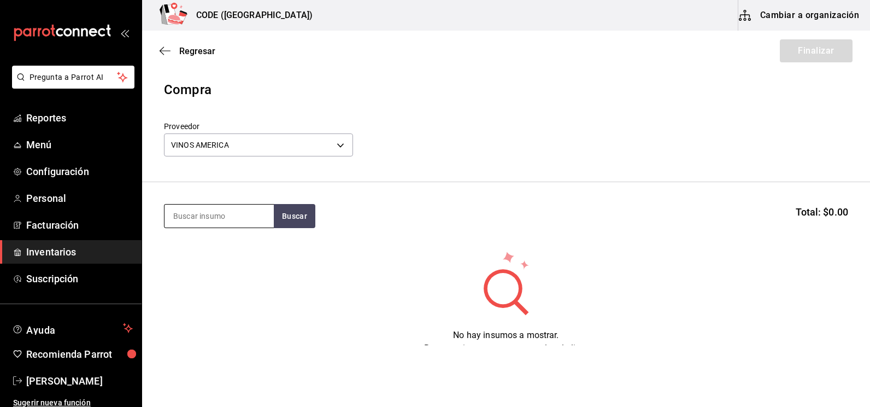
click at [230, 221] on input at bounding box center [218, 215] width 109 height 23
click at [342, 141] on body "Pregunta a Parrot AI Reportes Menú Configuración Personal Facturación Inventari…" at bounding box center [435, 172] width 870 height 345
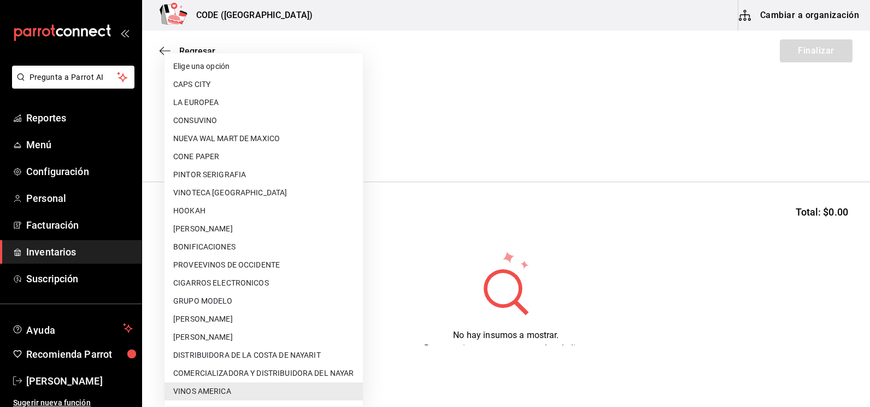
click at [515, 108] on div at bounding box center [435, 203] width 870 height 407
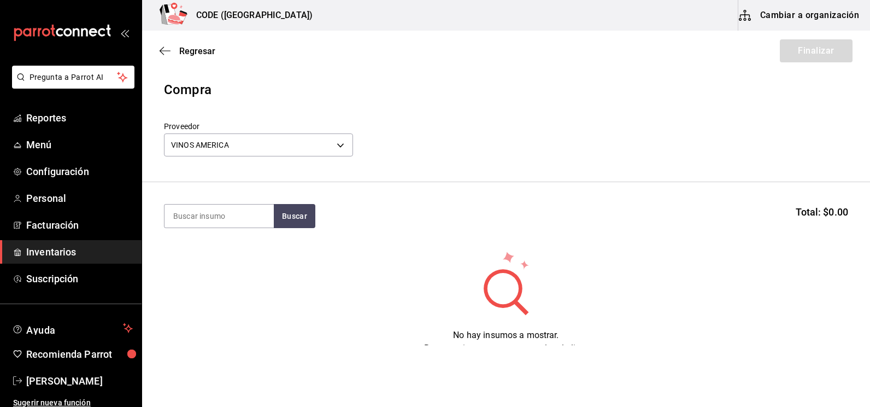
click at [208, 62] on div "Regresar Finalizar" at bounding box center [506, 51] width 728 height 40
click at [205, 56] on span "Regresar" at bounding box center [197, 51] width 36 height 10
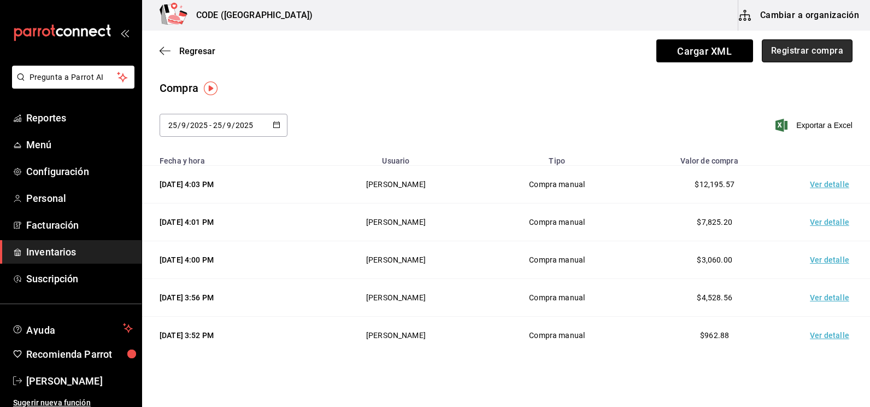
click at [801, 54] on button "Registrar compra" at bounding box center [807, 50] width 91 height 23
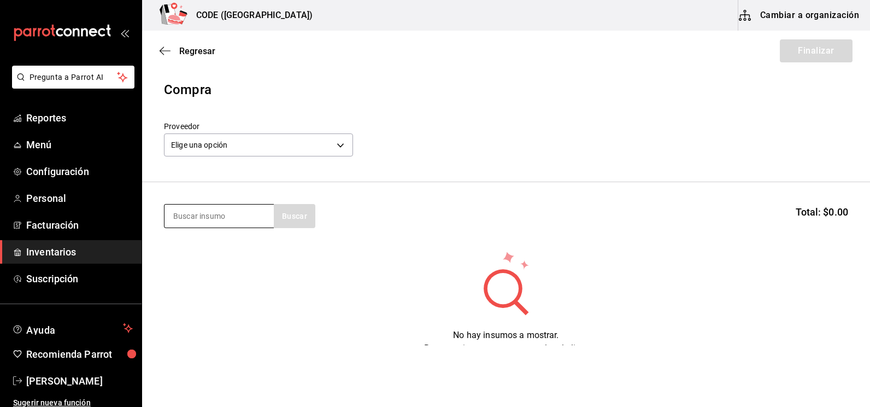
click at [216, 217] on input at bounding box center [218, 215] width 109 height 23
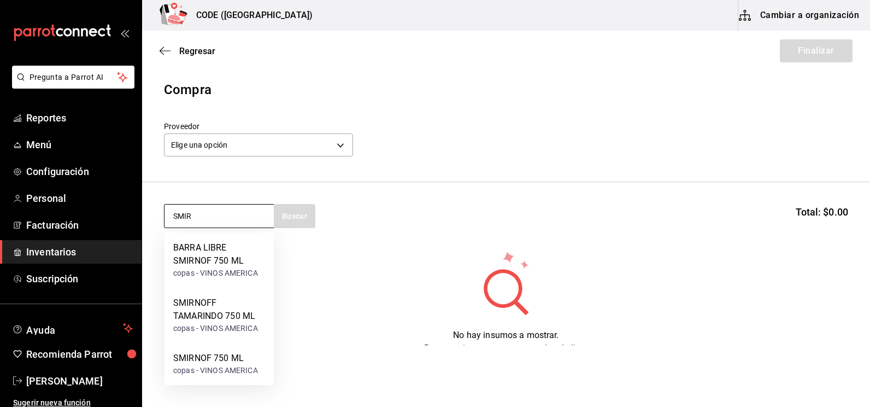
type input "SMIR"
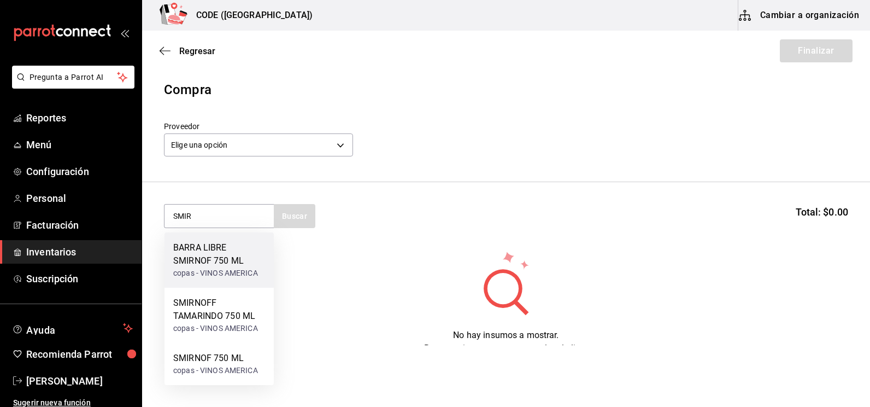
click at [232, 254] on div "BARRA LIBRE SMIRNOF 750 ML" at bounding box center [219, 254] width 92 height 26
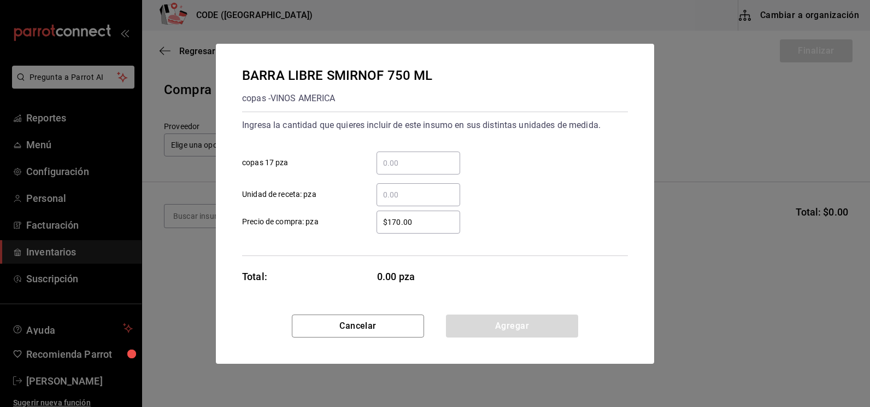
click at [406, 161] on input "​ copas 17 pza" at bounding box center [418, 162] width 84 height 13
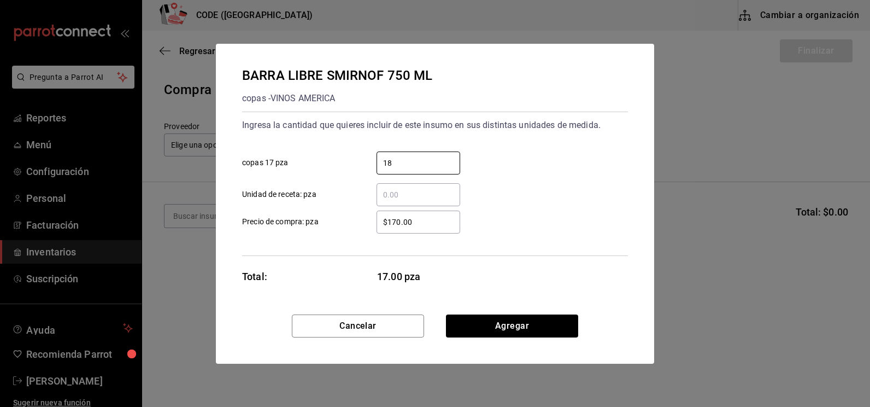
type input "18"
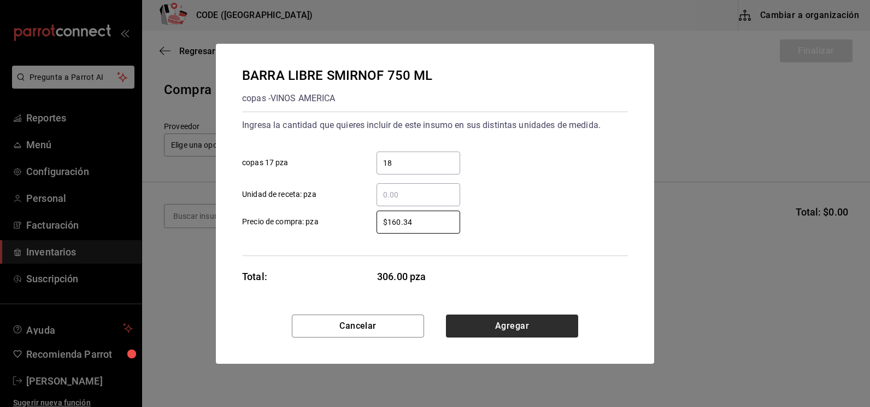
type input "$160.34"
click at [491, 334] on button "Agregar" at bounding box center [512, 325] width 132 height 23
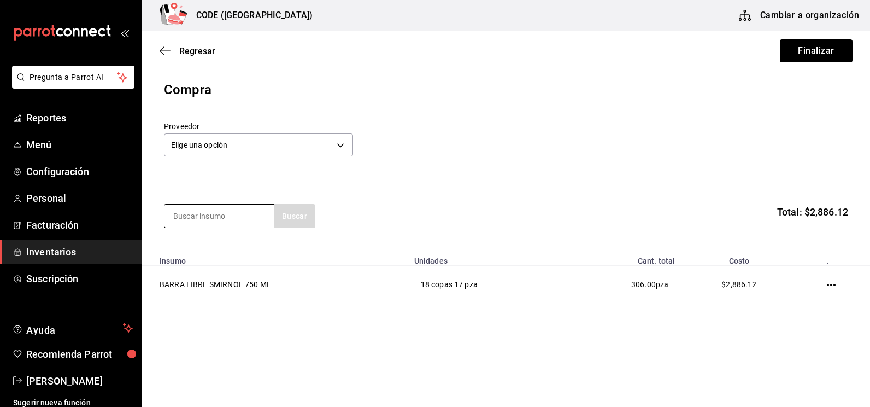
click at [225, 215] on input at bounding box center [218, 215] width 109 height 23
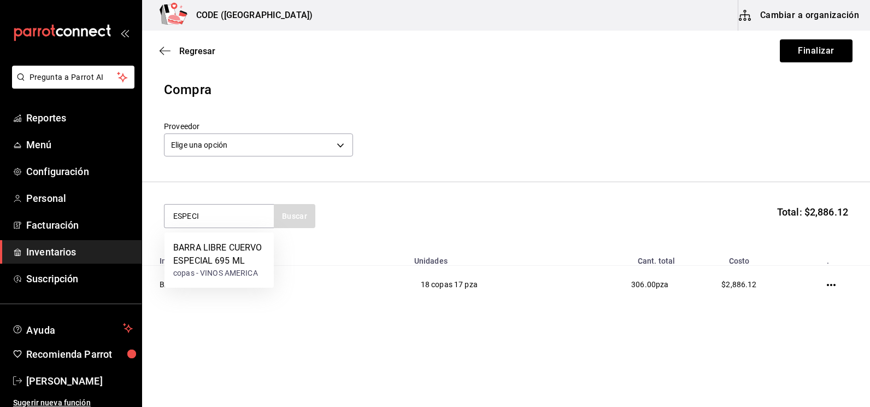
type input "ESPECI"
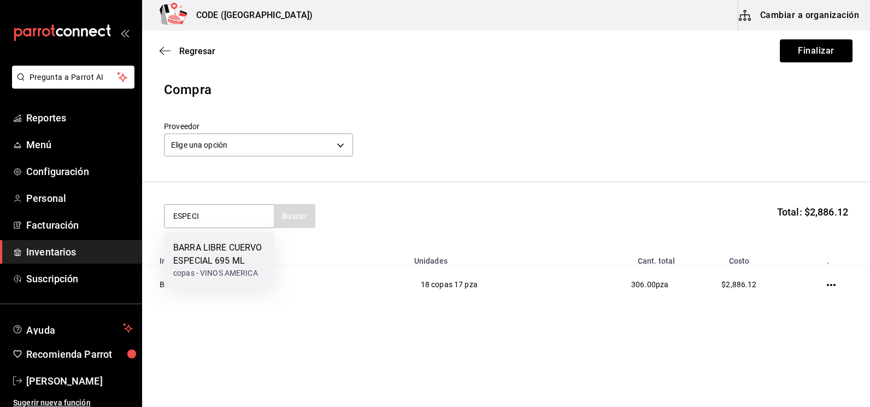
click at [187, 249] on div "BARRA LIBRE CUERVO ESPECIAL 695 ML" at bounding box center [219, 254] width 92 height 26
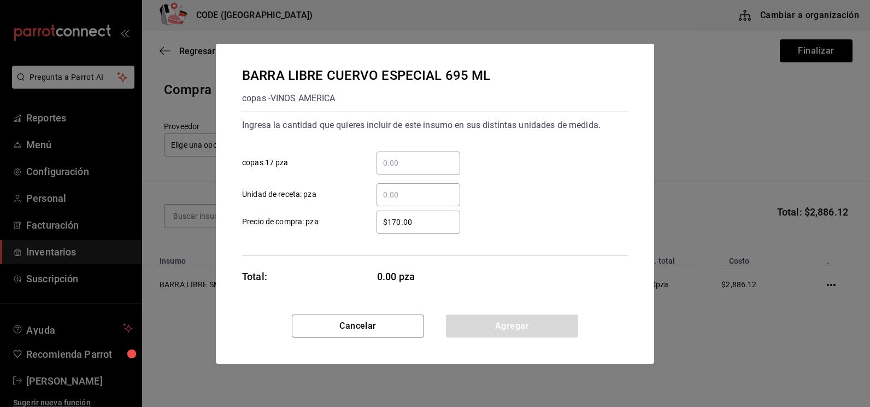
click at [400, 163] on input "​ copas 17 pza" at bounding box center [418, 162] width 84 height 13
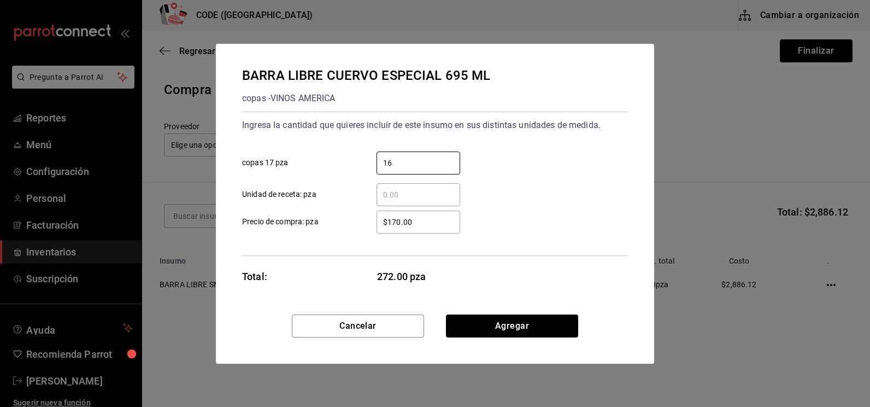
type input "16"
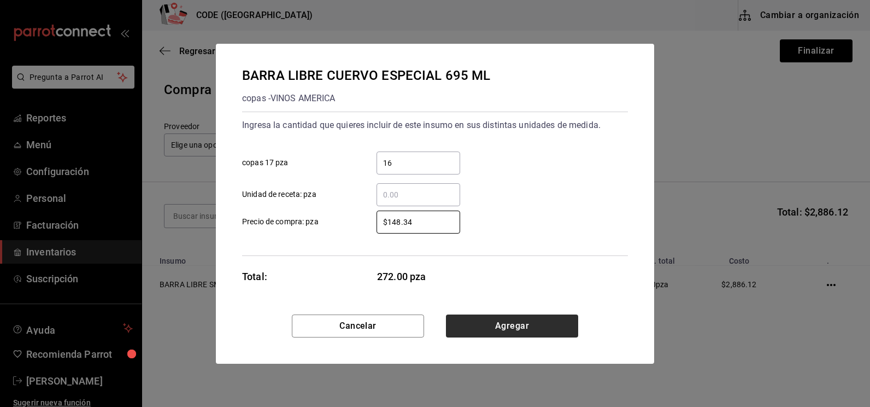
type input "$148.34"
click at [498, 328] on button "Agregar" at bounding box center [512, 325] width 132 height 23
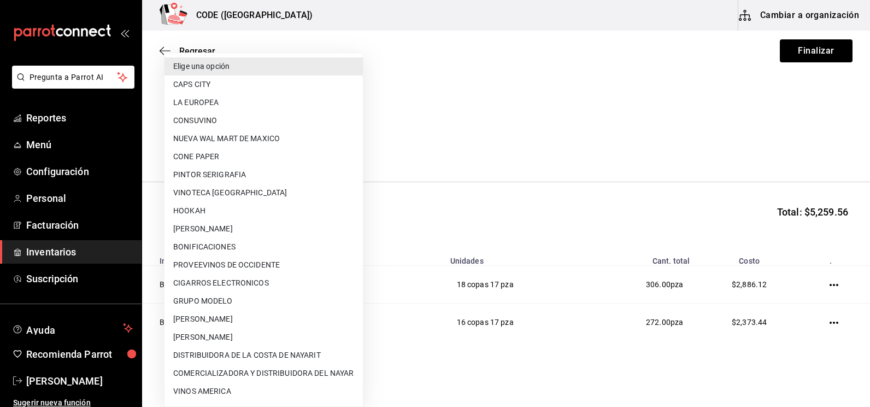
click at [301, 141] on body "Pregunta a Parrot AI Reportes Menú Configuración Personal Facturación Inventari…" at bounding box center [435, 172] width 870 height 345
click at [226, 115] on li "CONSUVINO" at bounding box center [263, 120] width 198 height 18
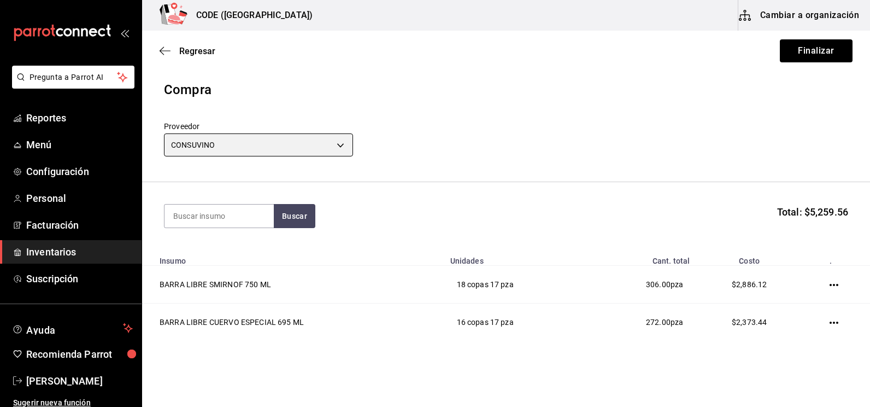
type input "b972b70e-2e48-4d3d-9d2f-4854505d9fb0"
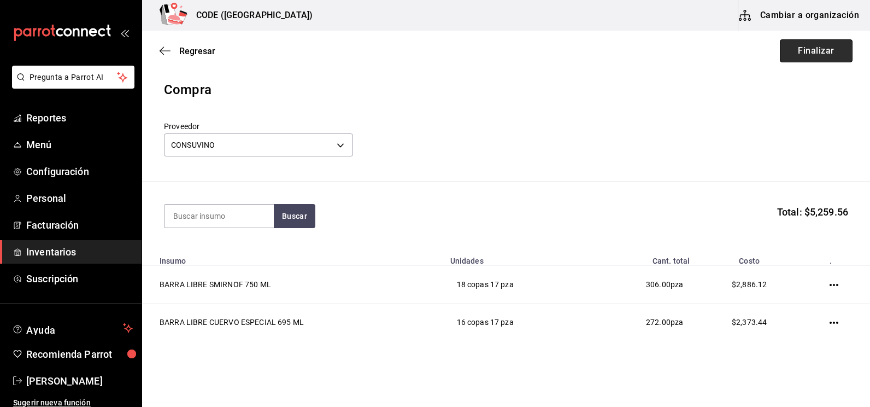
click at [830, 52] on button "Finalizar" at bounding box center [816, 50] width 73 height 23
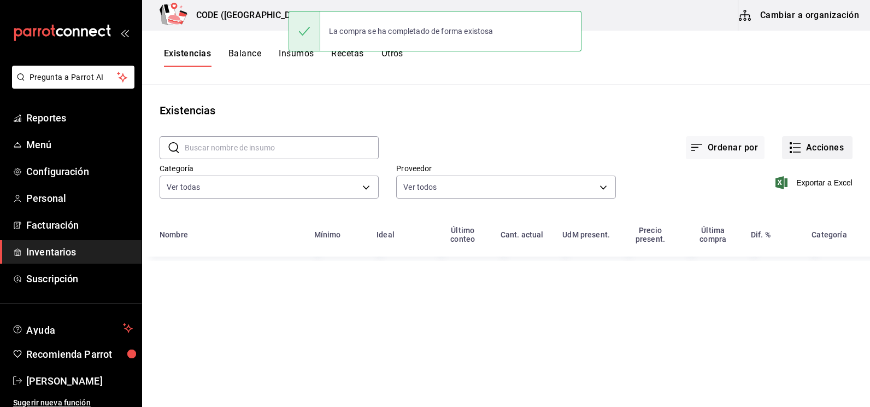
click at [810, 151] on button "Acciones" at bounding box center [817, 147] width 70 height 23
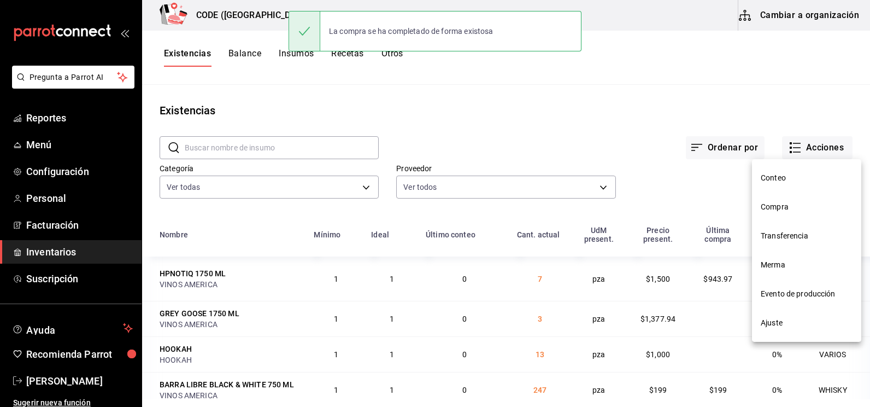
click at [784, 212] on span "Compra" at bounding box center [807, 206] width 92 height 11
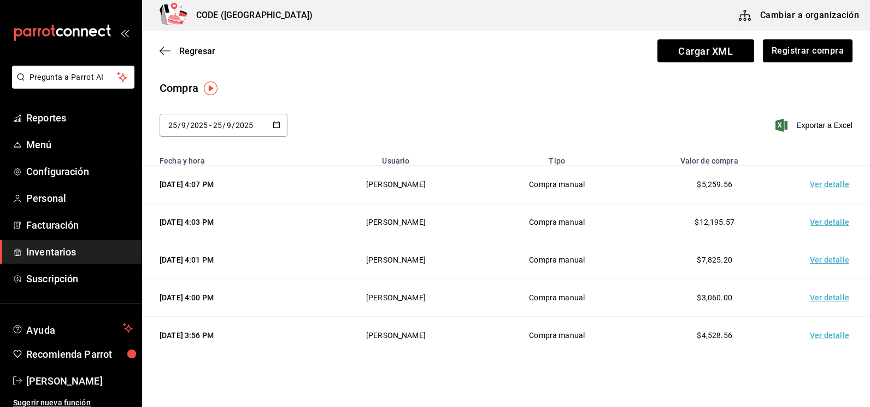
click at [813, 182] on td "Ver detalle" at bounding box center [831, 185] width 76 height 38
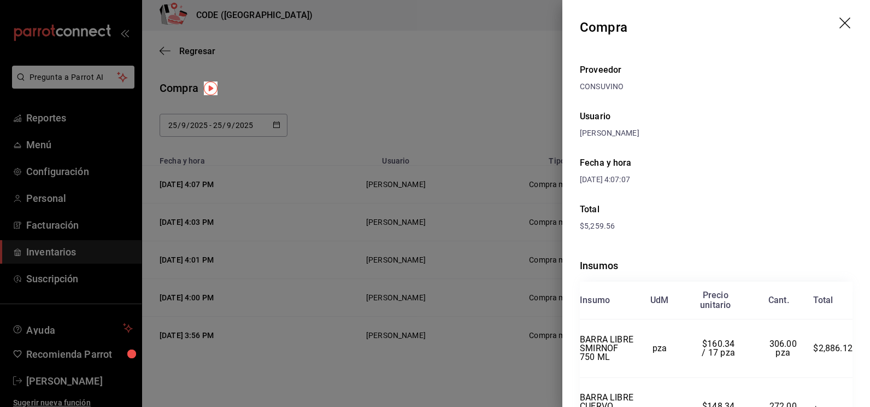
click at [757, 226] on div "$5,259.56" at bounding box center [716, 225] width 273 height 11
click at [501, 119] on div at bounding box center [435, 203] width 870 height 407
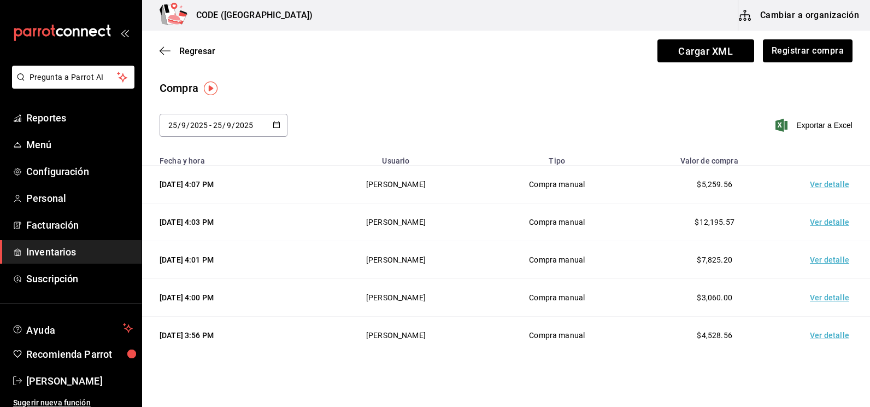
click at [484, 127] on div "[DATE] [DATE] - [DATE] [DATE] Exportar a Excel" at bounding box center [506, 132] width 728 height 36
click at [541, 99] on div "Compra [DATE] [DATE] - [DATE] [DATE] Exportar a Excel" at bounding box center [506, 115] width 728 height 70
click at [751, 73] on main "Regresar Cargar XML Registrar compra Compra [DATE] [DATE] - [DATE] [DATE] Expor…" at bounding box center [506, 258] width 728 height 454
click at [781, 90] on div "Compra" at bounding box center [506, 88] width 693 height 16
click at [800, 48] on button "Registrar compra" at bounding box center [807, 50] width 91 height 23
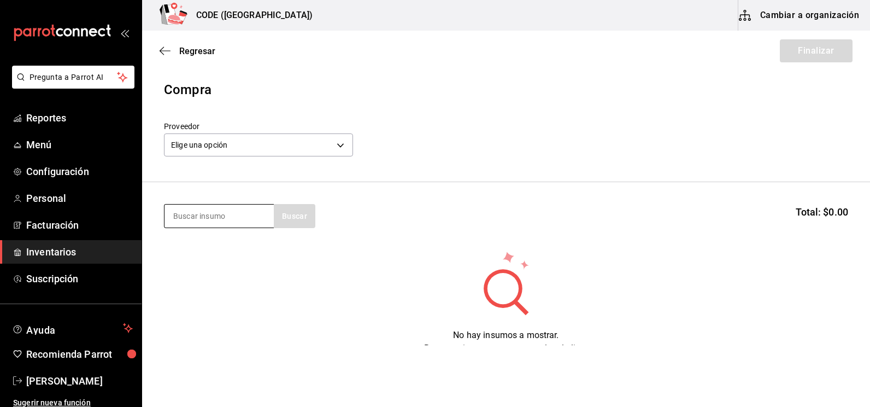
click at [195, 208] on input at bounding box center [218, 215] width 109 height 23
type input "ICE"
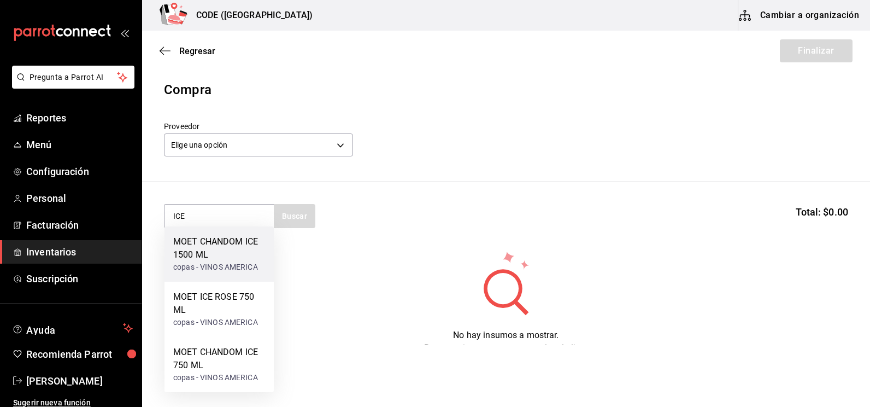
scroll to position [45, 0]
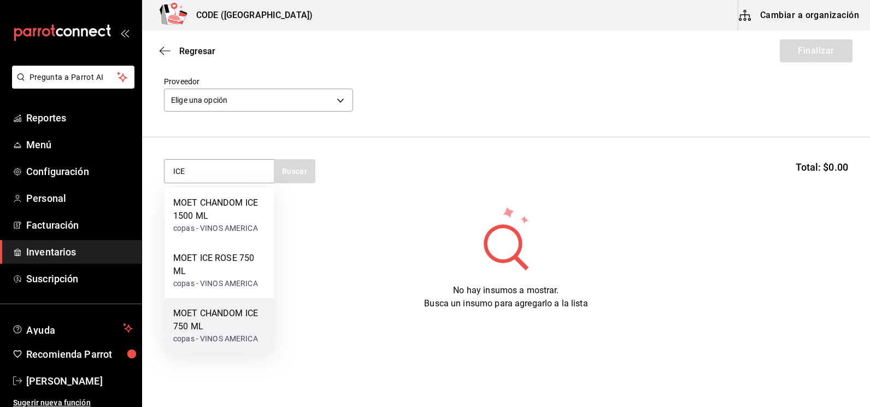
click at [215, 315] on div "MOET CHANDOM ICE 750 ML" at bounding box center [219, 320] width 92 height 26
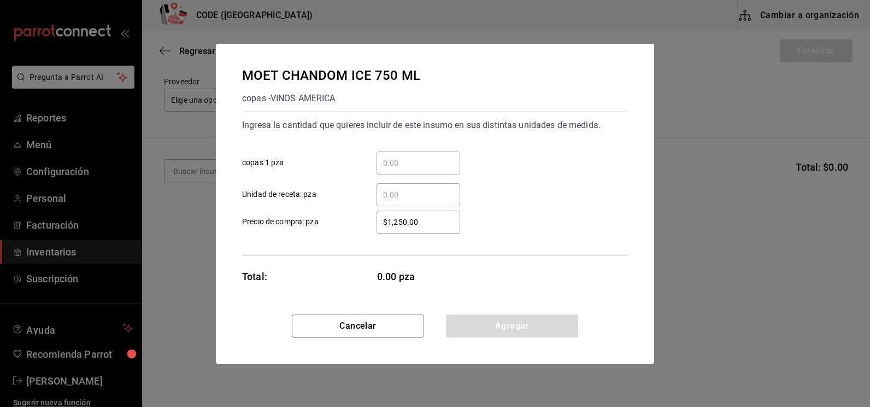
click at [399, 164] on input "​ copas 1 pza" at bounding box center [418, 162] width 84 height 13
type input "1"
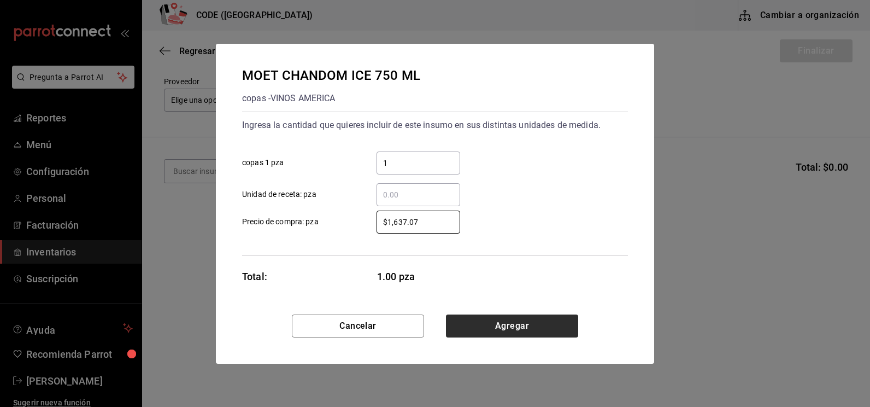
type input "$1,637.07"
click at [530, 321] on button "Agregar" at bounding box center [512, 325] width 132 height 23
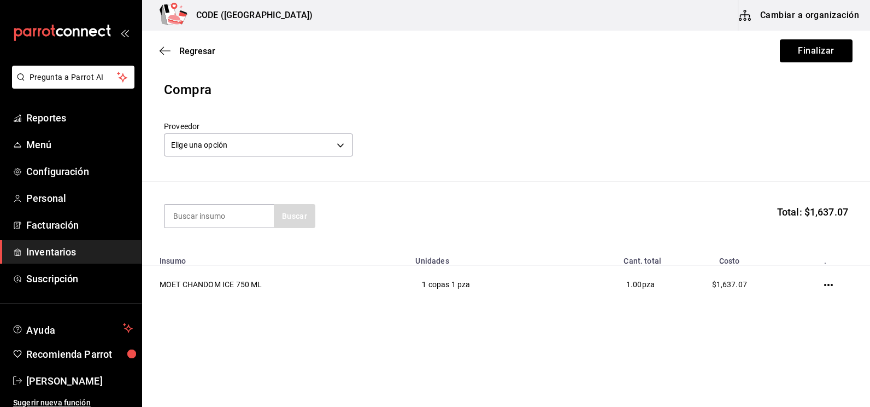
scroll to position [0, 0]
click at [223, 219] on input at bounding box center [218, 215] width 109 height 23
click at [210, 215] on input at bounding box center [218, 215] width 109 height 23
type input "REM"
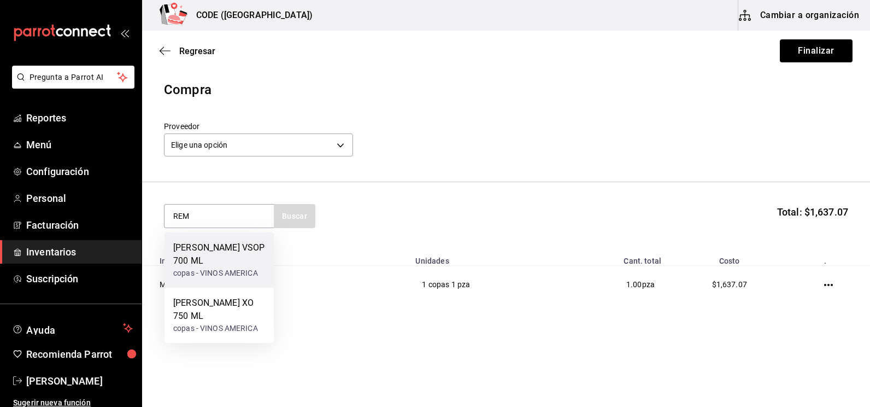
click at [226, 246] on div "[PERSON_NAME] VSOP 700 ML" at bounding box center [219, 254] width 92 height 26
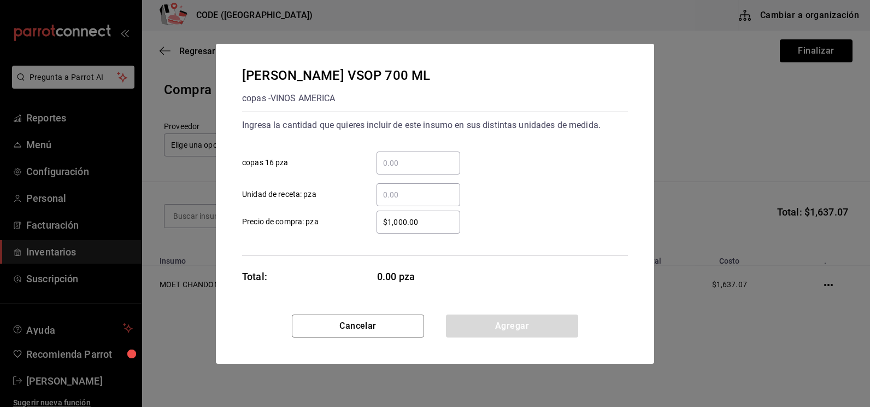
click at [401, 166] on input "​ copas 16 pza" at bounding box center [418, 162] width 84 height 13
type input "1"
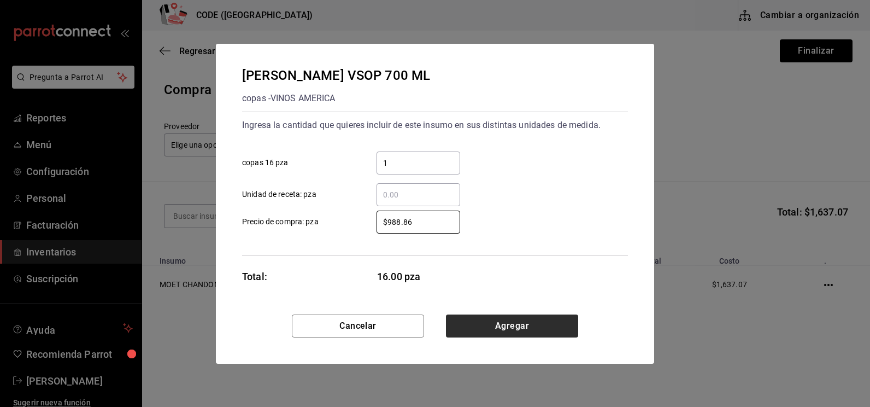
type input "$988.86"
click at [504, 325] on button "Agregar" at bounding box center [512, 325] width 132 height 23
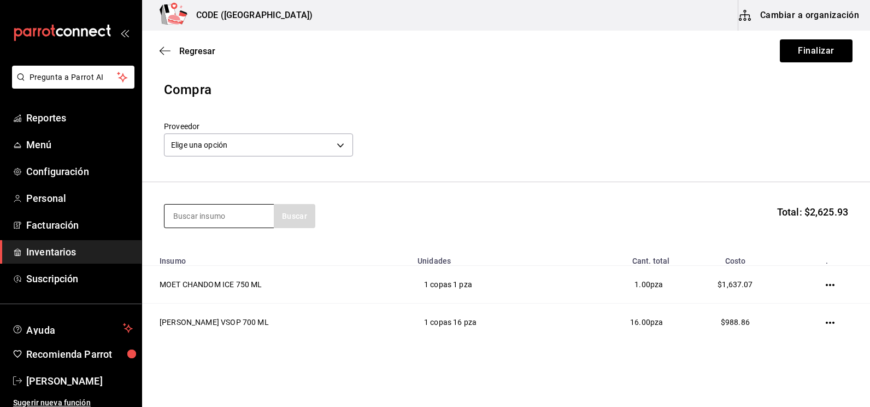
click at [228, 219] on input at bounding box center [218, 215] width 109 height 23
click at [181, 210] on input at bounding box center [218, 215] width 109 height 23
type input "[PERSON_NAME]"
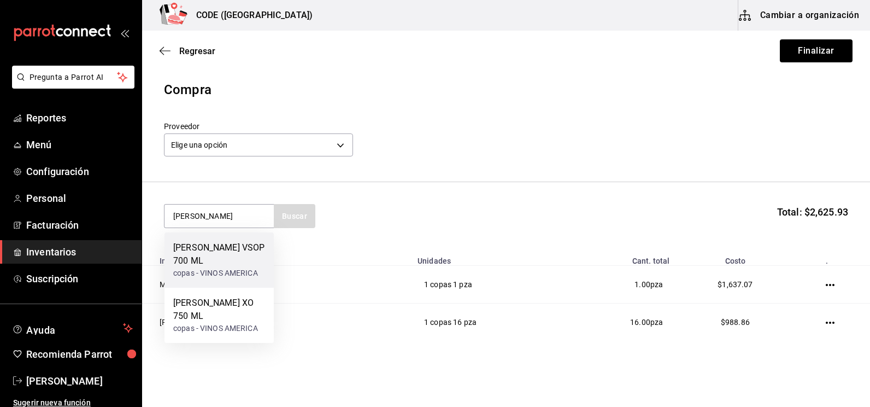
click at [228, 259] on div "[PERSON_NAME] VSOP 700 ML" at bounding box center [219, 254] width 92 height 26
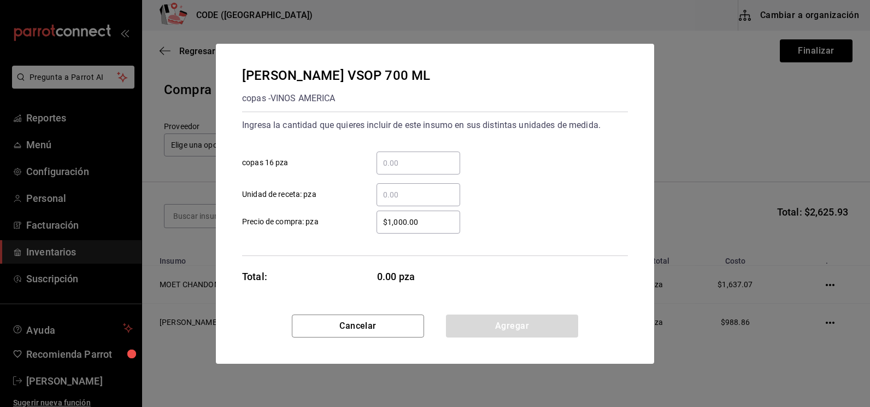
drag, startPoint x: 417, startPoint y: 161, endPoint x: 410, endPoint y: 157, distance: 7.3
click at [417, 161] on input "​ copas 16 pza" at bounding box center [418, 162] width 84 height 13
type input "2"
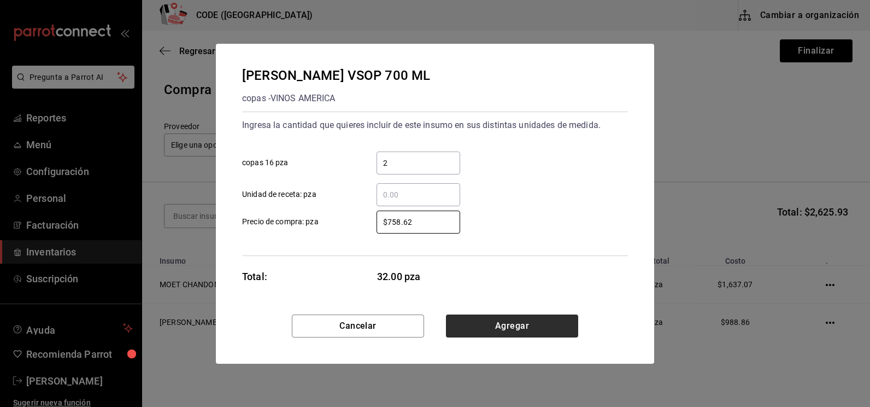
type input "$758.62"
click at [488, 327] on button "Agregar" at bounding box center [512, 325] width 132 height 23
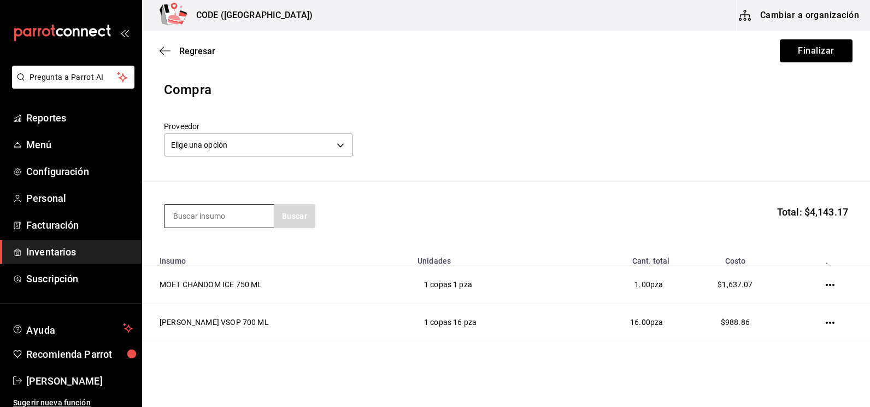
click at [219, 220] on input at bounding box center [218, 215] width 109 height 23
type input "JAG"
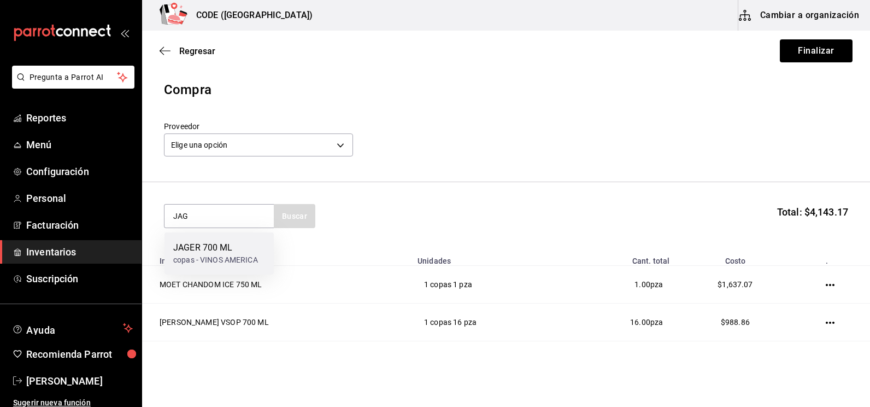
click at [214, 244] on div "JAGER 700 ML" at bounding box center [215, 247] width 85 height 13
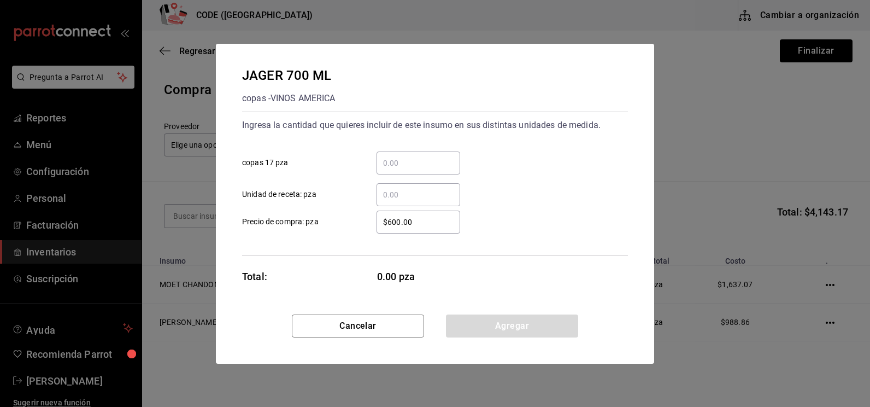
click at [408, 163] on input "​ copas 17 pza" at bounding box center [418, 162] width 84 height 13
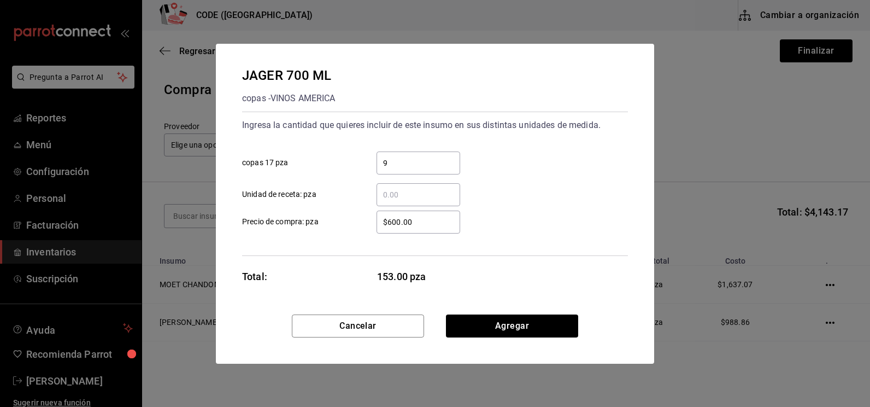
type input "9"
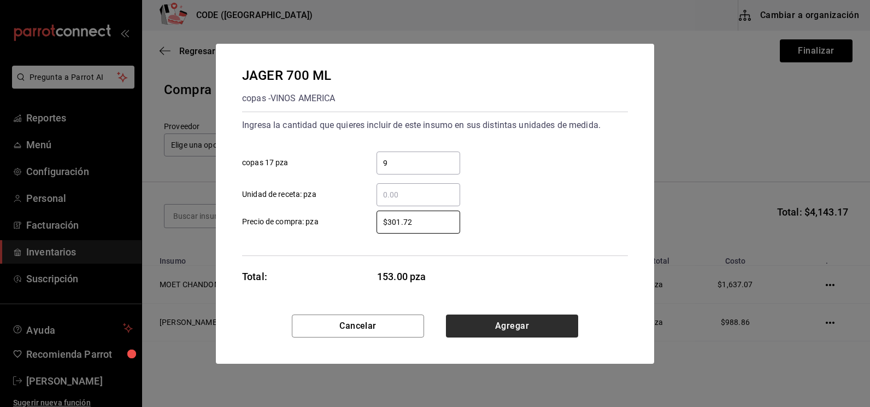
type input "$301.72"
click at [538, 326] on button "Agregar" at bounding box center [512, 325] width 132 height 23
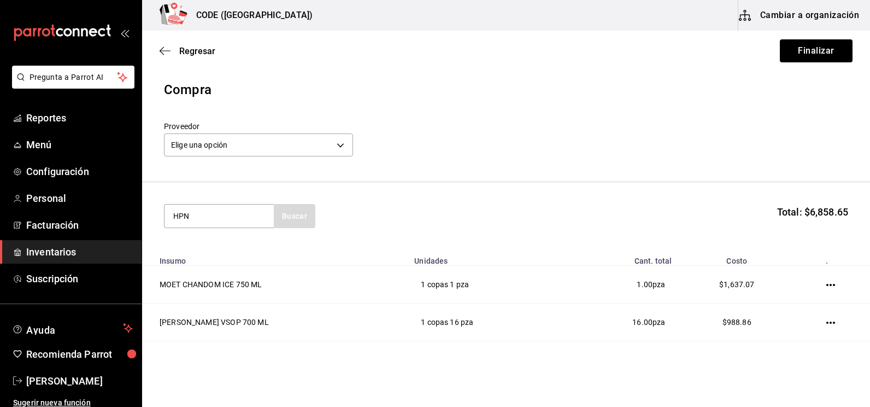
type input "HPN"
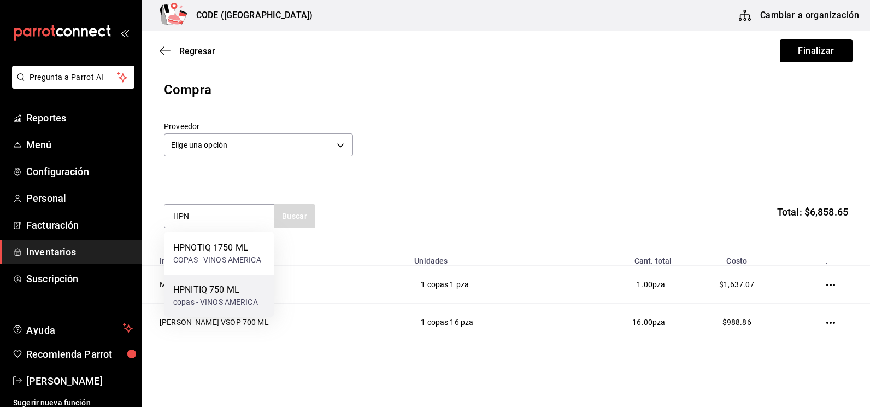
click at [198, 286] on div "HPNITIQ 750 ML" at bounding box center [215, 289] width 85 height 13
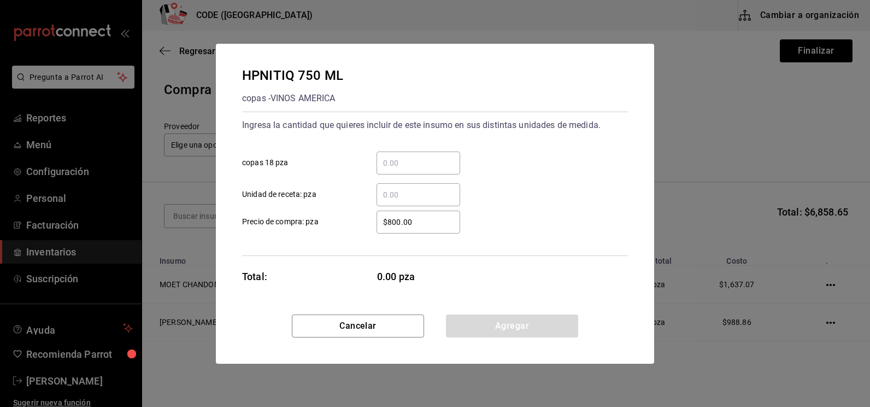
click at [433, 162] on input "​ copas 18 pza" at bounding box center [418, 162] width 84 height 13
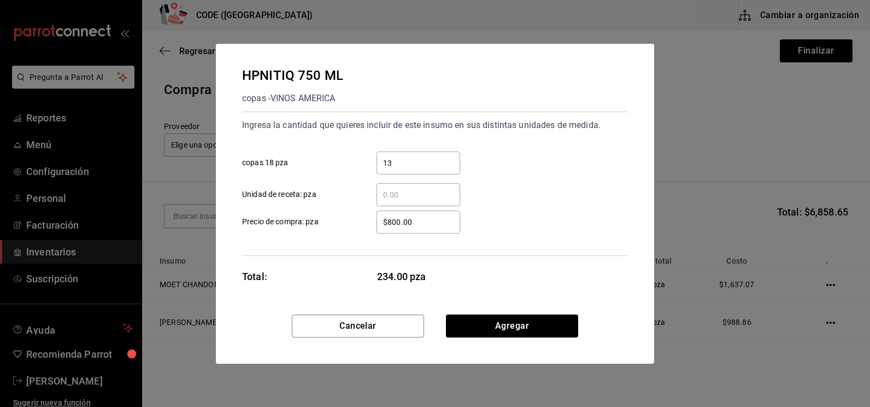
type input "13"
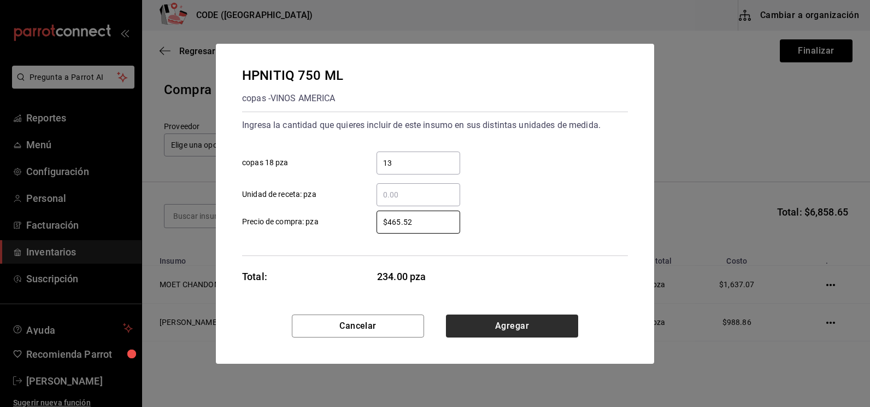
type input "$465.52"
click at [541, 329] on button "Agregar" at bounding box center [512, 325] width 132 height 23
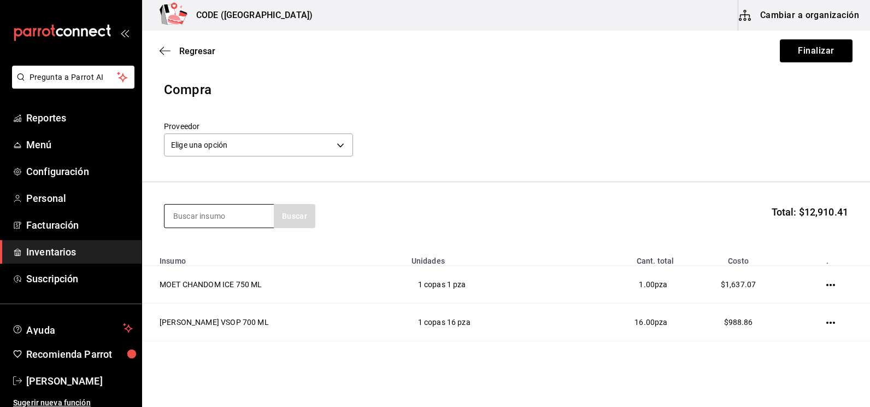
click at [214, 219] on input at bounding box center [218, 215] width 109 height 23
type input "BACARD"
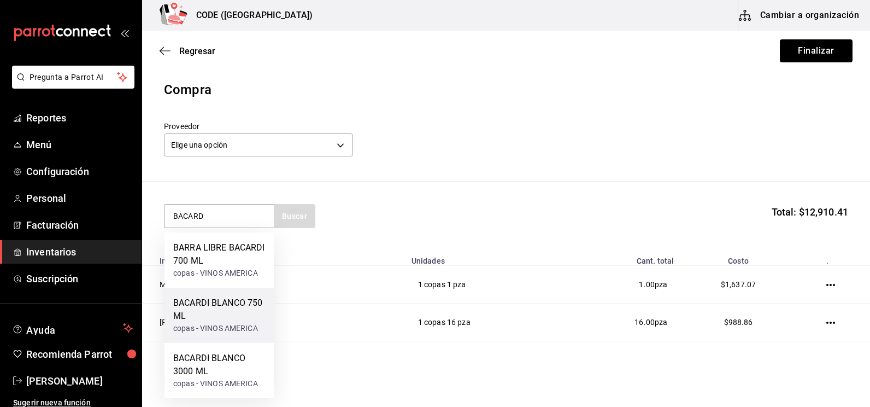
click at [204, 322] on div "BACARDI BLANCO 750 ML" at bounding box center [219, 309] width 92 height 26
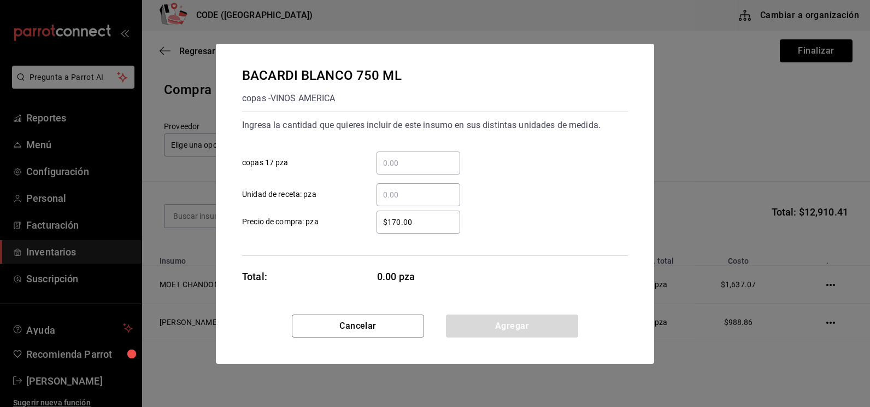
drag, startPoint x: 393, startPoint y: 167, endPoint x: 384, endPoint y: 161, distance: 11.1
click at [393, 167] on input "​ copas 17 pza" at bounding box center [418, 162] width 84 height 13
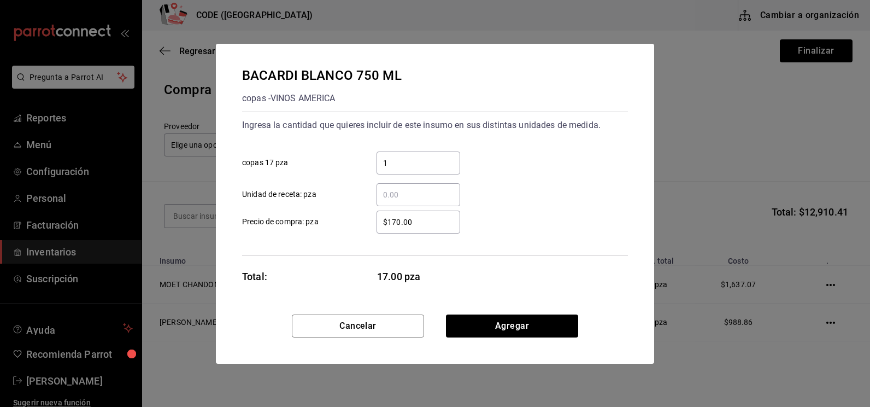
type input "1"
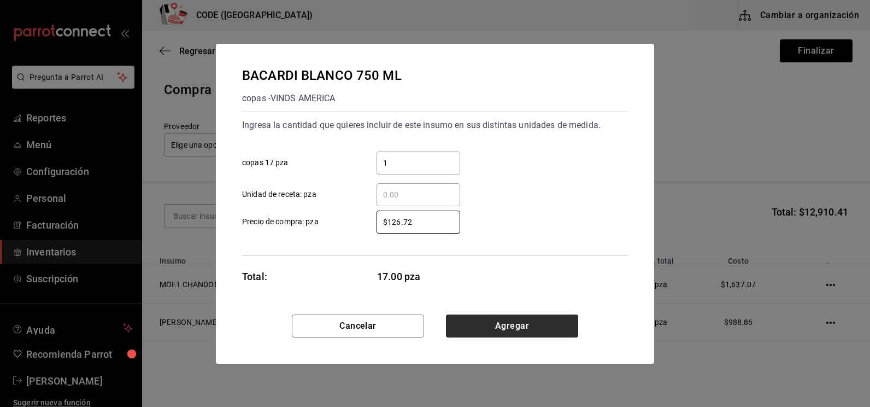
type input "$126.72"
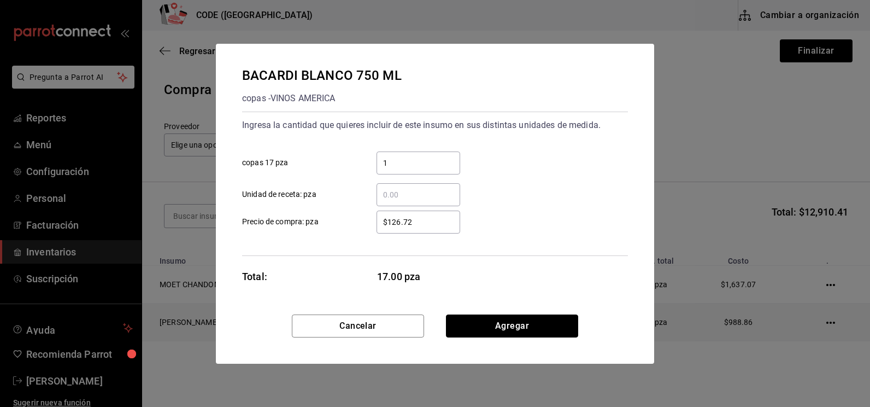
click at [491, 336] on button "Agregar" at bounding box center [512, 325] width 132 height 23
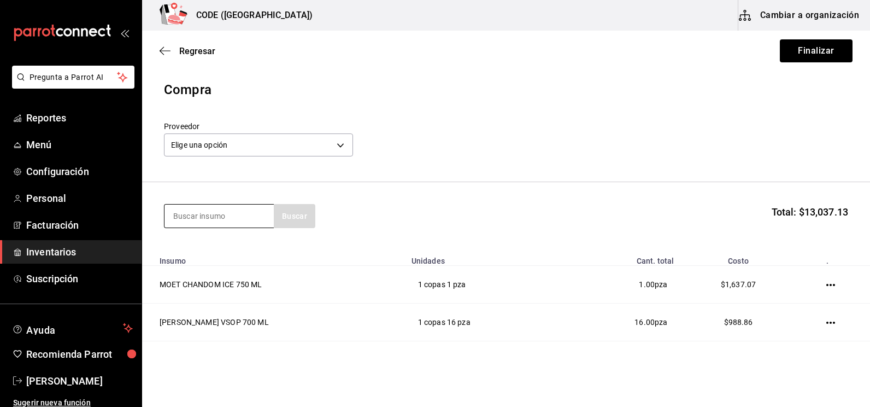
click at [199, 216] on input at bounding box center [218, 215] width 109 height 23
type input "1800"
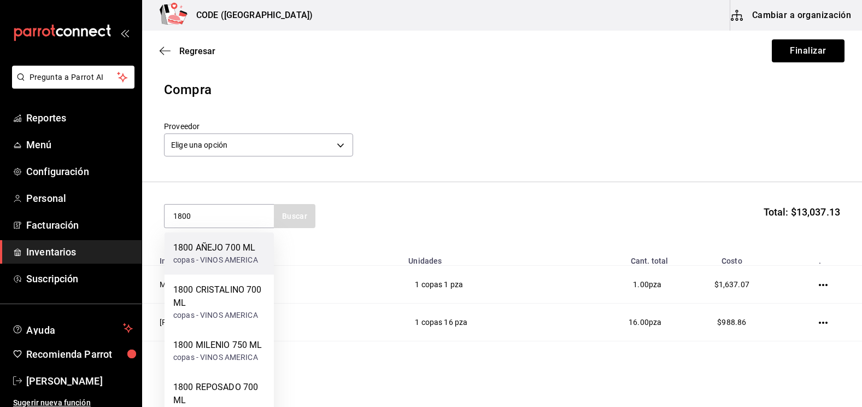
click at [194, 260] on div "copas - VINOS AMERICA" at bounding box center [215, 259] width 85 height 11
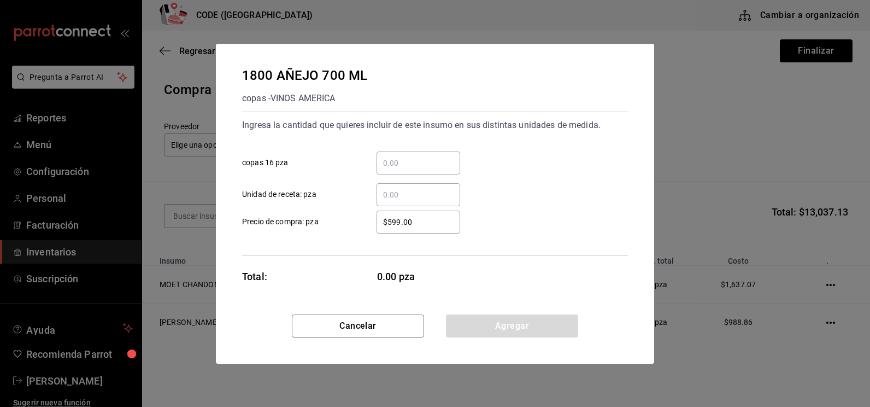
click at [423, 164] on input "​ copas 16 pza" at bounding box center [418, 162] width 84 height 13
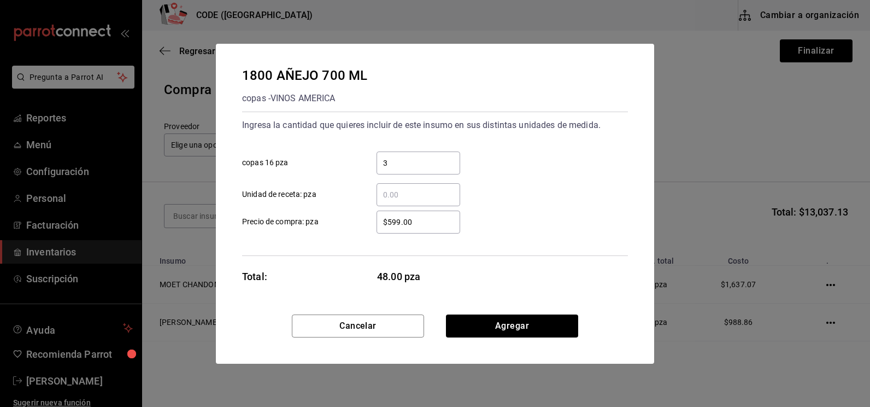
type input "3"
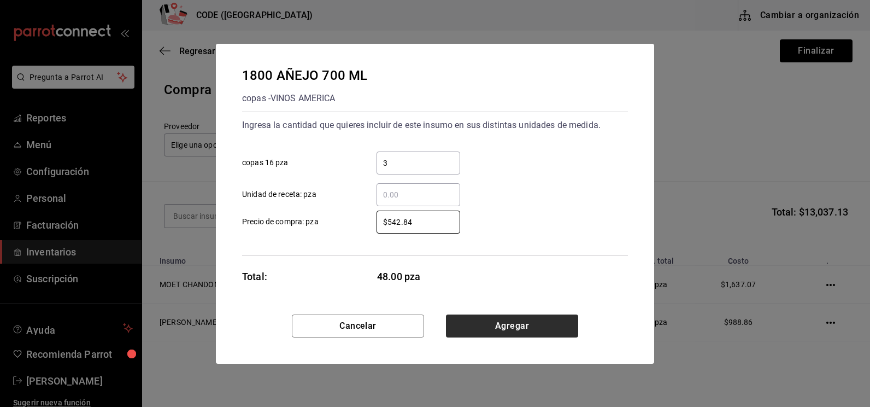
type input "$542.84"
click at [509, 329] on button "Agregar" at bounding box center [512, 325] width 132 height 23
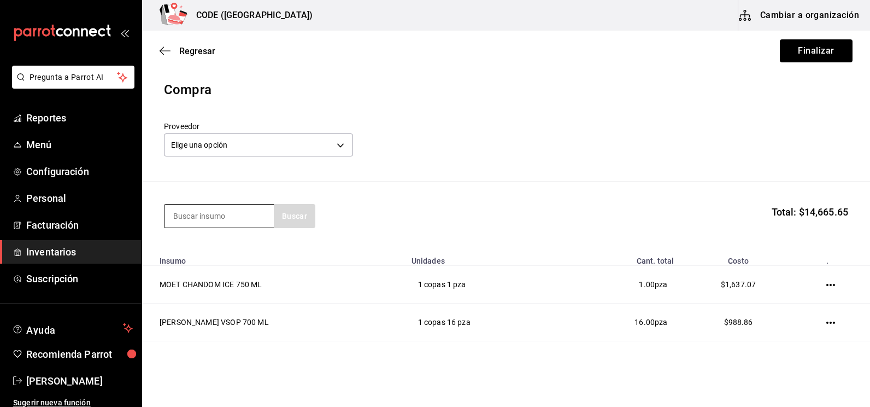
click at [188, 211] on input at bounding box center [218, 215] width 109 height 23
type input "[PERSON_NAME]"
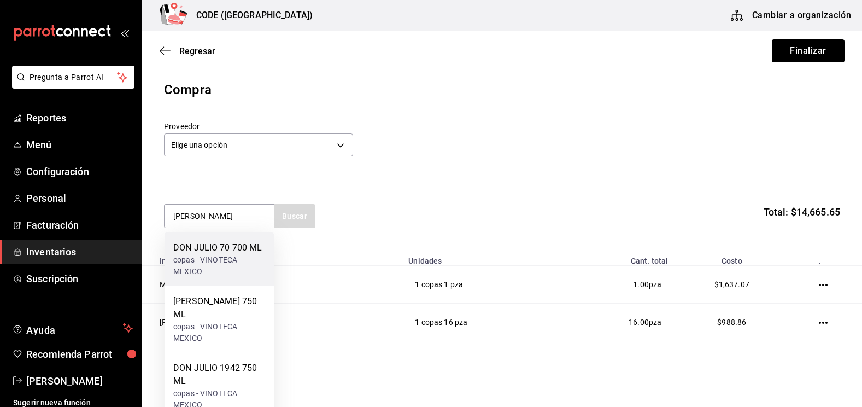
click at [220, 262] on div "copas - VINOTECA MEXICO" at bounding box center [219, 265] width 92 height 23
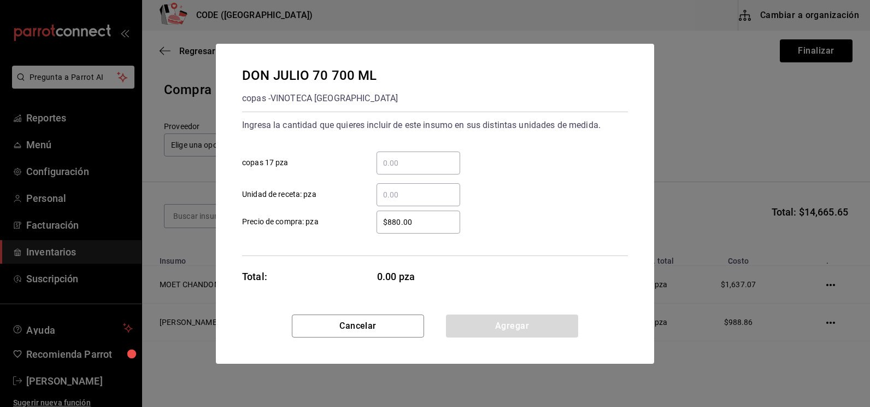
click at [413, 157] on input "​ copas 17 pza" at bounding box center [418, 162] width 84 height 13
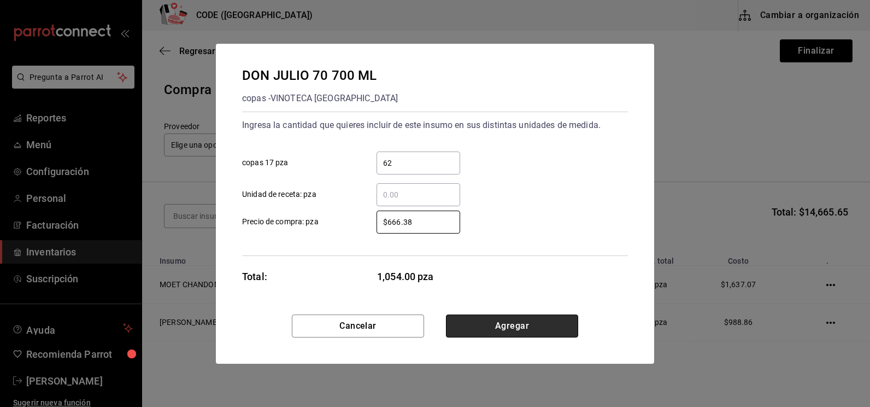
click at [509, 323] on button "Agregar" at bounding box center [512, 325] width 132 height 23
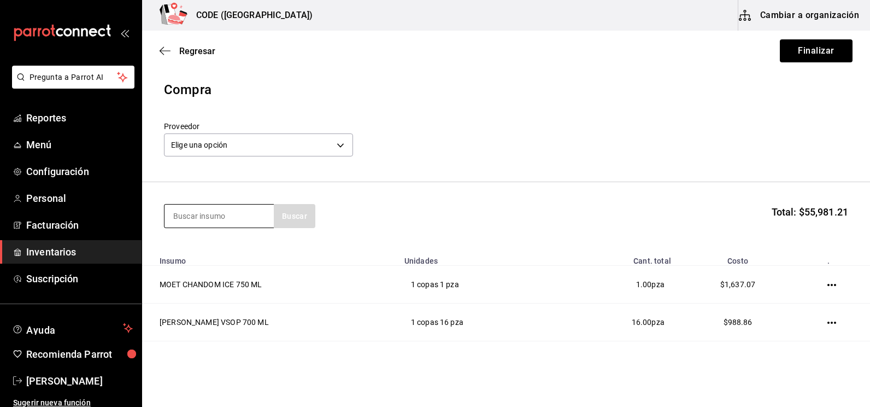
click at [203, 224] on input at bounding box center [218, 215] width 109 height 23
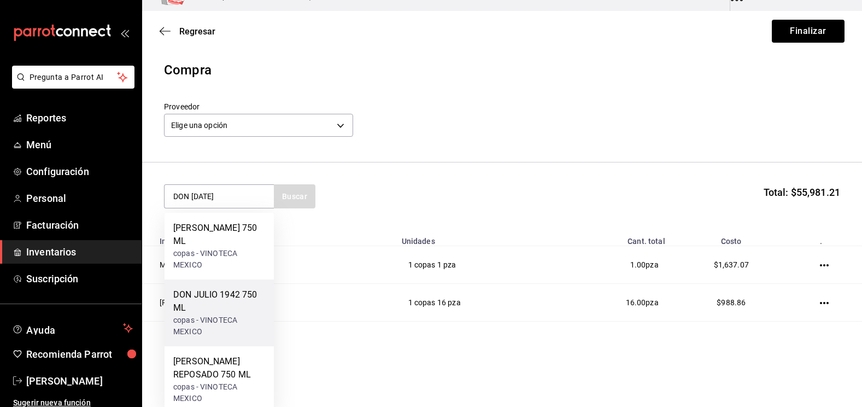
scroll to position [30, 0]
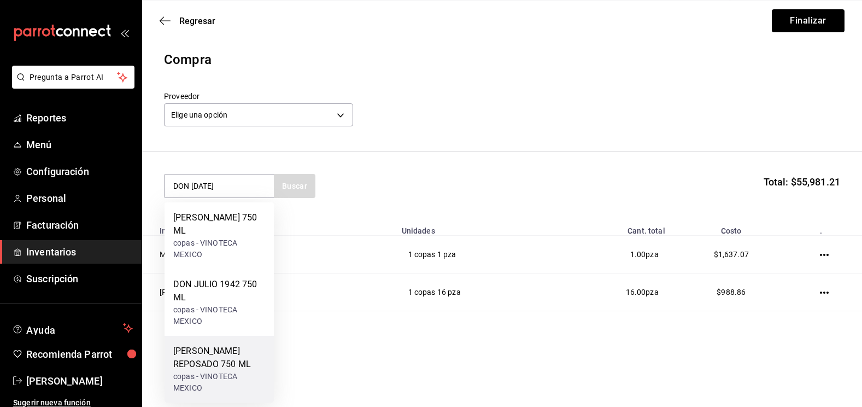
click at [229, 349] on div "[PERSON_NAME] REPOSADO 750 ML" at bounding box center [219, 357] width 92 height 26
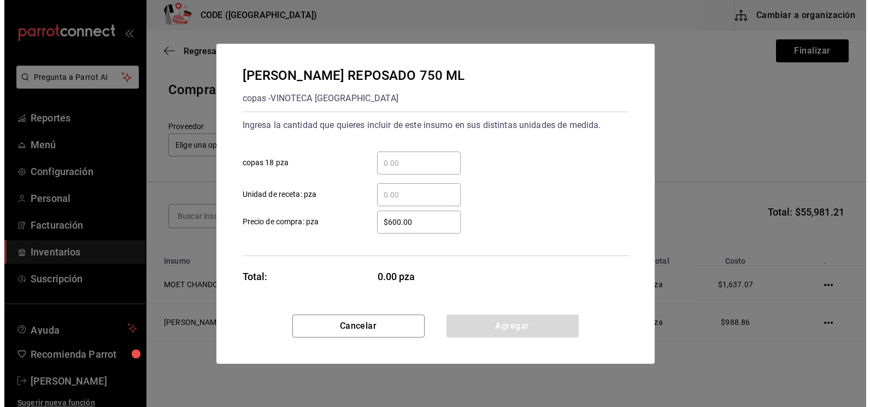
scroll to position [0, 0]
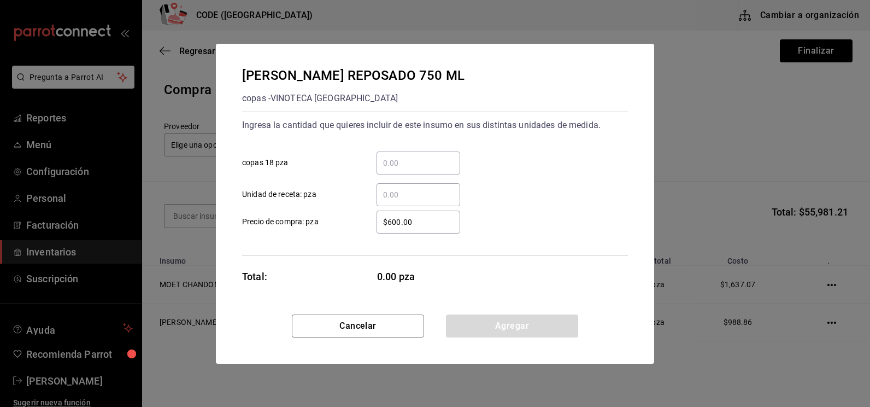
click at [407, 166] on input "​ copas 18 pza" at bounding box center [418, 162] width 84 height 13
click at [498, 327] on button "Agregar" at bounding box center [512, 325] width 132 height 23
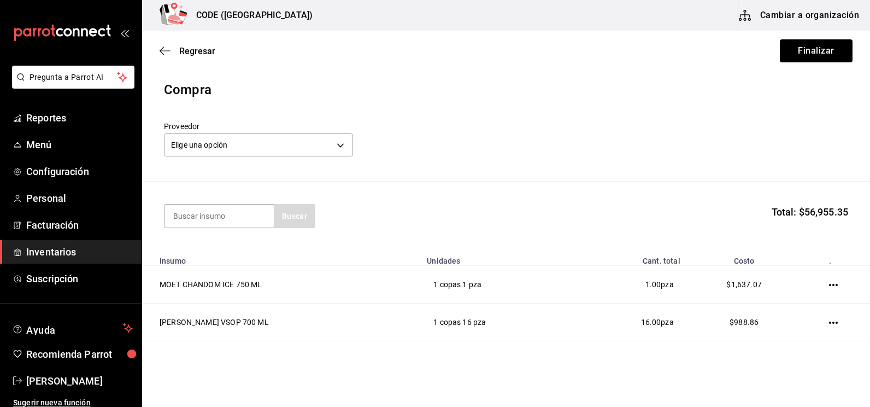
click at [184, 203] on section "Buscar Total: $56,955.35" at bounding box center [506, 216] width 728 height 68
click at [186, 211] on input at bounding box center [218, 215] width 109 height 23
click at [232, 223] on input at bounding box center [218, 215] width 109 height 23
click at [226, 215] on input at bounding box center [218, 215] width 109 height 23
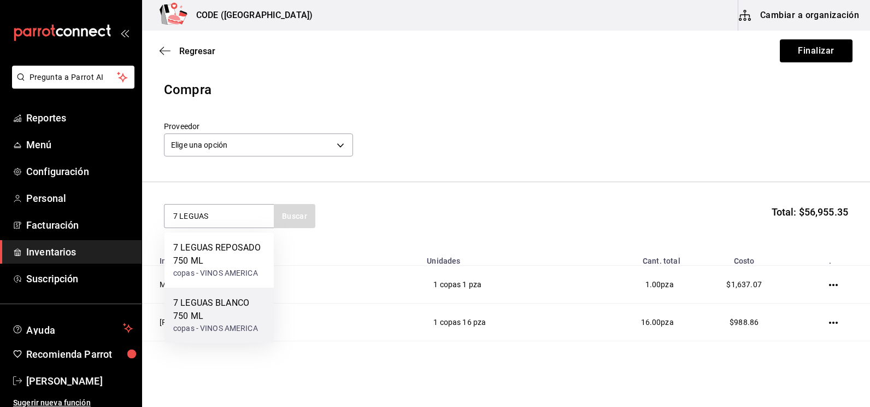
click at [214, 316] on div "7 LEGUAS BLANCO 750 ML" at bounding box center [219, 309] width 92 height 26
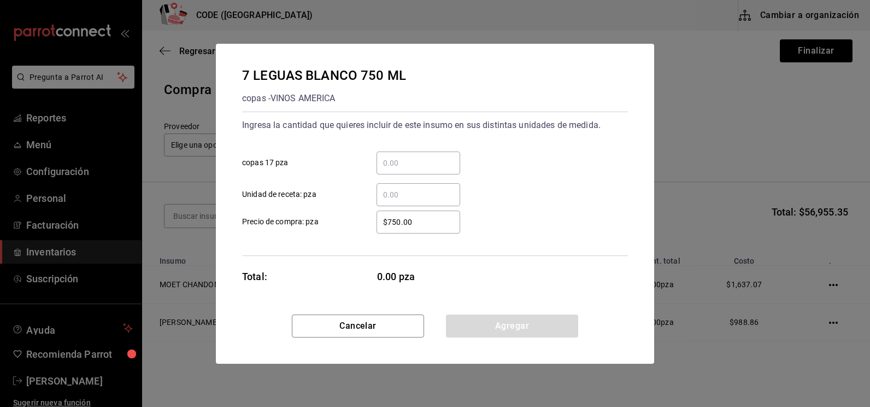
click at [409, 157] on input "​ copas 17 pza" at bounding box center [418, 162] width 84 height 13
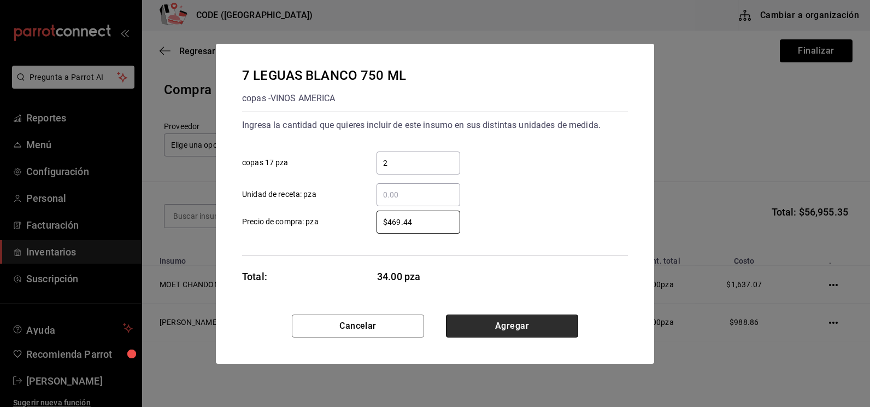
click at [538, 330] on button "Agregar" at bounding box center [512, 325] width 132 height 23
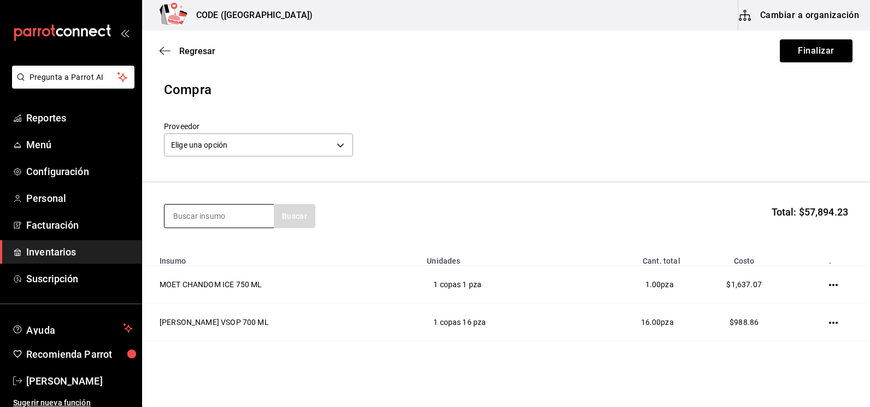
click at [183, 213] on input at bounding box center [218, 215] width 109 height 23
click at [199, 214] on input "SILVE" at bounding box center [218, 215] width 109 height 23
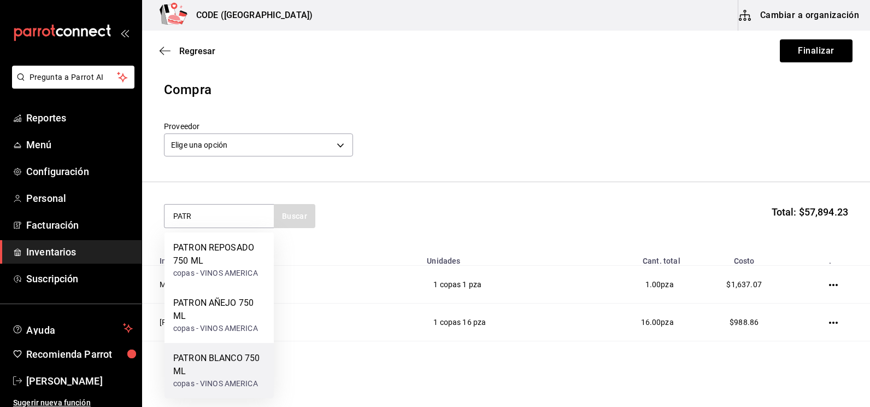
click at [226, 366] on div "PATRON BLANCO 750 ML" at bounding box center [219, 364] width 92 height 26
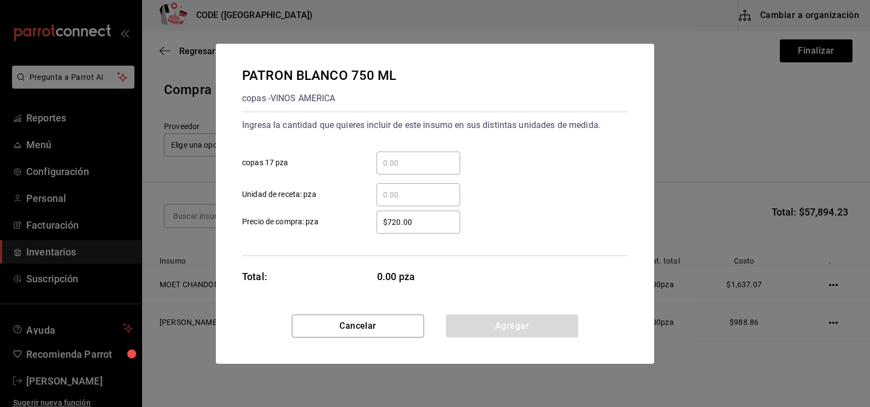
drag, startPoint x: 398, startPoint y: 165, endPoint x: 393, endPoint y: 161, distance: 6.7
click at [398, 165] on input "​ copas 17 pza" at bounding box center [418, 162] width 84 height 13
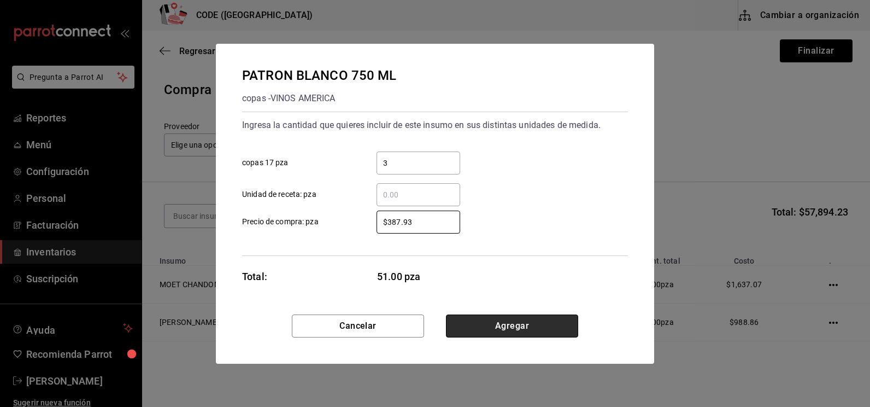
click at [519, 317] on button "Agregar" at bounding box center [512, 325] width 132 height 23
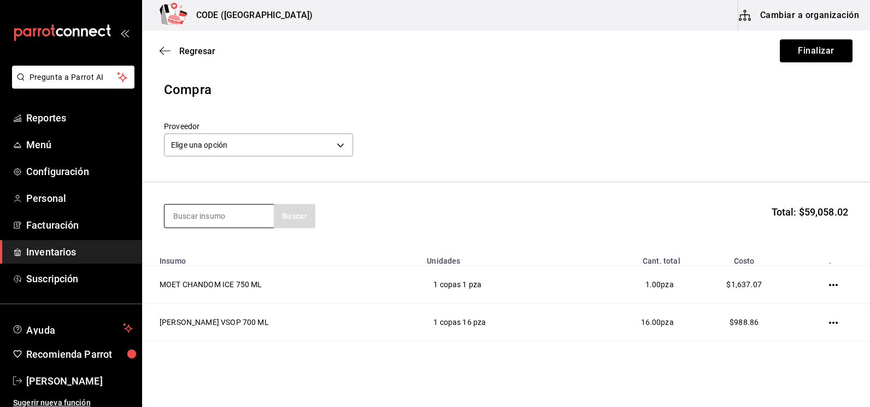
click at [234, 216] on input at bounding box center [218, 215] width 109 height 23
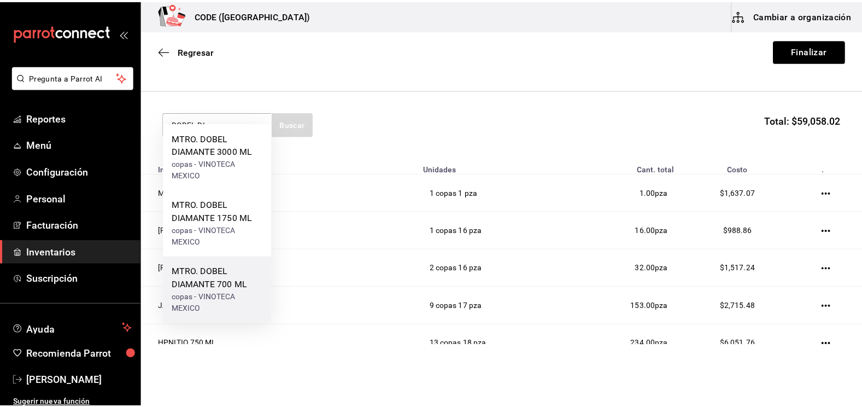
scroll to position [109, 0]
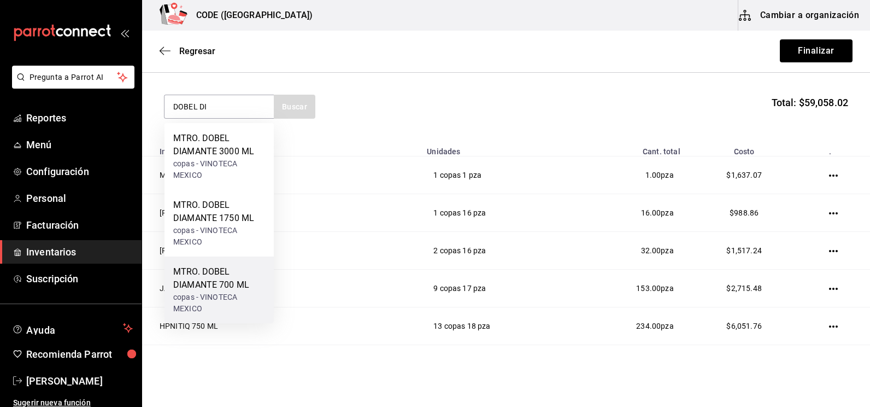
click at [230, 270] on div "MTRO. DOBEL DIAMANTE 700 ML" at bounding box center [219, 278] width 92 height 26
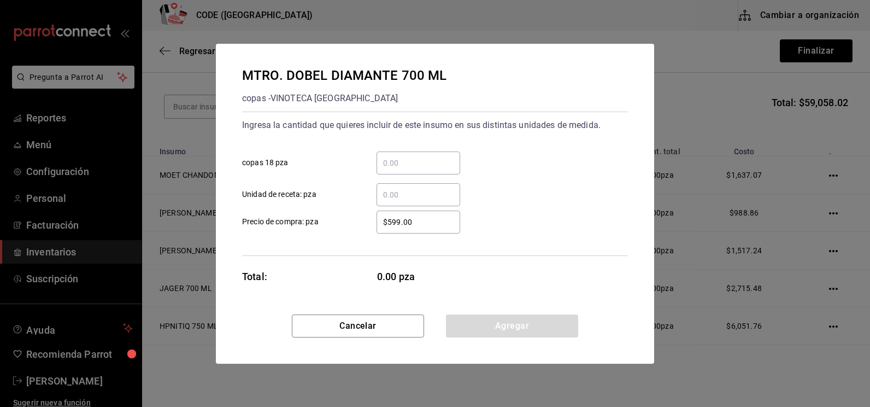
click at [402, 161] on input "​ copas 18 pza" at bounding box center [418, 162] width 84 height 13
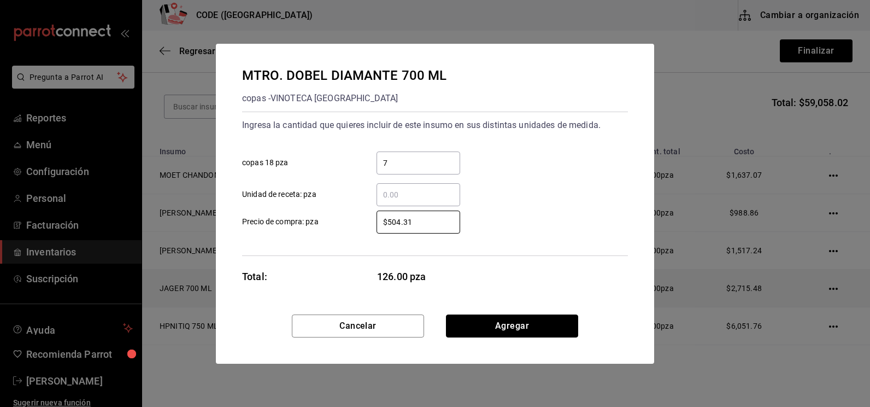
drag, startPoint x: 513, startPoint y: 329, endPoint x: 505, endPoint y: 301, distance: 29.4
click at [514, 329] on button "Agregar" at bounding box center [512, 325] width 132 height 23
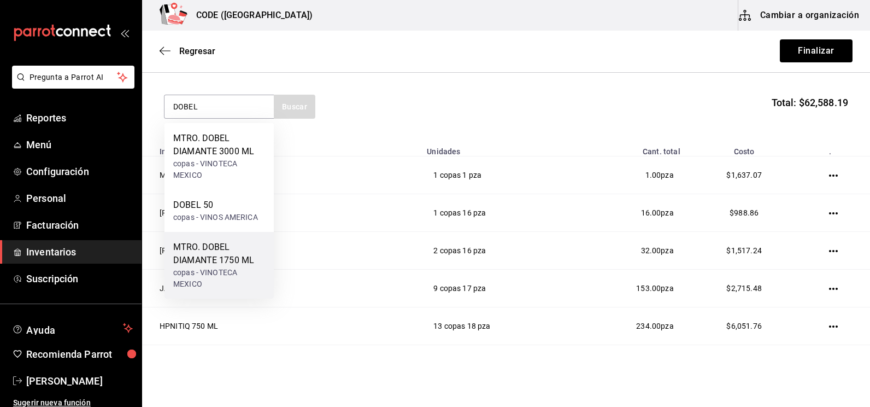
click at [209, 252] on div "MTRO. DOBEL DIAMANTE 1750 ML" at bounding box center [219, 253] width 92 height 26
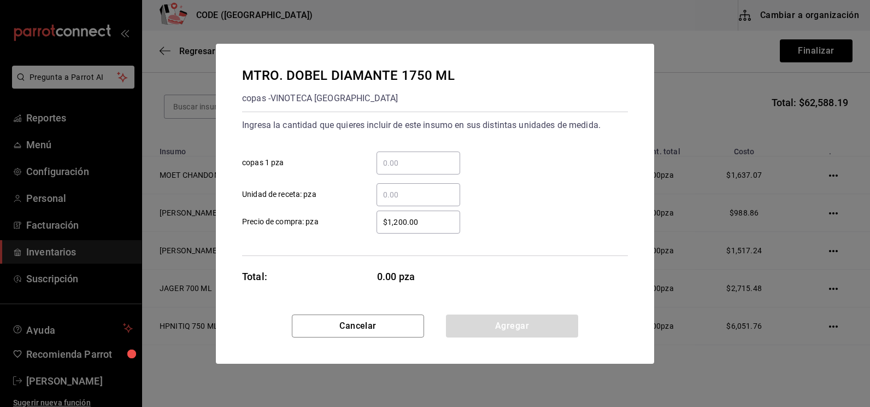
click at [404, 161] on input "​ copas 1 pza" at bounding box center [418, 162] width 84 height 13
click at [507, 328] on button "Agregar" at bounding box center [512, 325] width 132 height 23
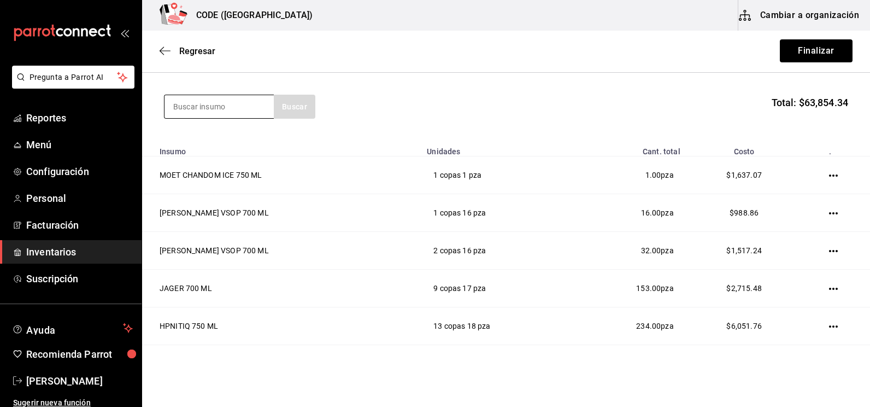
click at [215, 108] on input at bounding box center [218, 106] width 109 height 23
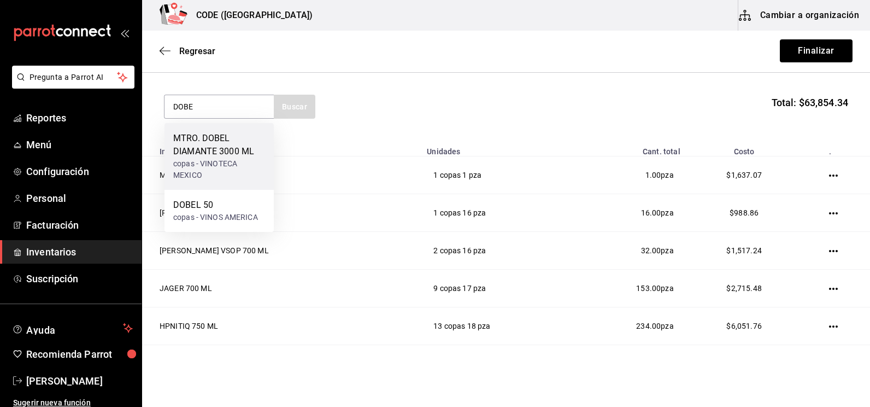
click at [195, 158] on div "MTRO. DOBEL DIAMANTE 3000 ML copas - VINOTECA MEXICO" at bounding box center [219, 156] width 92 height 49
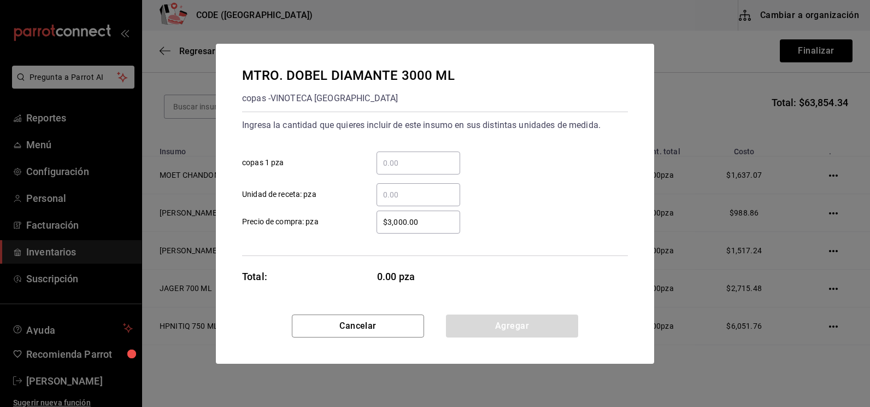
click at [401, 158] on input "​ copas 1 pza" at bounding box center [418, 162] width 84 height 13
click at [499, 332] on button "Agregar" at bounding box center [512, 325] width 132 height 23
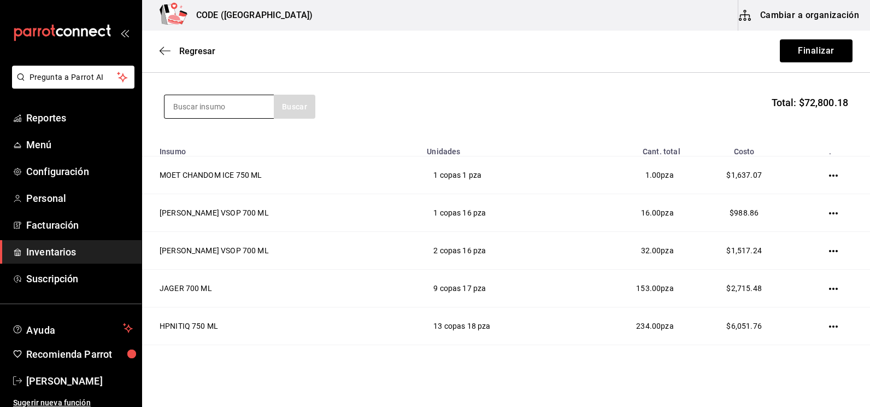
click at [217, 111] on input at bounding box center [218, 106] width 109 height 23
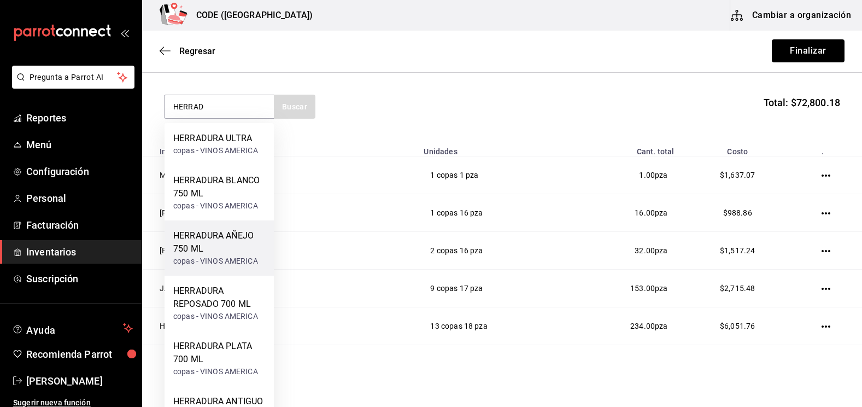
click at [217, 231] on div "HERRADURA AÑEJO 750 ML" at bounding box center [219, 242] width 92 height 26
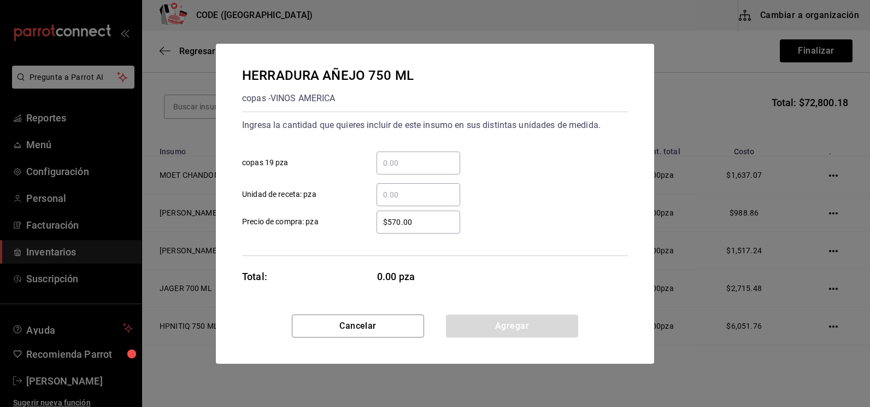
click at [402, 160] on input "​ copas 19 pza" at bounding box center [418, 162] width 84 height 13
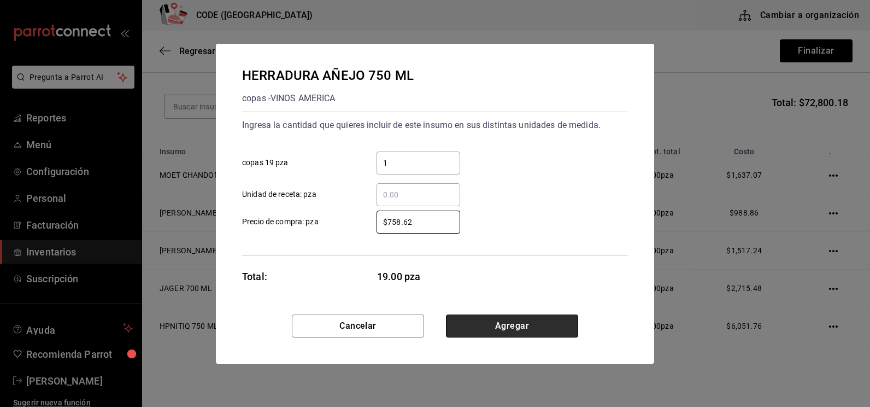
click at [486, 329] on button "Agregar" at bounding box center [512, 325] width 132 height 23
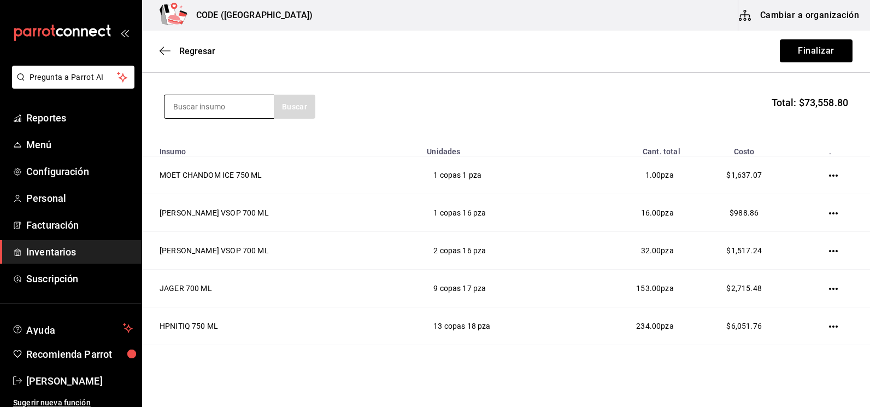
click at [238, 110] on input at bounding box center [218, 106] width 109 height 23
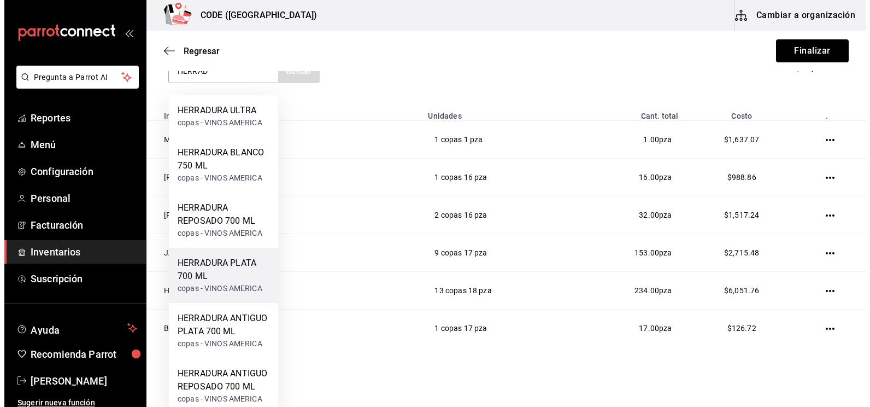
scroll to position [164, 0]
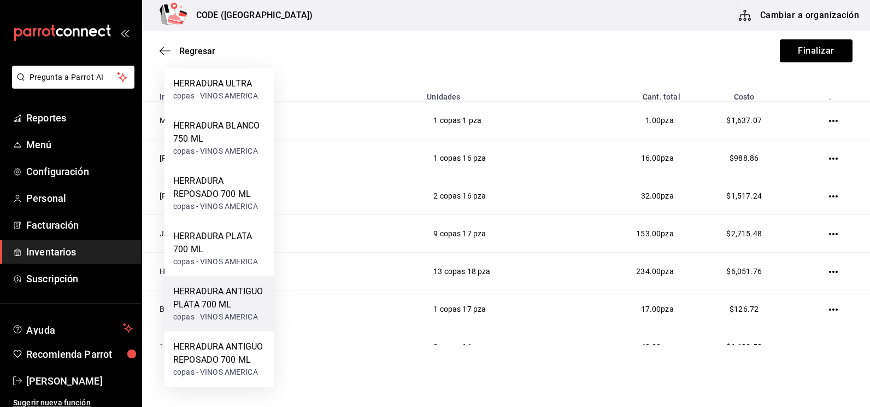
click at [219, 300] on div "HERRADURA ANTIGUO PLATA 700 ML" at bounding box center [219, 298] width 92 height 26
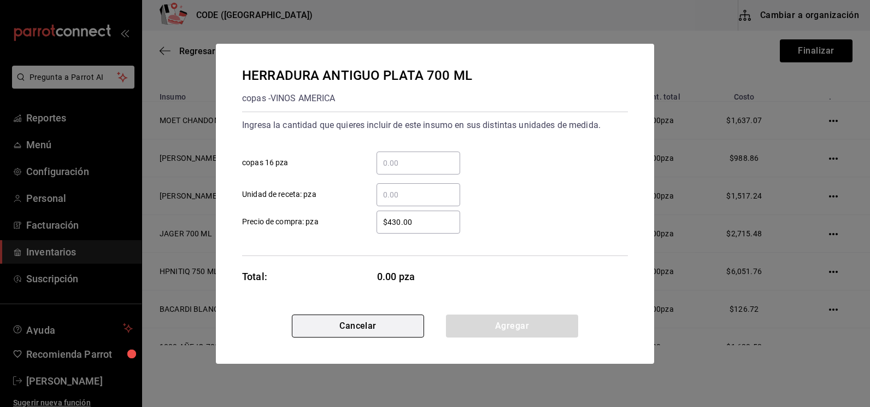
click at [364, 327] on button "Cancelar" at bounding box center [358, 325] width 132 height 23
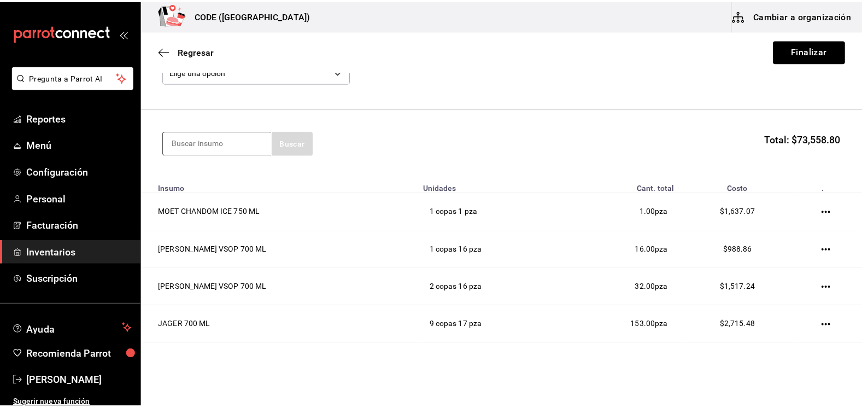
scroll to position [0, 0]
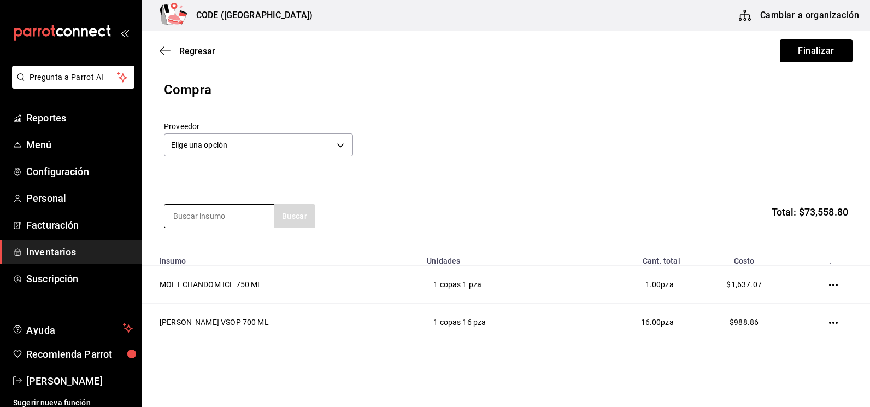
click at [195, 204] on div at bounding box center [219, 216] width 110 height 24
click at [202, 213] on input at bounding box center [218, 215] width 109 height 23
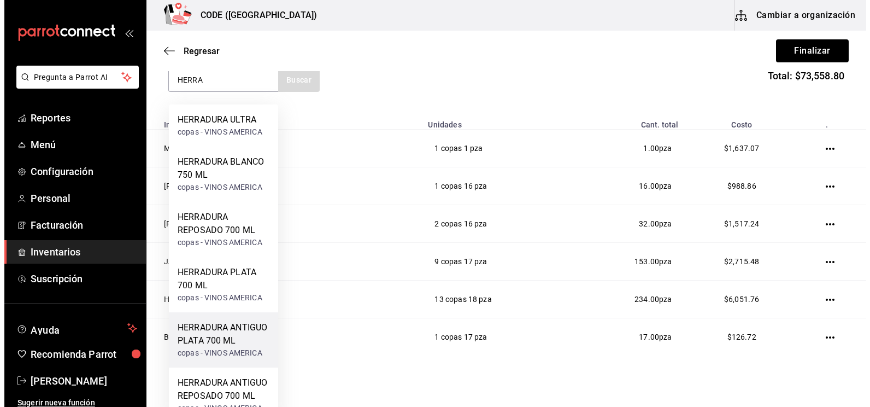
scroll to position [164, 0]
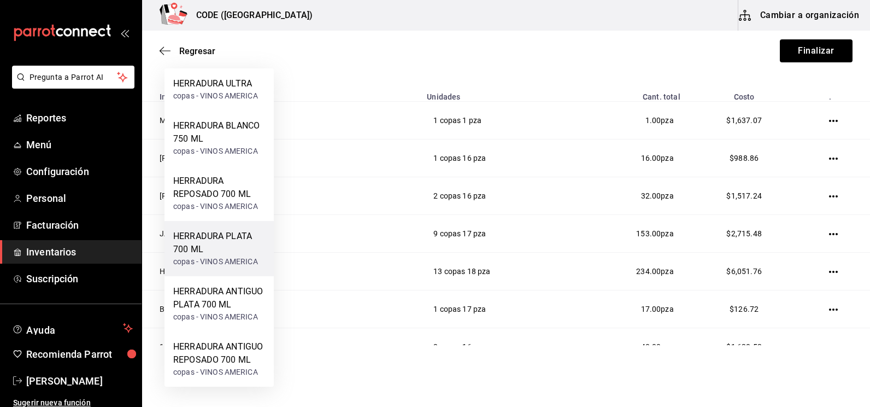
click at [238, 248] on div "HERRADURA PLATA 700 ML" at bounding box center [219, 242] width 92 height 26
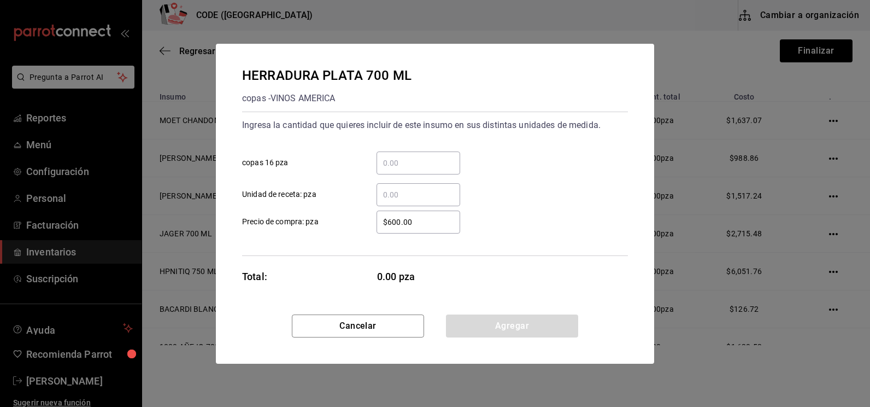
click at [407, 164] on input "​ copas 16 pza" at bounding box center [418, 162] width 84 height 13
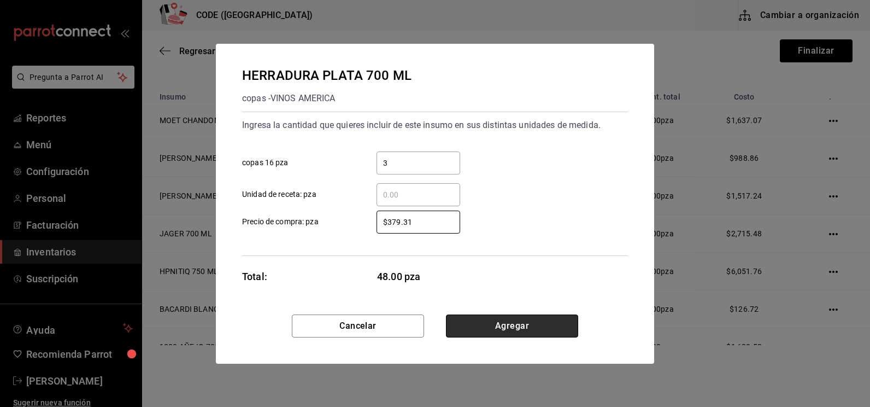
click at [478, 335] on button "Agregar" at bounding box center [512, 325] width 132 height 23
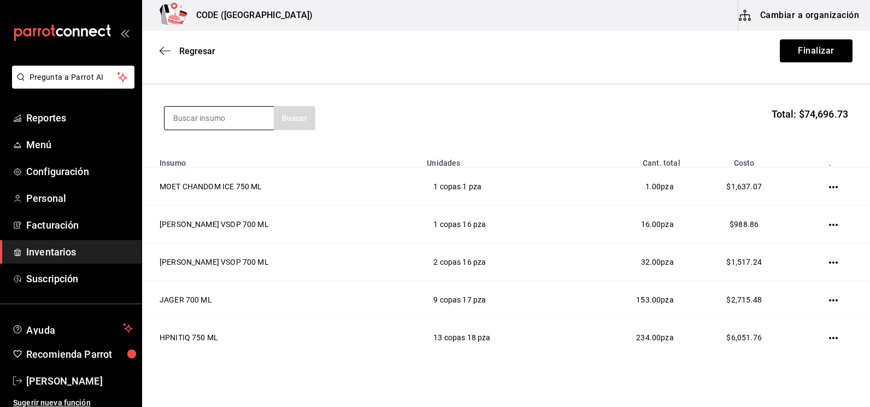
scroll to position [0, 0]
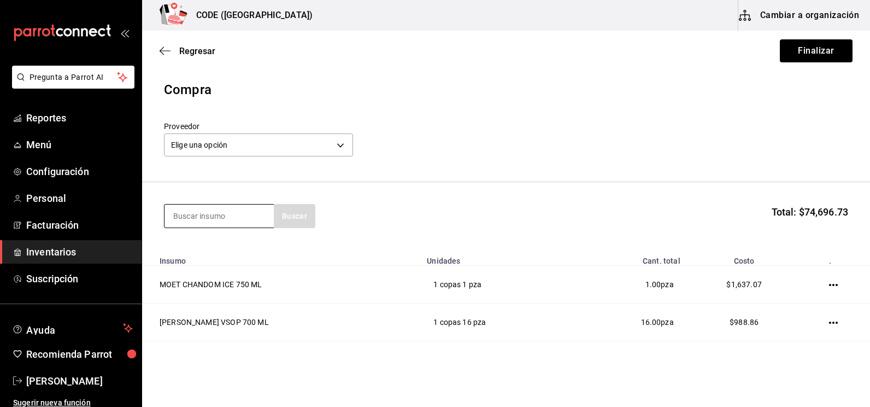
click at [192, 208] on input at bounding box center [218, 215] width 109 height 23
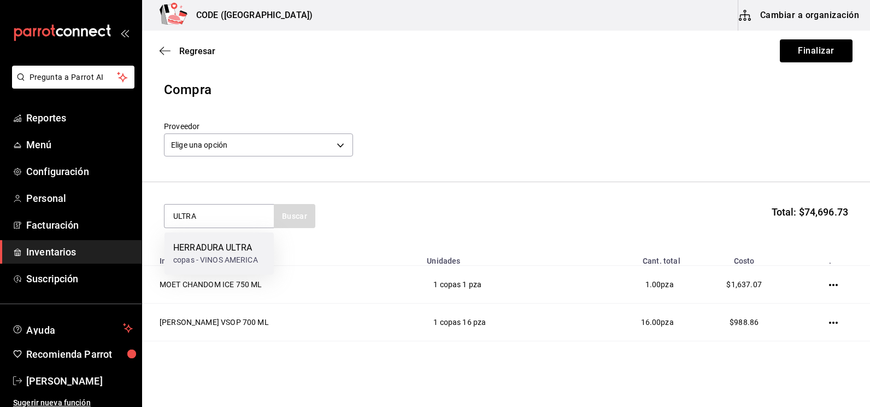
click at [209, 248] on div "HERRADURA ULTRA" at bounding box center [215, 247] width 85 height 13
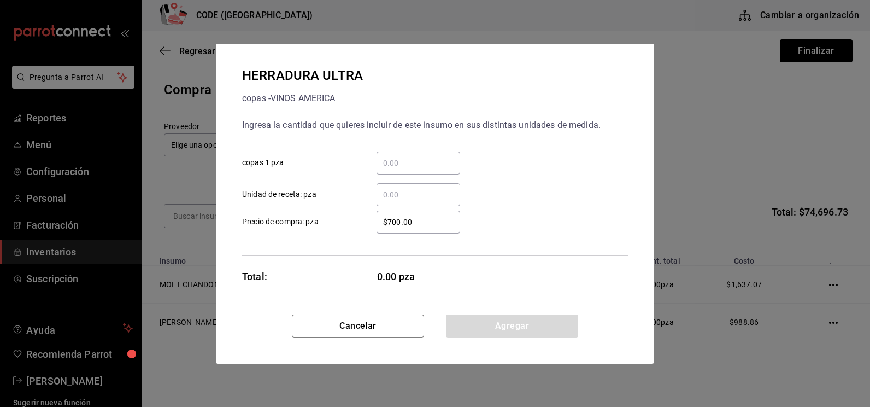
click at [392, 156] on input "​ copas 1 pza" at bounding box center [418, 162] width 84 height 13
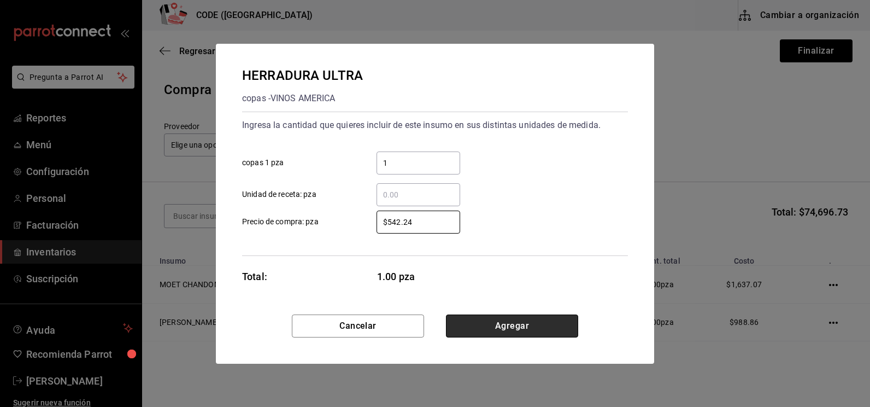
click at [520, 336] on button "Agregar" at bounding box center [512, 325] width 132 height 23
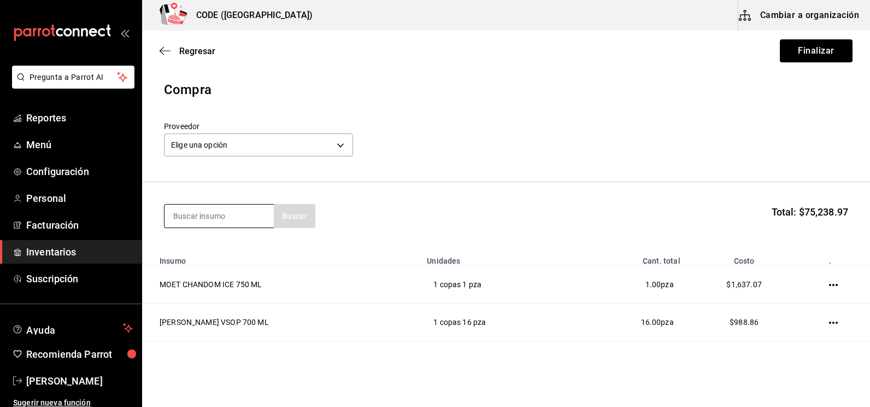
click at [196, 219] on input at bounding box center [218, 215] width 109 height 23
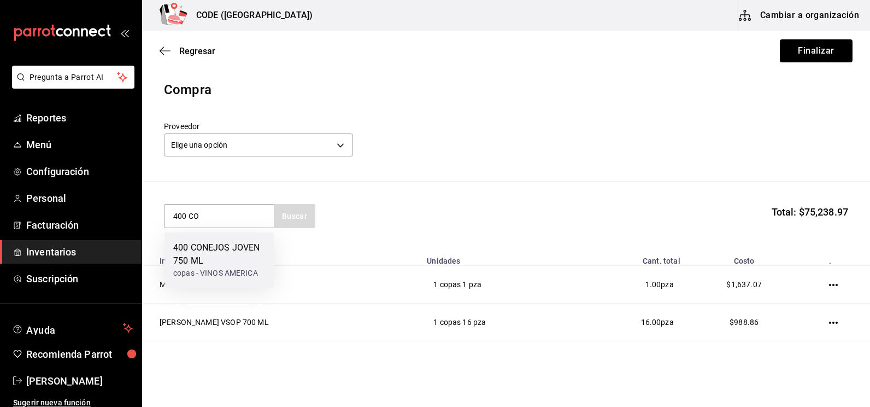
click at [196, 260] on div "400 CONEJOS JOVEN 750 ML" at bounding box center [219, 254] width 92 height 26
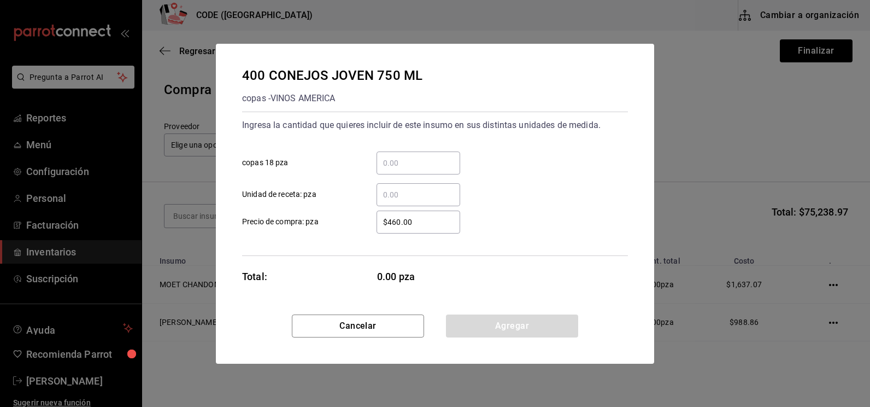
click at [407, 152] on div "​" at bounding box center [418, 162] width 84 height 23
click at [407, 156] on input "​ copas 18 pza" at bounding box center [418, 162] width 84 height 13
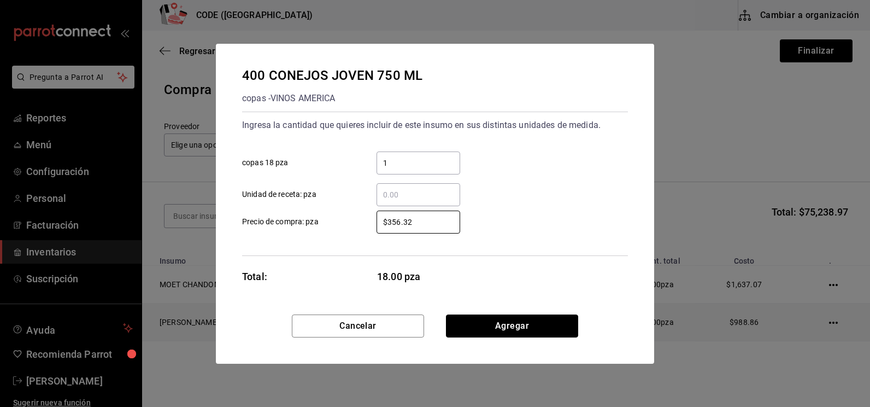
click at [492, 331] on button "Agregar" at bounding box center [512, 325] width 132 height 23
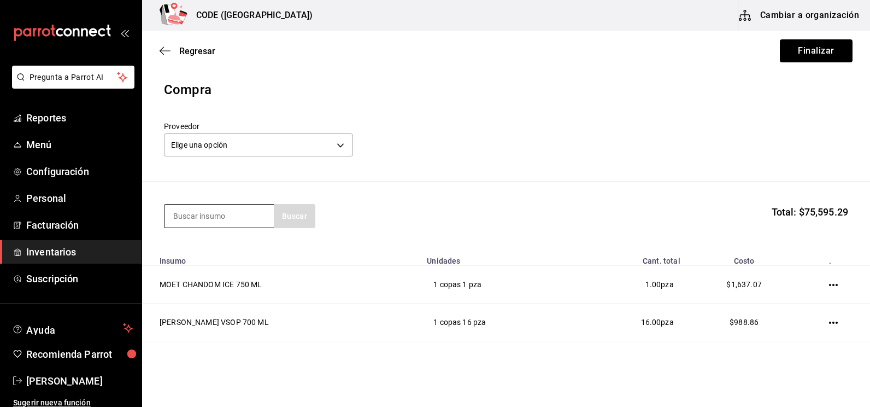
click at [225, 210] on input at bounding box center [218, 215] width 109 height 23
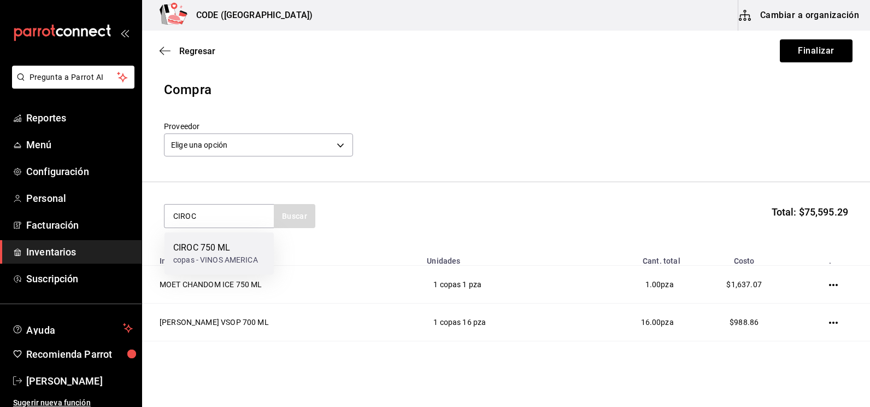
click at [195, 258] on div "copas - VINOS AMERICA" at bounding box center [215, 259] width 85 height 11
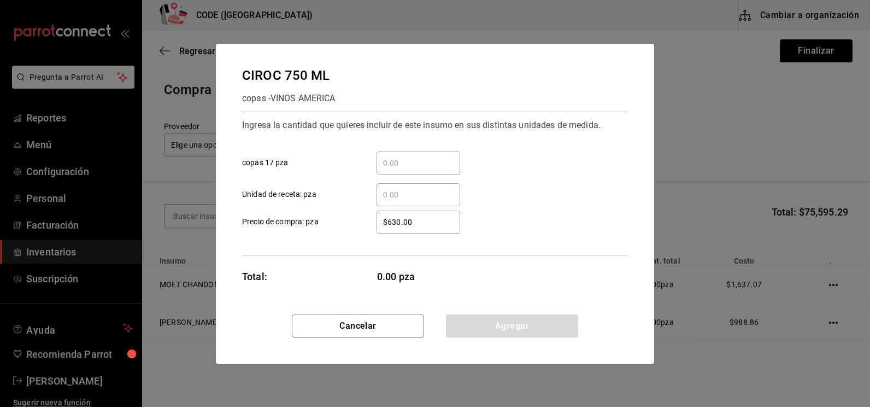
click at [426, 164] on input "​ copas 17 pza" at bounding box center [418, 162] width 84 height 13
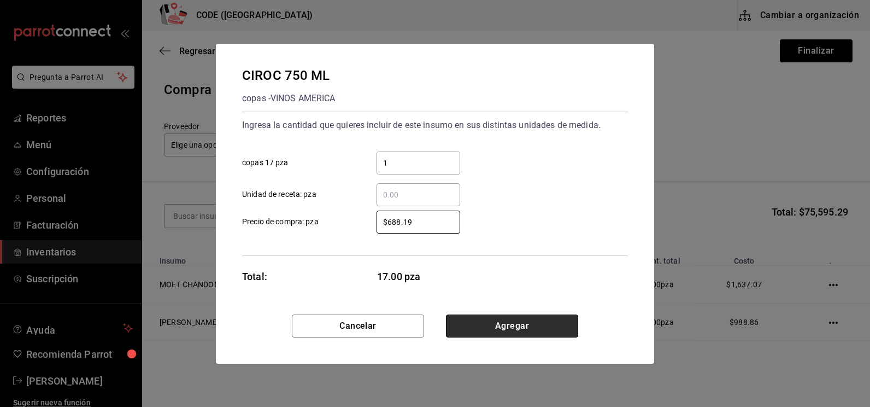
click at [520, 321] on button "Agregar" at bounding box center [512, 325] width 132 height 23
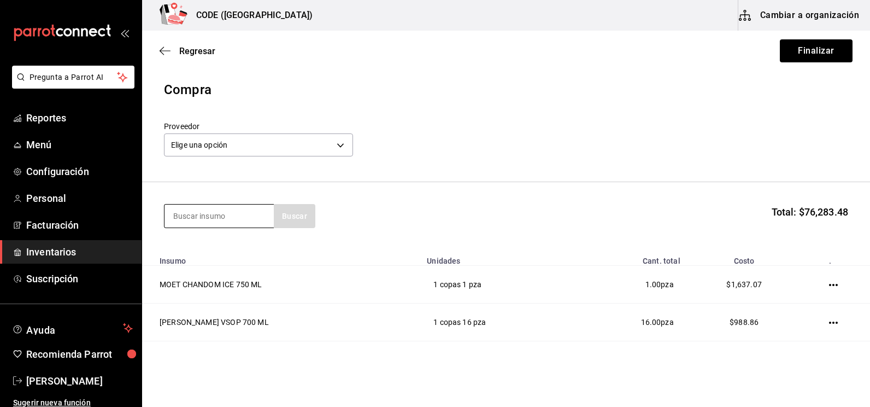
click at [245, 220] on input at bounding box center [218, 215] width 109 height 23
click at [230, 215] on input at bounding box center [218, 215] width 109 height 23
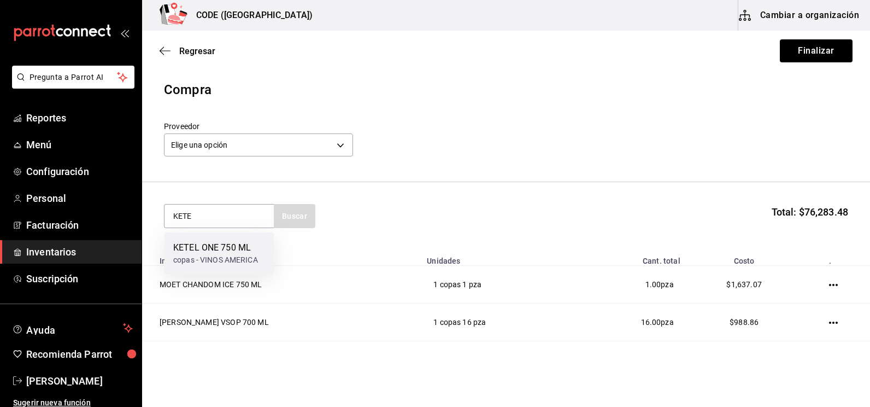
click at [199, 269] on div "KETEL ONE 750 ML copas - VINOS AMERICA" at bounding box center [218, 253] width 109 height 42
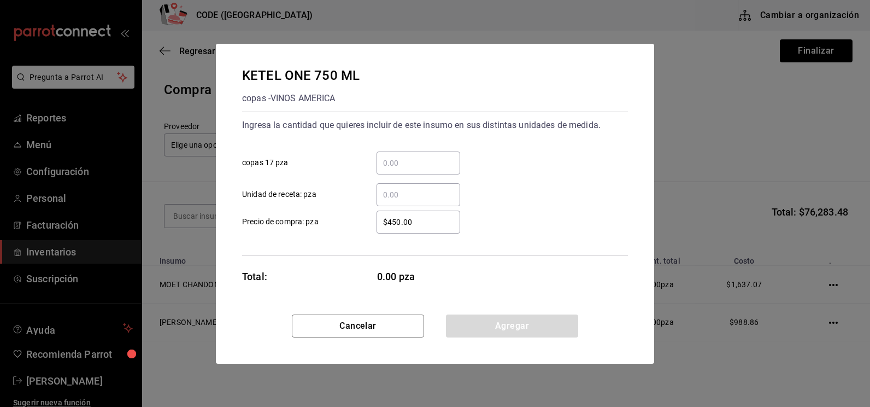
drag, startPoint x: 401, startPoint y: 162, endPoint x: 397, endPoint y: 168, distance: 6.7
click at [401, 162] on input "​ copas 17 pza" at bounding box center [418, 162] width 84 height 13
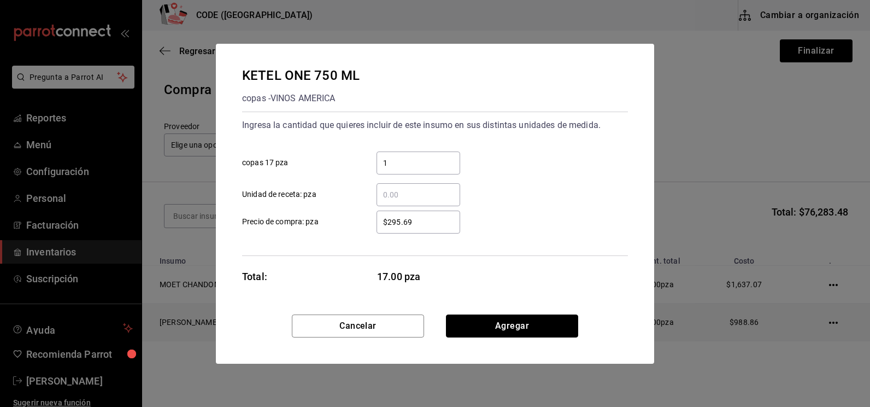
click at [500, 333] on button "Agregar" at bounding box center [512, 325] width 132 height 23
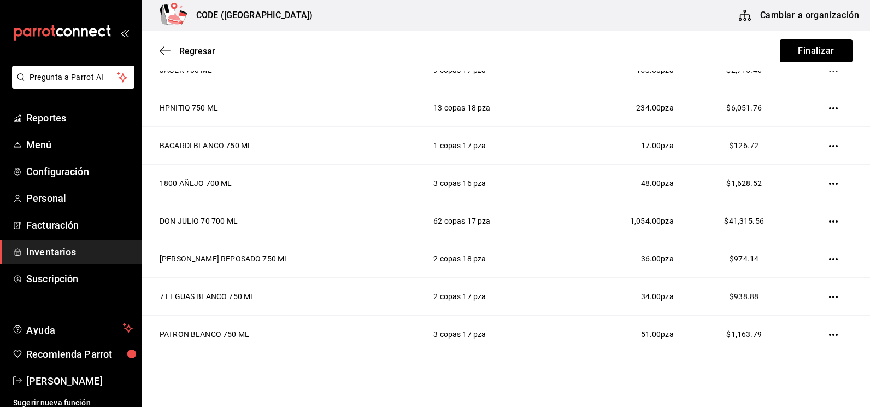
scroll to position [109, 0]
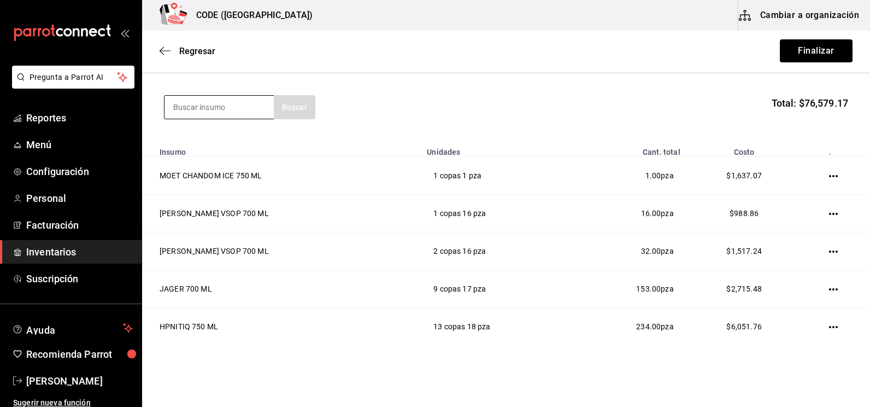
click at [205, 101] on input at bounding box center [218, 107] width 109 height 23
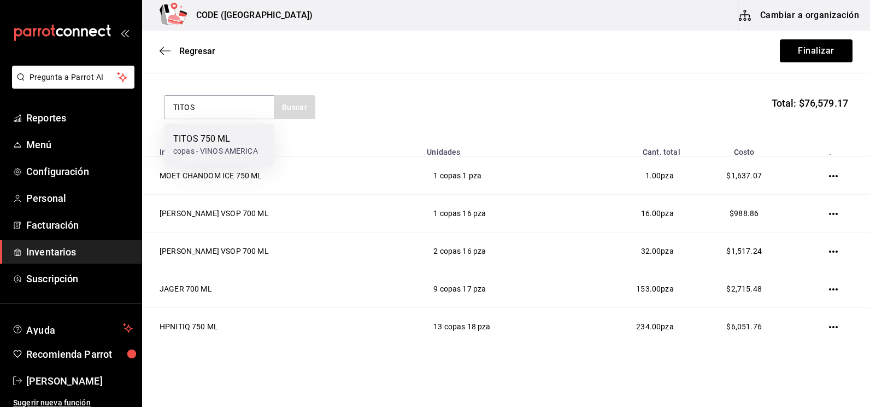
drag, startPoint x: 206, startPoint y: 101, endPoint x: 193, endPoint y: 142, distance: 43.4
click at [193, 142] on div "TITOS 750 ML" at bounding box center [215, 138] width 85 height 13
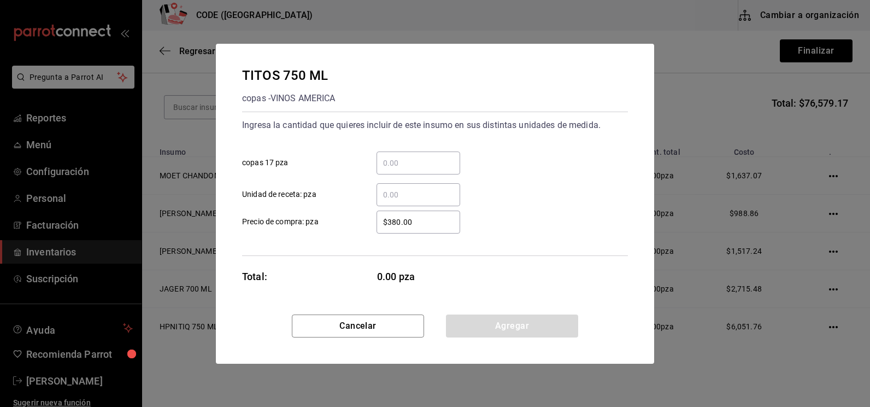
click at [416, 157] on input "​ copas 17 pza" at bounding box center [418, 162] width 84 height 13
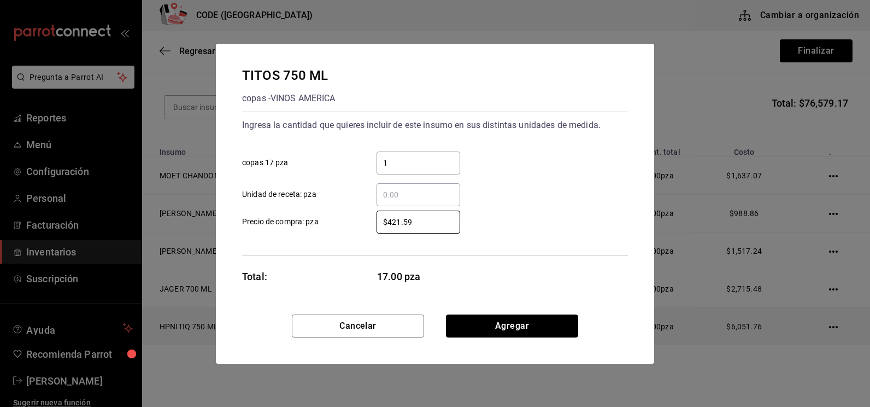
click at [538, 322] on button "Agregar" at bounding box center [512, 325] width 132 height 23
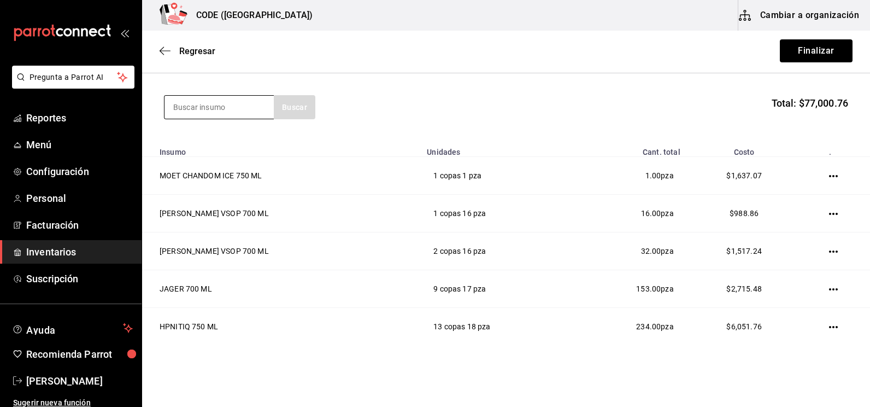
click at [201, 102] on input at bounding box center [218, 107] width 109 height 23
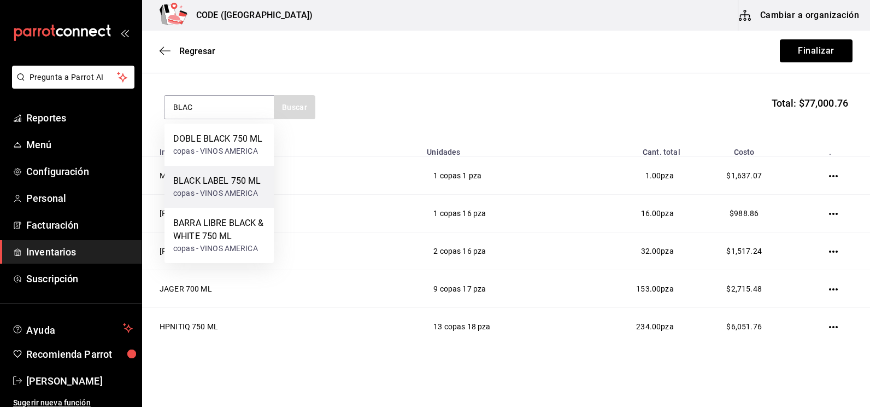
click at [236, 191] on div "copas - VINOS AMERICA" at bounding box center [216, 192] width 87 height 11
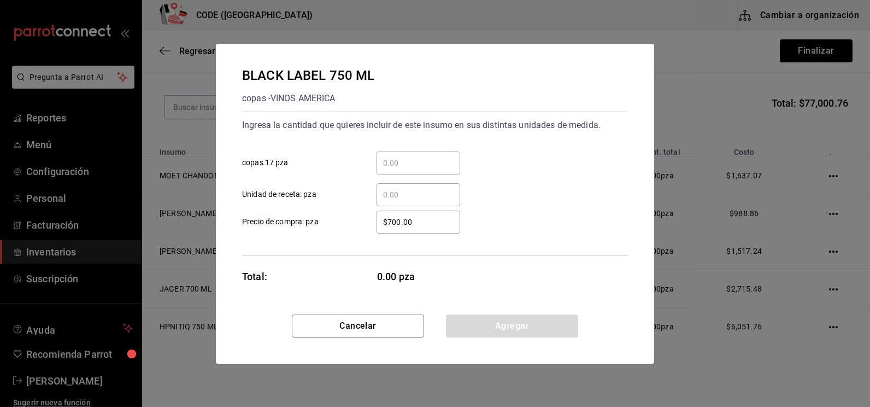
click at [393, 163] on input "​ copas 17 pza" at bounding box center [418, 162] width 84 height 13
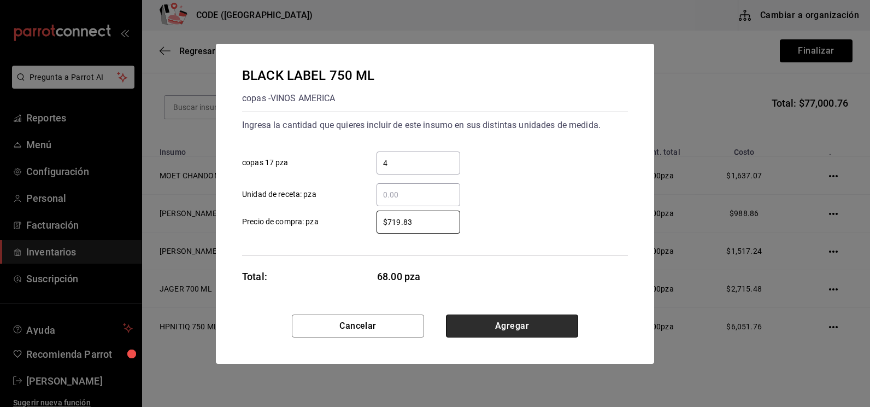
click at [483, 333] on button "Agregar" at bounding box center [512, 325] width 132 height 23
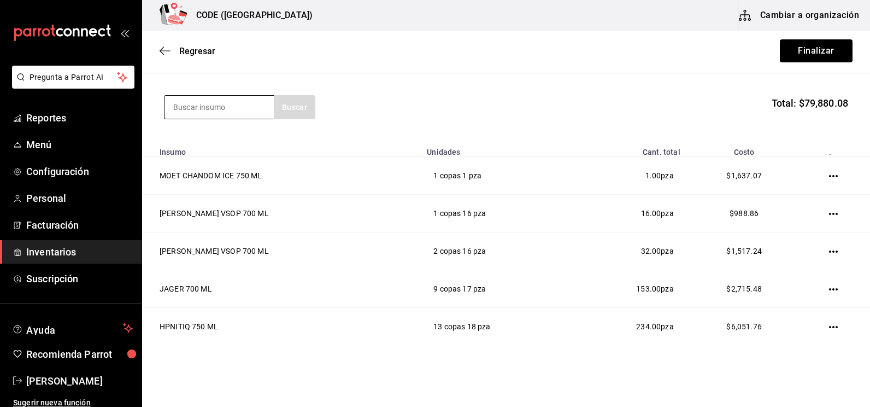
click at [220, 113] on input at bounding box center [218, 107] width 109 height 23
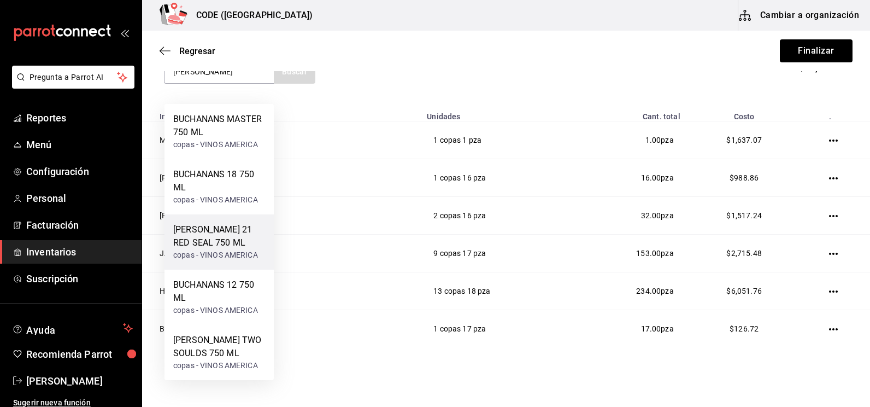
scroll to position [163, 0]
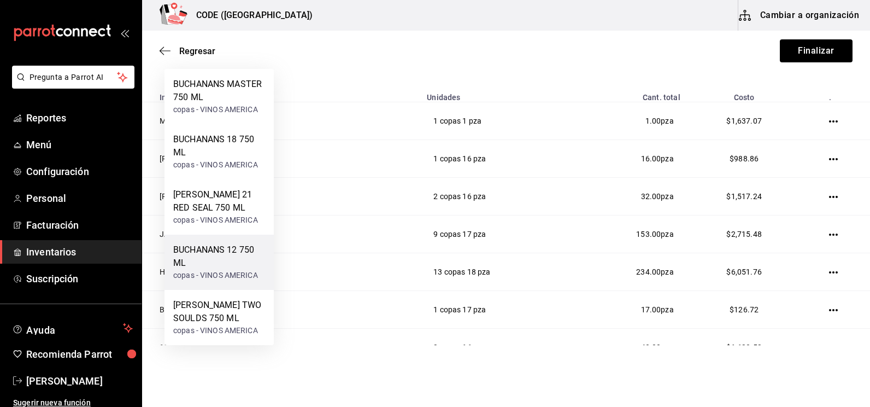
click at [196, 248] on div "BUCHANANS 12 750 ML" at bounding box center [219, 256] width 92 height 26
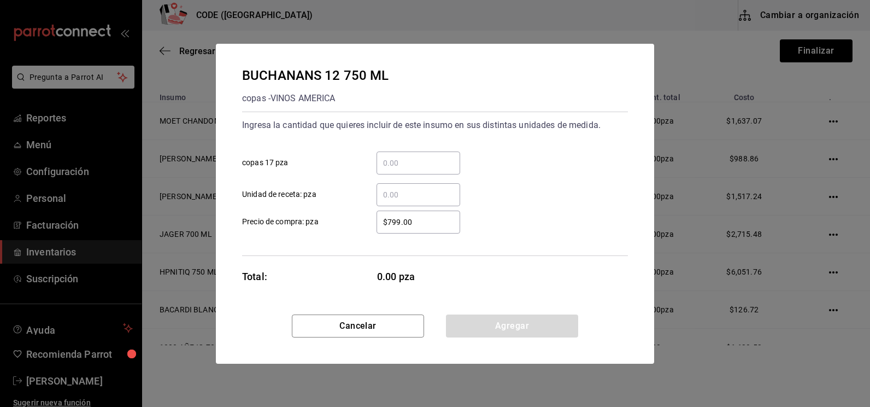
click at [391, 167] on input "​ copas 17 pza" at bounding box center [418, 162] width 84 height 13
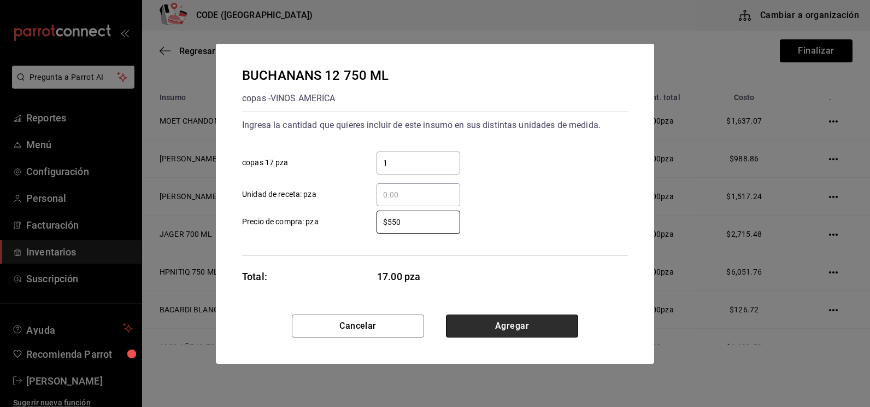
click at [503, 332] on button "Agregar" at bounding box center [512, 325] width 132 height 23
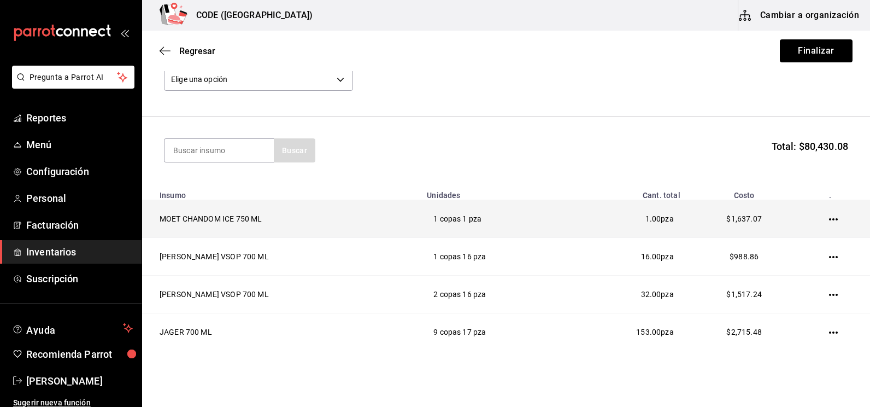
scroll to position [0, 0]
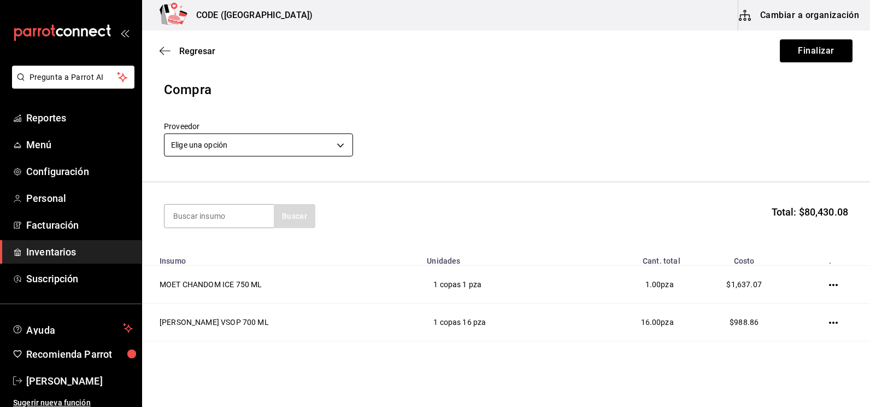
click at [258, 147] on body "Pregunta a Parrot AI Reportes Menú Configuración Personal Facturación Inventari…" at bounding box center [435, 172] width 870 height 345
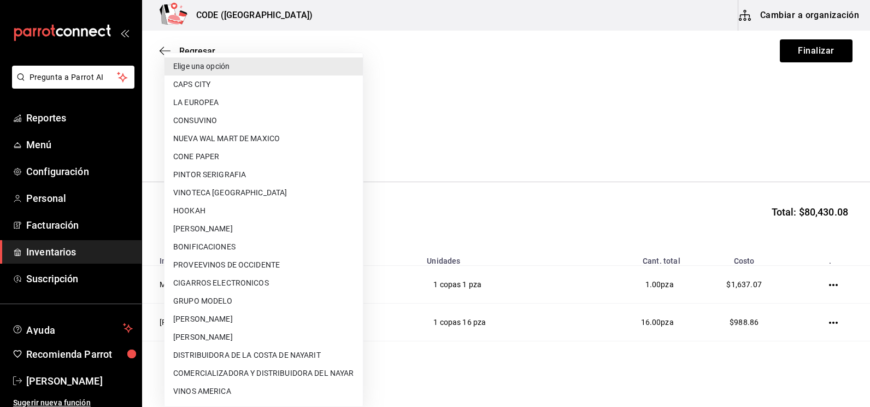
click at [234, 117] on li "CONSUVINO" at bounding box center [263, 120] width 198 height 18
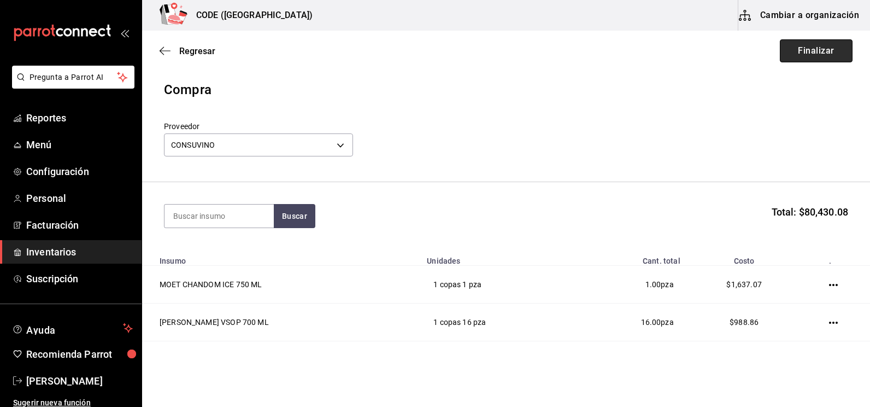
click at [794, 53] on button "Finalizar" at bounding box center [816, 50] width 73 height 23
drag, startPoint x: 408, startPoint y: 246, endPoint x: 414, endPoint y: 243, distance: 6.8
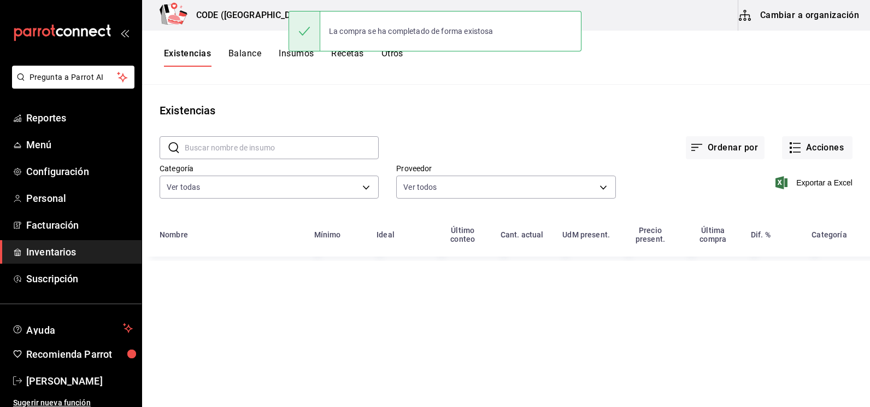
drag, startPoint x: 414, startPoint y: 243, endPoint x: 367, endPoint y: 117, distance: 133.7
click at [367, 117] on div "Existencias" at bounding box center [506, 110] width 728 height 16
click at [827, 145] on button "Acciones" at bounding box center [817, 147] width 70 height 23
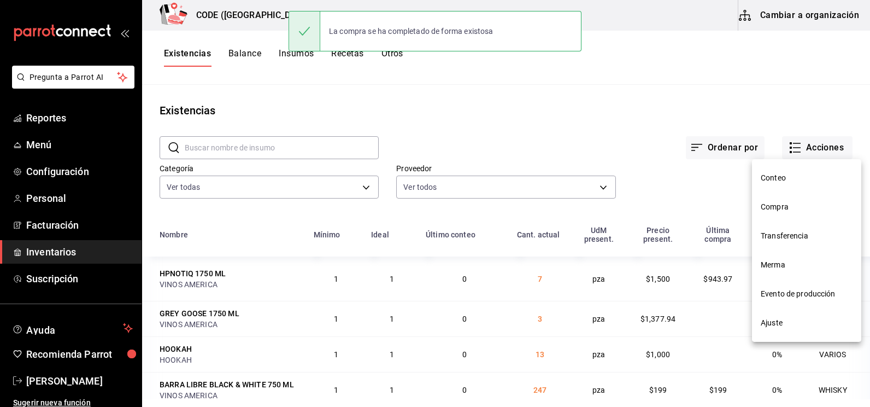
click at [782, 200] on li "Compra" at bounding box center [806, 206] width 109 height 29
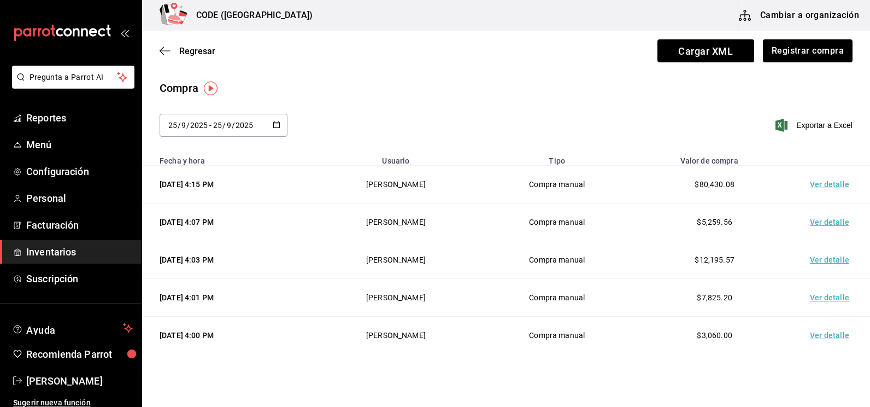
click at [830, 180] on td "Ver detalle" at bounding box center [831, 185] width 76 height 38
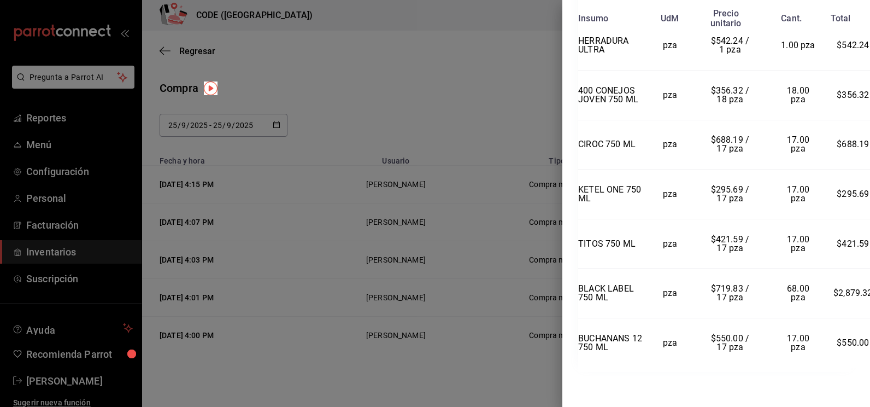
scroll to position [1264, 2]
drag, startPoint x: 569, startPoint y: 260, endPoint x: 575, endPoint y: 269, distance: 11.1
click at [395, 103] on div at bounding box center [435, 203] width 870 height 407
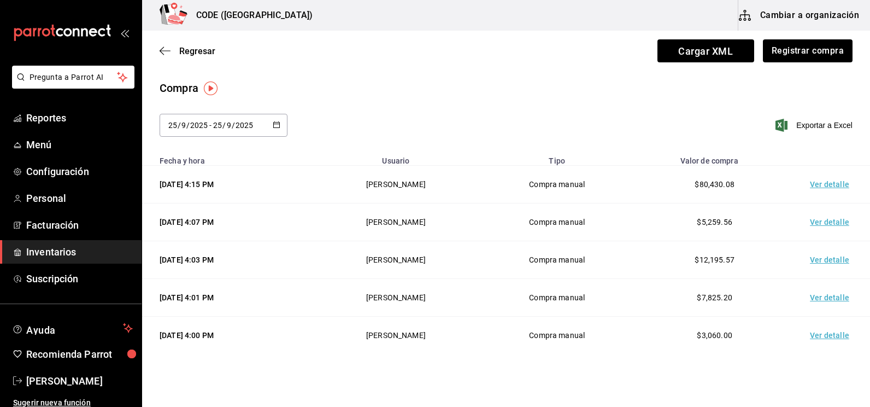
click at [79, 248] on span "Inventarios" at bounding box center [79, 251] width 107 height 15
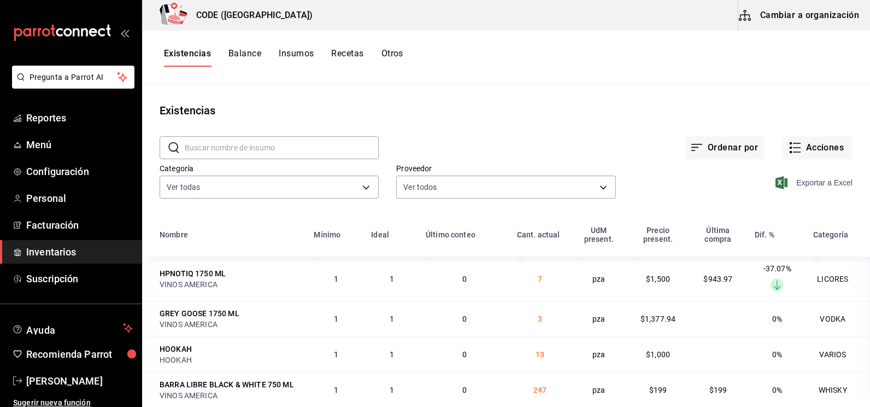
click at [802, 184] on span "Exportar a Excel" at bounding box center [815, 182] width 75 height 13
click at [374, 115] on div "Existencias" at bounding box center [506, 110] width 728 height 16
